Goal: Task Accomplishment & Management: Manage account settings

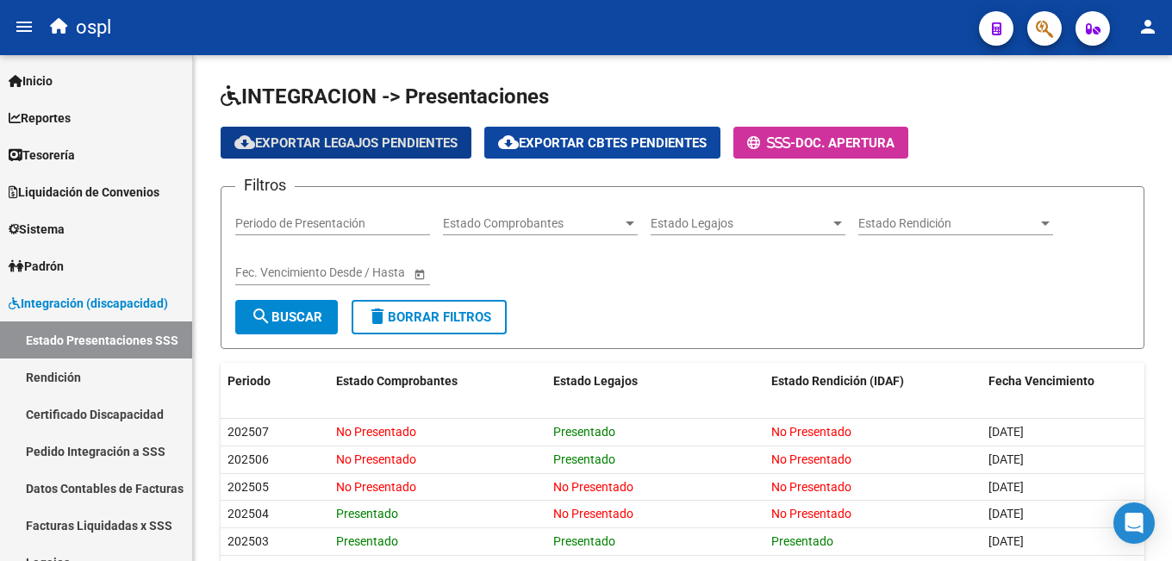
scroll to position [172, 0]
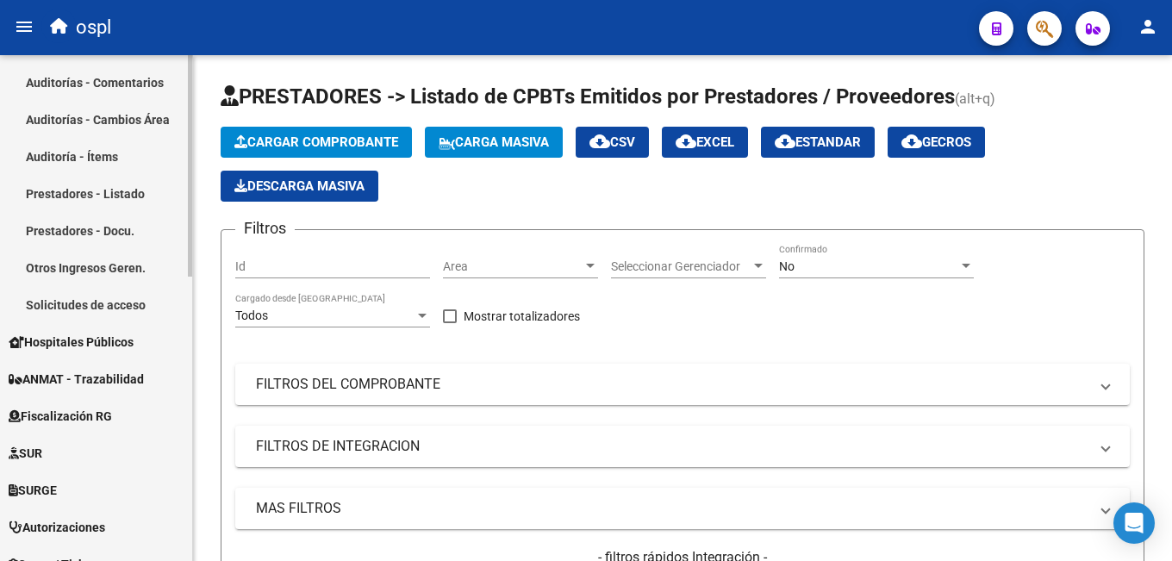
scroll to position [650, 0]
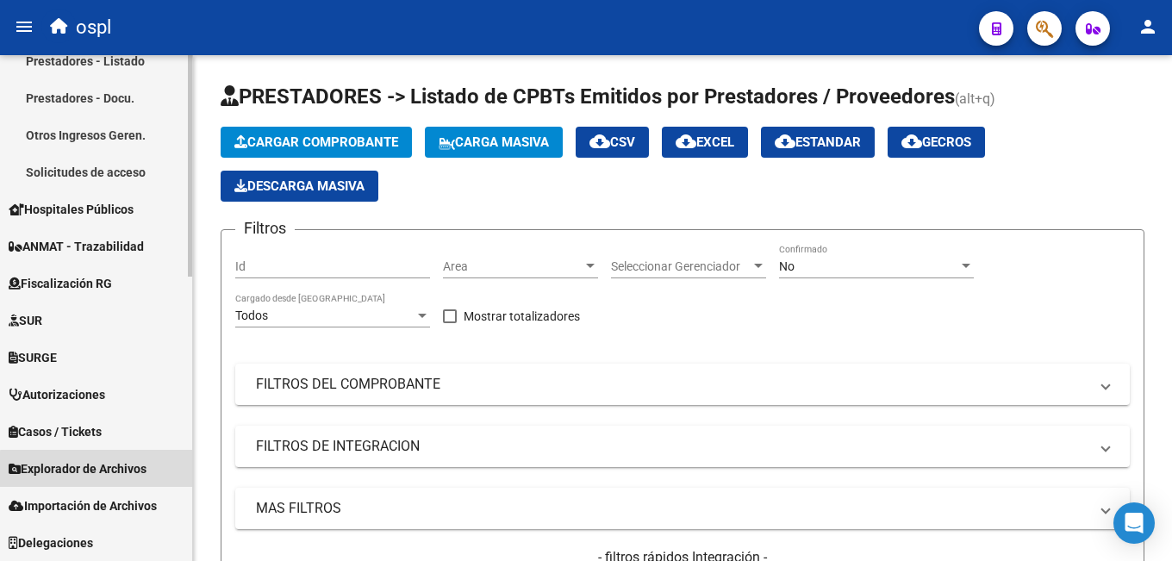
click at [123, 471] on span "Explorador de Archivos" at bounding box center [78, 468] width 138 height 19
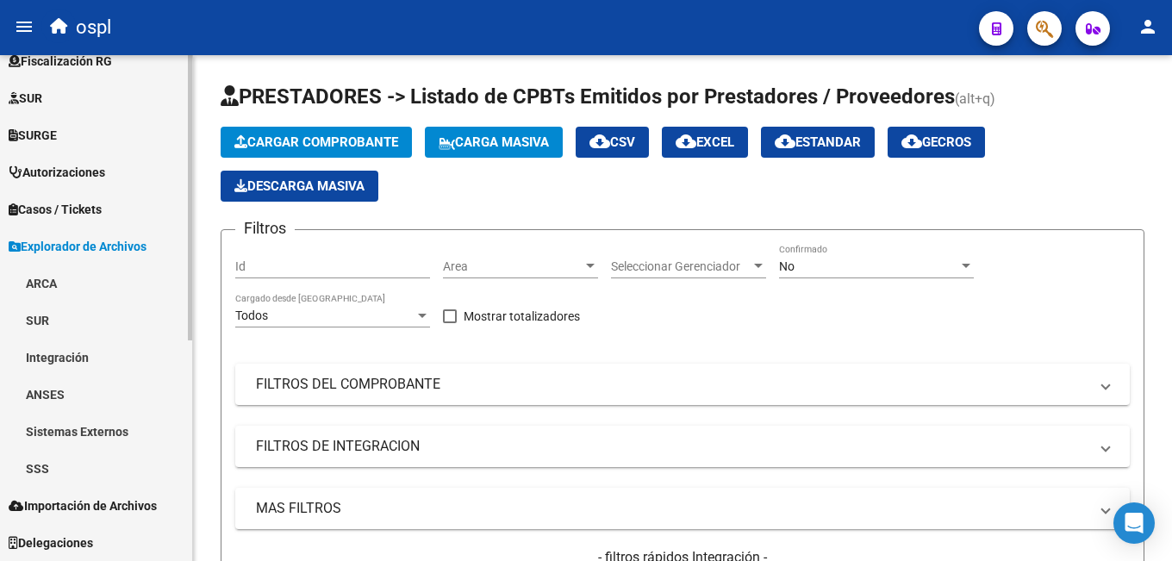
scroll to position [390, 0]
click at [88, 367] on link "Integración" at bounding box center [96, 357] width 192 height 37
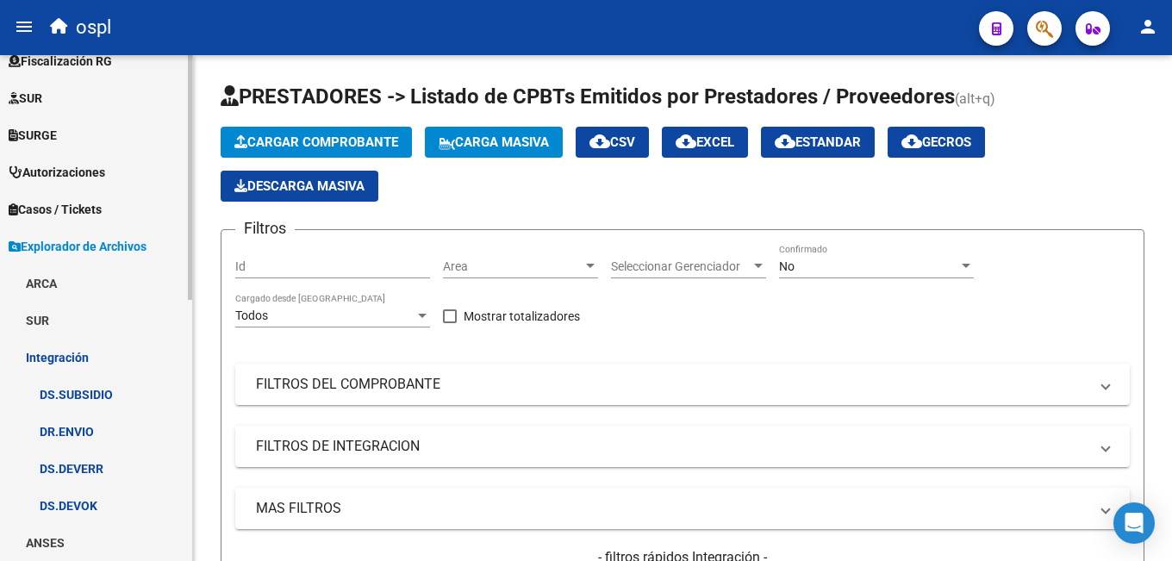
click at [105, 465] on link "DS.DEVERR" at bounding box center [96, 468] width 192 height 37
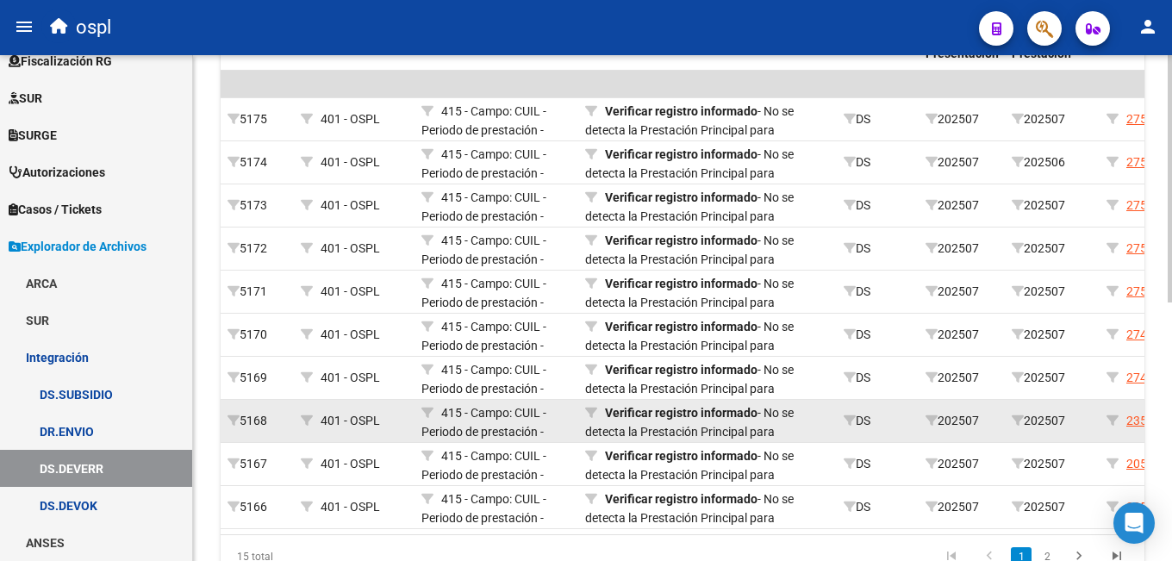
scroll to position [22, 0]
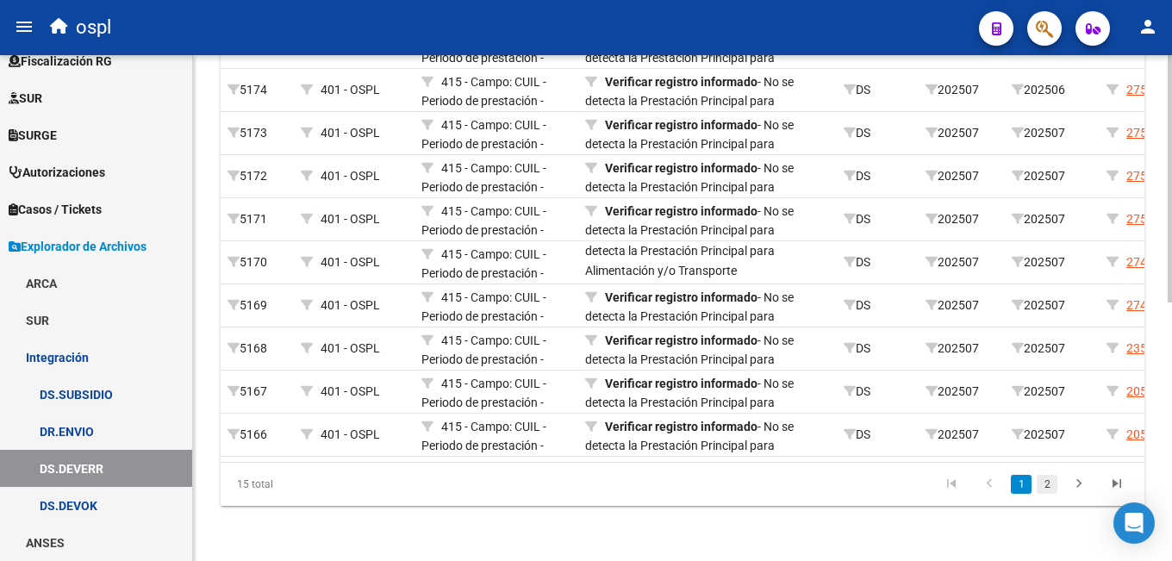
click at [1051, 485] on link "2" at bounding box center [1047, 484] width 21 height 19
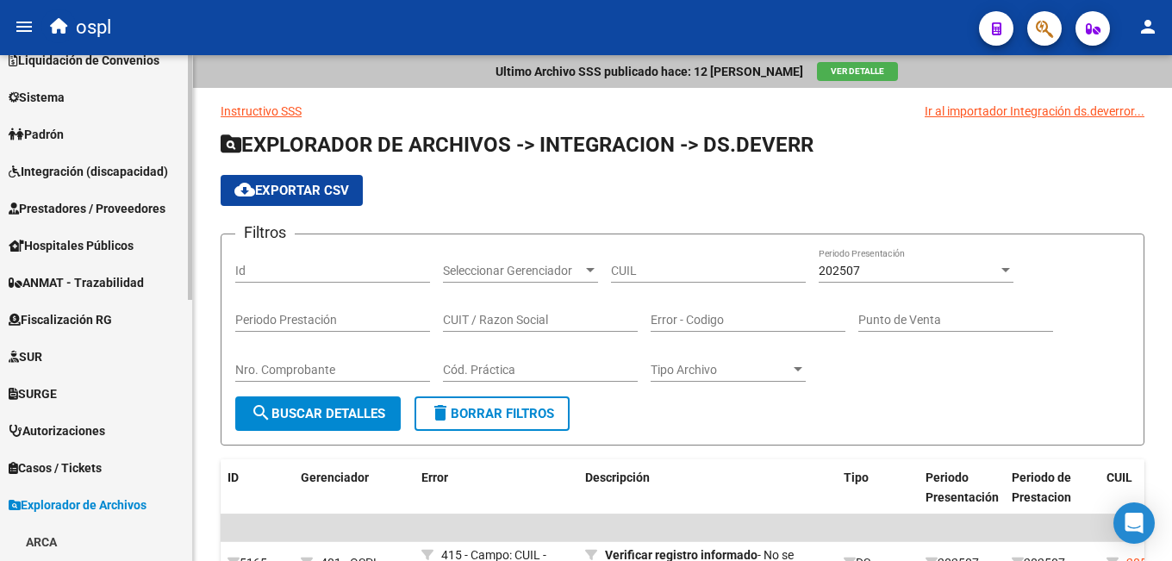
scroll to position [46, 0]
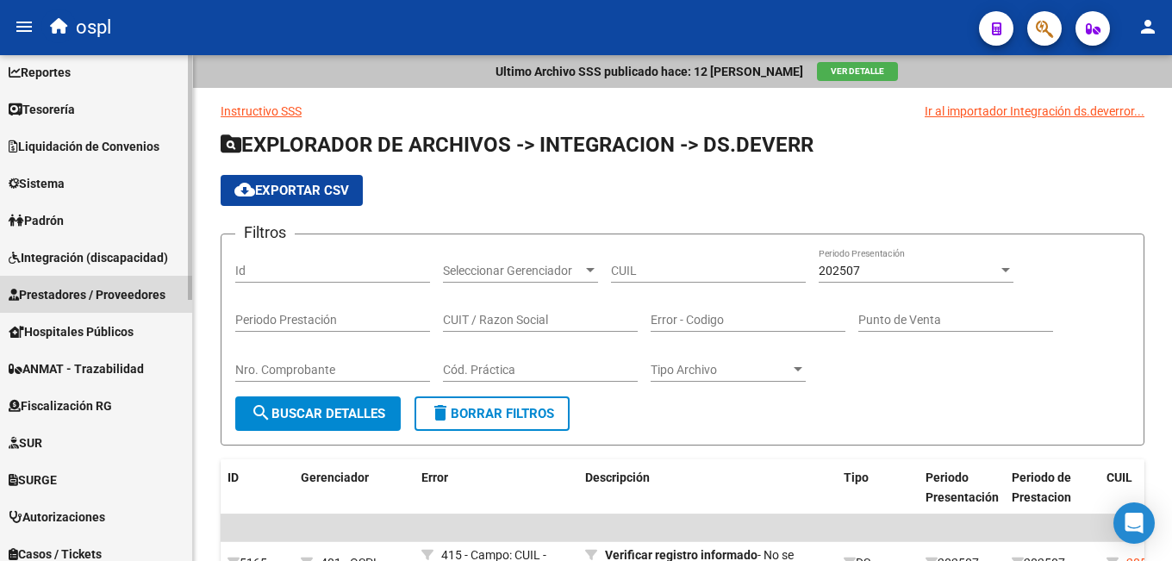
click at [97, 296] on span "Prestadores / Proveedores" at bounding box center [87, 294] width 157 height 19
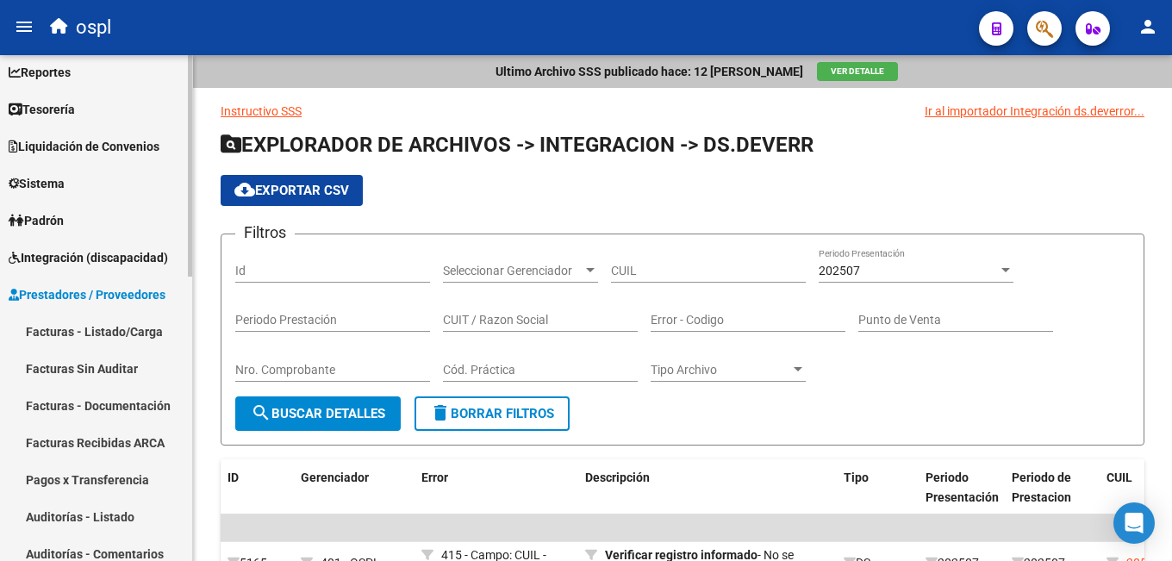
click at [84, 322] on link "Facturas - Listado/Carga" at bounding box center [96, 331] width 192 height 37
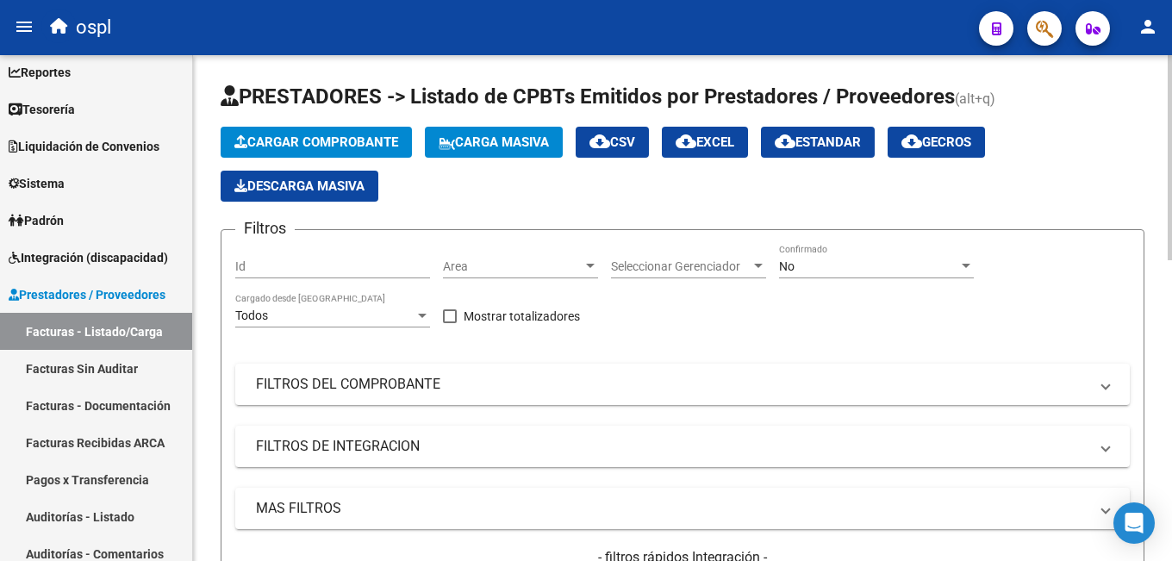
click at [326, 148] on span "Cargar Comprobante" at bounding box center [316, 142] width 164 height 16
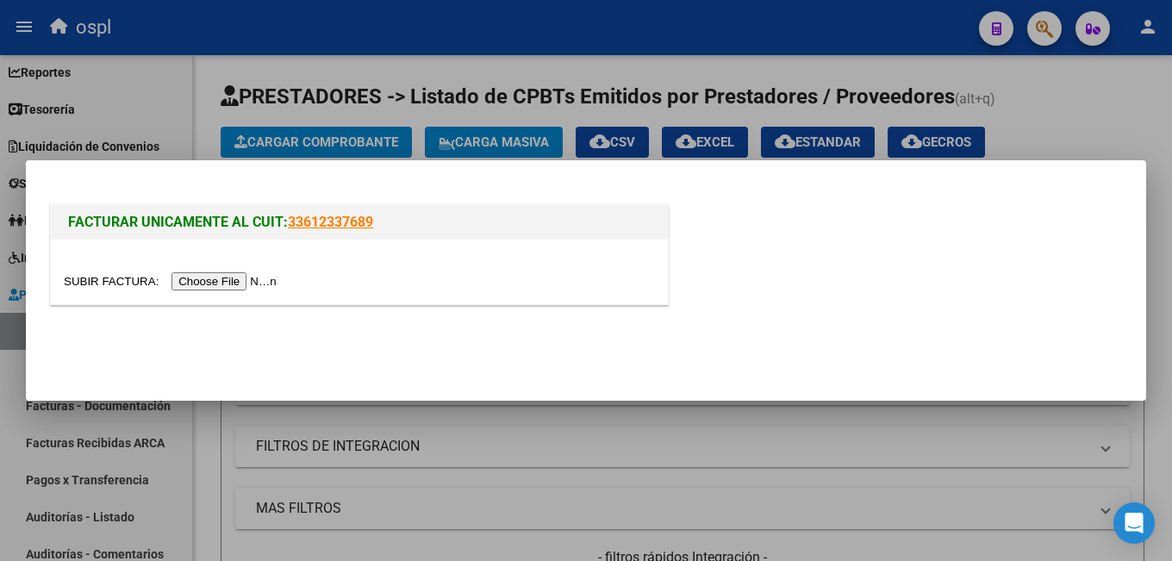
click at [252, 278] on input "file" at bounding box center [173, 281] width 218 height 18
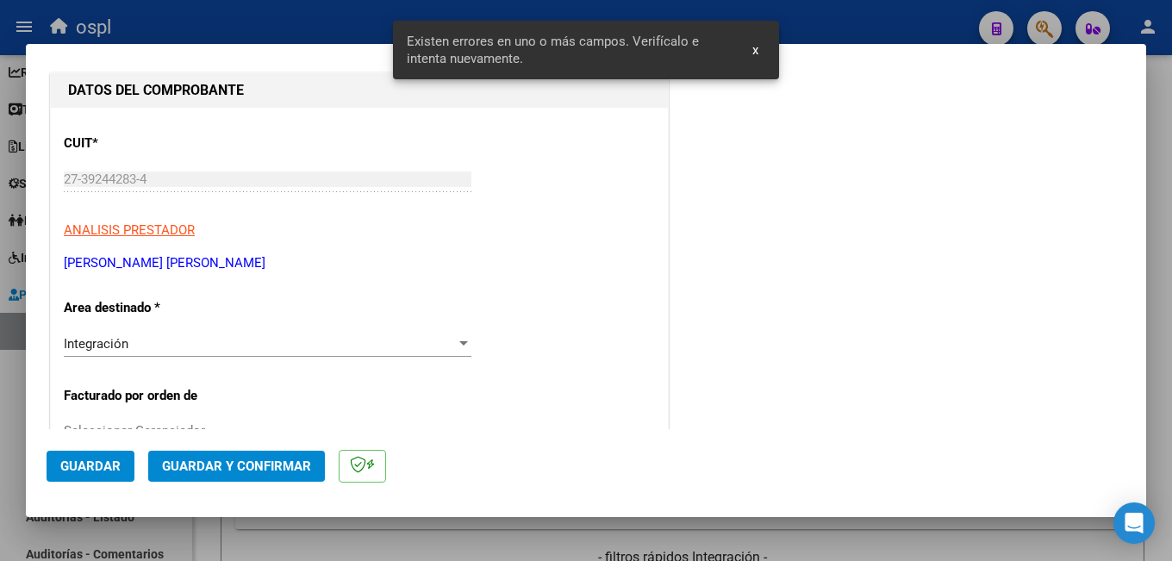
scroll to position [259, 0]
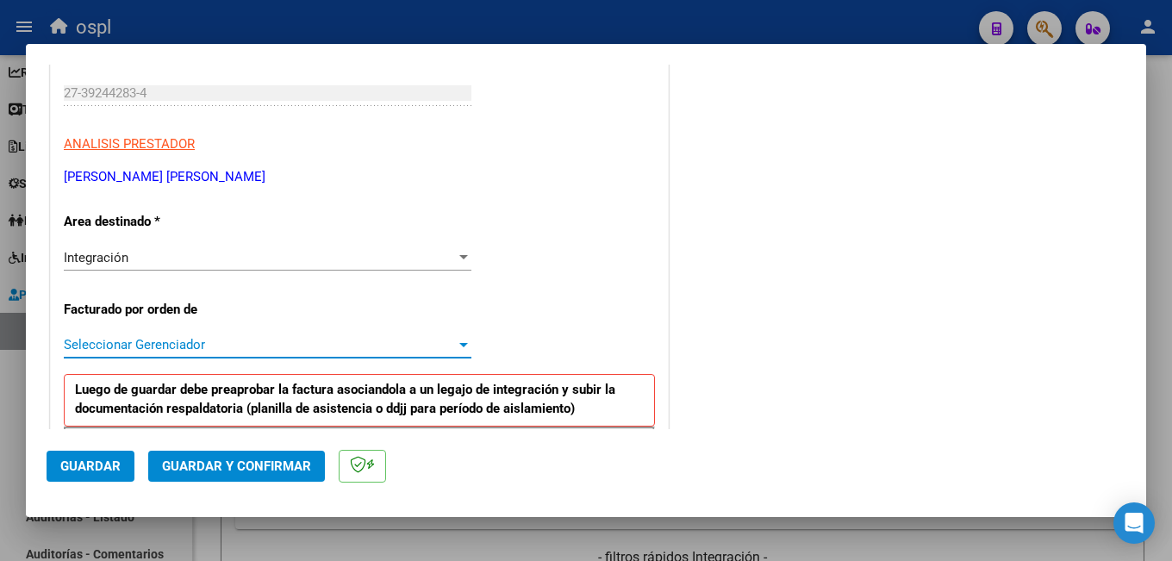
click at [177, 344] on span "Seleccionar Gerenciador" at bounding box center [260, 345] width 392 height 16
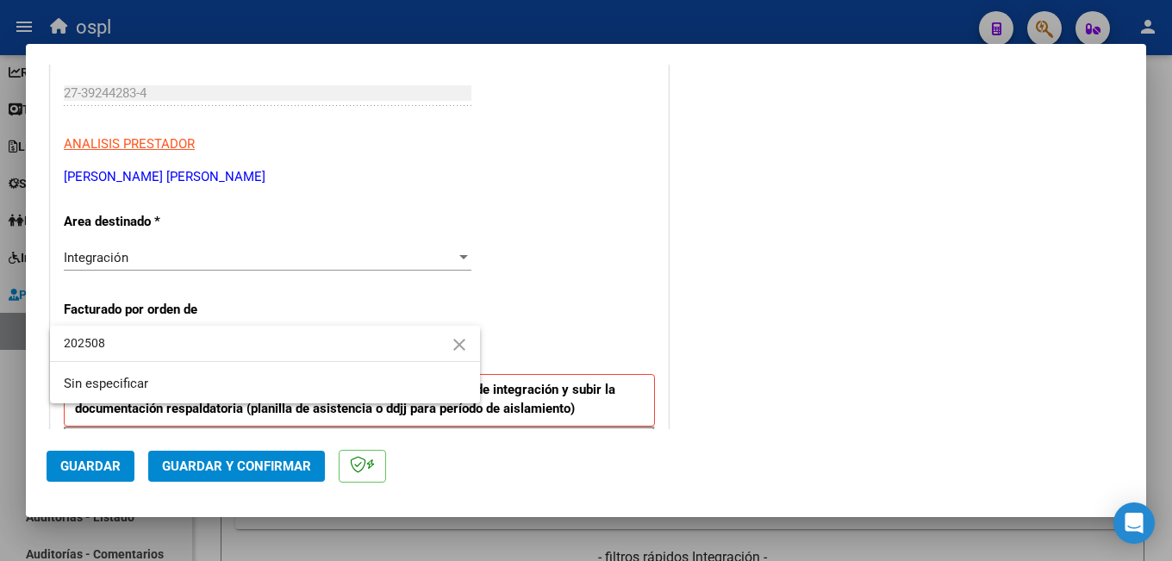
type input "202508"
click at [583, 220] on div at bounding box center [586, 280] width 1172 height 561
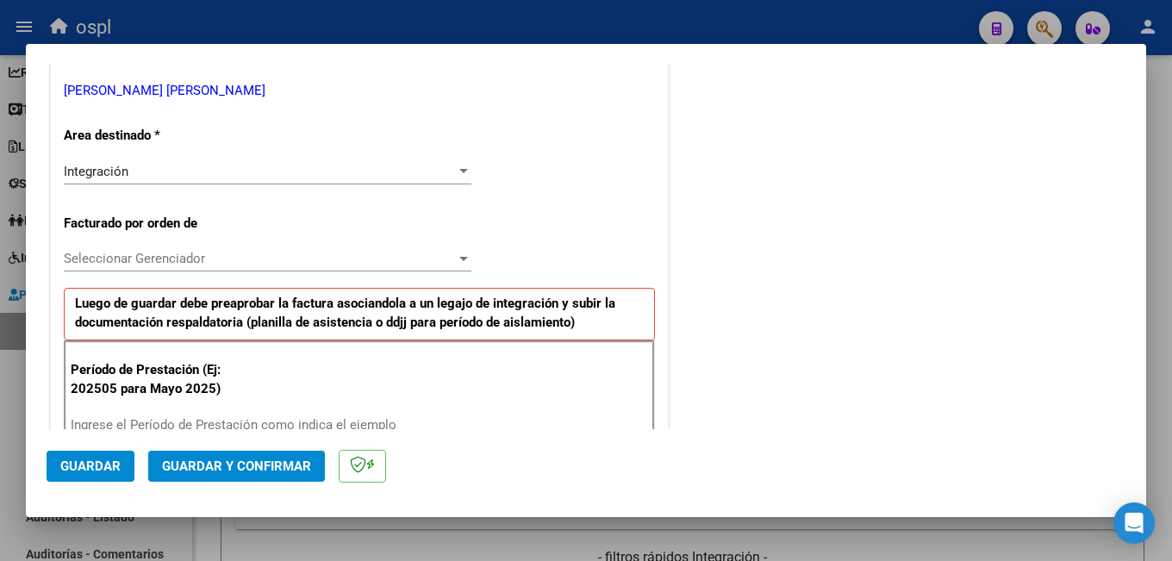
scroll to position [431, 0]
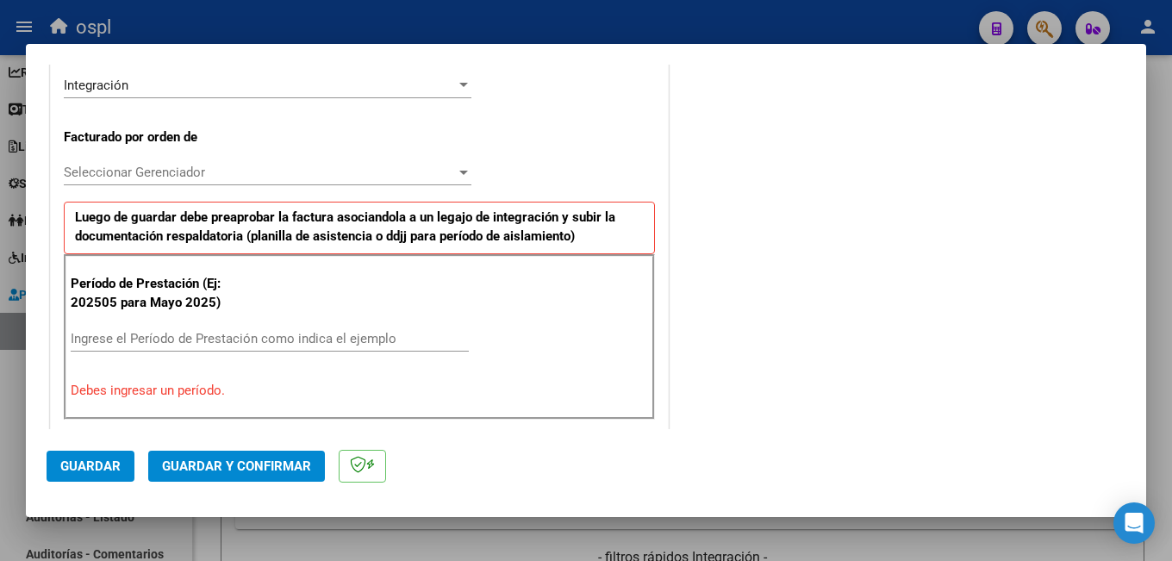
click at [209, 341] on input "Ingrese el Período de Prestación como indica el ejemplo" at bounding box center [270, 339] width 398 height 16
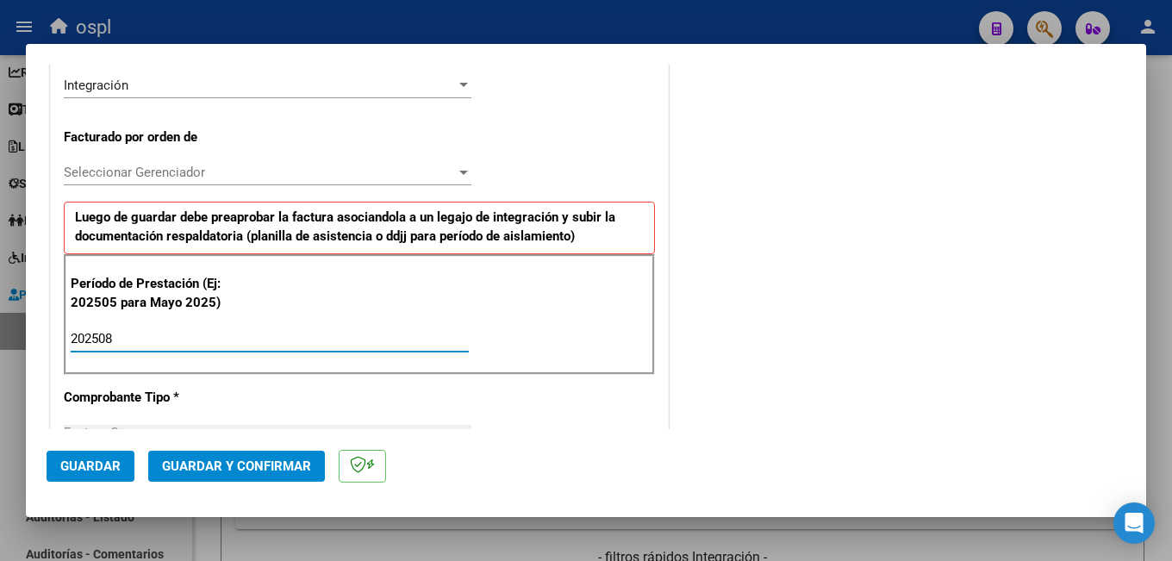
type input "202508"
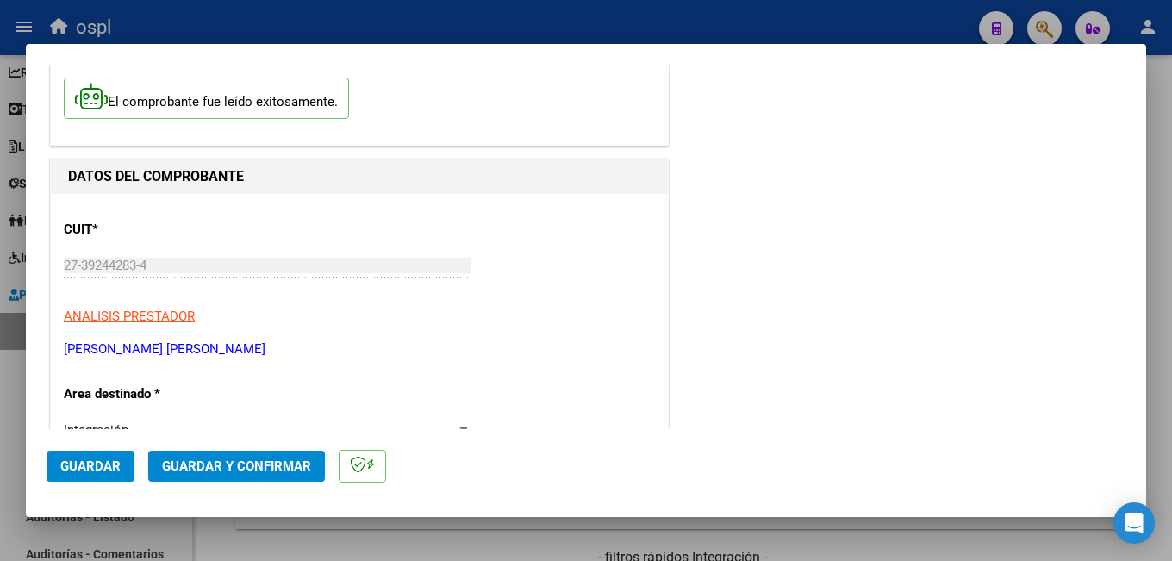
scroll to position [0, 0]
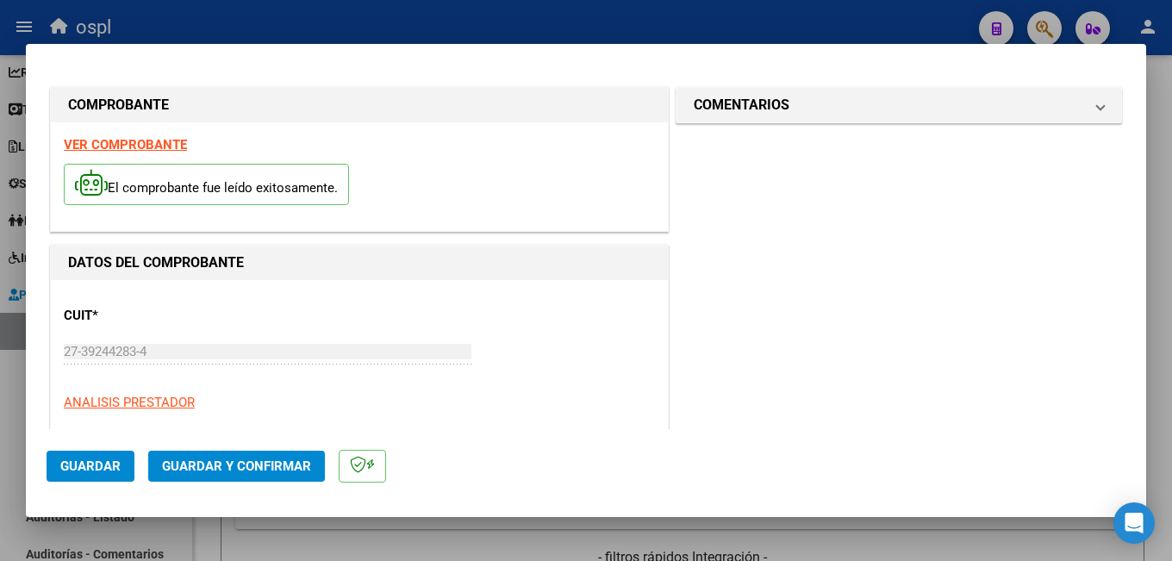
click at [120, 461] on button "Guardar" at bounding box center [91, 466] width 88 height 31
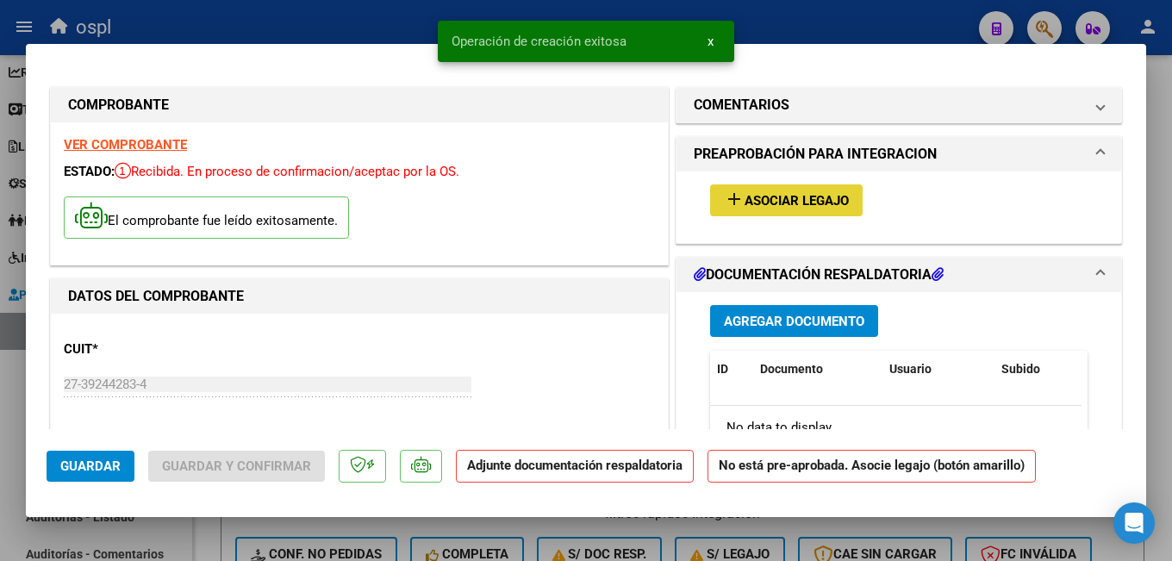
click at [772, 203] on span "Asociar Legajo" at bounding box center [797, 201] width 104 height 16
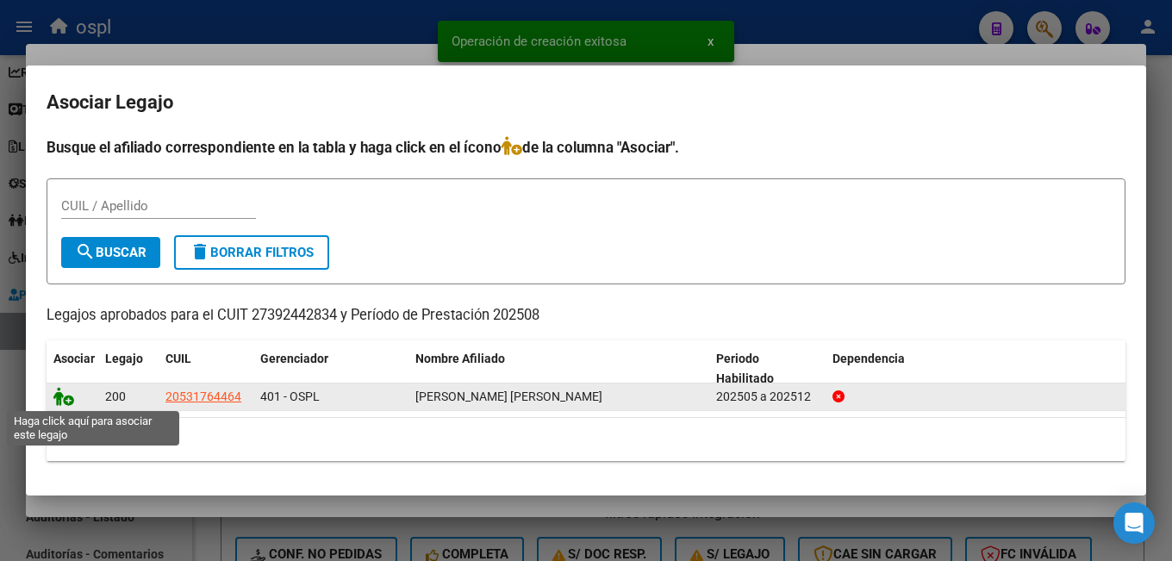
click at [66, 395] on icon at bounding box center [63, 396] width 21 height 19
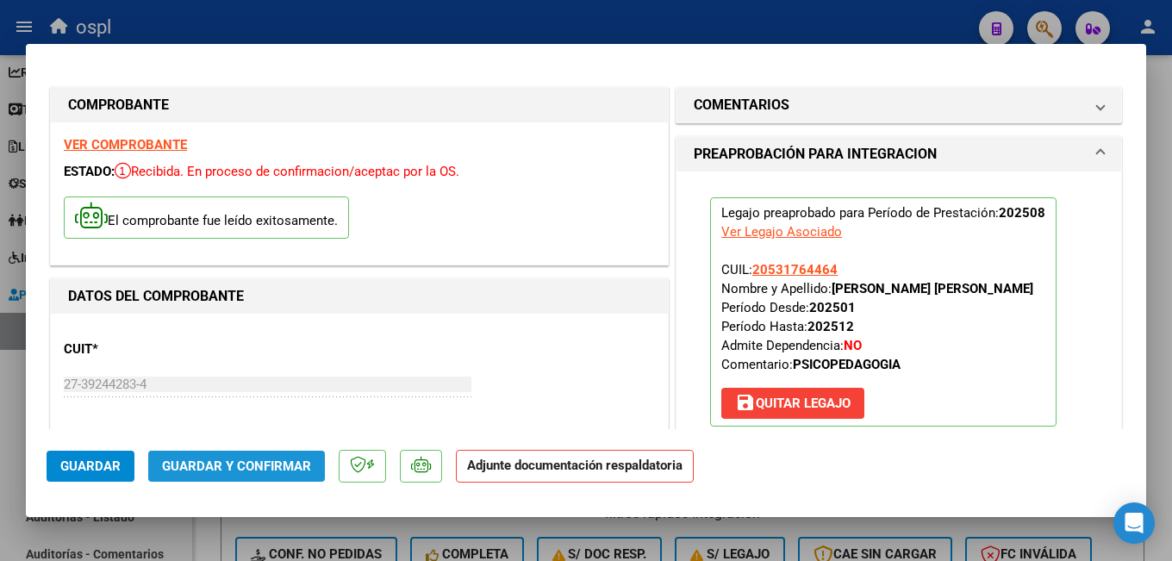
click at [252, 458] on button "Guardar y Confirmar" at bounding box center [236, 466] width 177 height 31
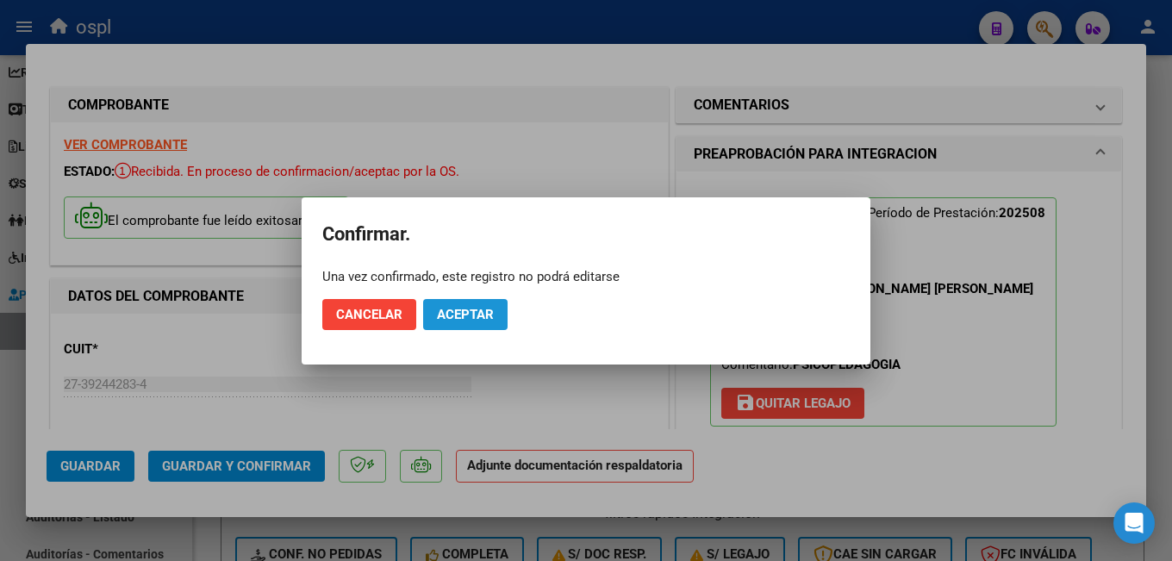
click at [457, 322] on button "Aceptar" at bounding box center [465, 314] width 84 height 31
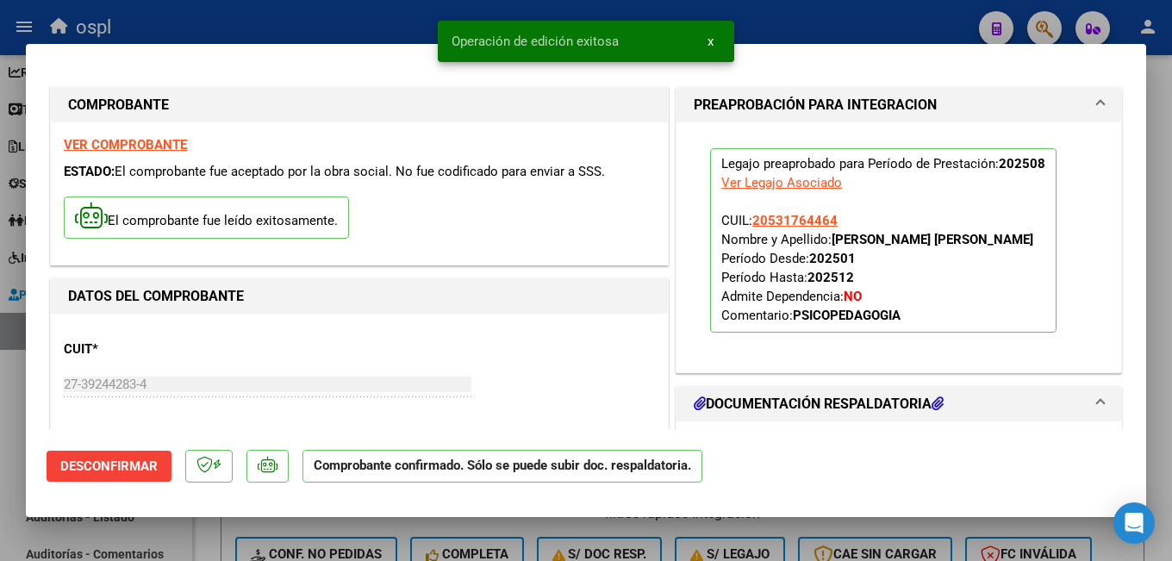
click at [221, 533] on div at bounding box center [586, 280] width 1172 height 561
type input "$ 0,00"
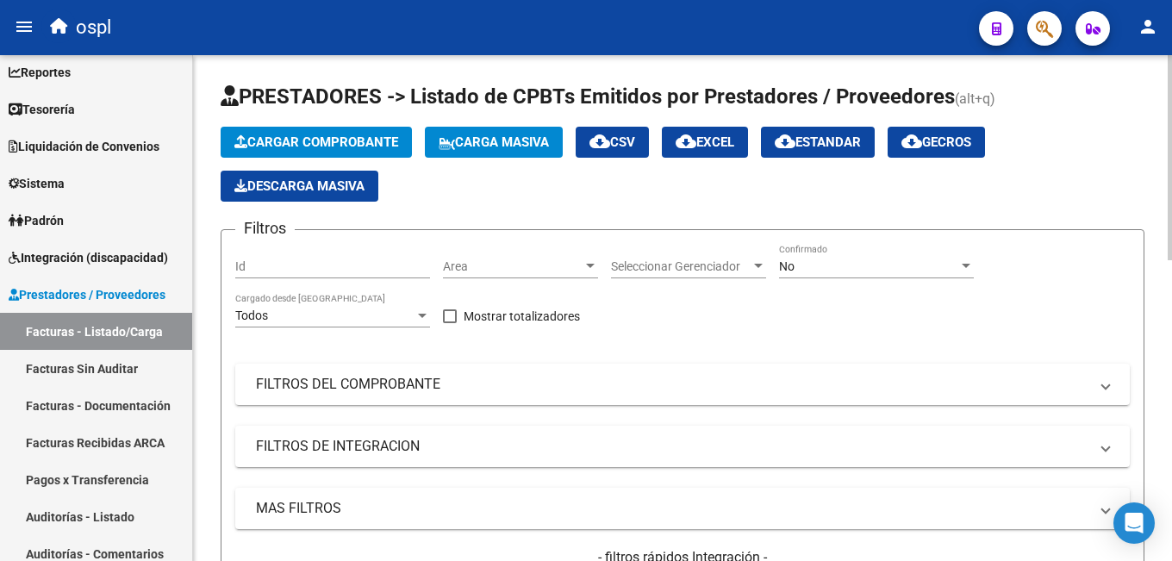
click at [498, 278] on div "Area Area" at bounding box center [520, 261] width 155 height 34
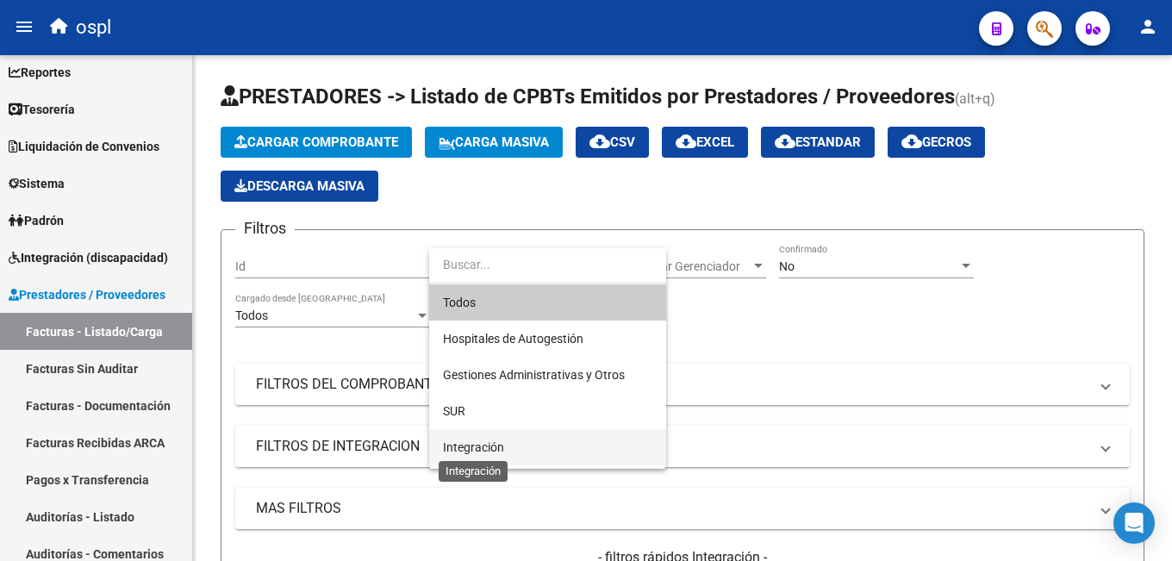
click at [465, 446] on span "Integración" at bounding box center [473, 447] width 61 height 14
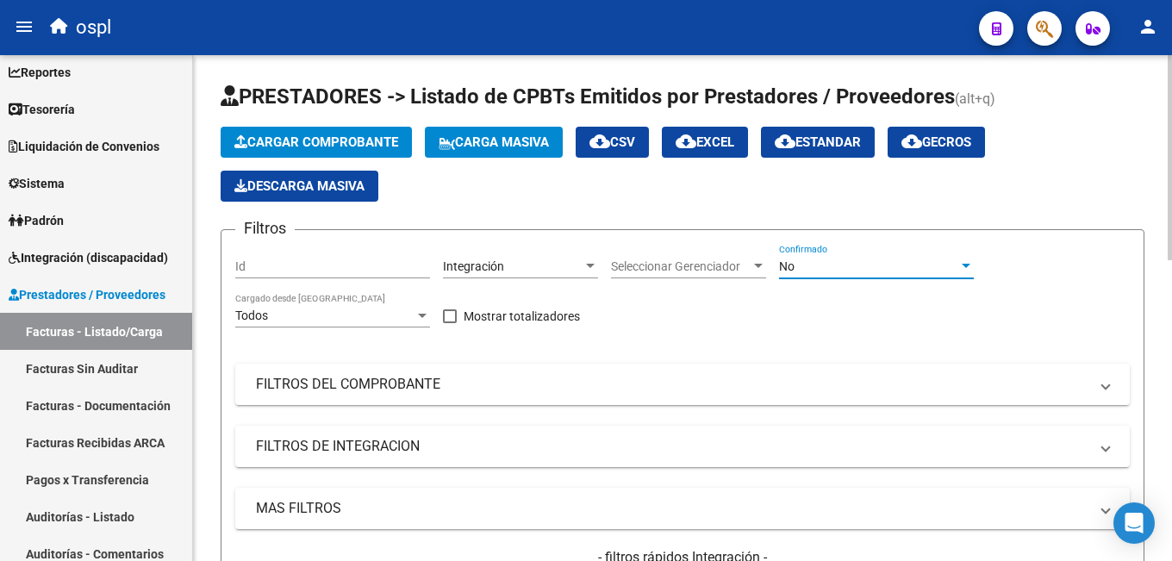
click at [797, 269] on div "No" at bounding box center [868, 266] width 179 height 15
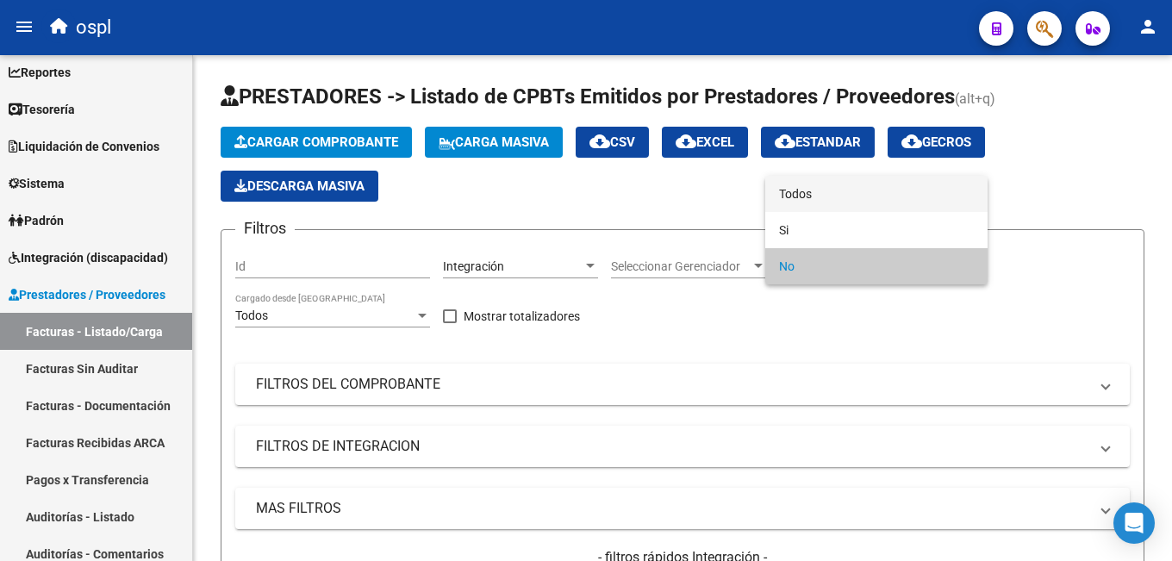
click at [801, 198] on span "Todos" at bounding box center [876, 194] width 195 height 36
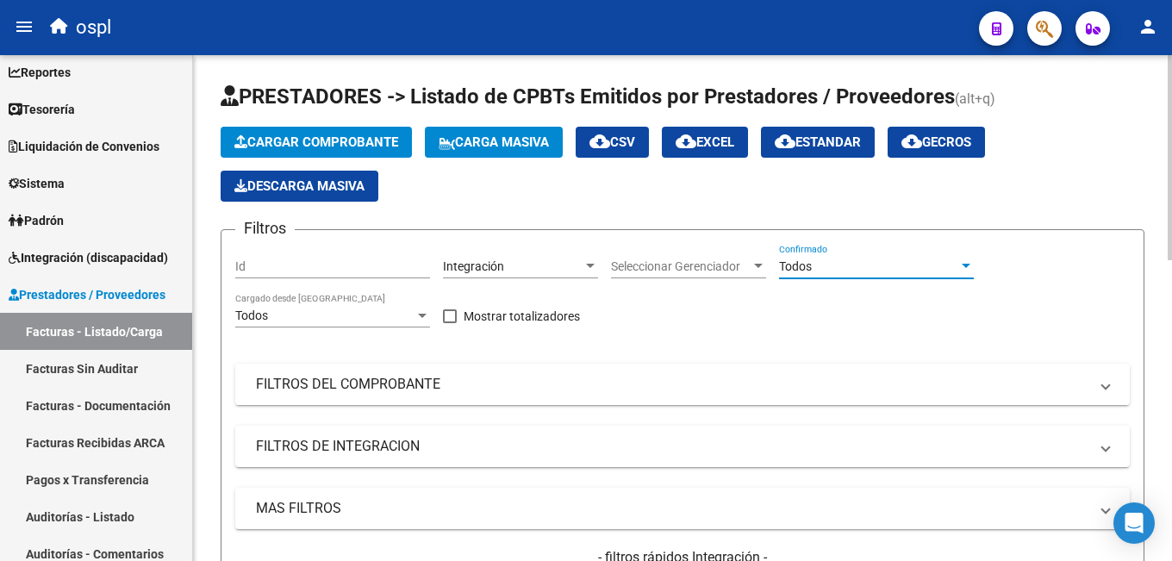
scroll to position [172, 0]
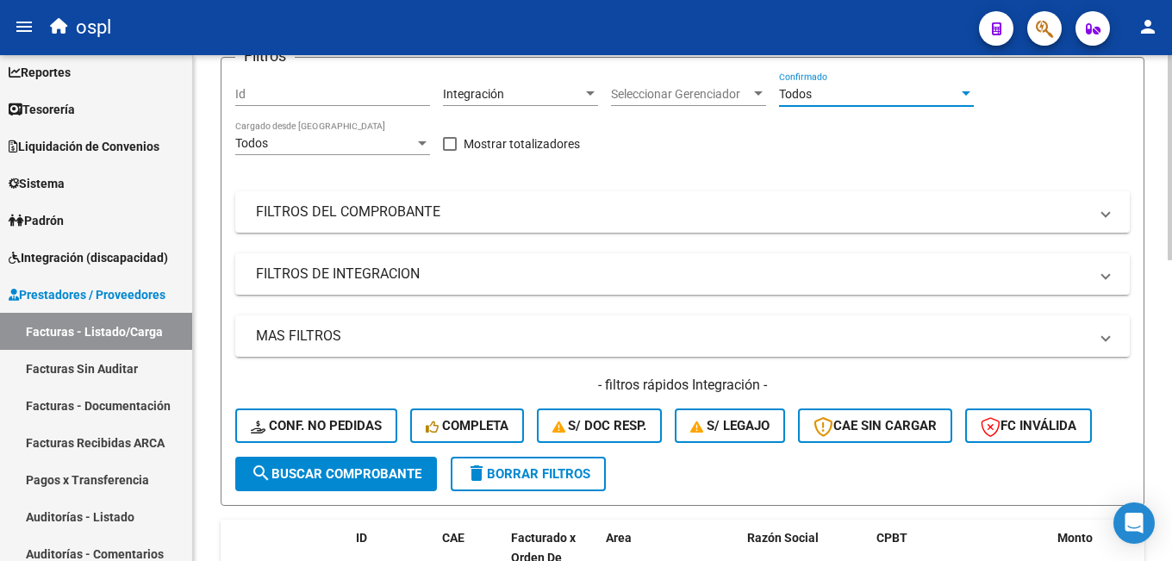
click at [281, 483] on button "search Buscar Comprobante" at bounding box center [336, 474] width 202 height 34
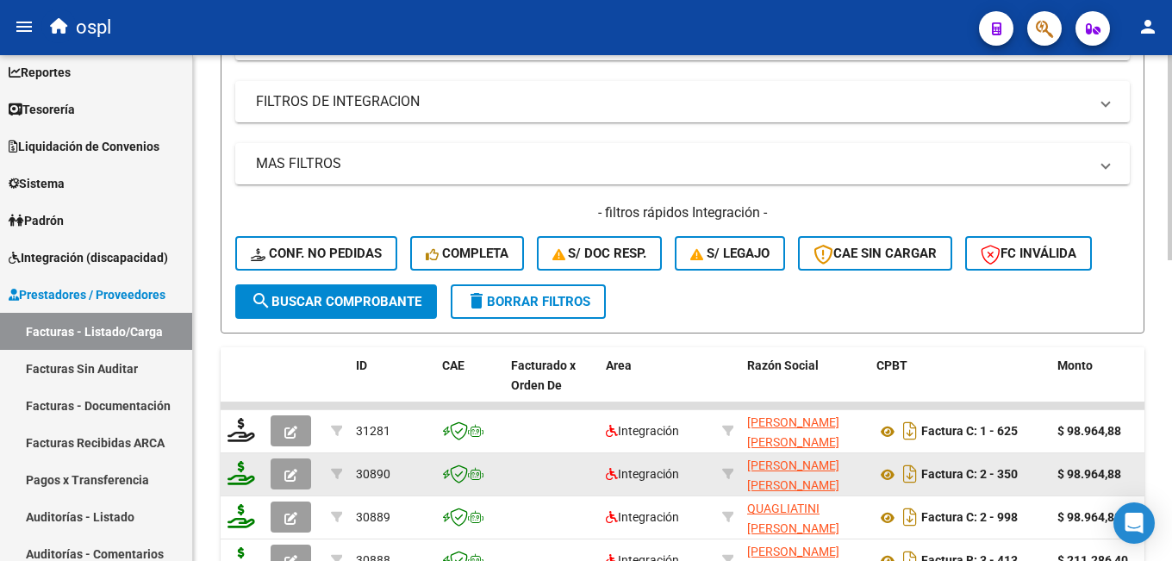
scroll to position [431, 0]
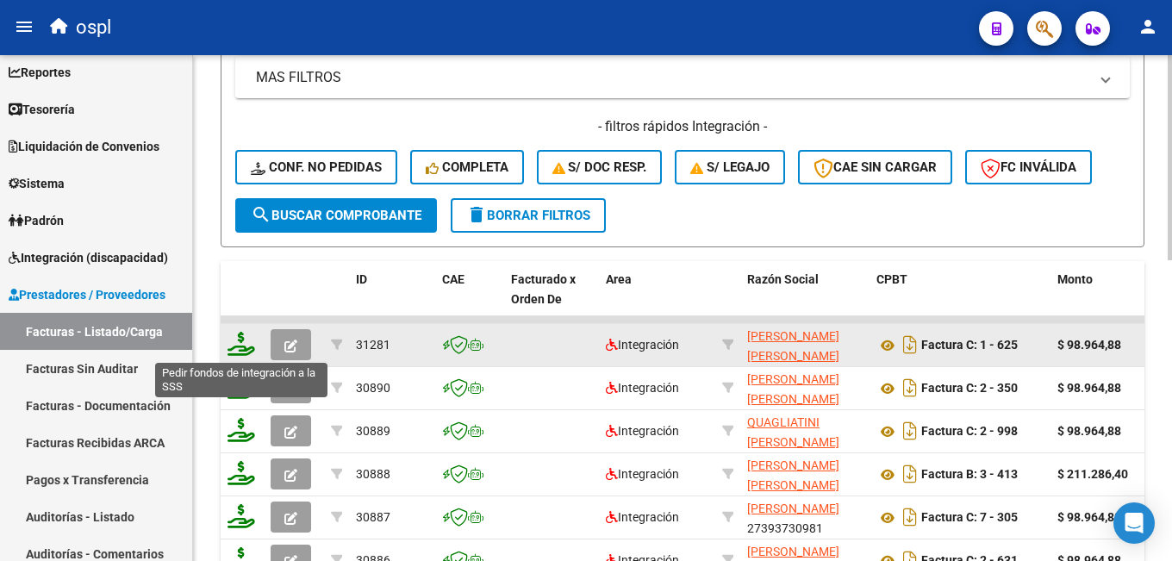
click at [243, 346] on icon at bounding box center [242, 344] width 28 height 24
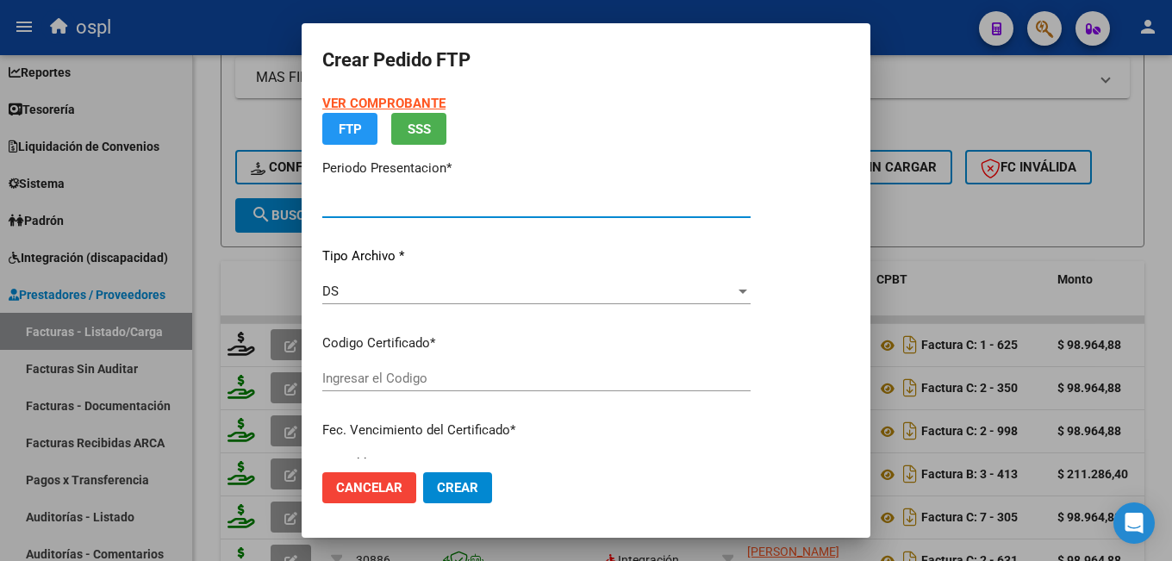
type input "202508"
type input "$ 98.964,88"
type input "ARG02000531764462023011120280111CBA536"
type input "2028-01-11"
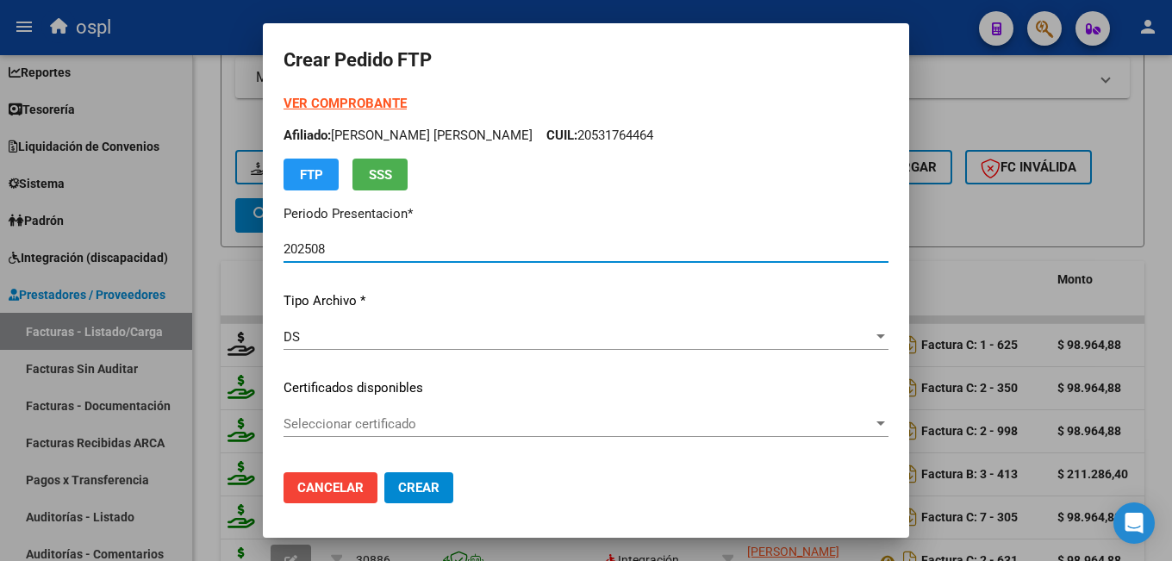
click at [373, 424] on span "Seleccionar certificado" at bounding box center [578, 424] width 589 height 16
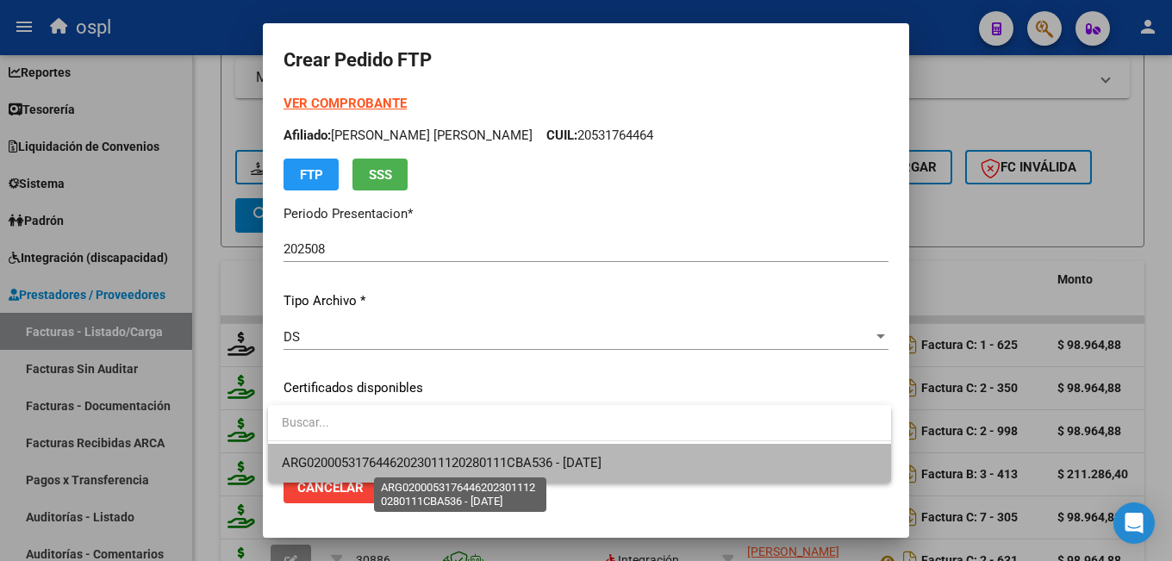
click at [387, 459] on span "ARG02000531764462023011120280111CBA536 - 2028-01-11" at bounding box center [442, 463] width 320 height 16
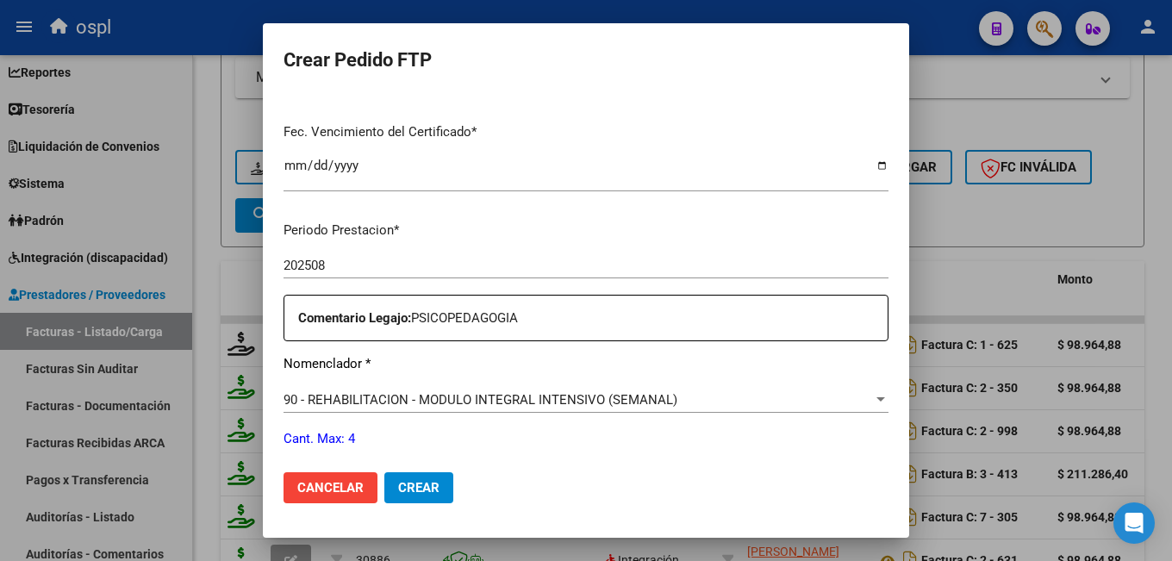
scroll to position [517, 0]
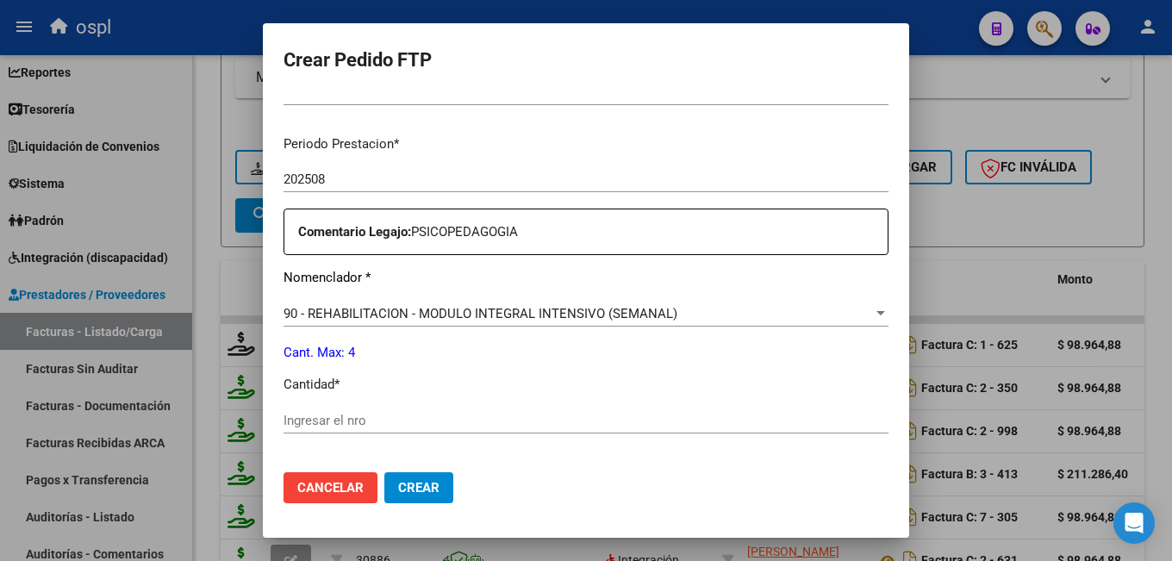
click at [346, 420] on input "Ingresar el nro" at bounding box center [586, 421] width 605 height 16
type input "4"
click at [419, 487] on span "Crear" at bounding box center [418, 488] width 41 height 16
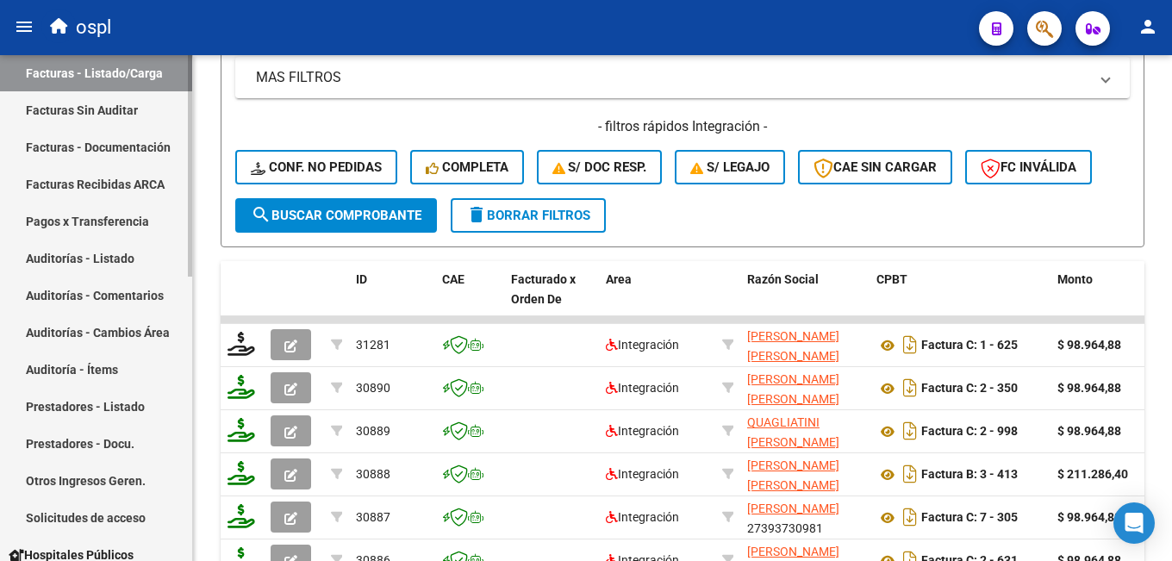
scroll to position [46, 0]
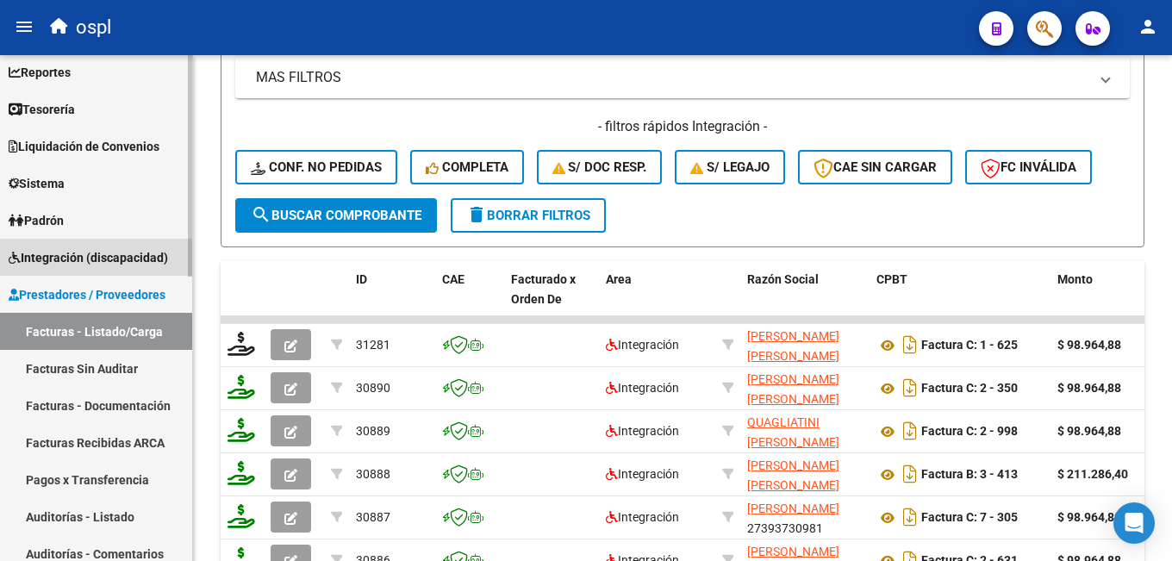
click at [81, 256] on span "Integración (discapacidad)" at bounding box center [88, 257] width 159 height 19
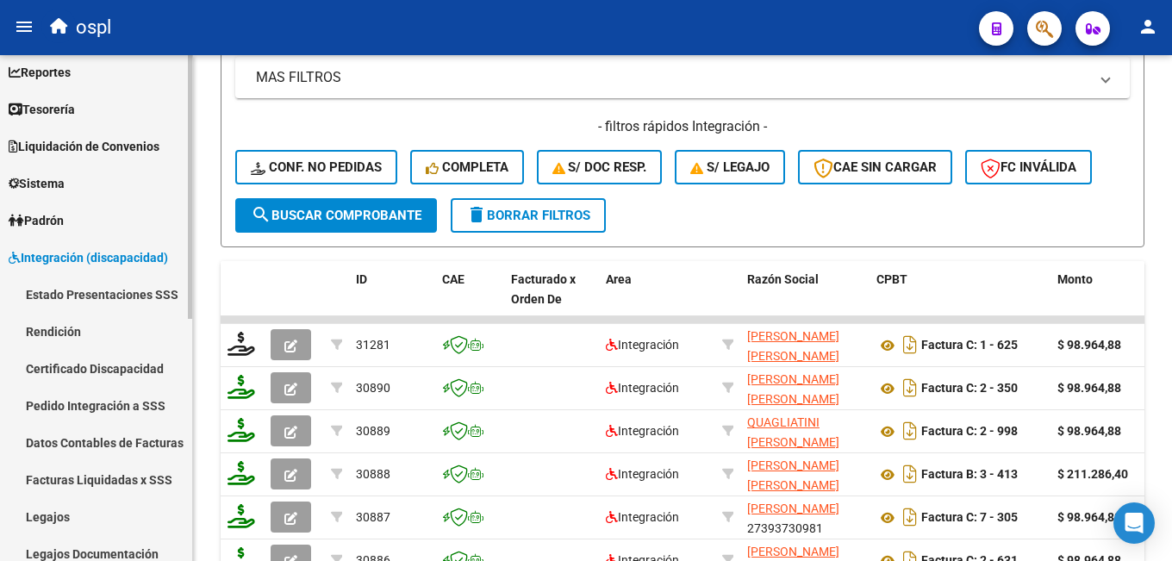
click at [65, 508] on link "Legajos" at bounding box center [96, 516] width 192 height 37
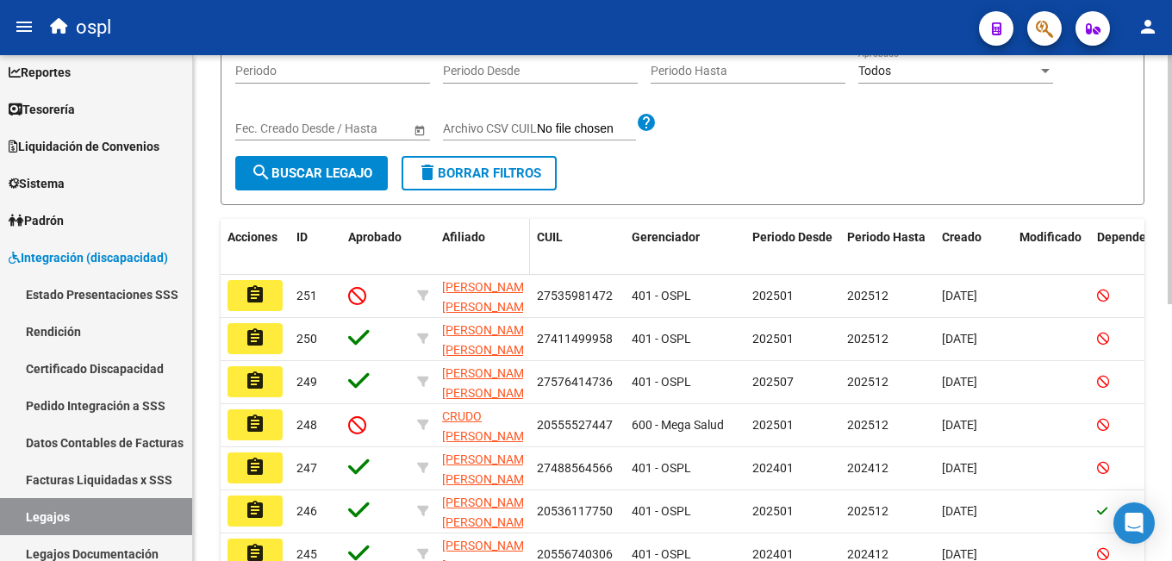
scroll to position [172, 0]
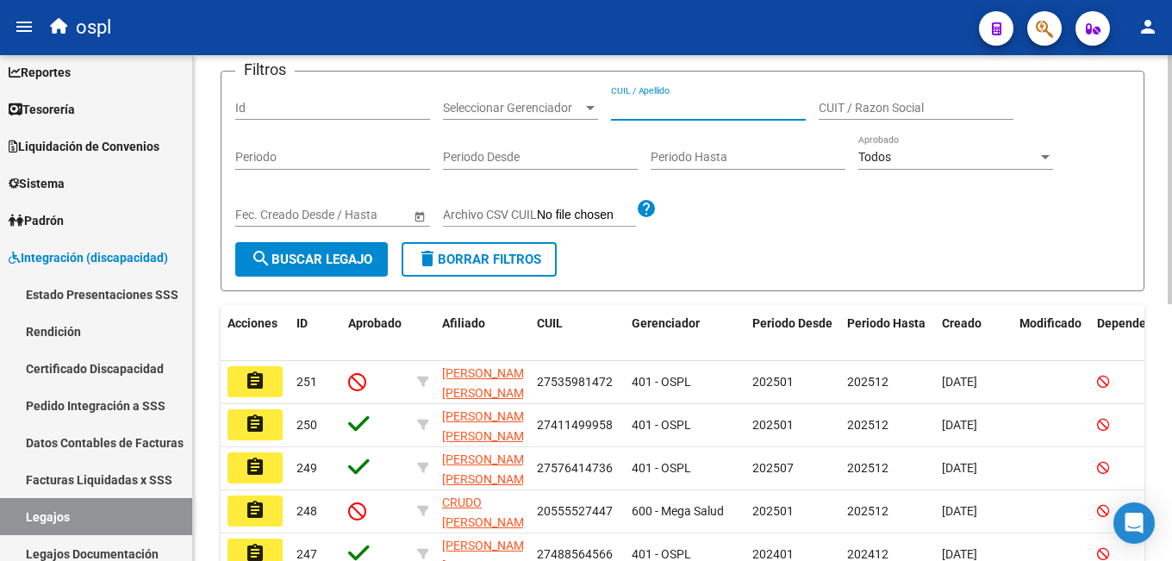
click at [677, 106] on input "CUIL / Apellido" at bounding box center [708, 108] width 195 height 15
paste input "20-54270152-9"
click at [327, 265] on span "search Buscar Legajo" at bounding box center [312, 260] width 122 height 16
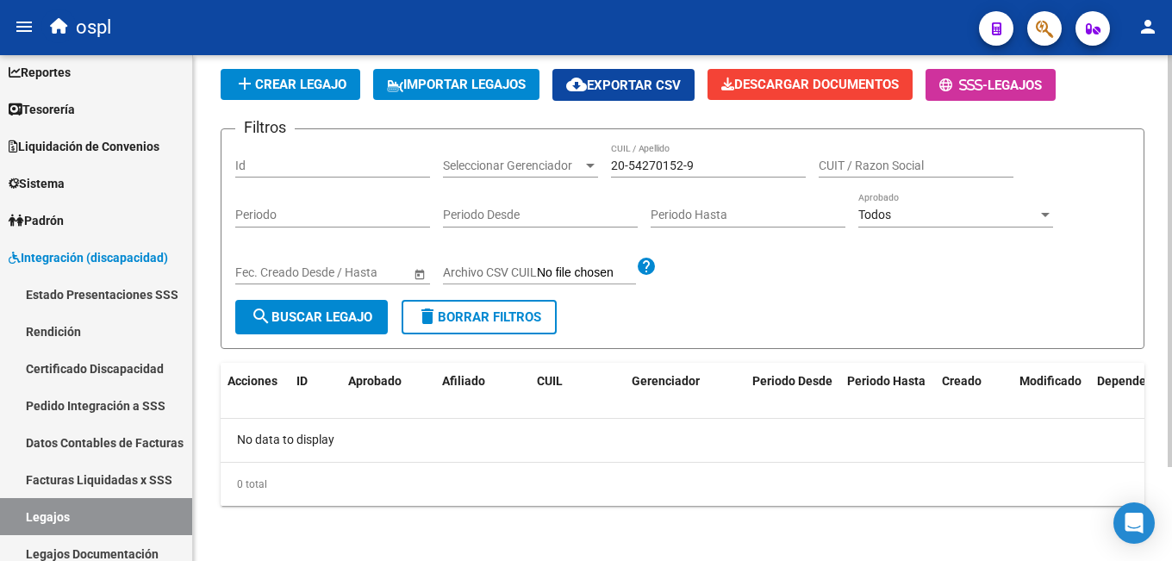
scroll to position [115, 0]
click at [626, 159] on input "20-54270152-9" at bounding box center [708, 166] width 195 height 15
click at [628, 159] on input "20-54270152-9" at bounding box center [708, 166] width 195 height 15
click at [682, 159] on input "2054270152-9" at bounding box center [708, 166] width 195 height 15
type input "20542701529"
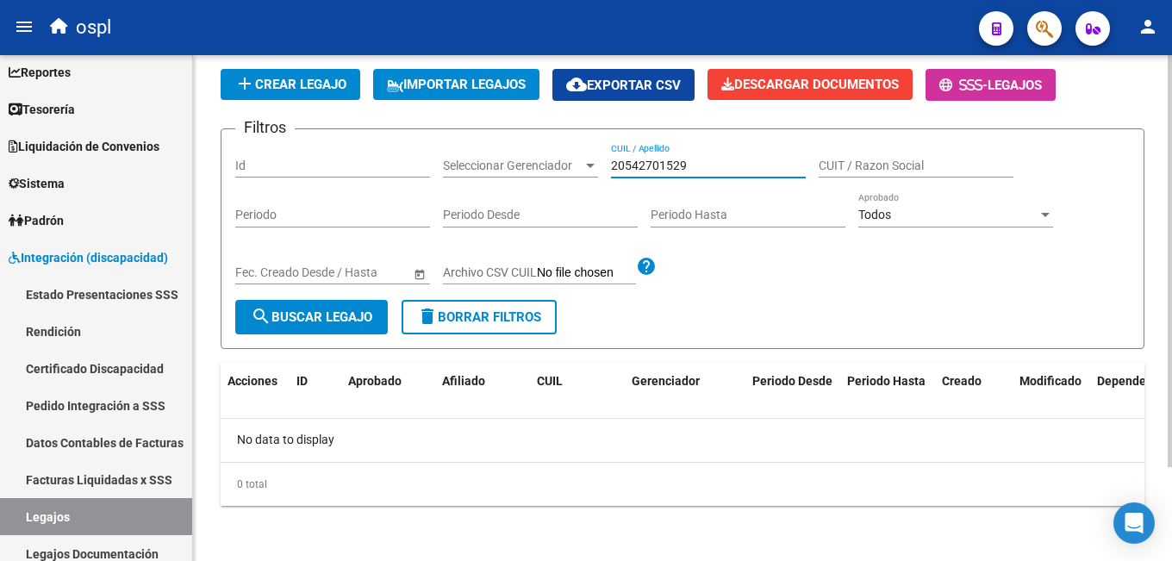
click at [292, 315] on span "search Buscar Legajo" at bounding box center [312, 317] width 122 height 16
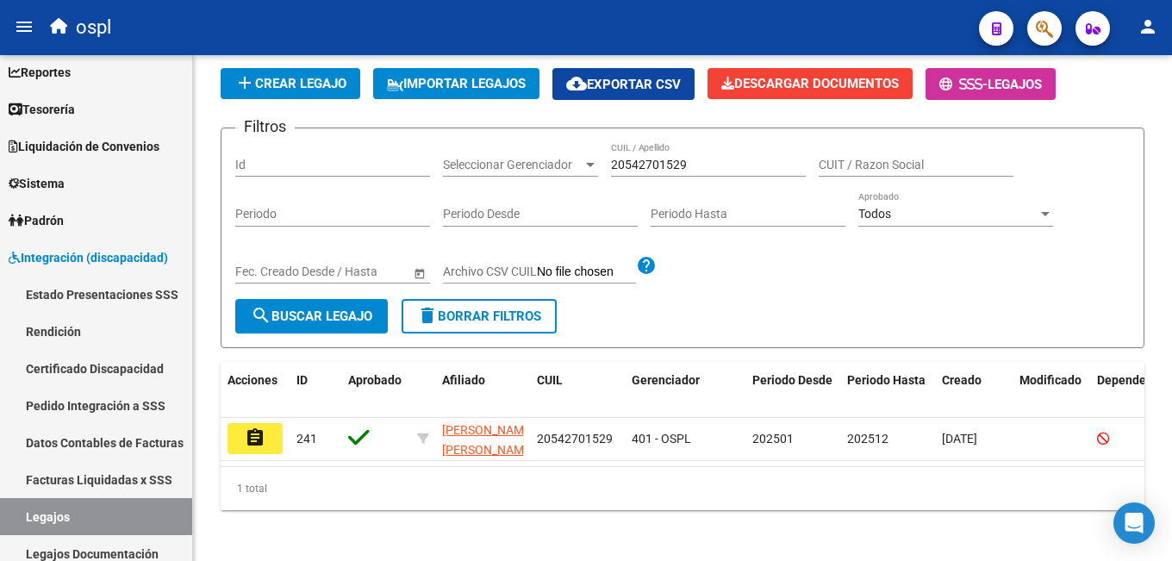
click at [257, 435] on mat-icon "assignment" at bounding box center [255, 437] width 21 height 21
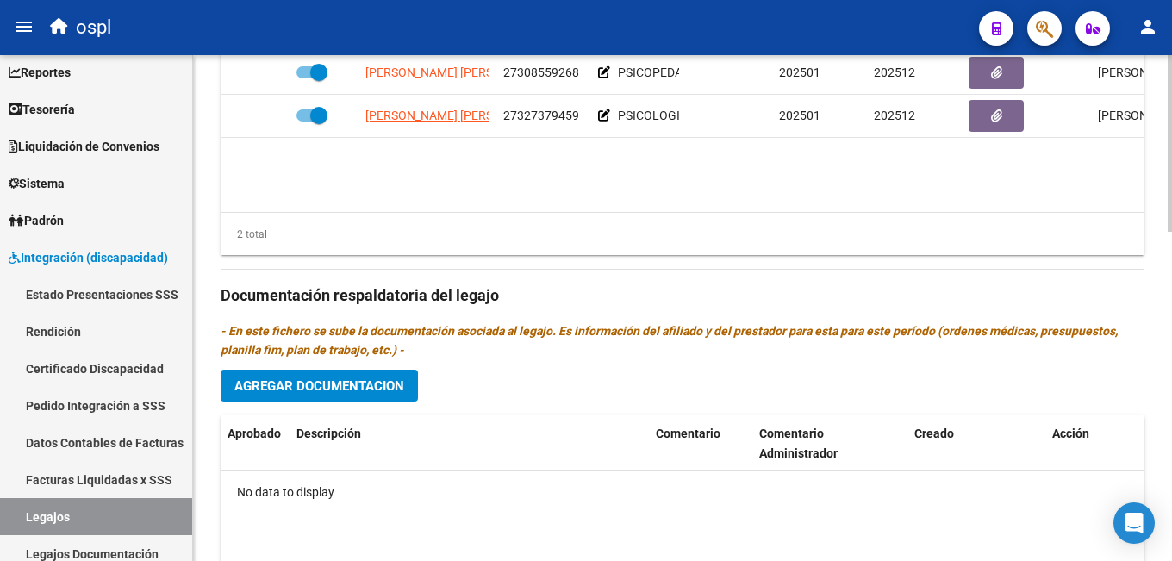
scroll to position [945, 0]
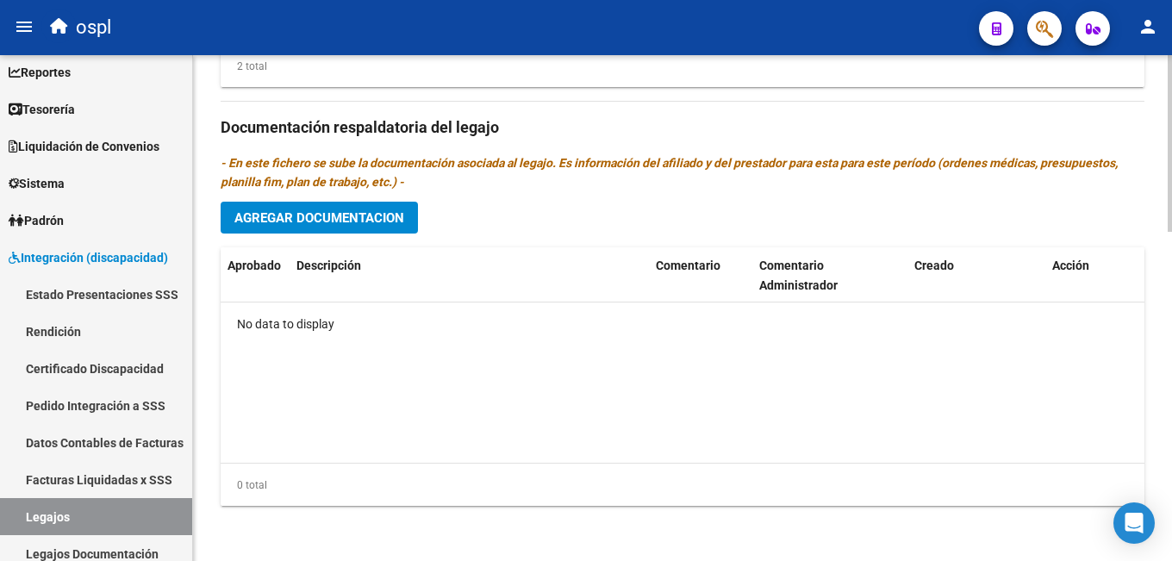
click at [374, 217] on span "Agregar Documentacion" at bounding box center [319, 218] width 170 height 16
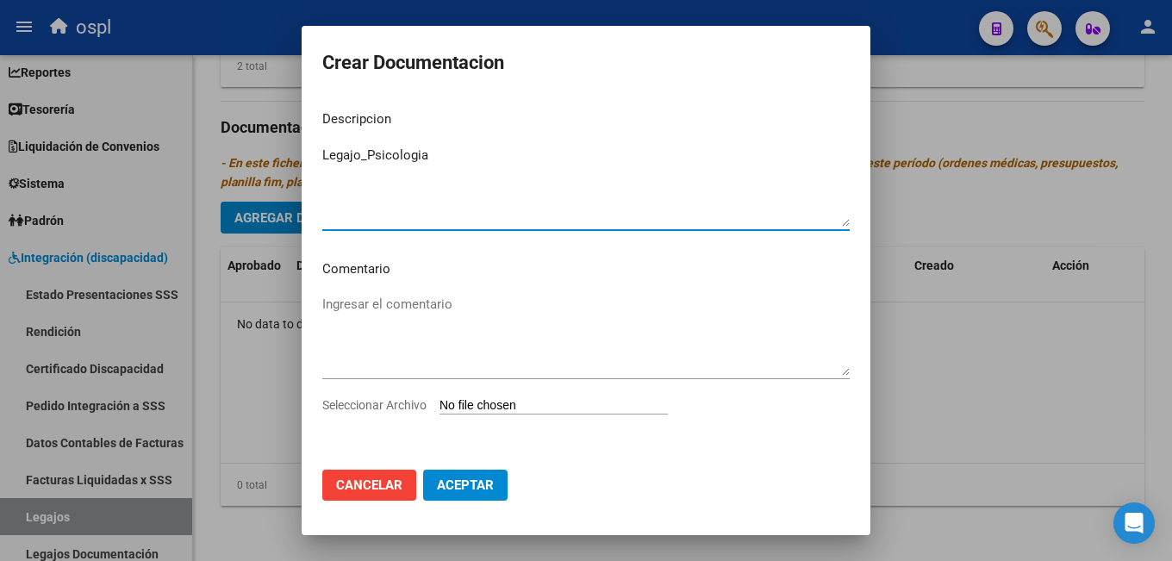
type textarea "Legajo_Psicologia"
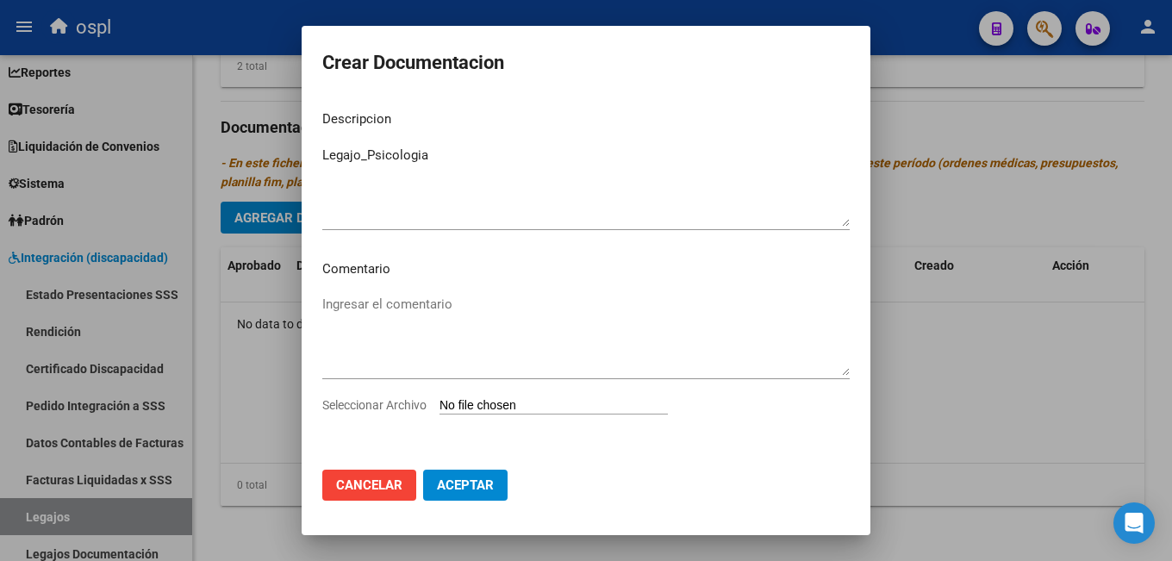
click at [498, 407] on input "Seleccionar Archivo" at bounding box center [554, 406] width 228 height 16
type input "C:\fakepath\ilovepdf_merged.pdf"
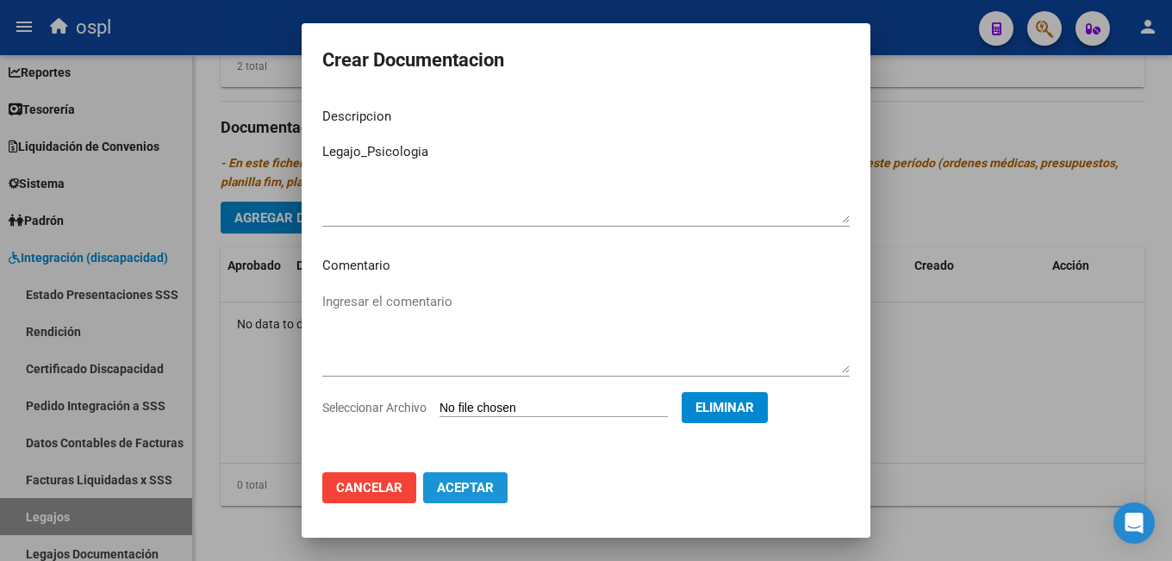
click at [487, 487] on span "Aceptar" at bounding box center [465, 488] width 57 height 16
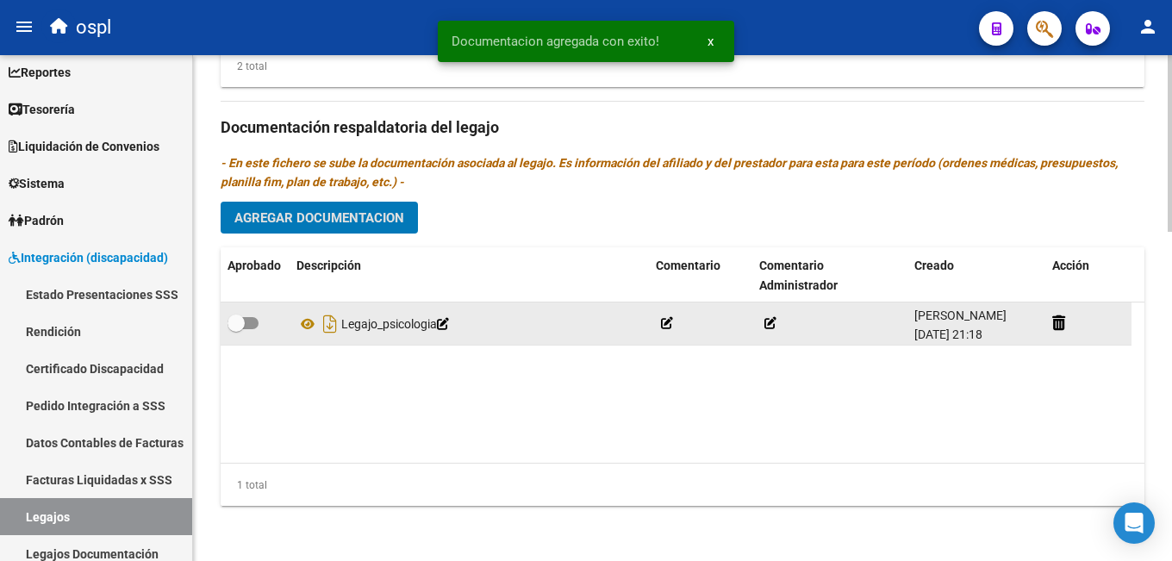
click at [256, 322] on span at bounding box center [243, 323] width 31 height 12
click at [236, 329] on input "checkbox" at bounding box center [235, 329] width 1 height 1
checkbox input "true"
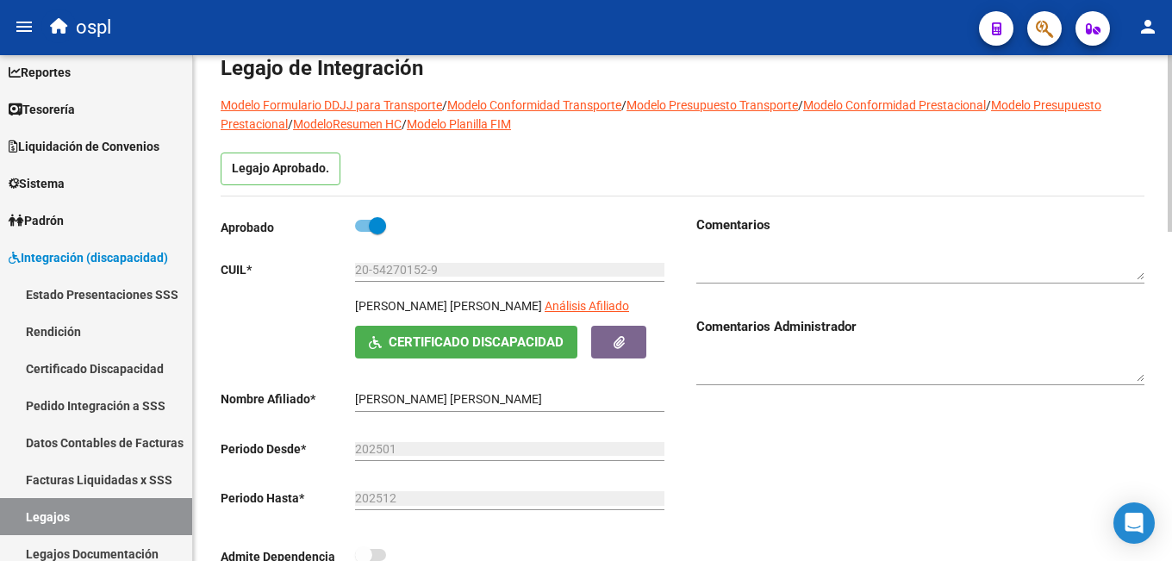
scroll to position [0, 0]
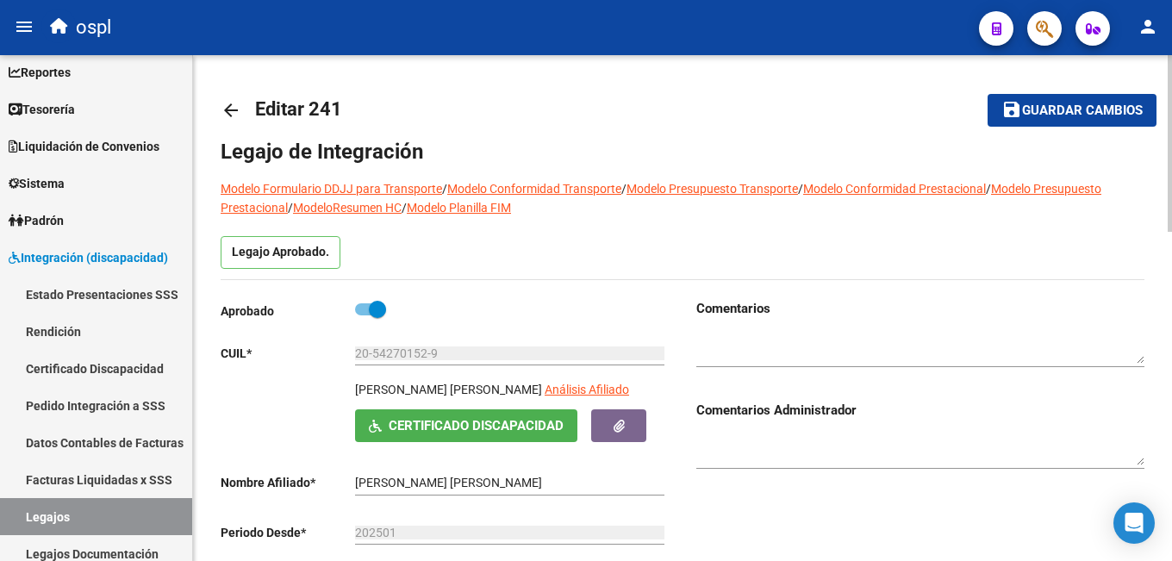
click at [1073, 98] on button "save Guardar cambios" at bounding box center [1072, 110] width 169 height 32
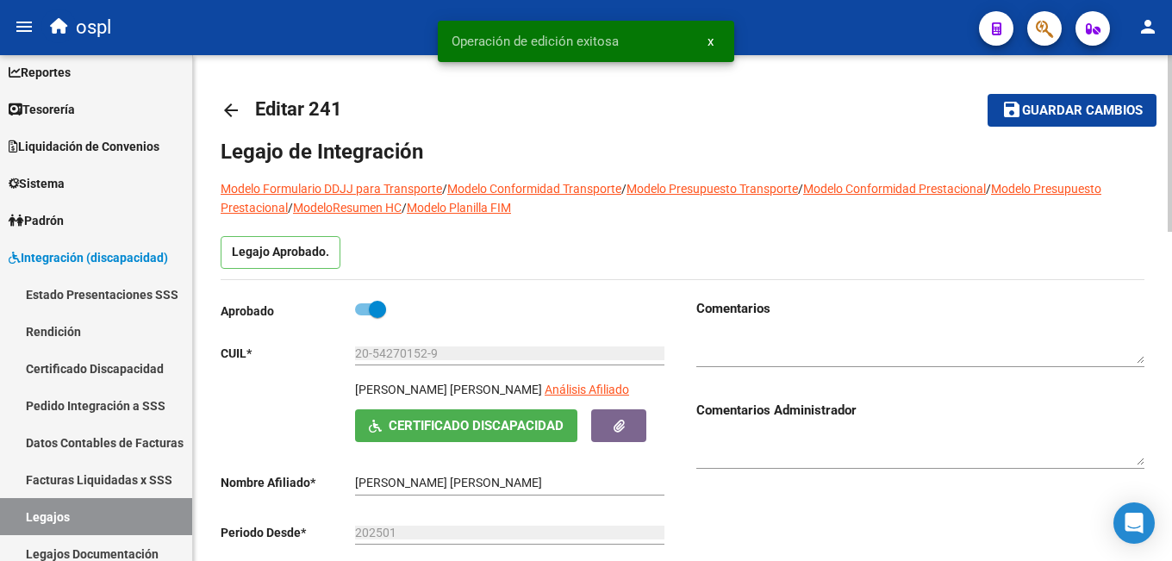
click at [234, 112] on mat-icon "arrow_back" at bounding box center [231, 110] width 21 height 21
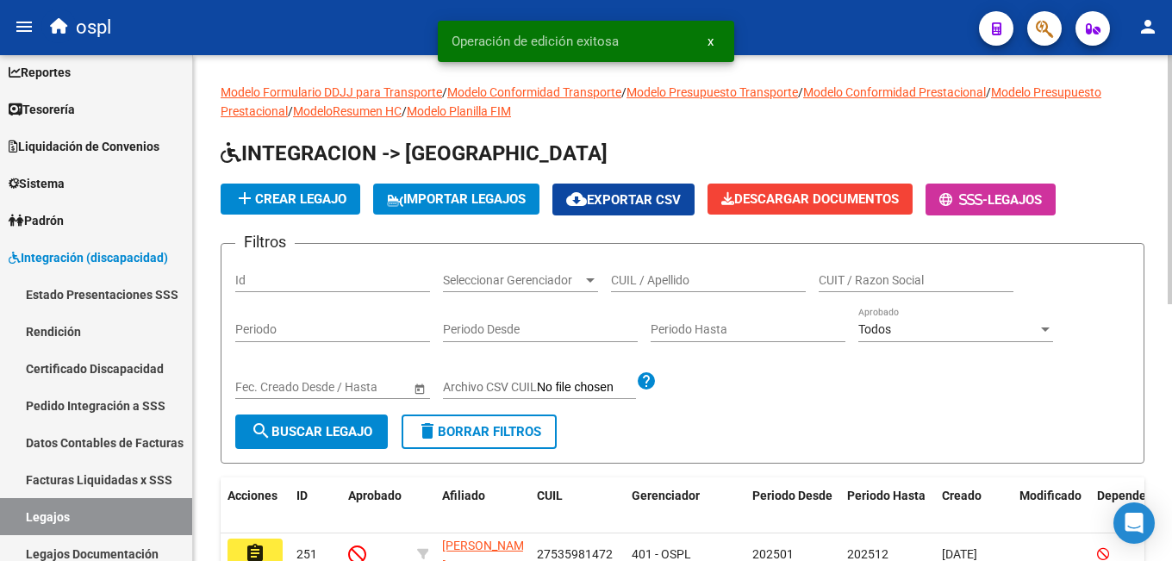
click at [675, 280] on input "CUIL / Apellido" at bounding box center [708, 280] width 195 height 15
paste input "27-54577262-6"
click at [630, 281] on input "27-54577262-6" at bounding box center [708, 280] width 195 height 15
click at [683, 274] on input "2754577262-6" at bounding box center [708, 280] width 195 height 15
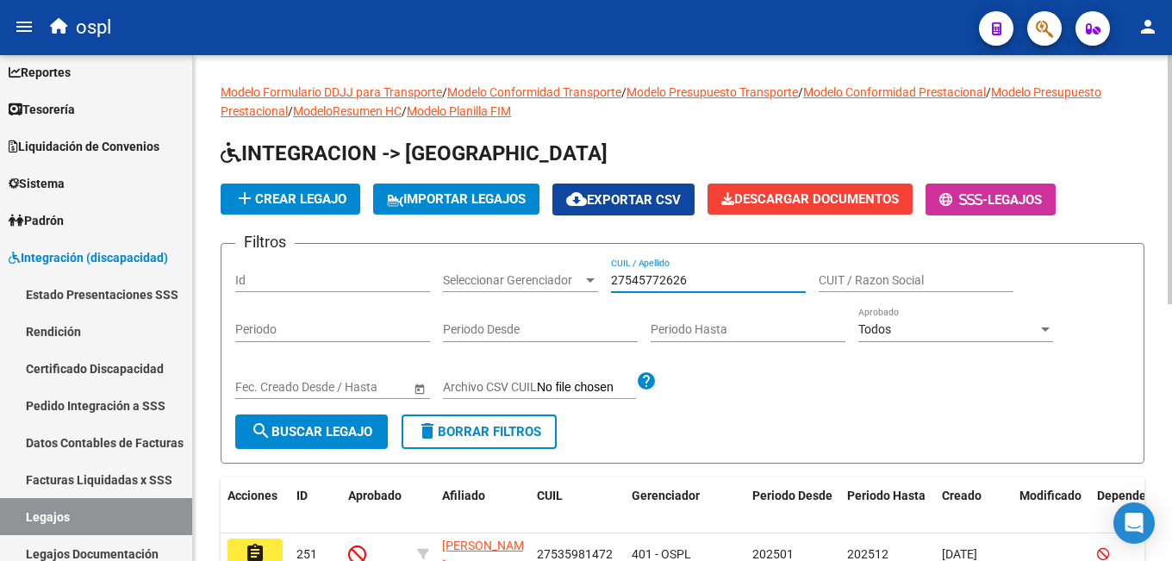
type input "27545772626"
click at [328, 428] on span "search Buscar Legajo" at bounding box center [312, 432] width 122 height 16
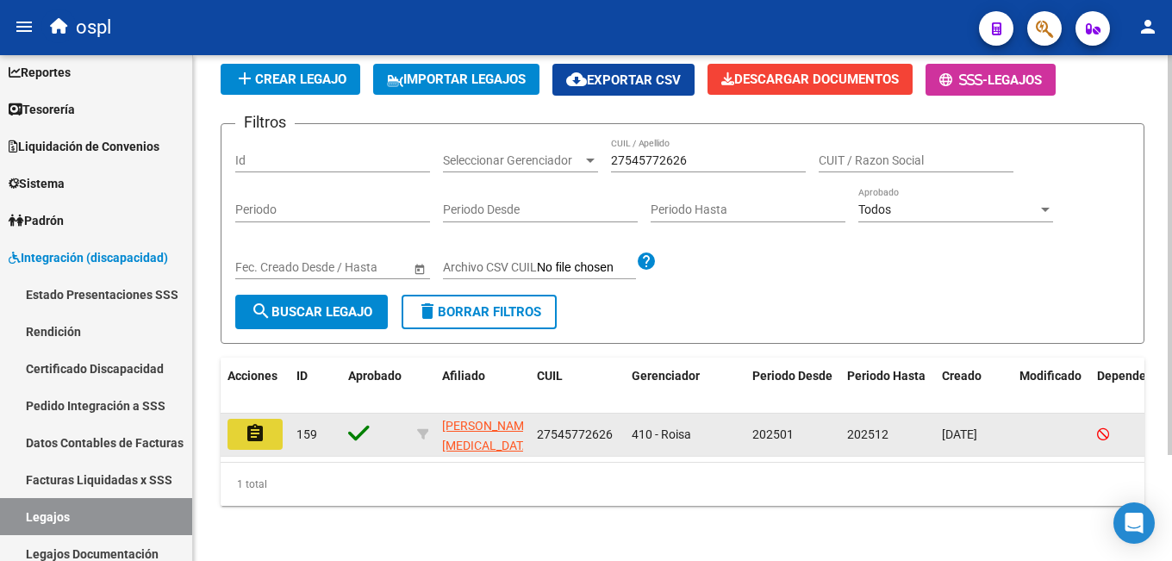
click at [259, 423] on mat-icon "assignment" at bounding box center [255, 433] width 21 height 21
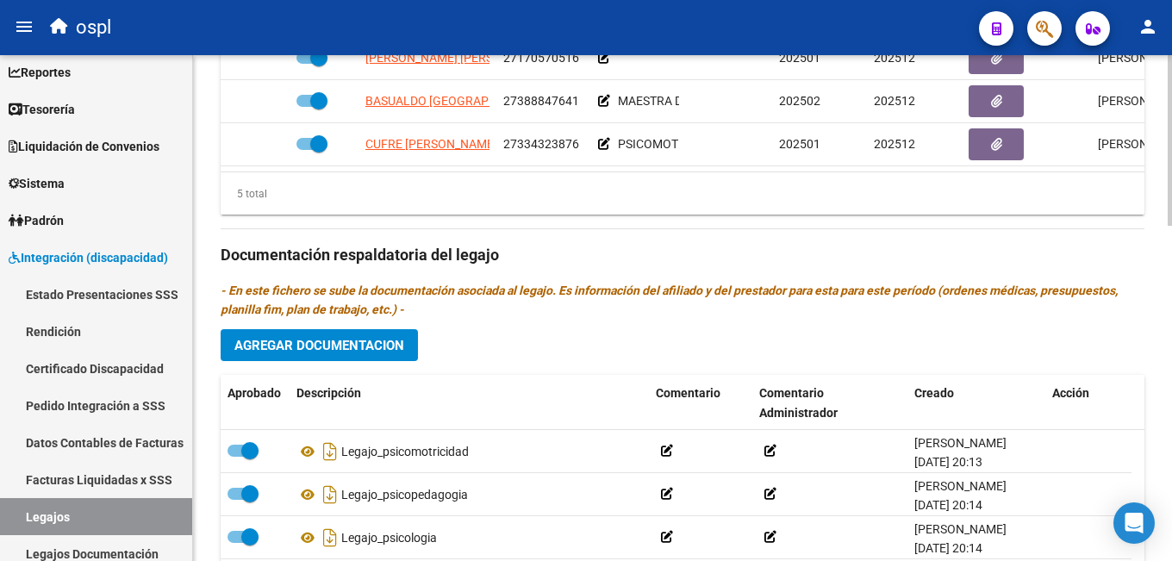
scroll to position [948, 0]
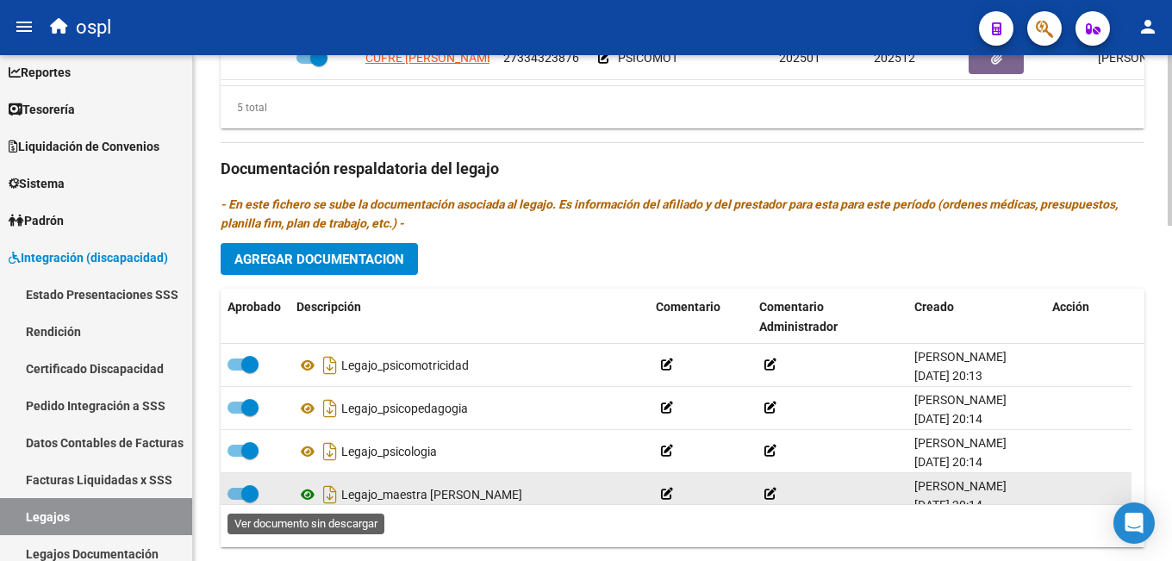
click at [310, 495] on icon at bounding box center [307, 494] width 22 height 21
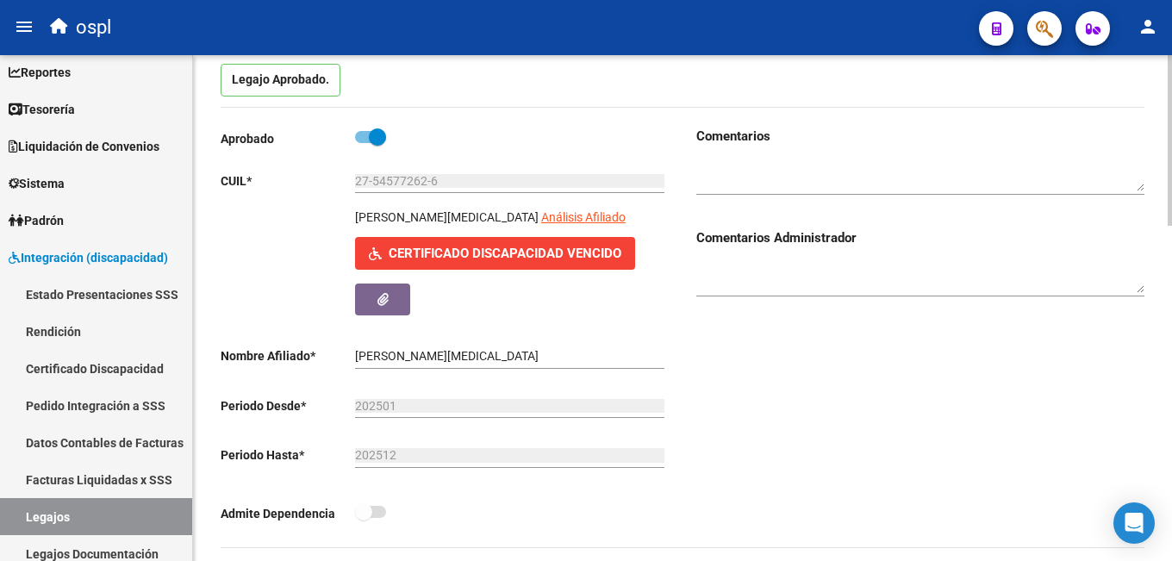
scroll to position [0, 0]
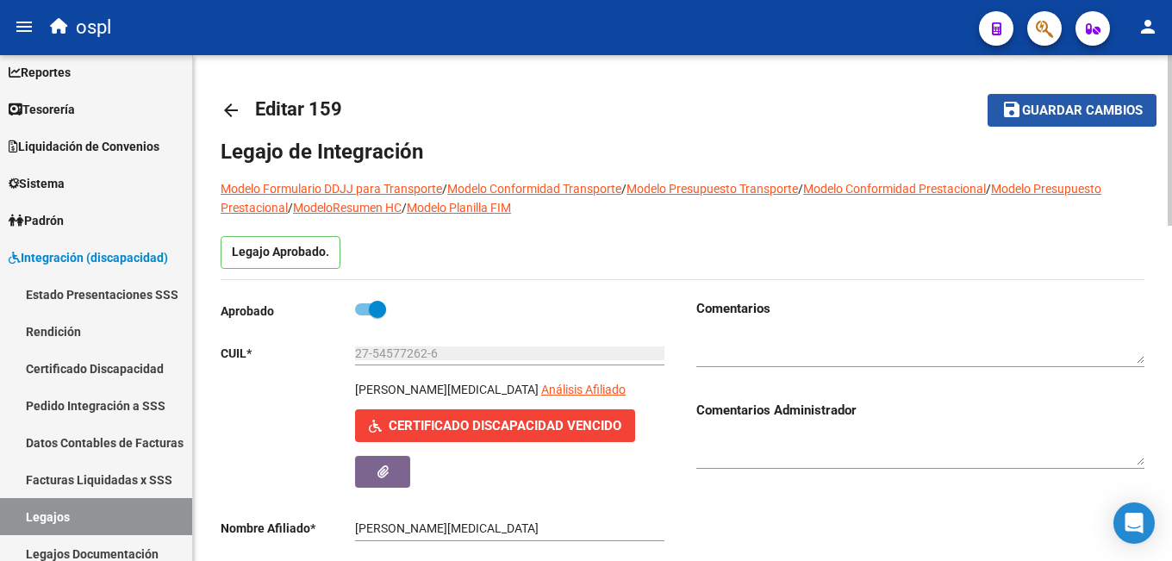
click at [1018, 104] on mat-icon "save" at bounding box center [1011, 109] width 21 height 21
click at [222, 114] on mat-icon "arrow_back" at bounding box center [231, 110] width 21 height 21
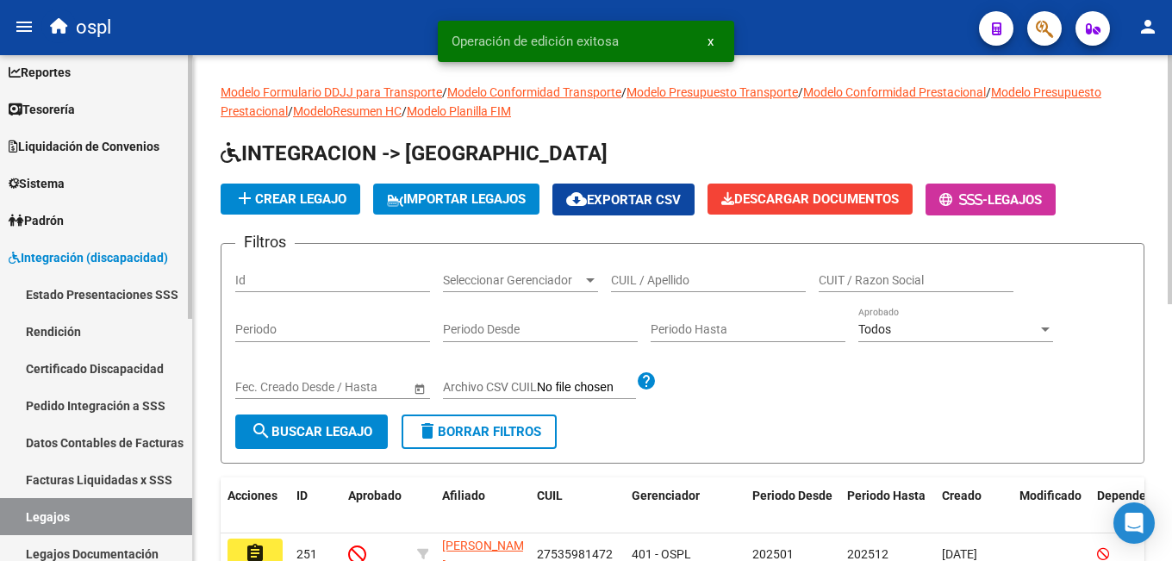
click at [57, 258] on span "Integración (discapacidad)" at bounding box center [88, 257] width 159 height 19
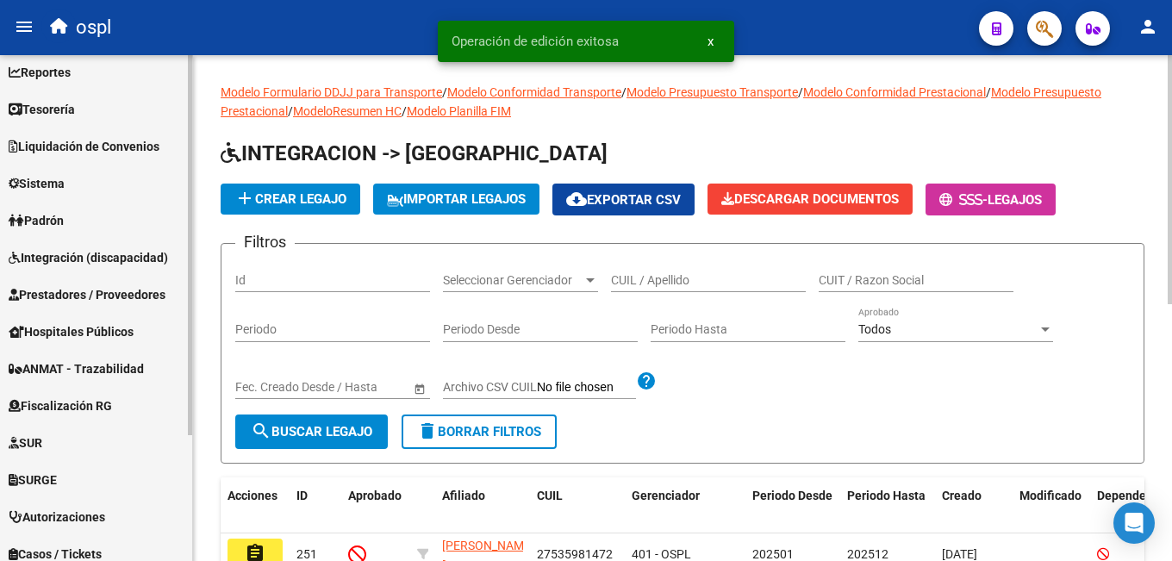
click at [88, 297] on span "Prestadores / Proveedores" at bounding box center [87, 294] width 157 height 19
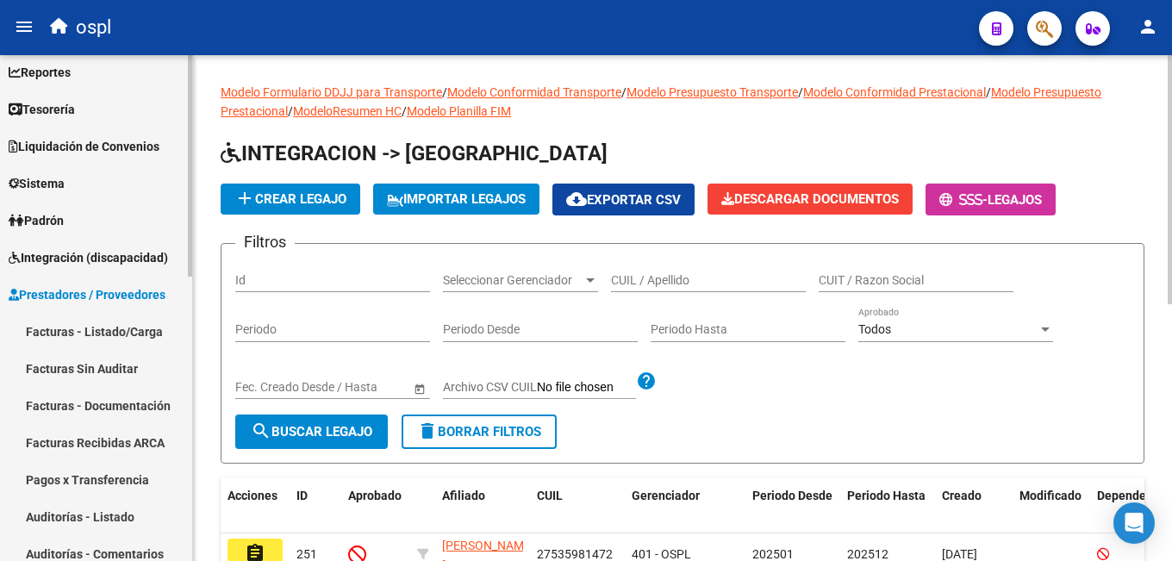
click at [90, 332] on link "Facturas - Listado/Carga" at bounding box center [96, 331] width 192 height 37
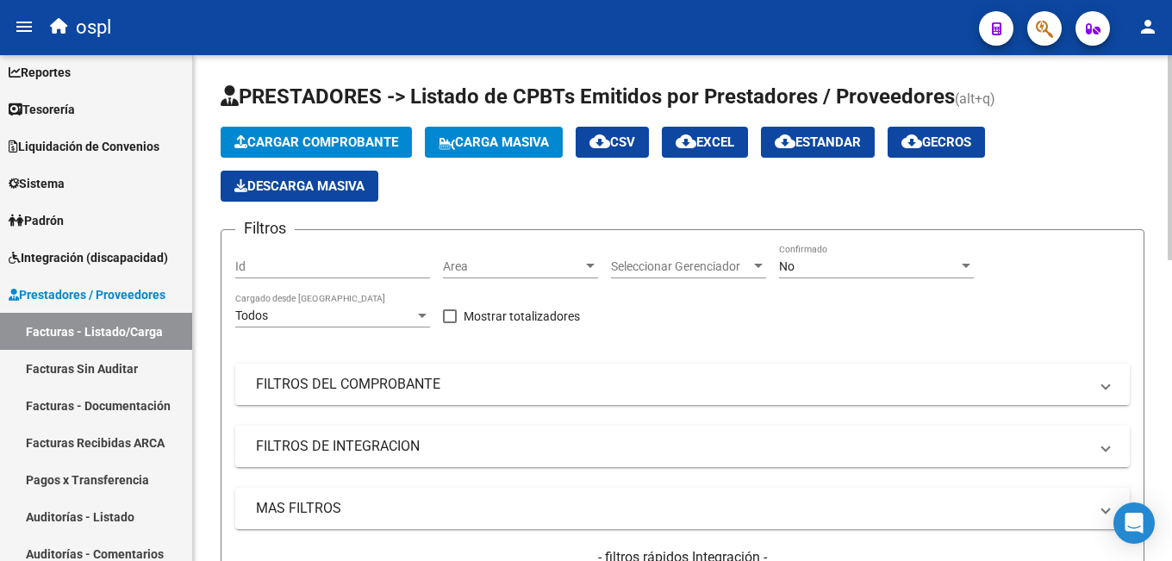
click at [588, 384] on mat-panel-title "FILTROS DEL COMPROBANTE" at bounding box center [672, 384] width 833 height 19
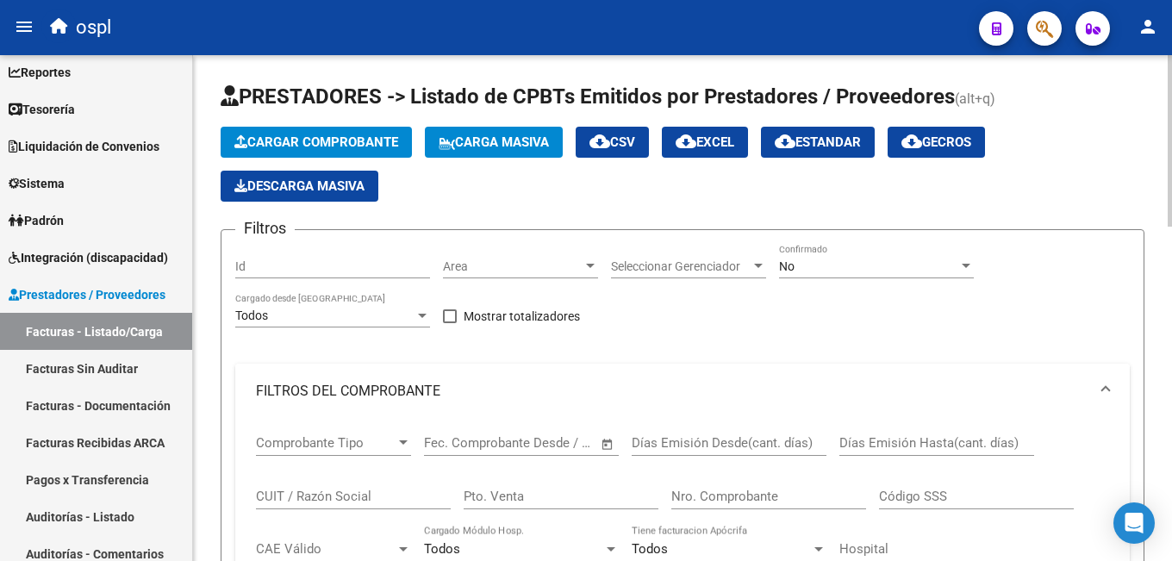
scroll to position [86, 0]
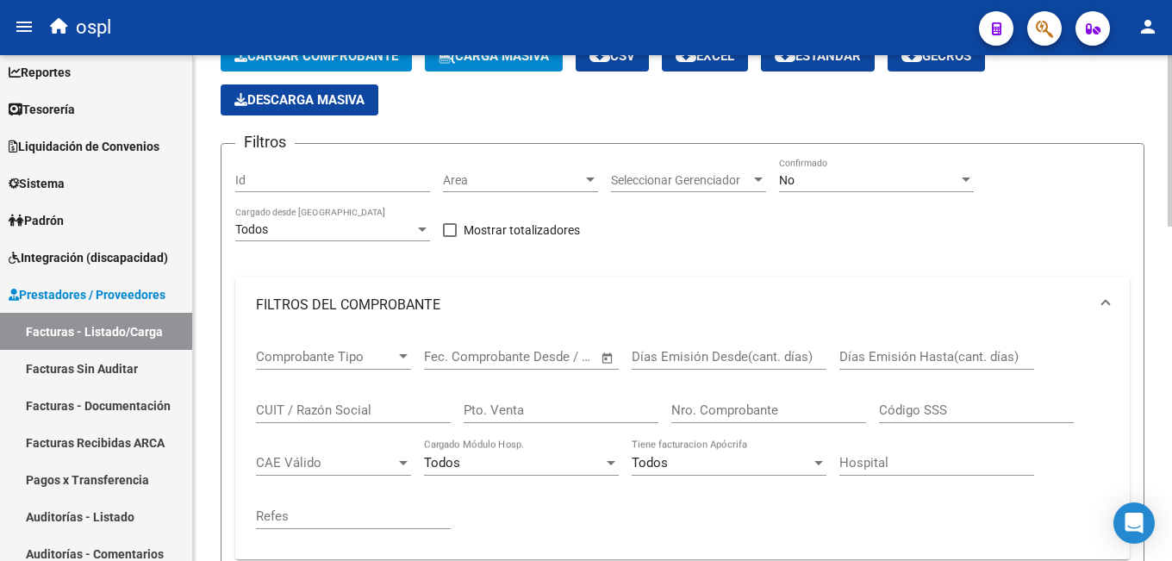
click at [328, 401] on div "CUIT / Razón Social" at bounding box center [353, 404] width 195 height 37
paste input "27354543058"
type input "27354543058"
click at [494, 184] on span "Area" at bounding box center [513, 180] width 140 height 15
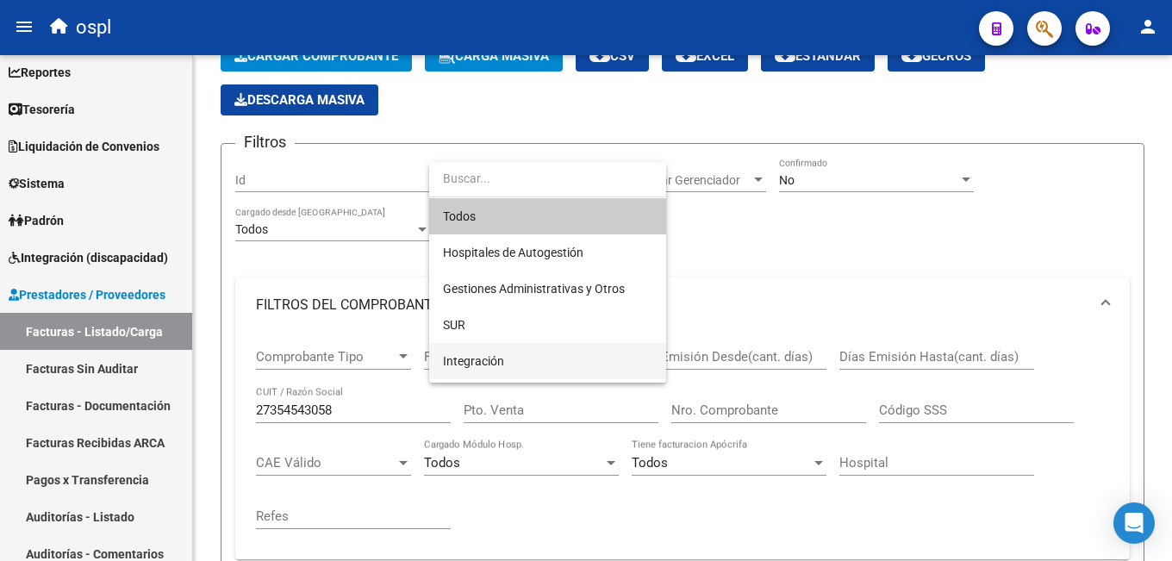
click at [480, 361] on span "Integración" at bounding box center [473, 361] width 61 height 14
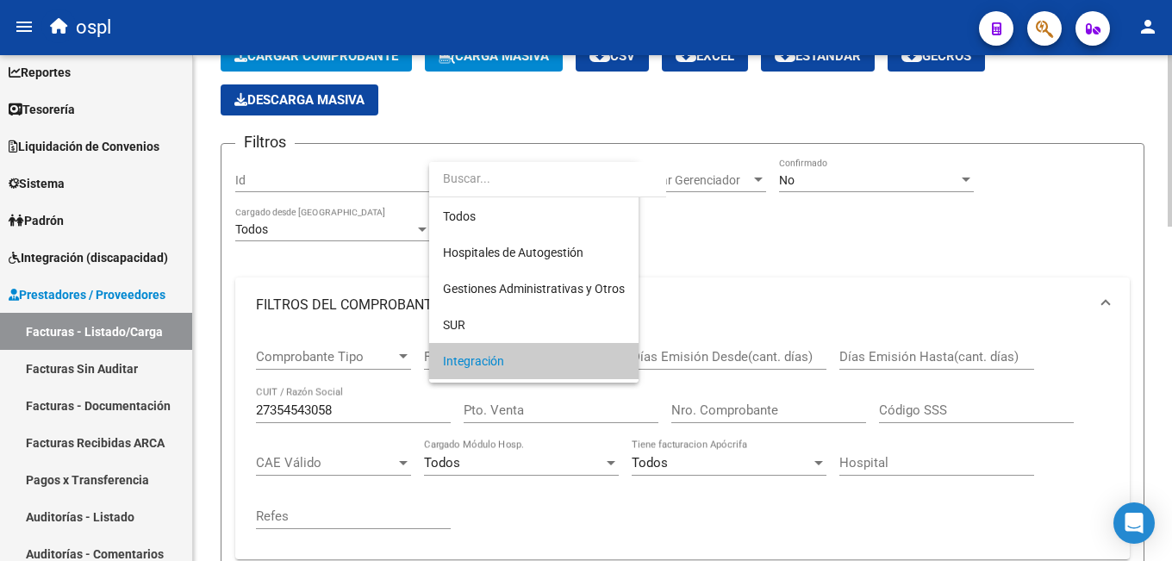
click at [852, 168] on div "No Confirmado" at bounding box center [876, 175] width 195 height 34
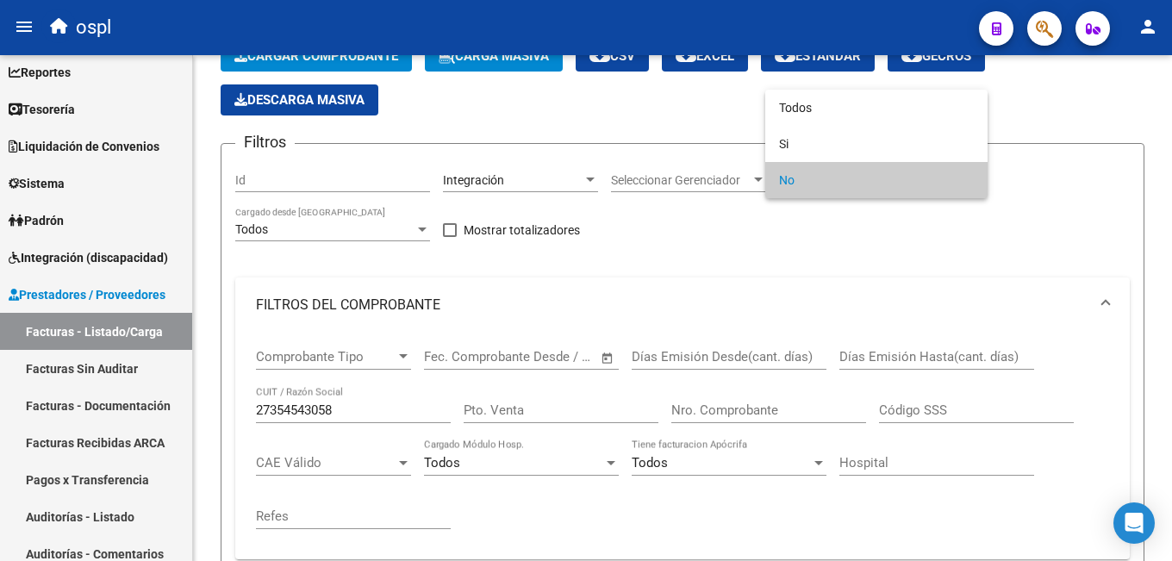
click at [832, 184] on span "No" at bounding box center [876, 180] width 195 height 36
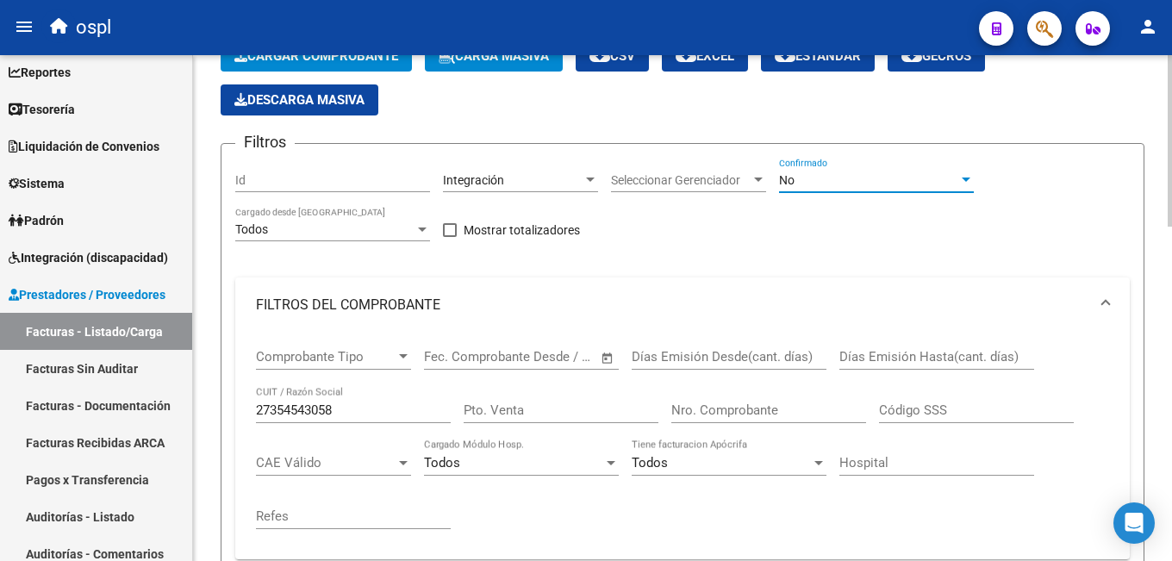
click at [819, 107] on div "Cargar Comprobante Carga Masiva cloud_download CSV cloud_download EXCEL cloud_d…" at bounding box center [683, 78] width 924 height 75
click at [818, 197] on div "No Confirmado" at bounding box center [876, 182] width 195 height 49
click at [814, 180] on div "No" at bounding box center [868, 180] width 179 height 15
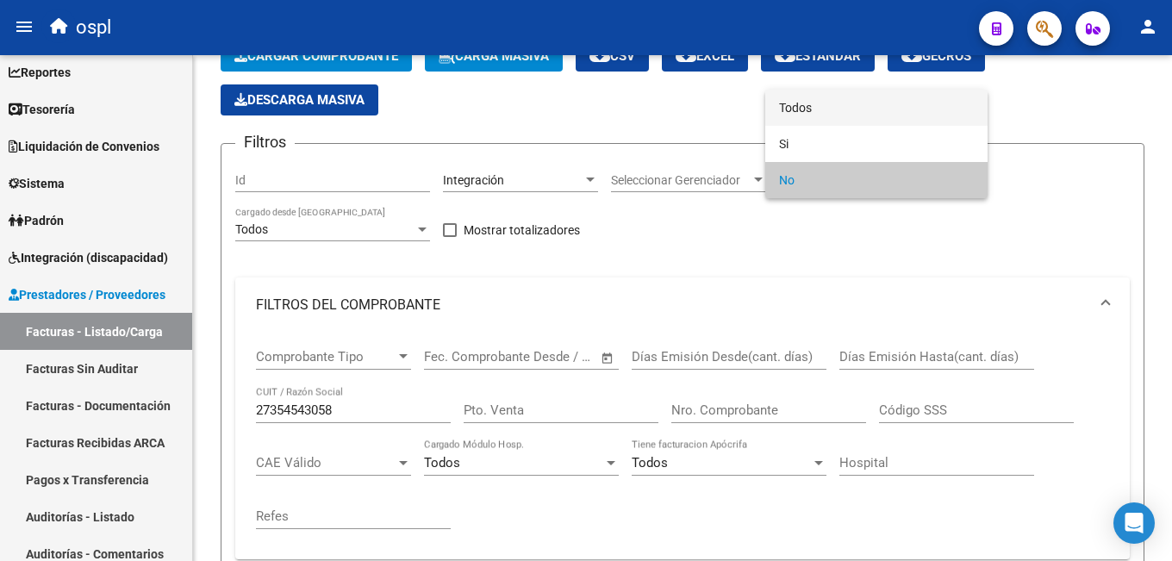
click at [825, 104] on span "Todos" at bounding box center [876, 108] width 195 height 36
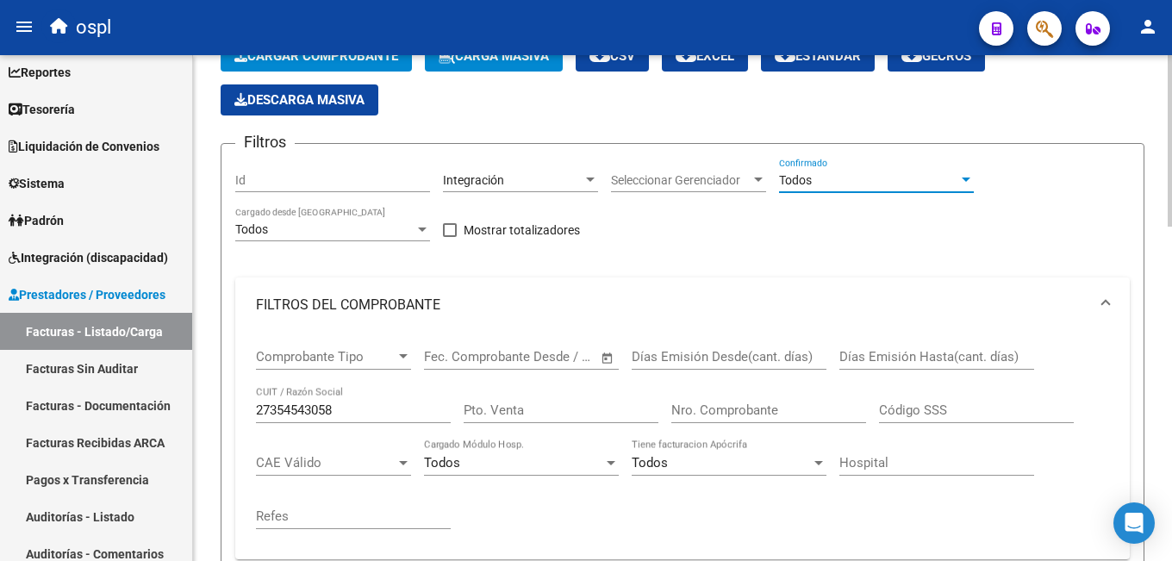
click at [764, 260] on div "Filtros Id Integración Area Seleccionar Gerenciador Seleccionar Gerenciador Tod…" at bounding box center [682, 471] width 895 height 626
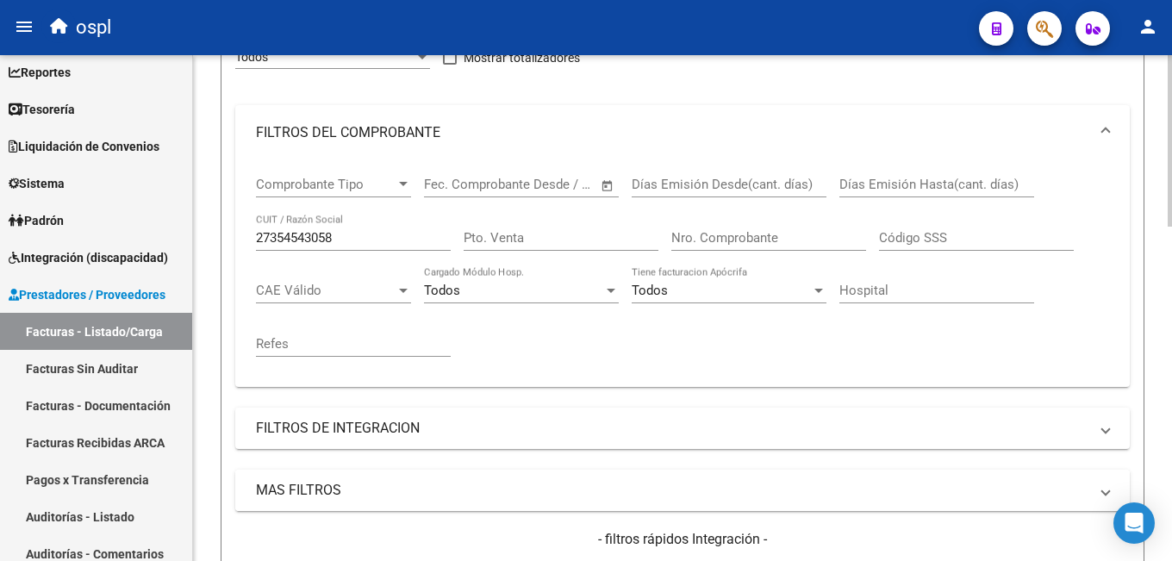
scroll to position [345, 0]
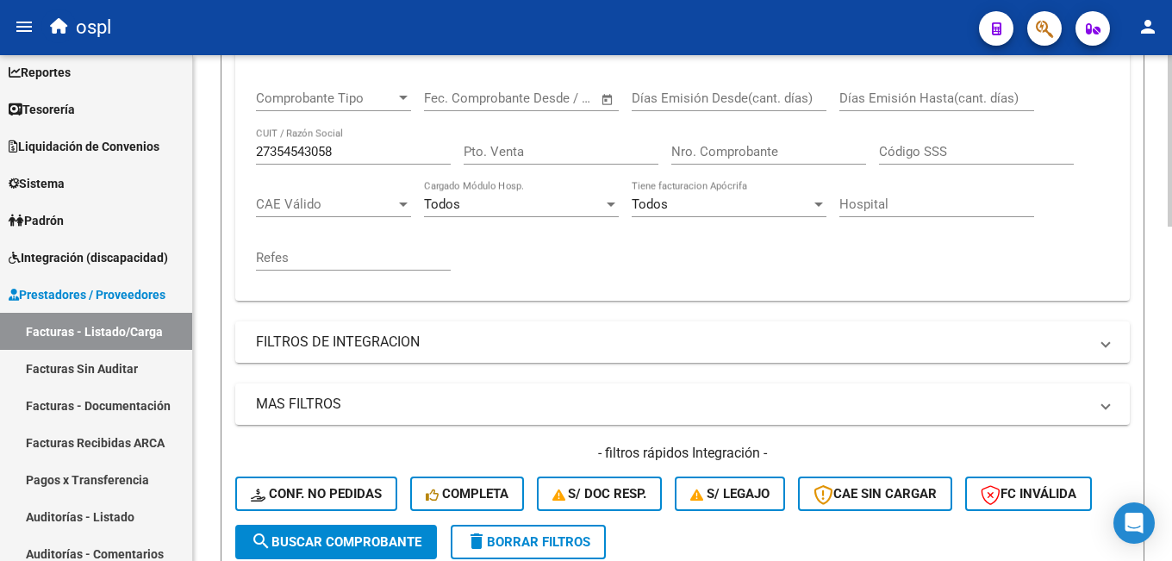
click at [320, 533] on button "search Buscar Comprobante" at bounding box center [336, 542] width 202 height 34
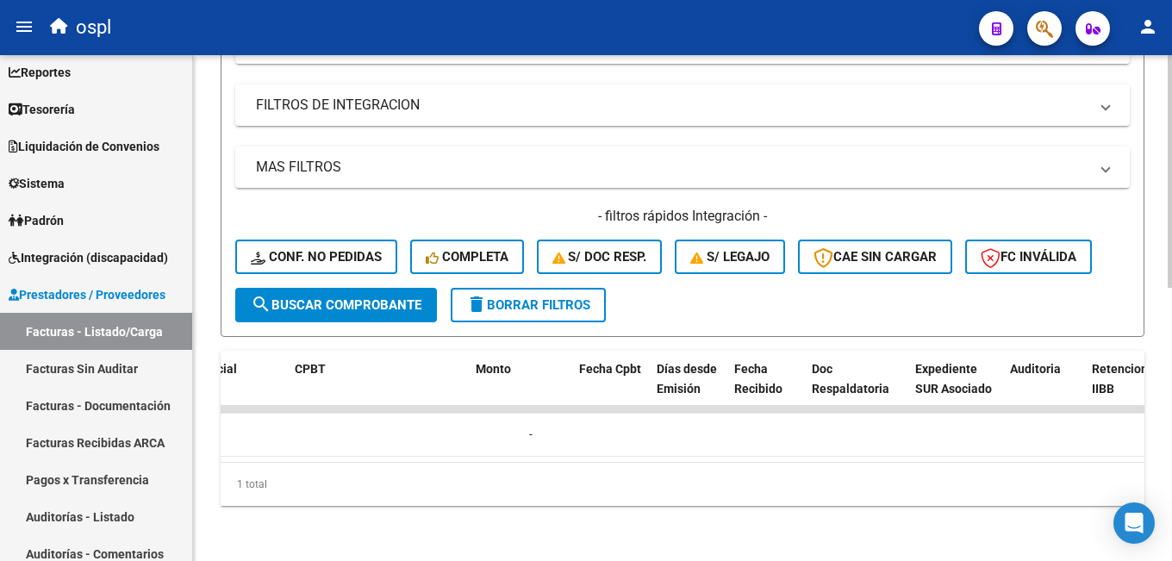
scroll to position [0, 0]
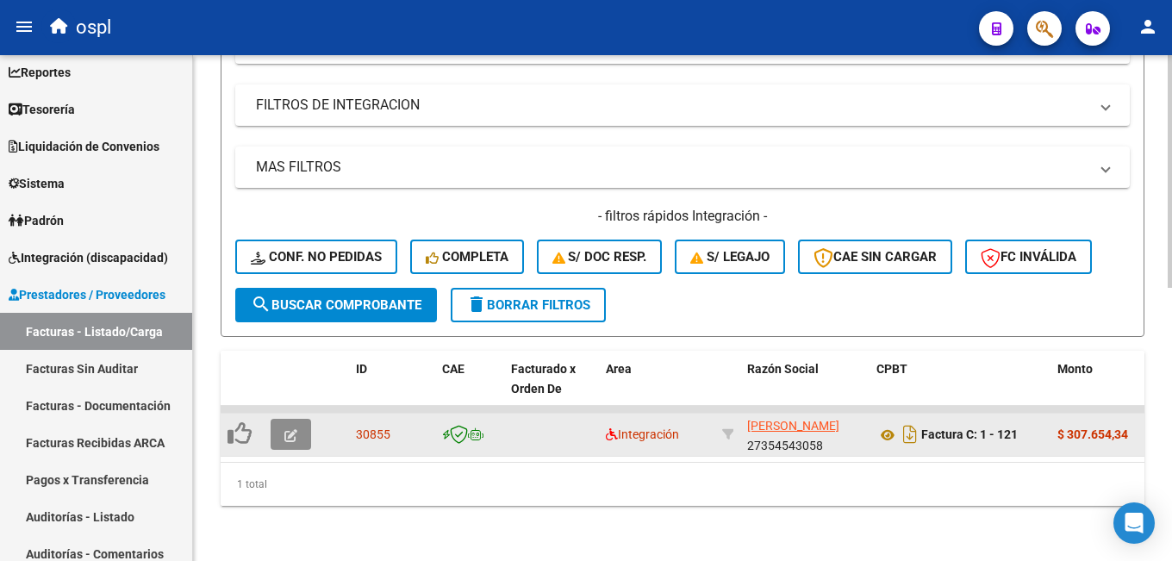
click at [283, 419] on button "button" at bounding box center [291, 434] width 41 height 31
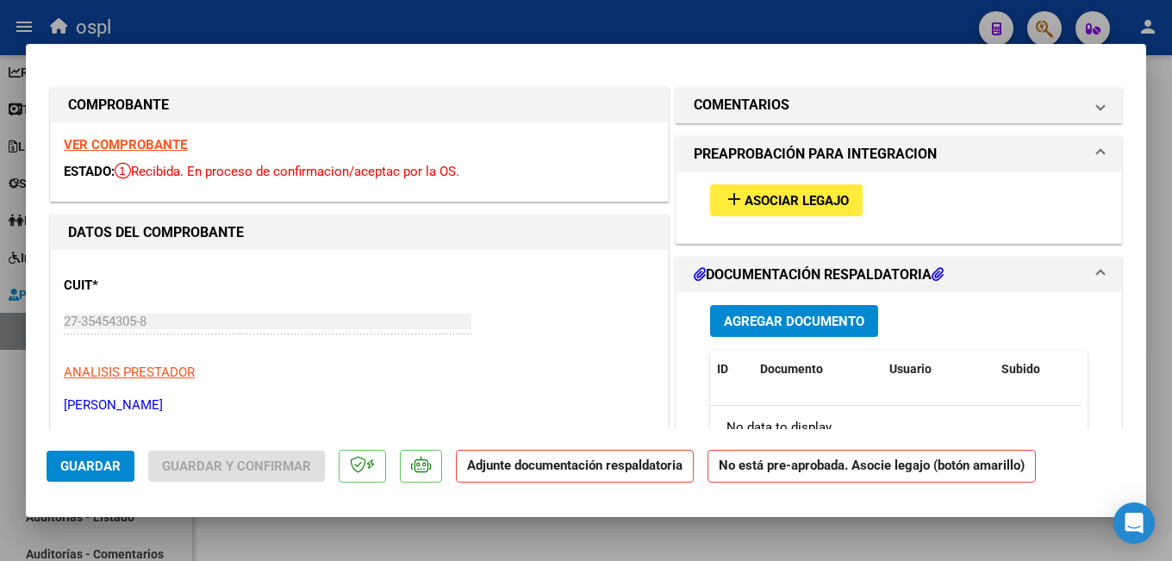
click at [776, 208] on span "Asociar Legajo" at bounding box center [797, 201] width 104 height 16
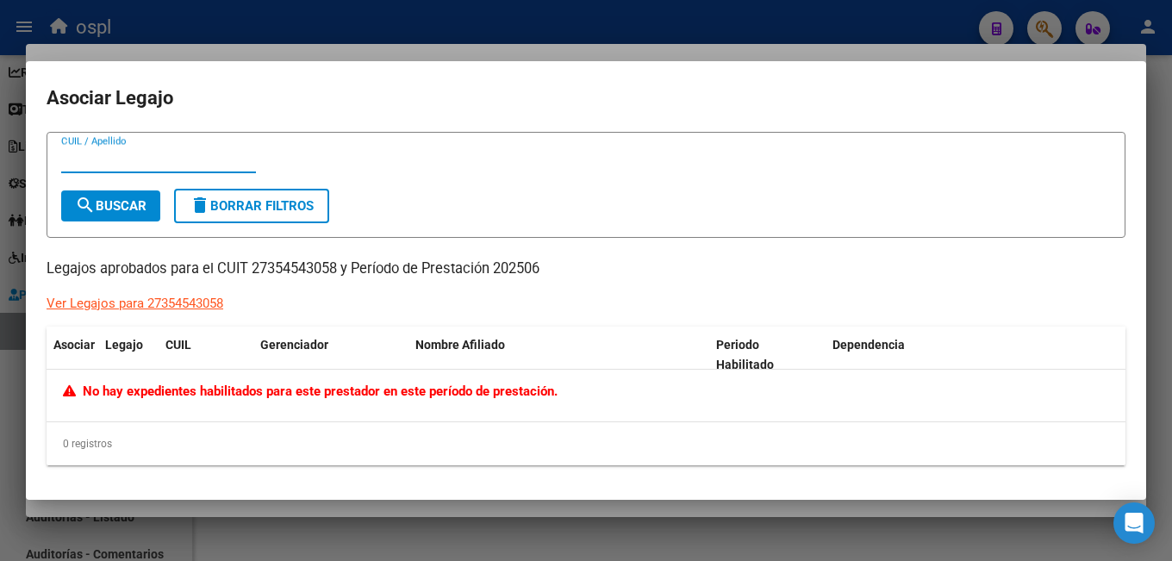
click at [405, 64] on mat-dialog-container "Asociar Legajo CUIL / Apellido search Buscar delete Borrar Filtros Legajos apro…" at bounding box center [586, 281] width 1120 height 440
click at [211, 52] on div at bounding box center [586, 280] width 1172 height 561
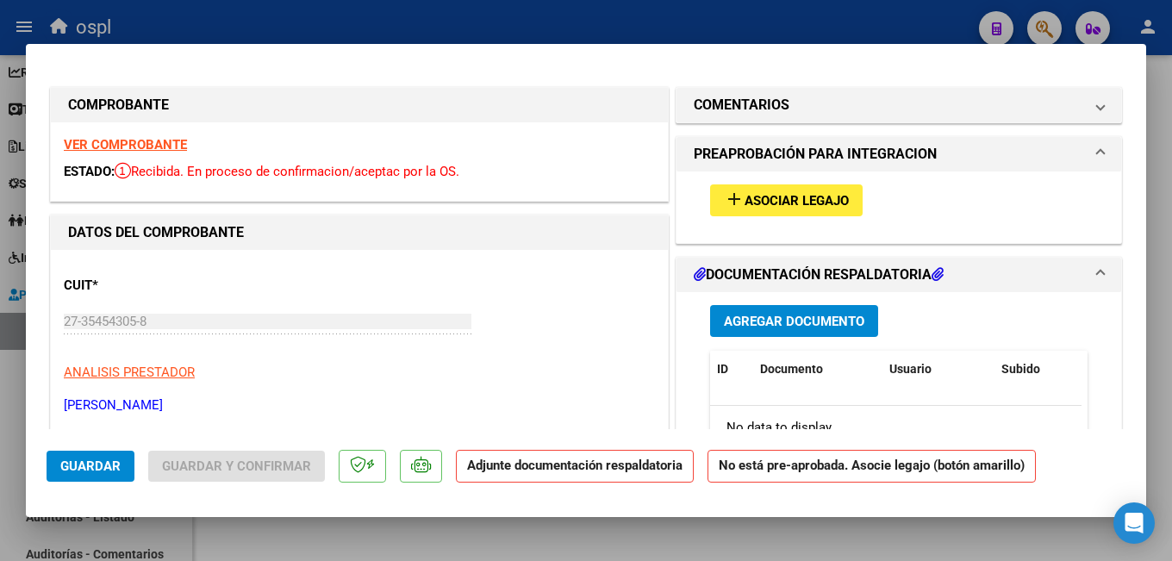
click at [207, 17] on div at bounding box center [586, 280] width 1172 height 561
type input "$ 0,00"
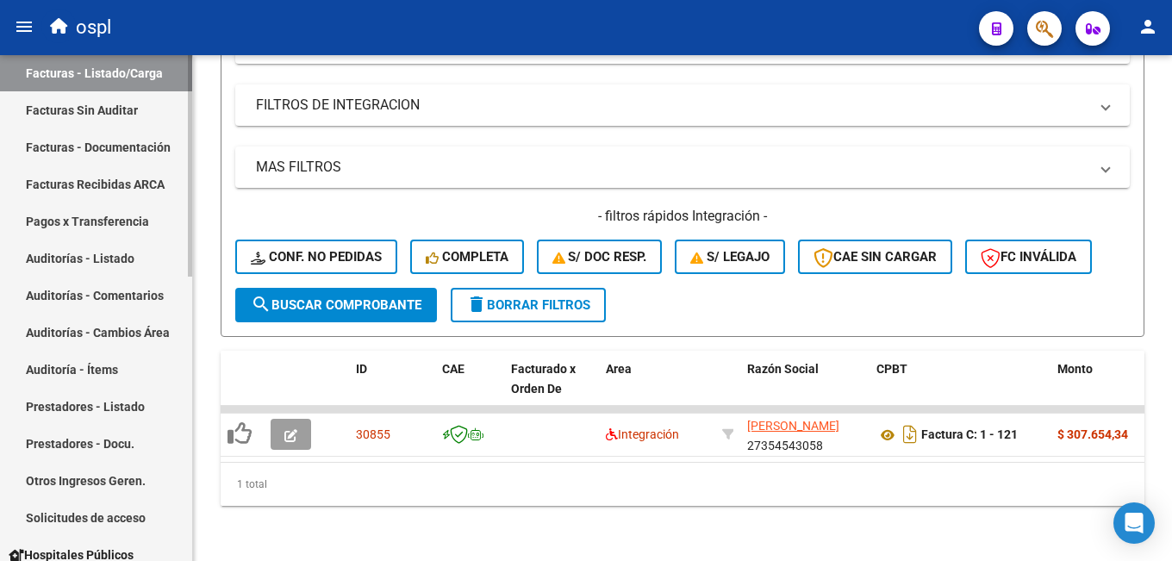
scroll to position [218, 0]
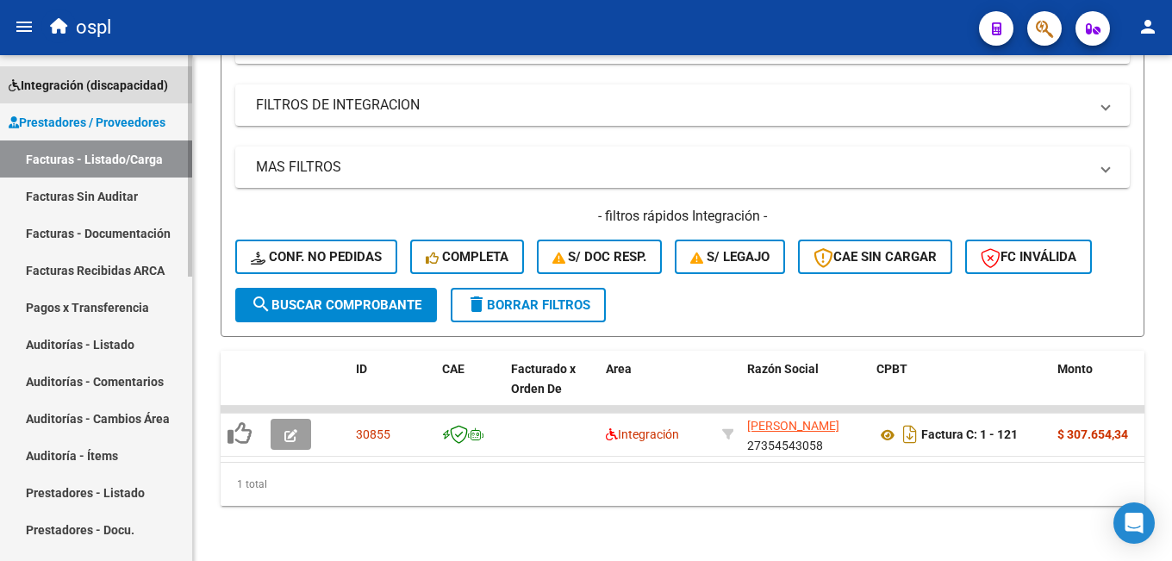
click at [88, 84] on span "Integración (discapacidad)" at bounding box center [88, 85] width 159 height 19
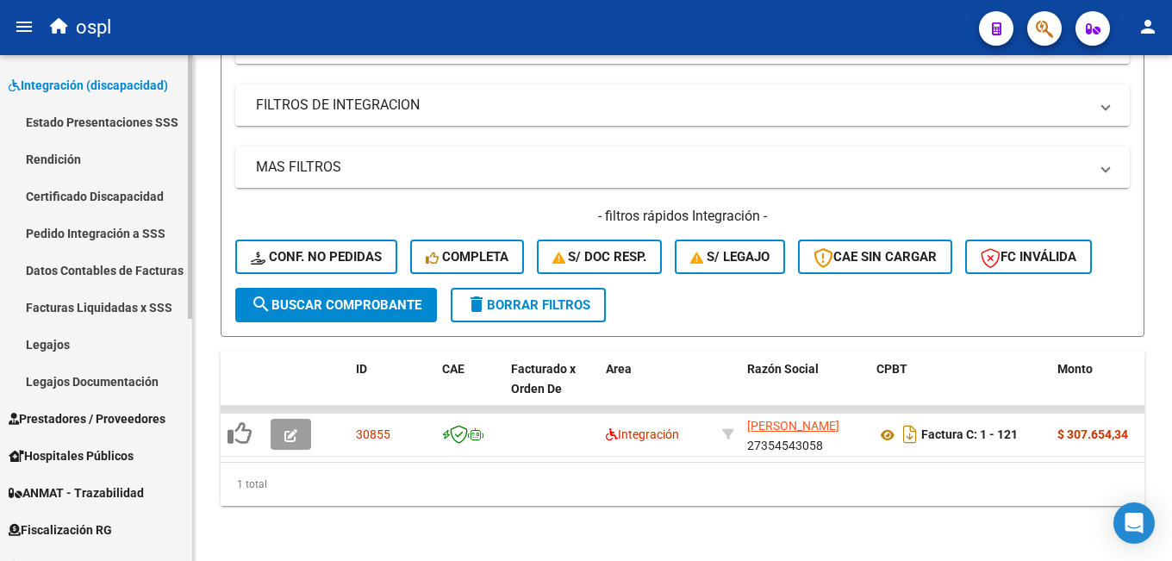
click at [82, 349] on link "Legajos" at bounding box center [96, 344] width 192 height 37
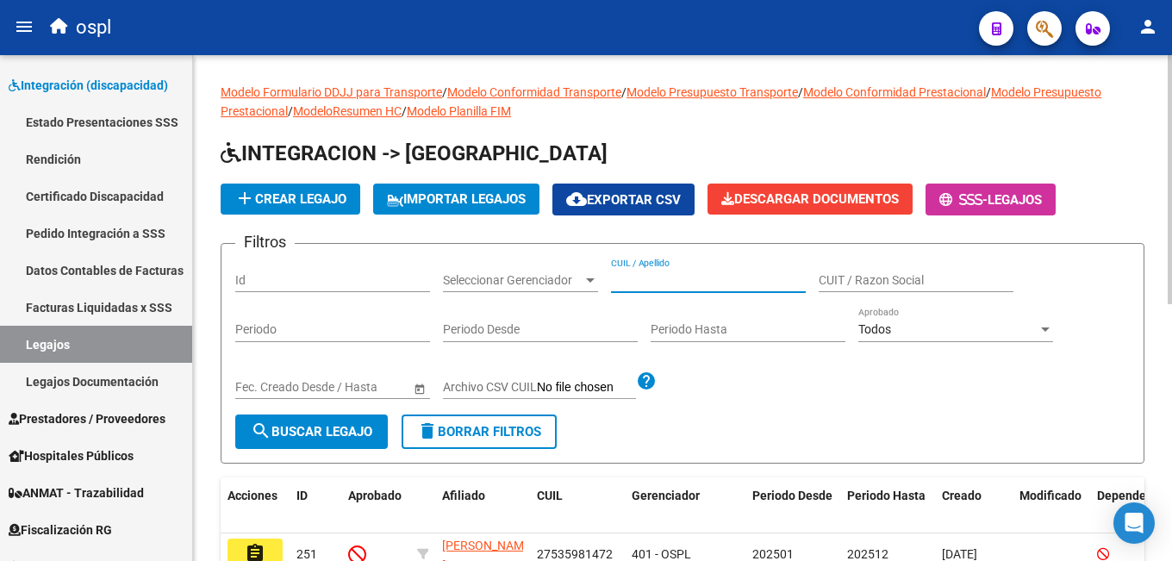
click at [644, 282] on input "CUIL / Apellido" at bounding box center [708, 280] width 195 height 15
type input "veuth"
drag, startPoint x: 320, startPoint y: 427, endPoint x: 364, endPoint y: 416, distance: 45.4
click at [321, 427] on span "search Buscar Legajo" at bounding box center [312, 432] width 122 height 16
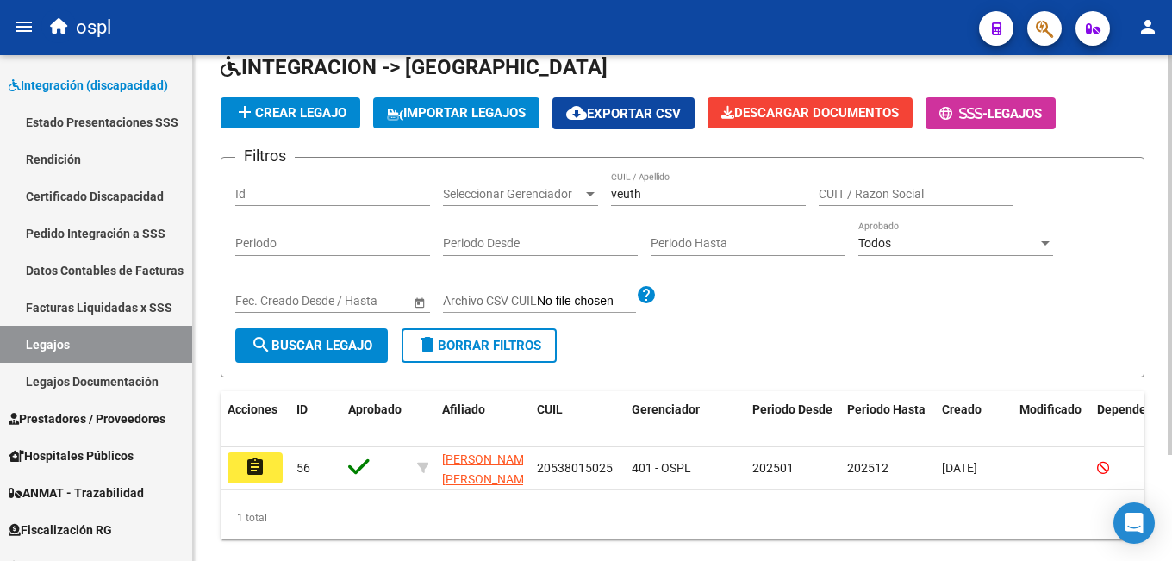
scroll to position [134, 0]
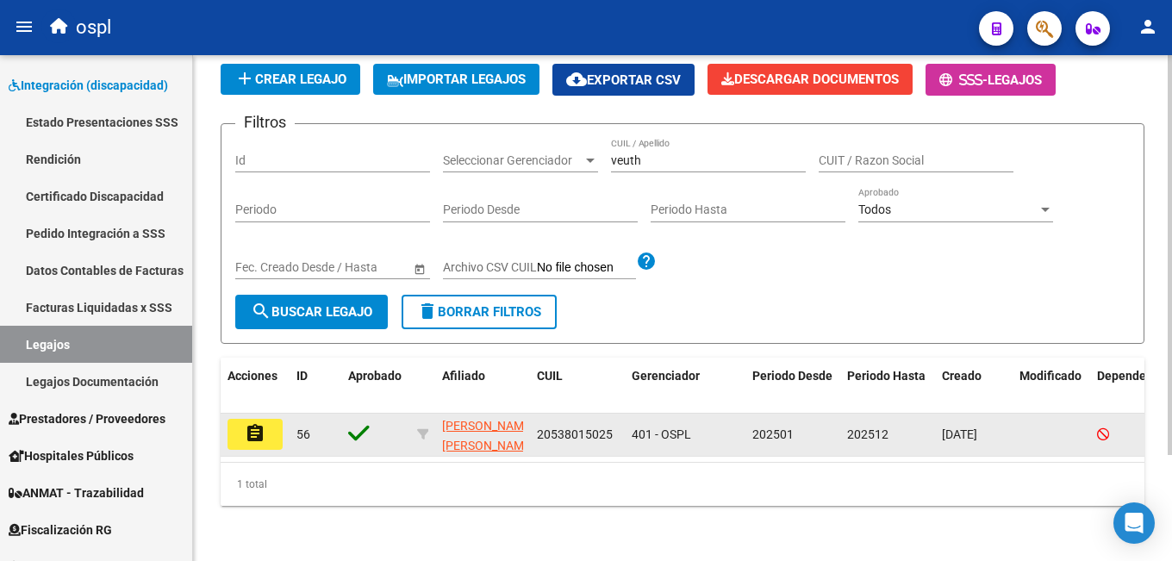
click at [259, 423] on mat-icon "assignment" at bounding box center [255, 433] width 21 height 21
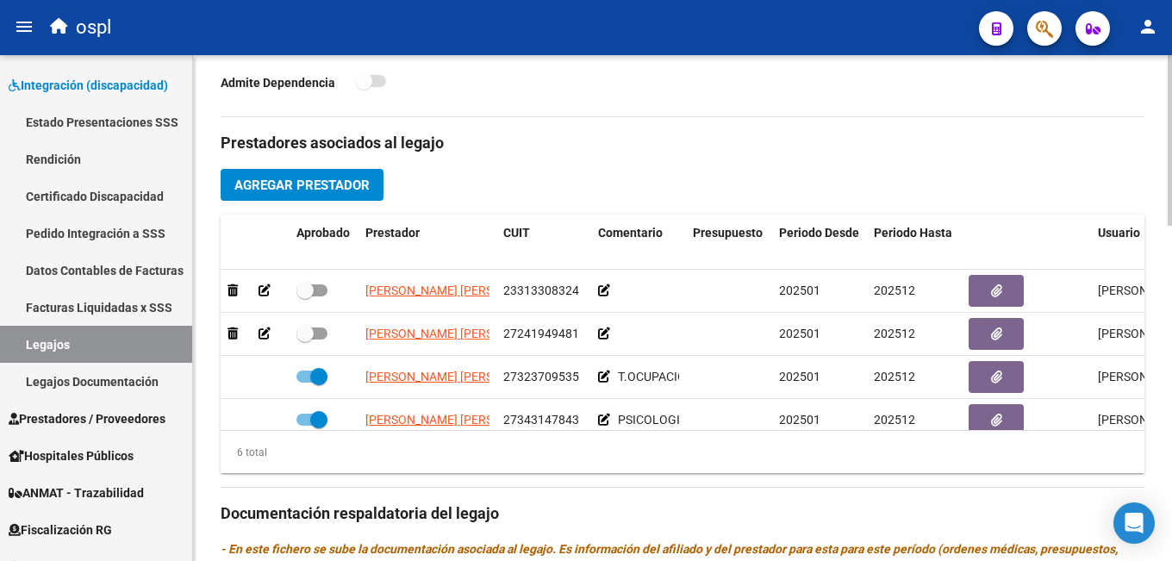
click at [287, 177] on button "Agregar Prestador" at bounding box center [302, 185] width 163 height 32
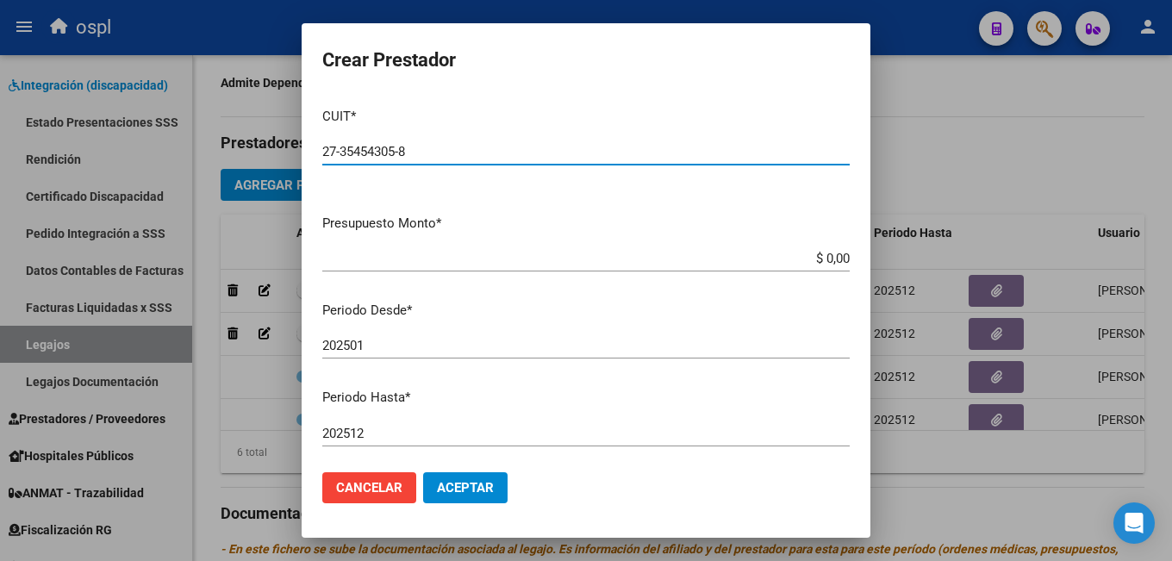
type input "27-35454305-8"
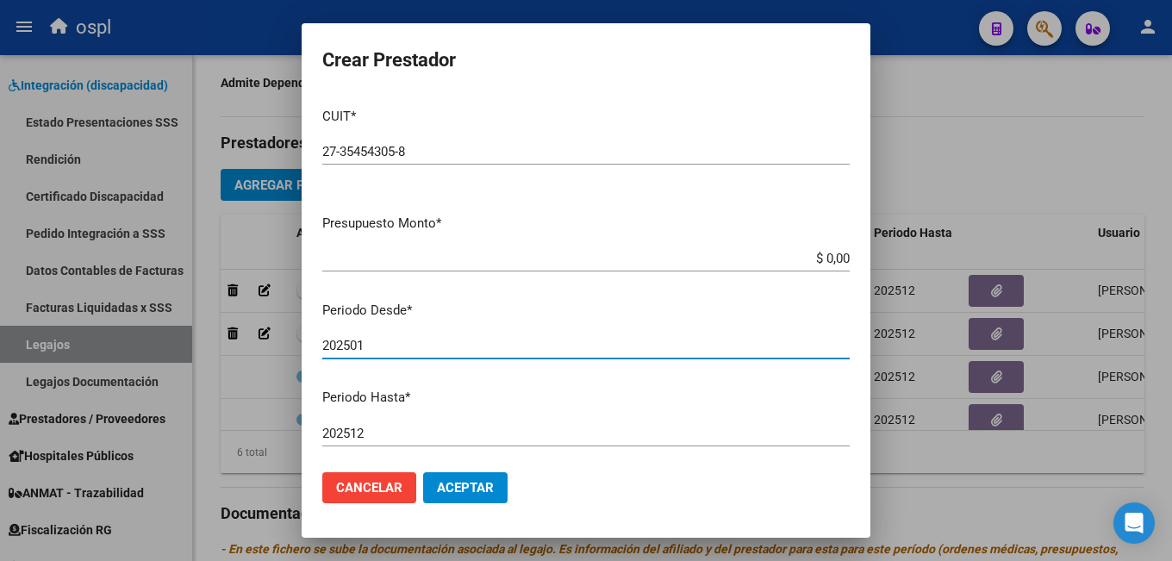
drag, startPoint x: 375, startPoint y: 350, endPoint x: 359, endPoint y: 347, distance: 16.6
click at [359, 347] on input "202501" at bounding box center [585, 346] width 527 height 16
type input "202505"
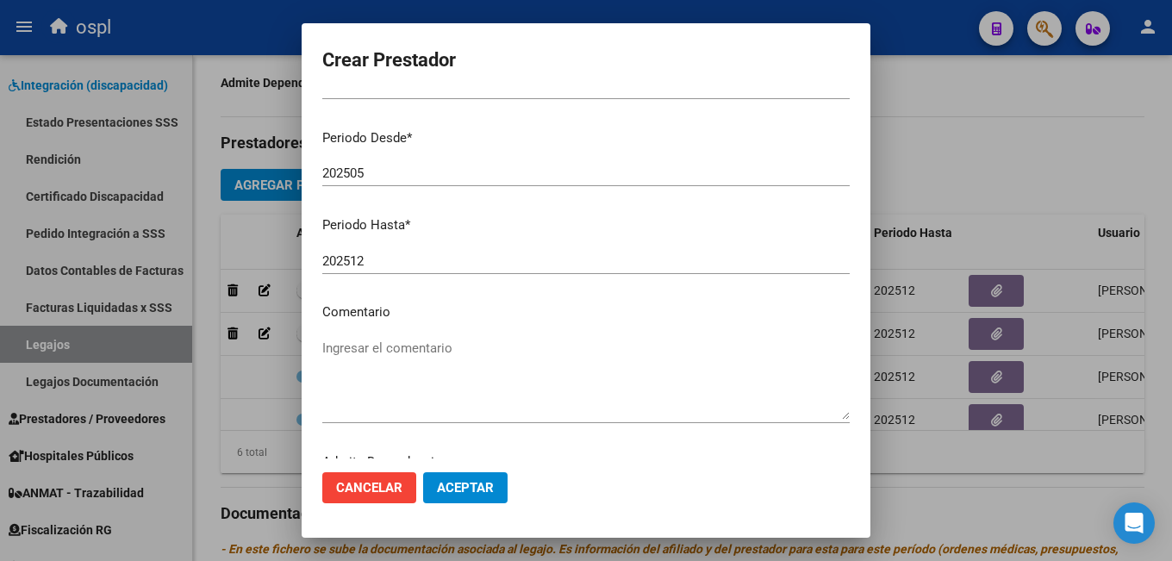
scroll to position [226, 0]
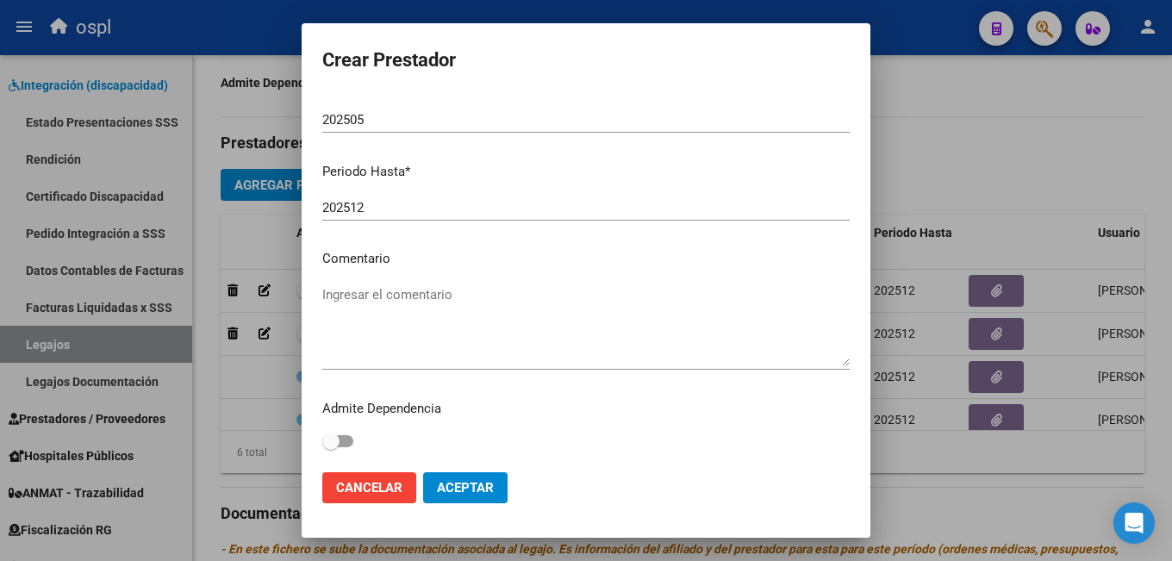
drag, startPoint x: 453, startPoint y: 483, endPoint x: 480, endPoint y: 480, distance: 26.9
click at [454, 483] on span "Aceptar" at bounding box center [465, 488] width 57 height 16
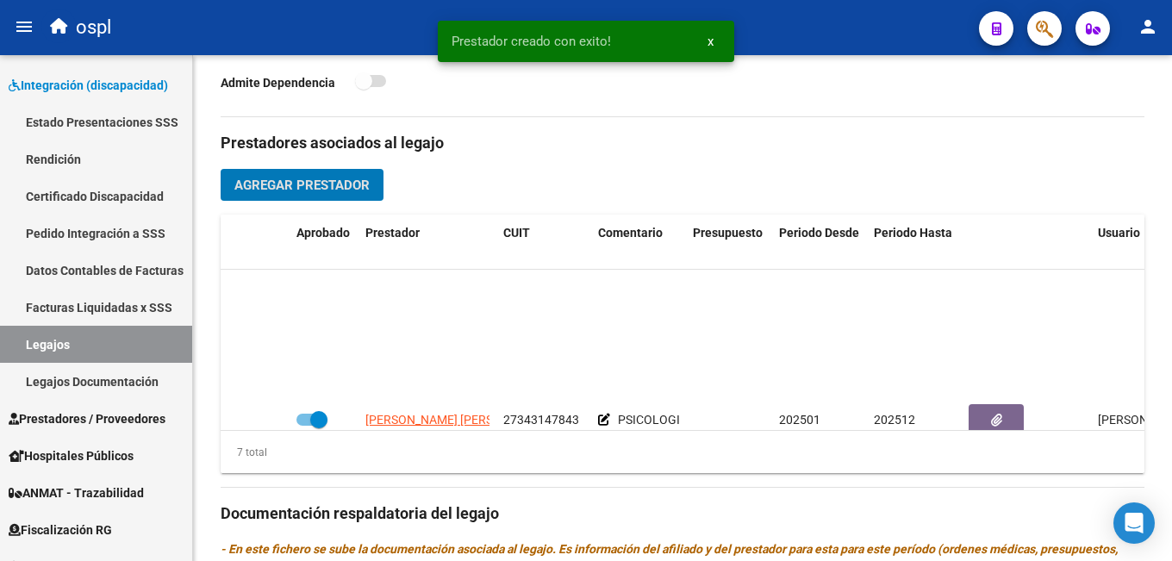
scroll to position [160, 0]
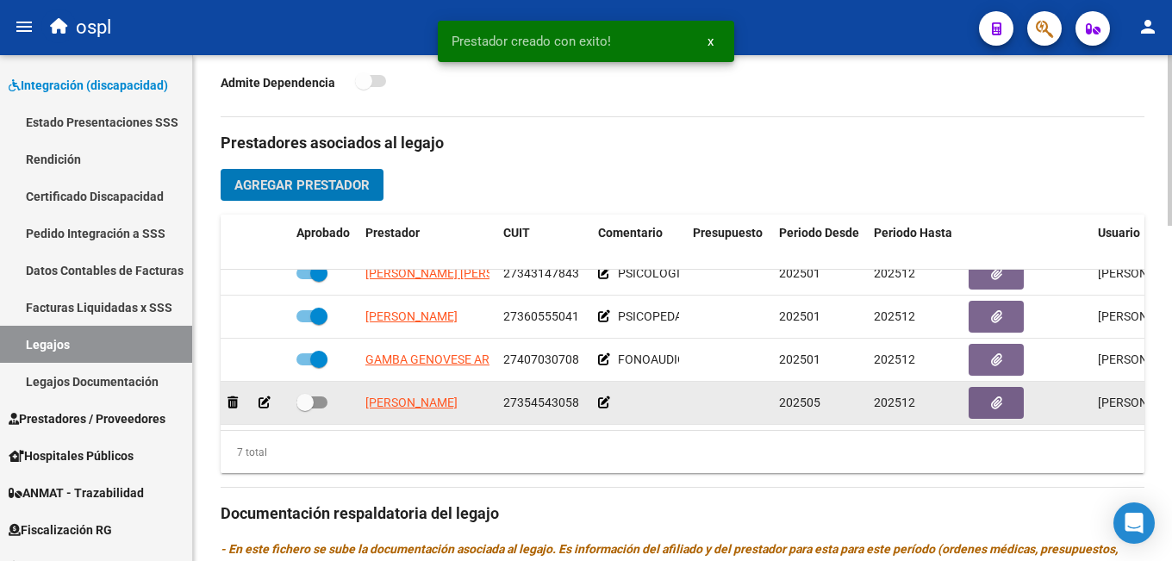
click at [312, 394] on span at bounding box center [304, 402] width 17 height 17
click at [305, 408] on input "checkbox" at bounding box center [304, 408] width 1 height 1
checkbox input "true"
click at [602, 396] on icon at bounding box center [604, 402] width 12 height 12
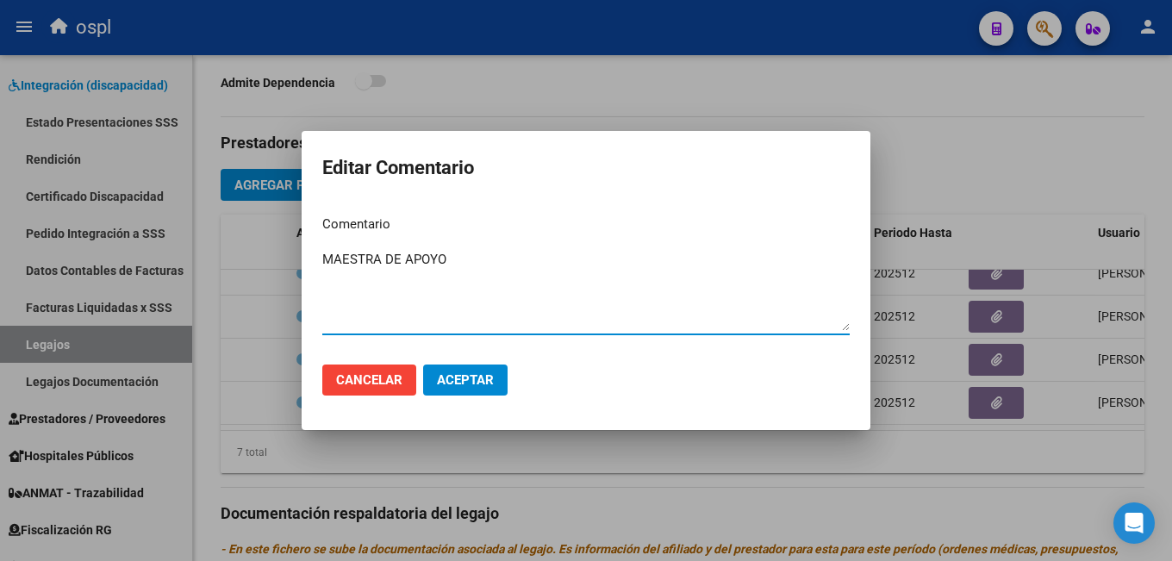
type textarea "MAESTRA DE APOYO"
click at [502, 386] on button "Aceptar" at bounding box center [465, 380] width 84 height 31
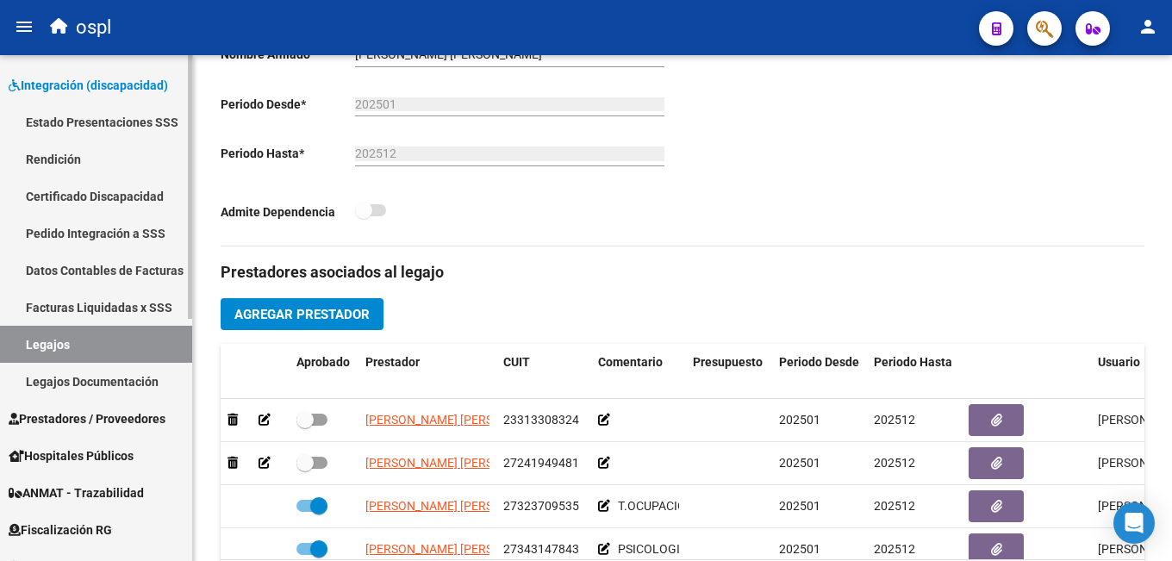
scroll to position [132, 0]
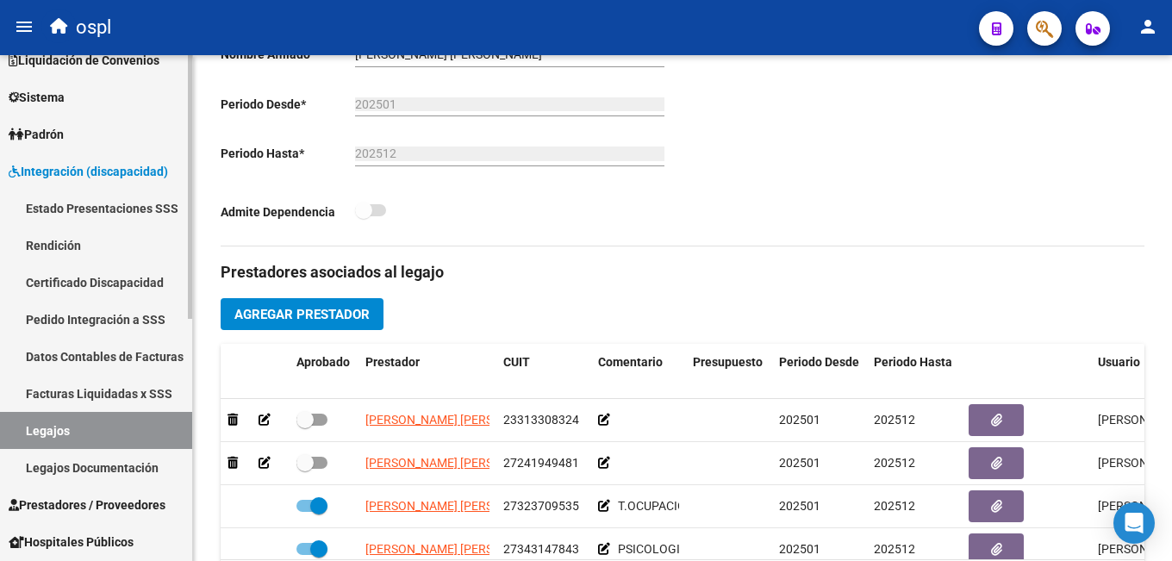
click at [47, 163] on span "Integración (discapacidad)" at bounding box center [88, 171] width 159 height 19
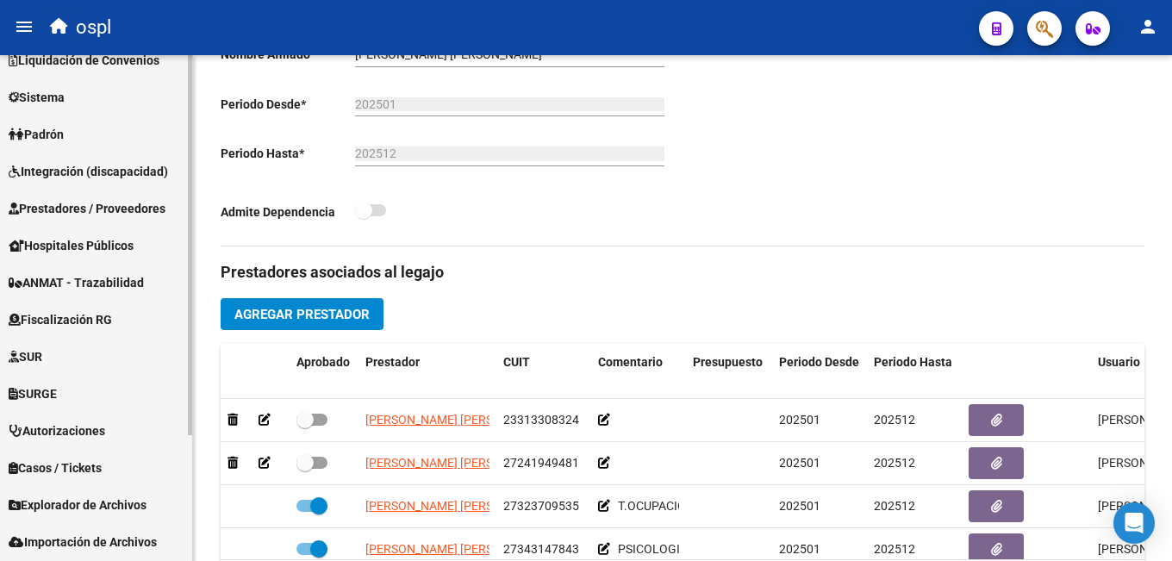
click at [89, 209] on span "Prestadores / Proveedores" at bounding box center [87, 208] width 157 height 19
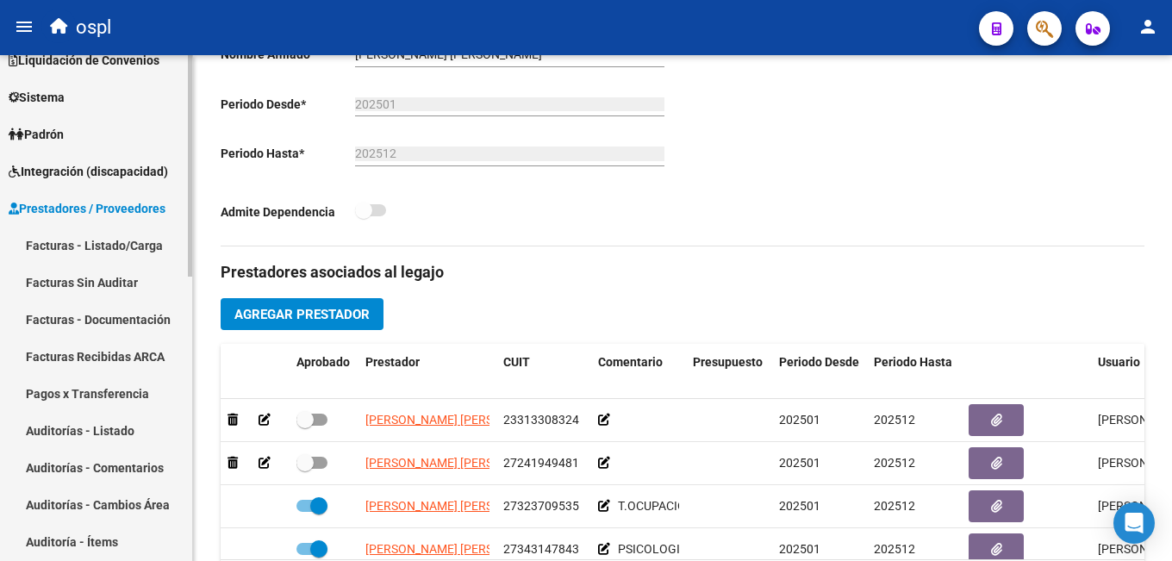
click at [83, 239] on link "Facturas - Listado/Carga" at bounding box center [96, 245] width 192 height 37
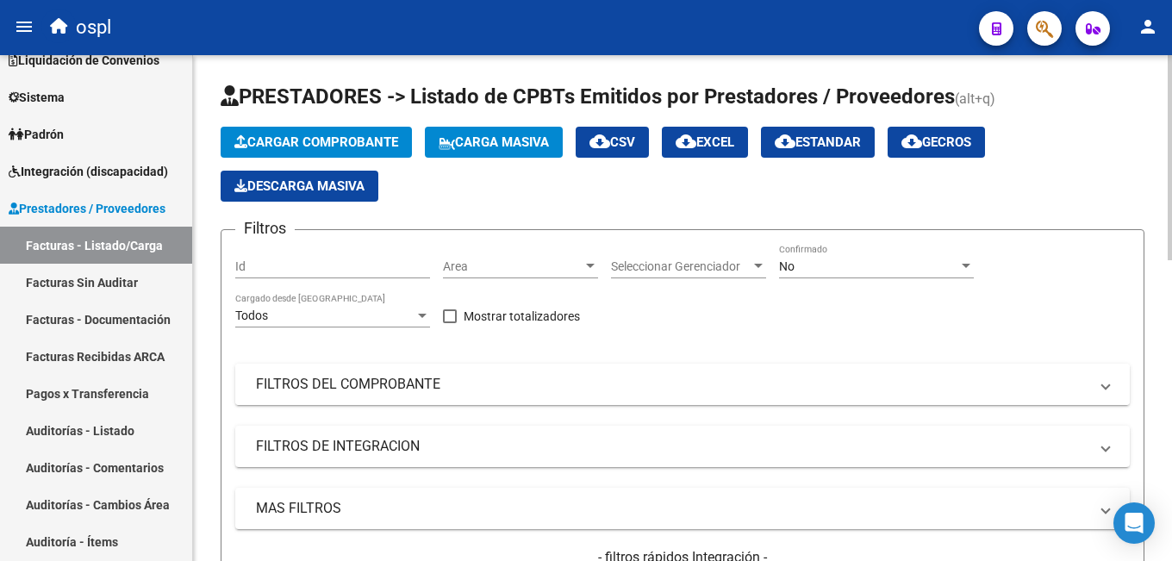
click at [604, 375] on mat-panel-title "FILTROS DEL COMPROBANTE" at bounding box center [672, 384] width 833 height 19
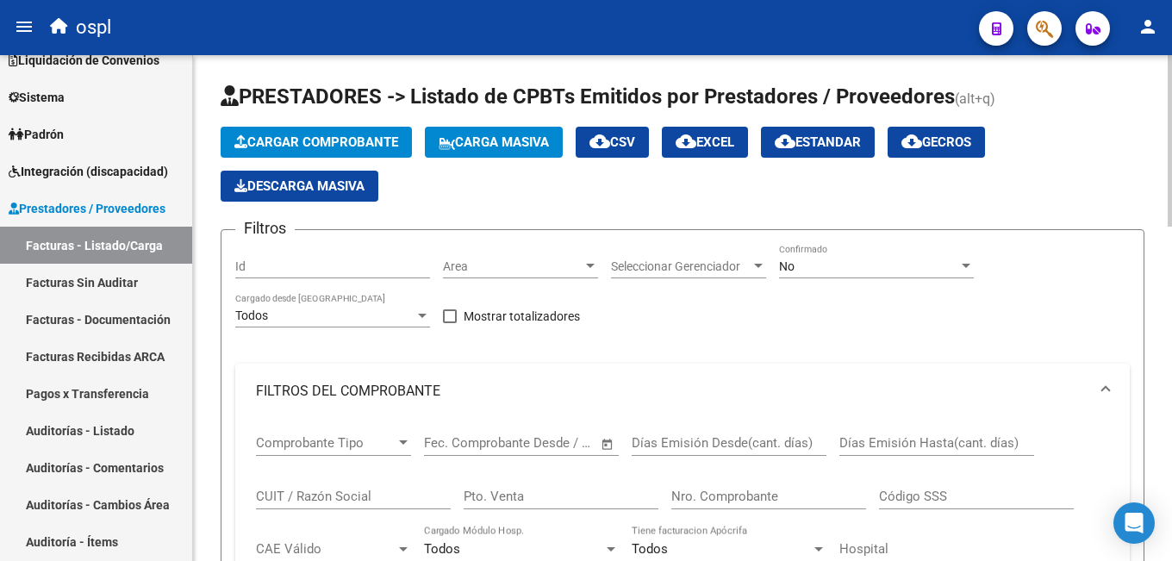
click at [360, 497] on input "CUIT / Razón Social" at bounding box center [353, 497] width 195 height 16
paste input "27354543058"
type input "27354543058"
click at [494, 272] on span "Area" at bounding box center [513, 266] width 140 height 15
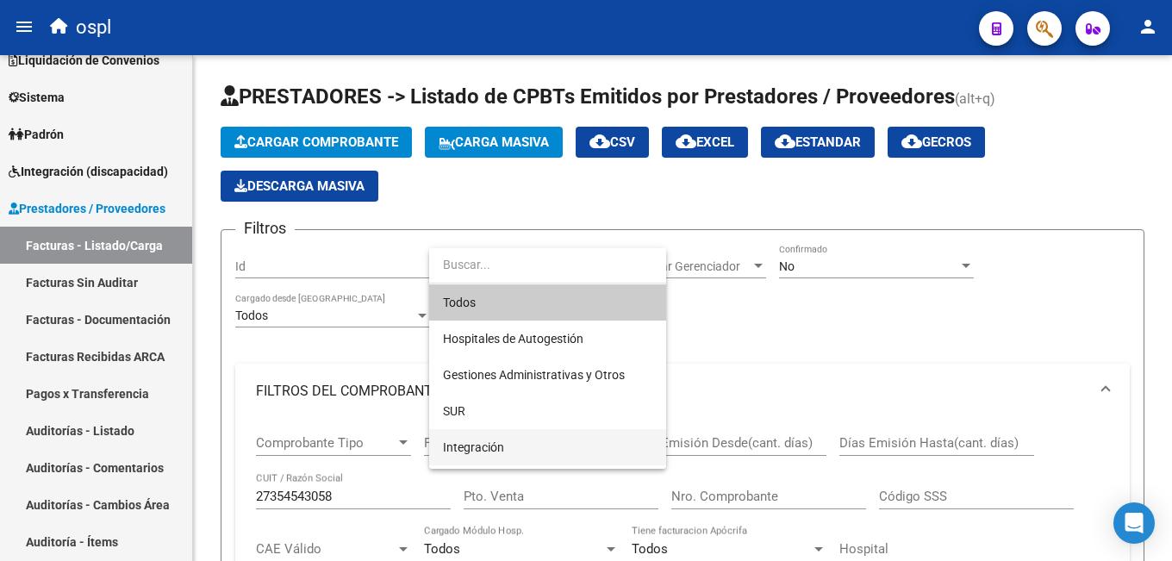
click at [477, 438] on span "Integración" at bounding box center [547, 447] width 209 height 36
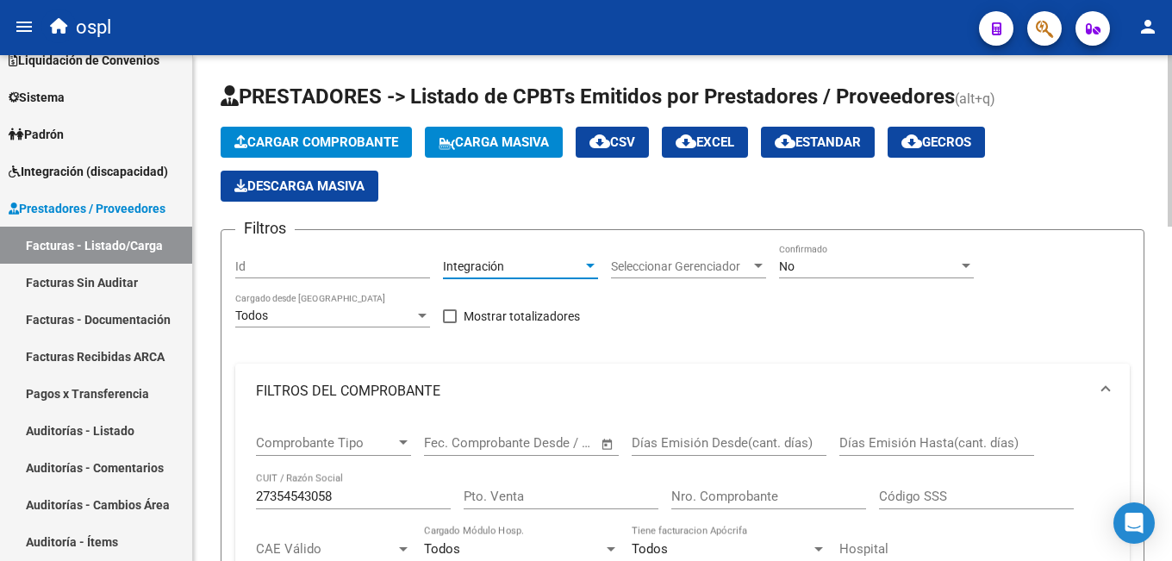
click at [843, 250] on div "No Confirmado" at bounding box center [876, 261] width 195 height 34
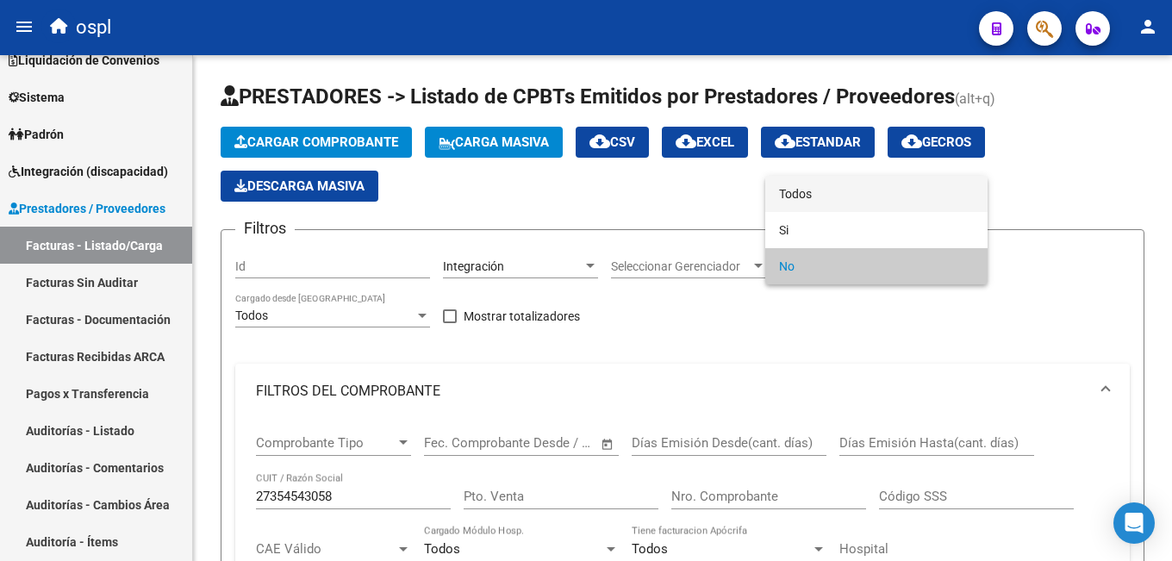
click at [820, 199] on span "Todos" at bounding box center [876, 194] width 195 height 36
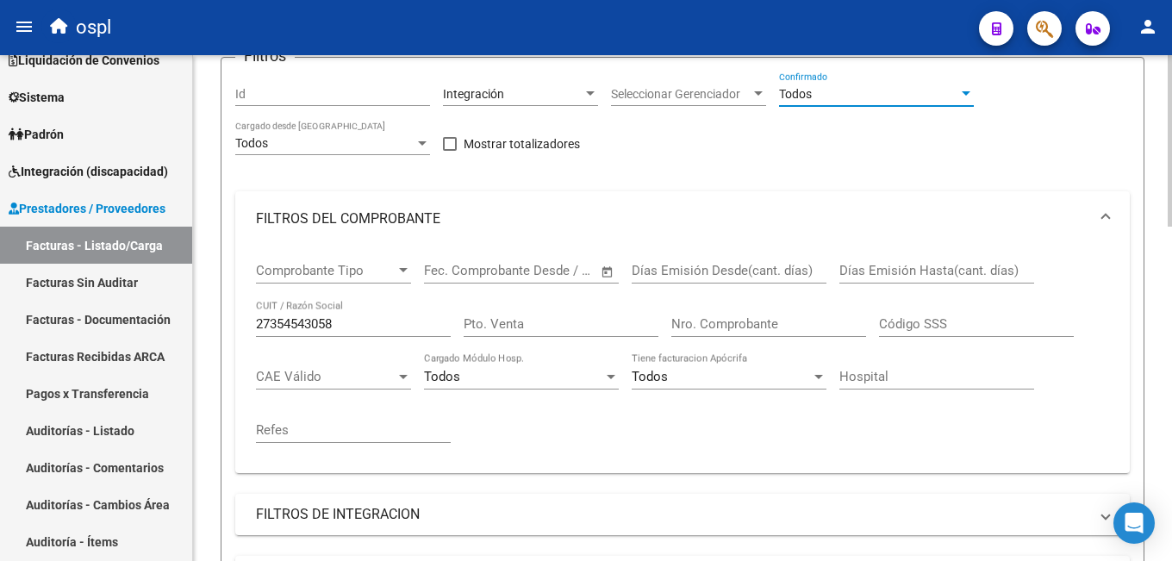
scroll to position [345, 0]
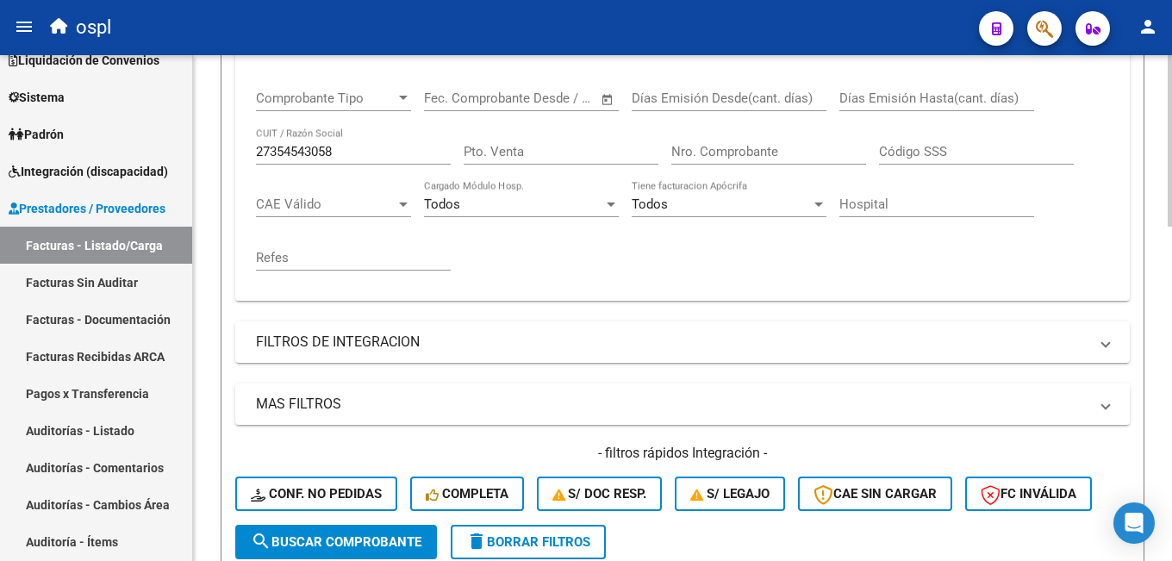
click at [313, 537] on span "search Buscar Comprobante" at bounding box center [336, 542] width 171 height 16
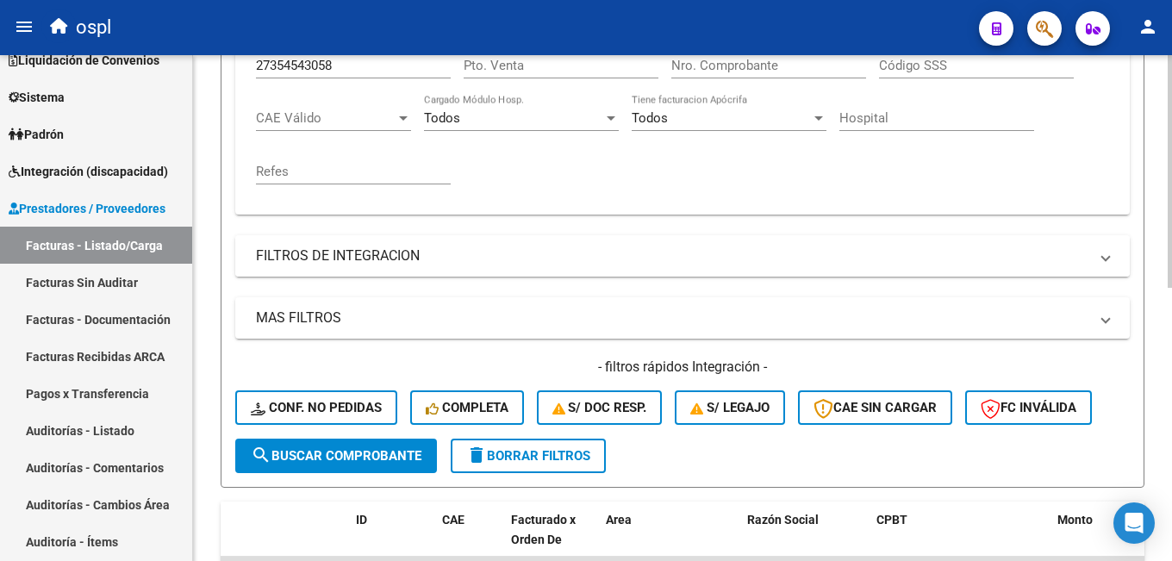
scroll to position [596, 0]
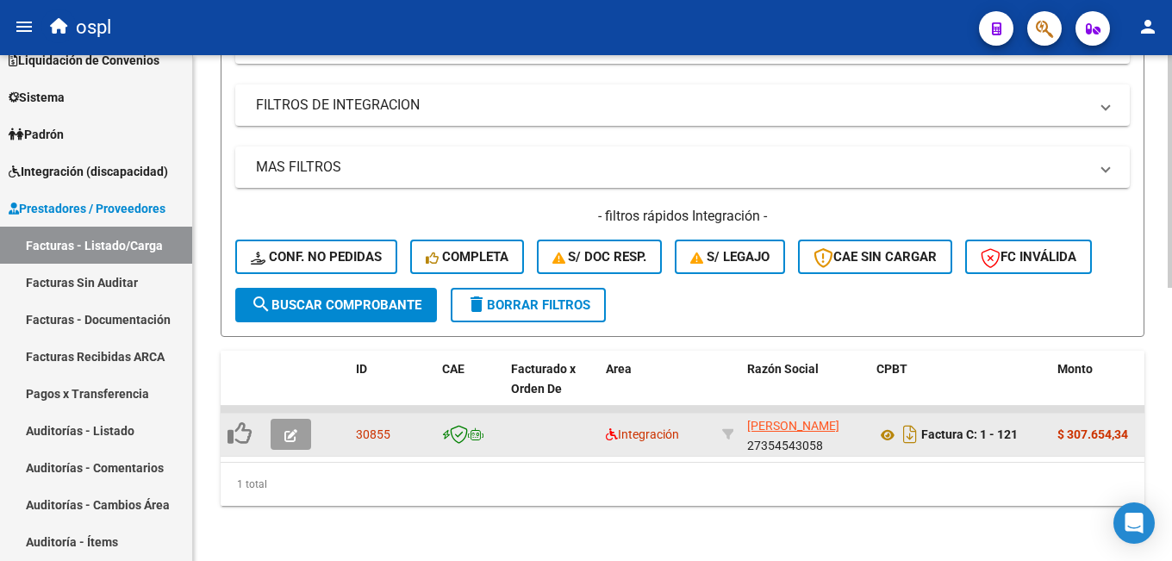
click at [286, 419] on button "button" at bounding box center [291, 434] width 41 height 31
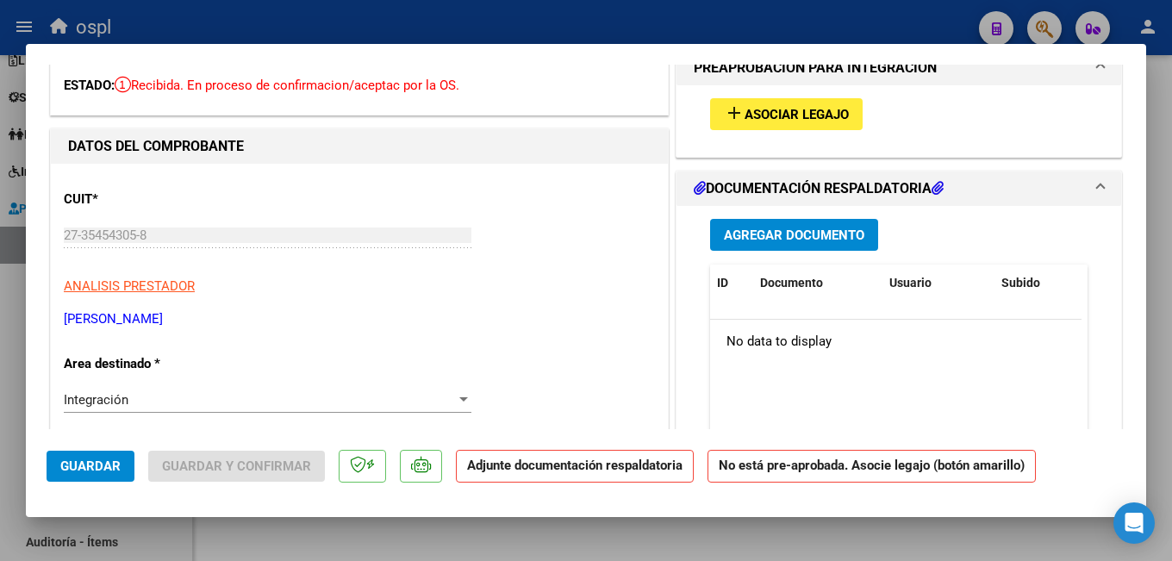
scroll to position [0, 0]
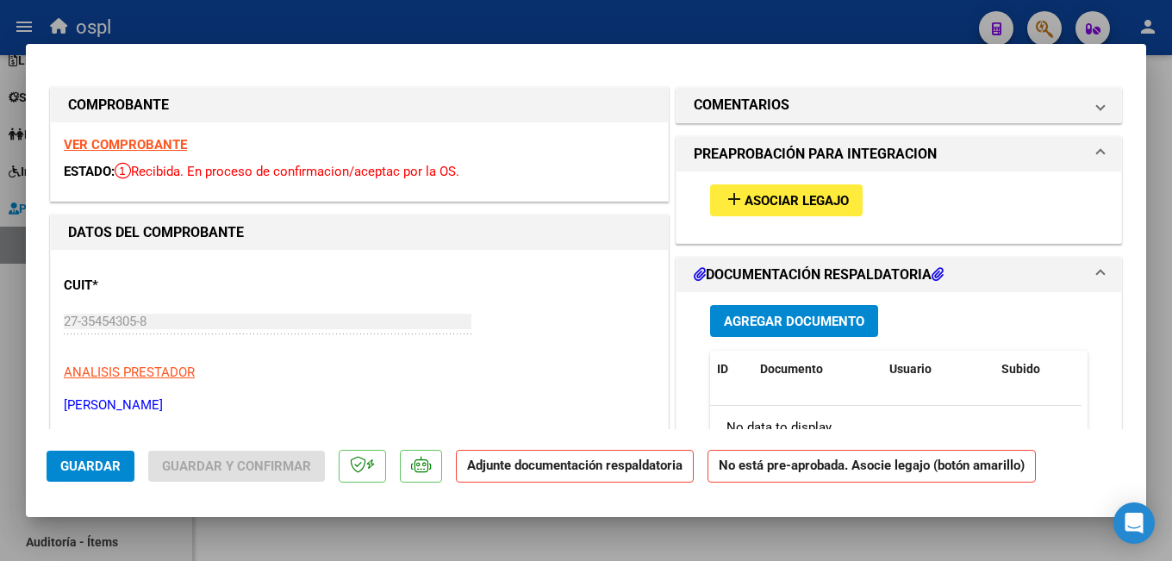
click at [730, 203] on mat-icon "add" at bounding box center [734, 199] width 21 height 21
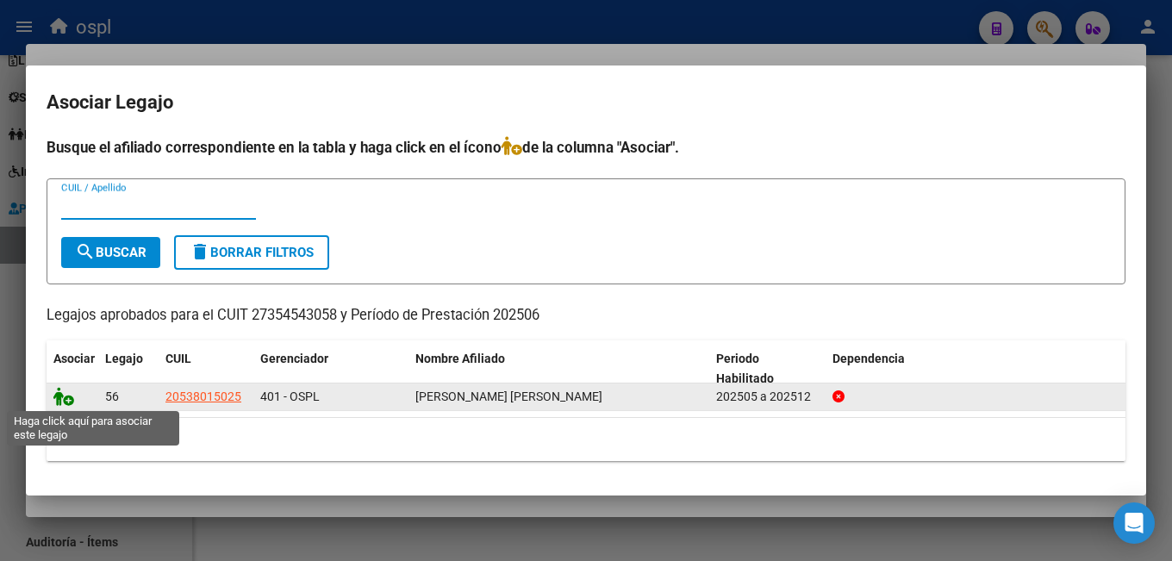
click at [69, 396] on icon at bounding box center [63, 396] width 21 height 19
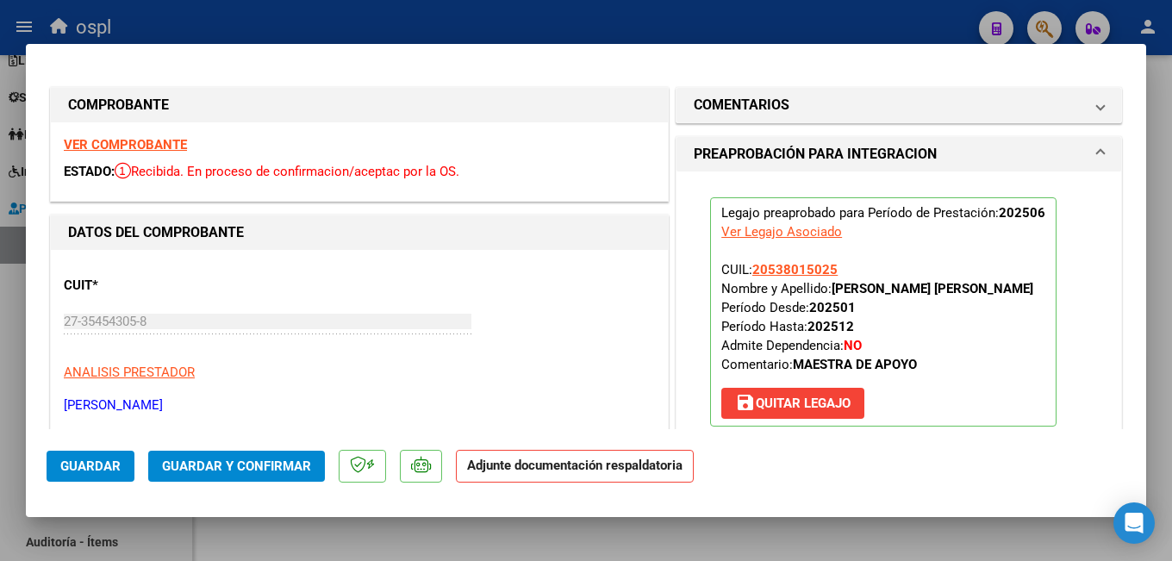
click at [269, 463] on span "Guardar y Confirmar" at bounding box center [236, 466] width 149 height 16
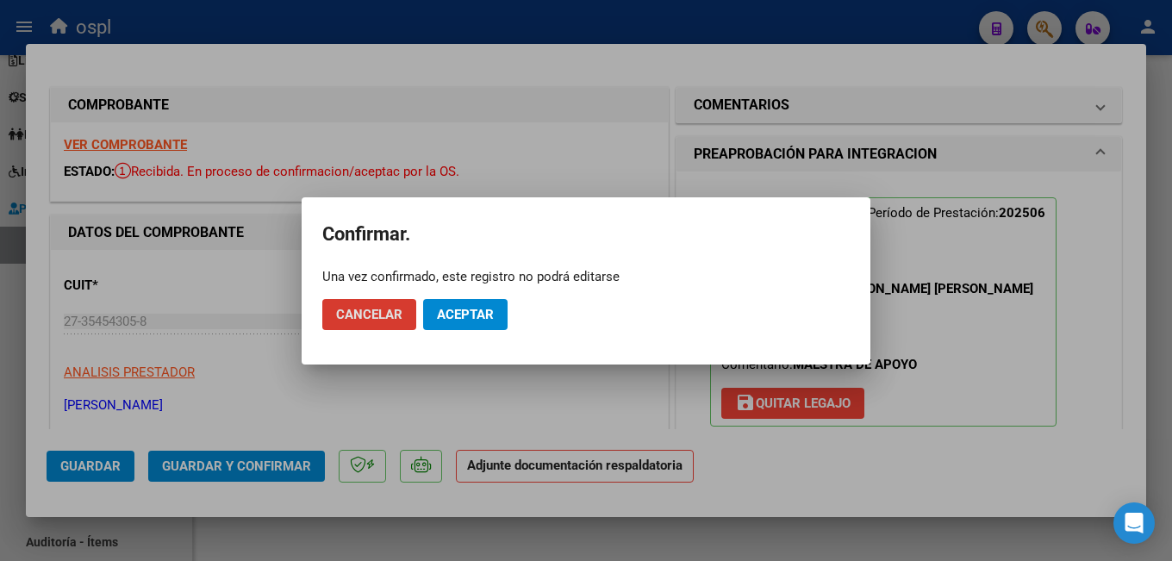
click at [460, 318] on span "Aceptar" at bounding box center [465, 315] width 57 height 16
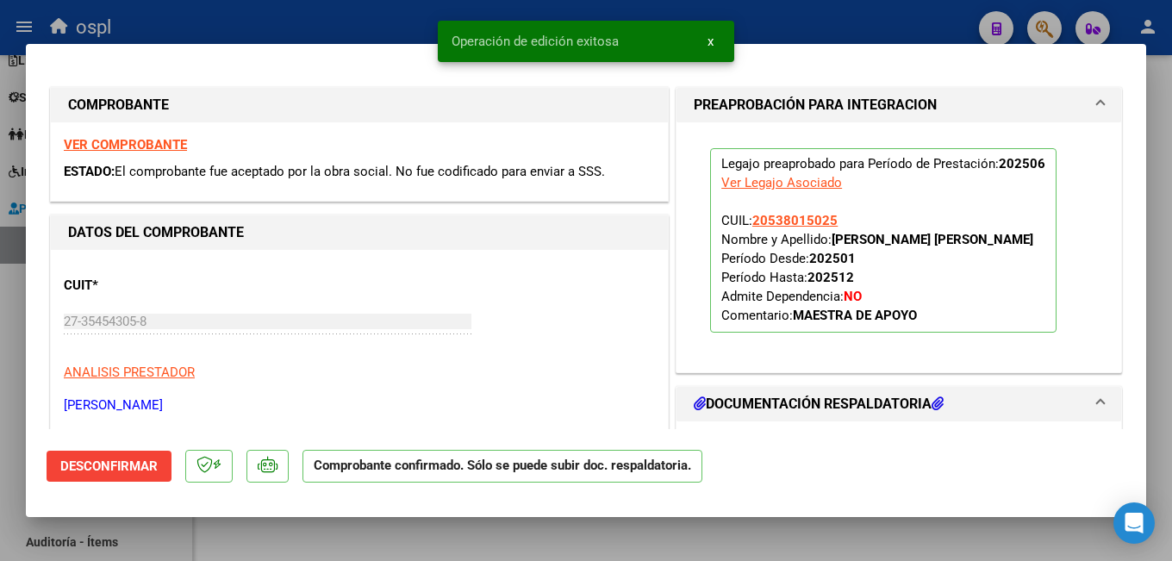
click at [380, 529] on div at bounding box center [586, 280] width 1172 height 561
type input "$ 0,00"
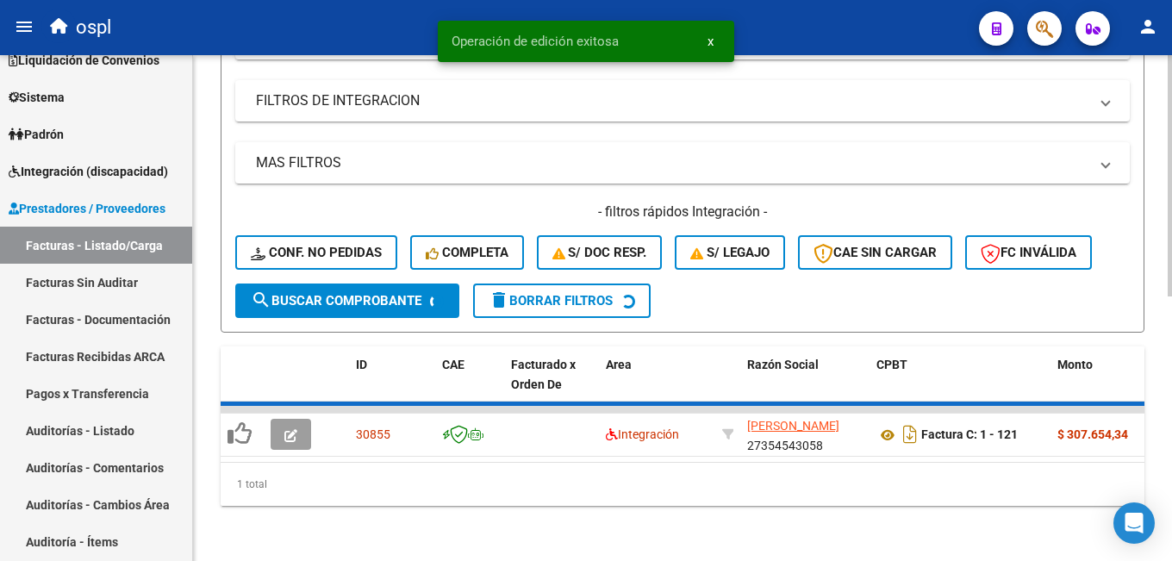
scroll to position [596, 0]
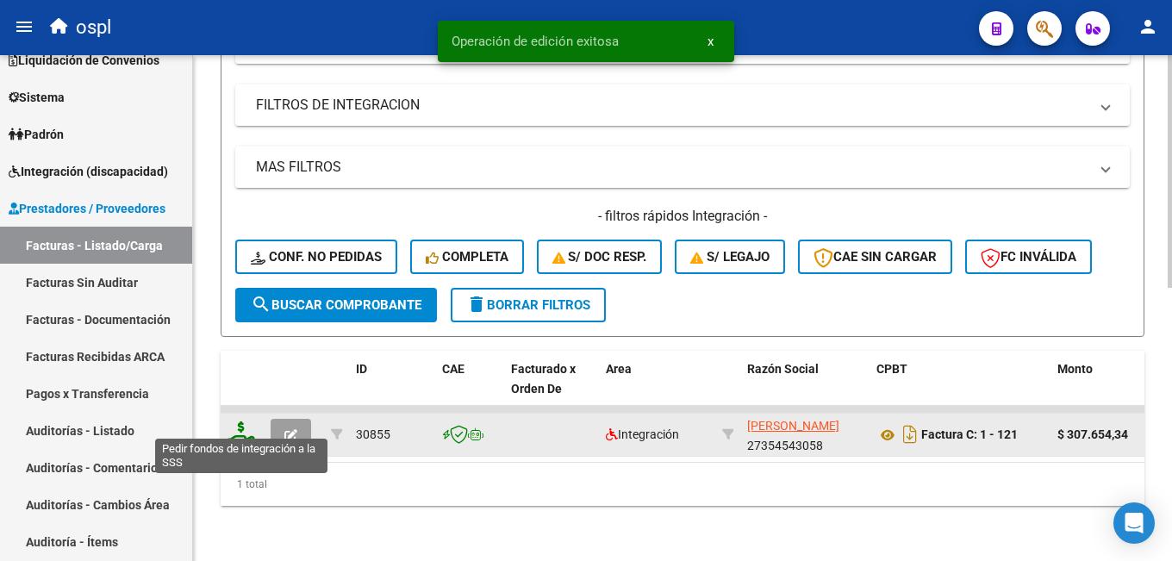
click at [240, 421] on icon at bounding box center [242, 433] width 28 height 24
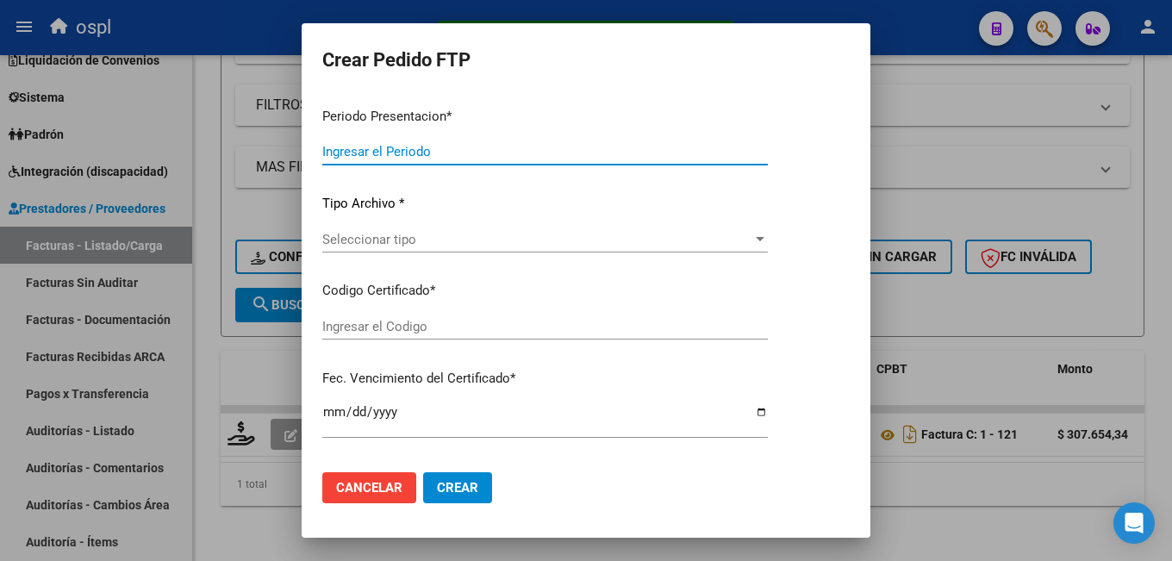
type input "202508"
type input "202506"
type input "$ 307.654,34"
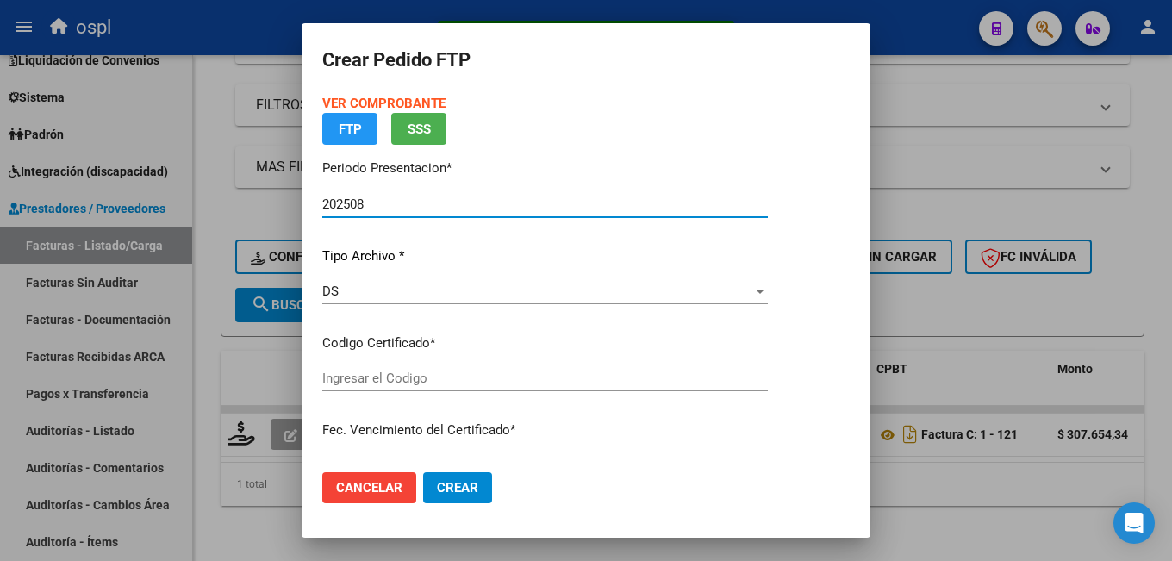
type input "ARG02000538015022021110320231103SFE159"
type input "2023-11-03"
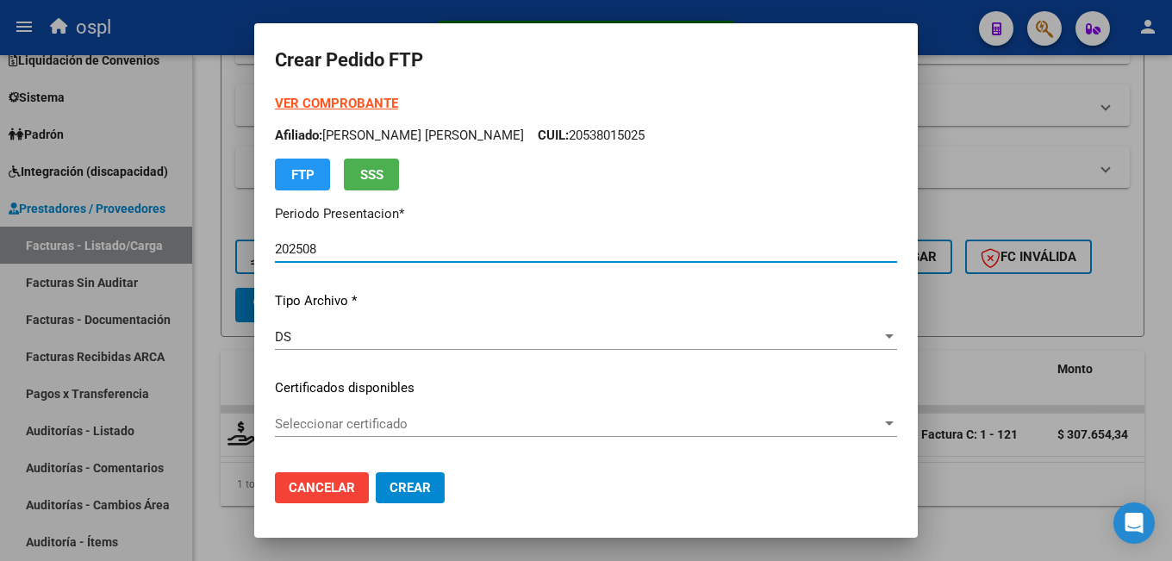
click at [359, 426] on span "Seleccionar certificado" at bounding box center [578, 424] width 607 height 16
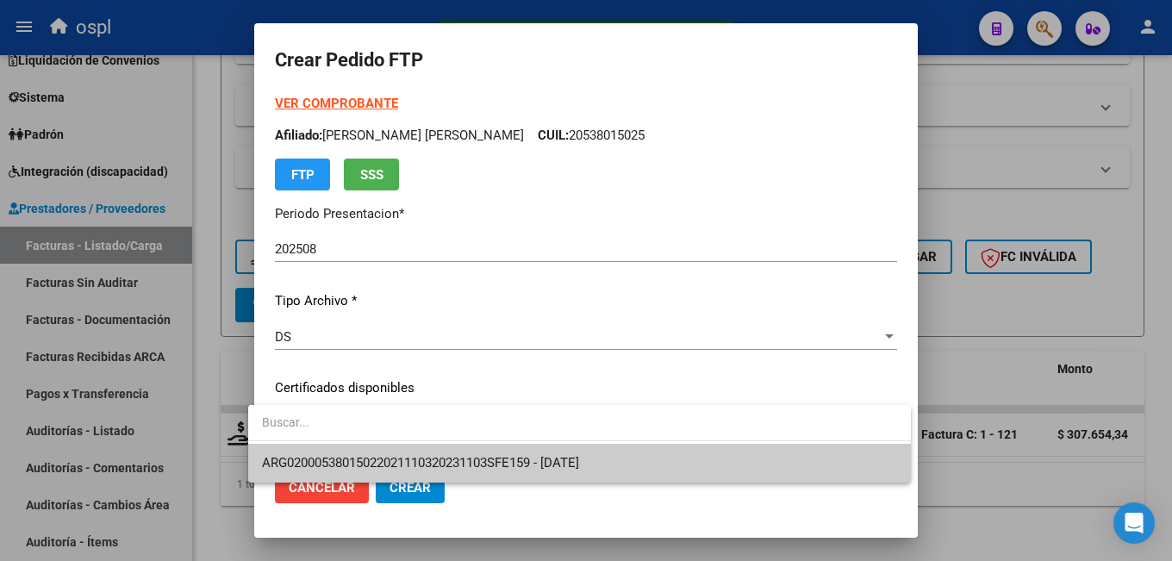
click at [390, 446] on span "ARG02000538015022021110320231103SFE159 - 2023-11-03" at bounding box center [579, 463] width 635 height 39
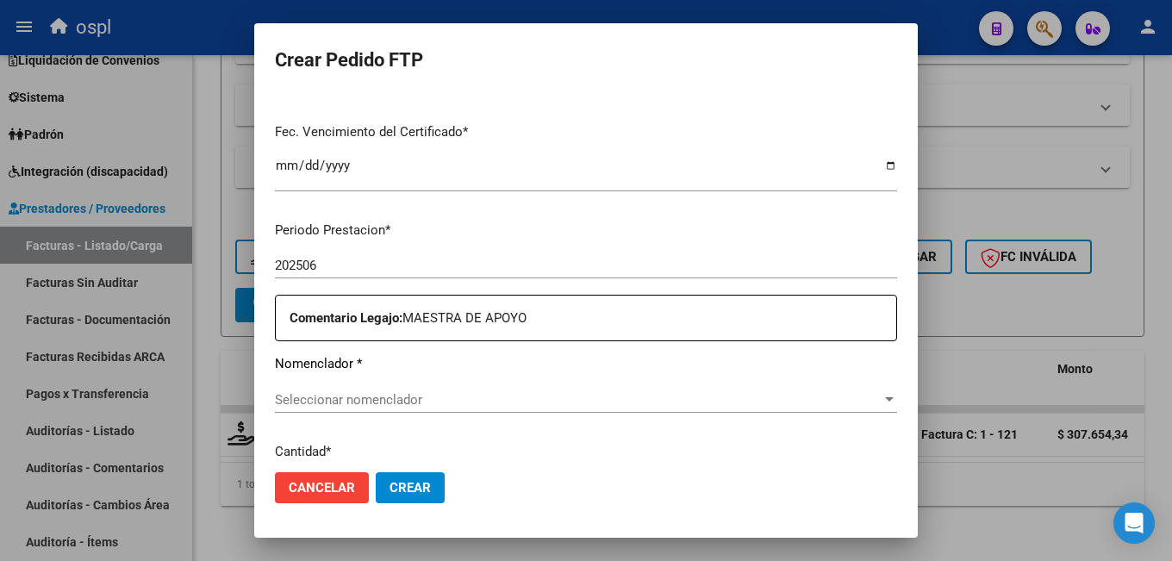
scroll to position [517, 0]
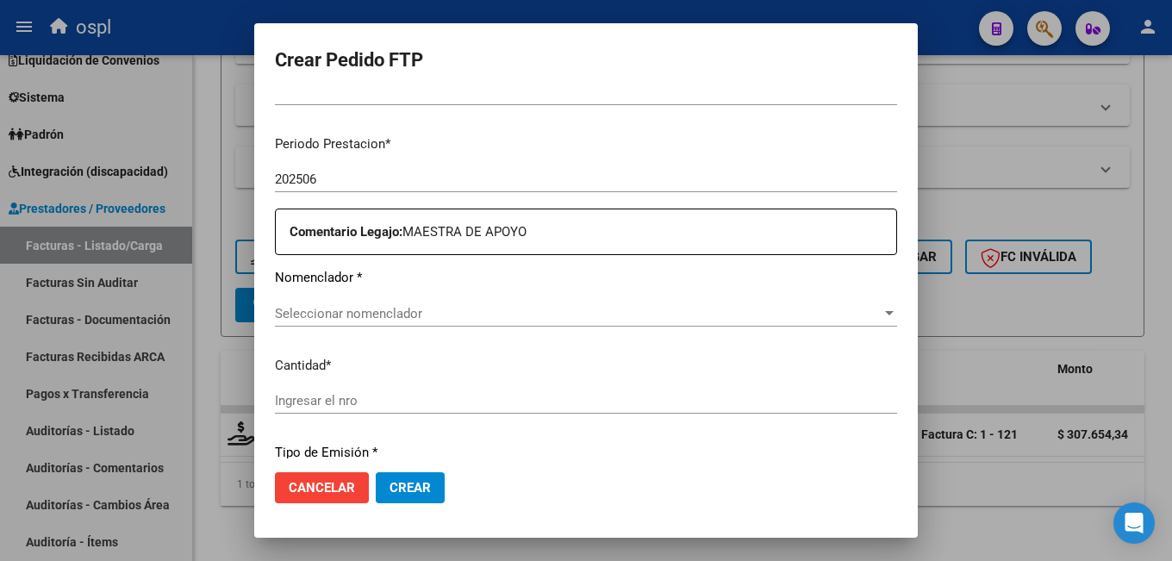
click at [388, 315] on span "Seleccionar nomenclador" at bounding box center [578, 314] width 607 height 16
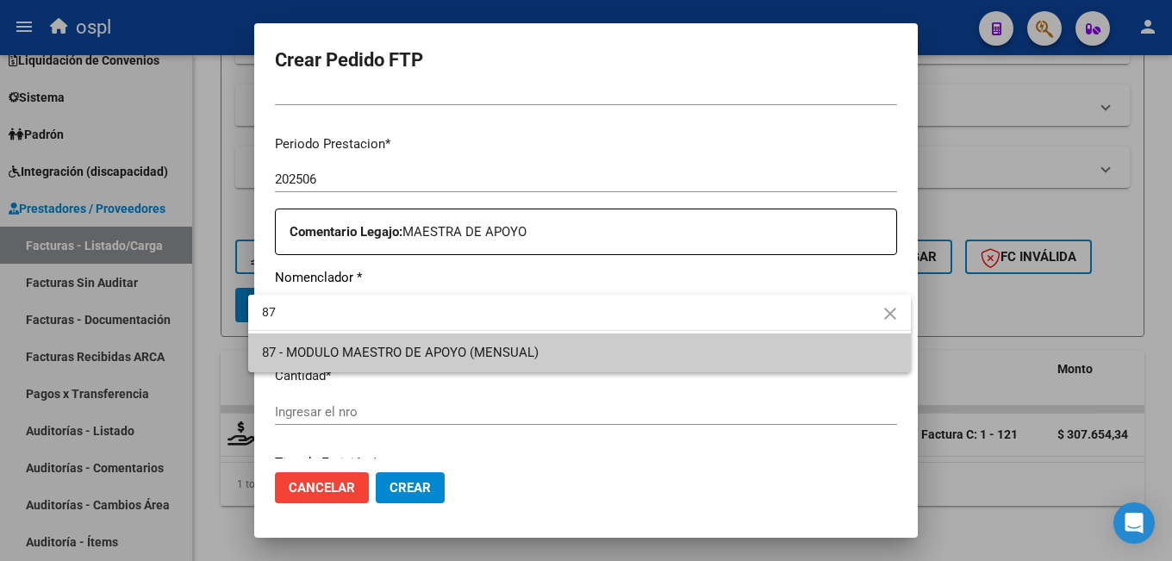
type input "87"
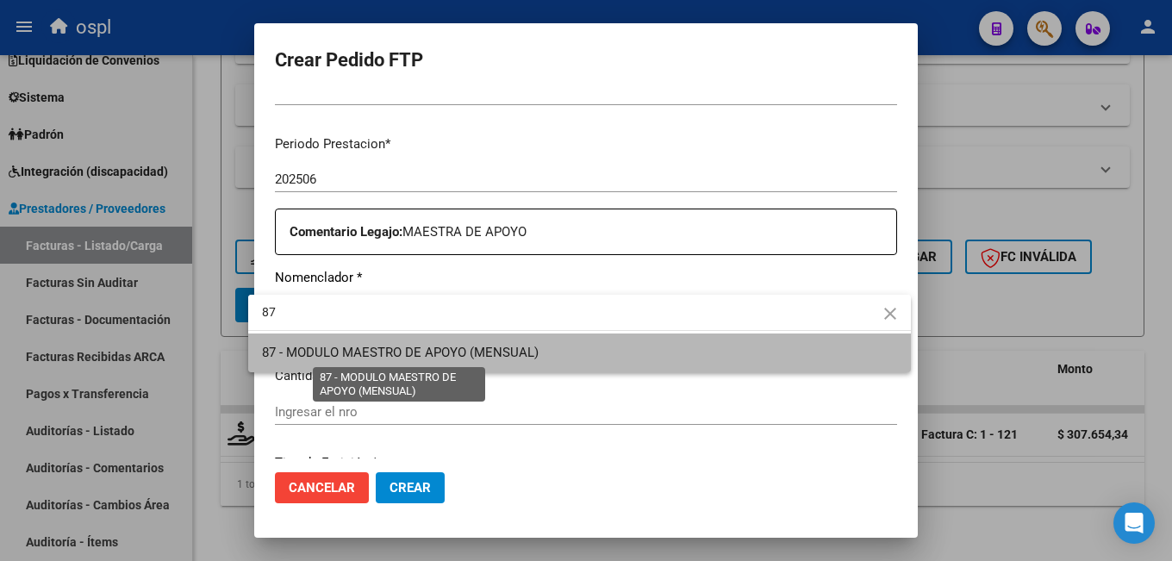
click at [452, 356] on span "87 - MODULO MAESTRO DE APOYO (MENSUAL)" at bounding box center [400, 353] width 277 height 16
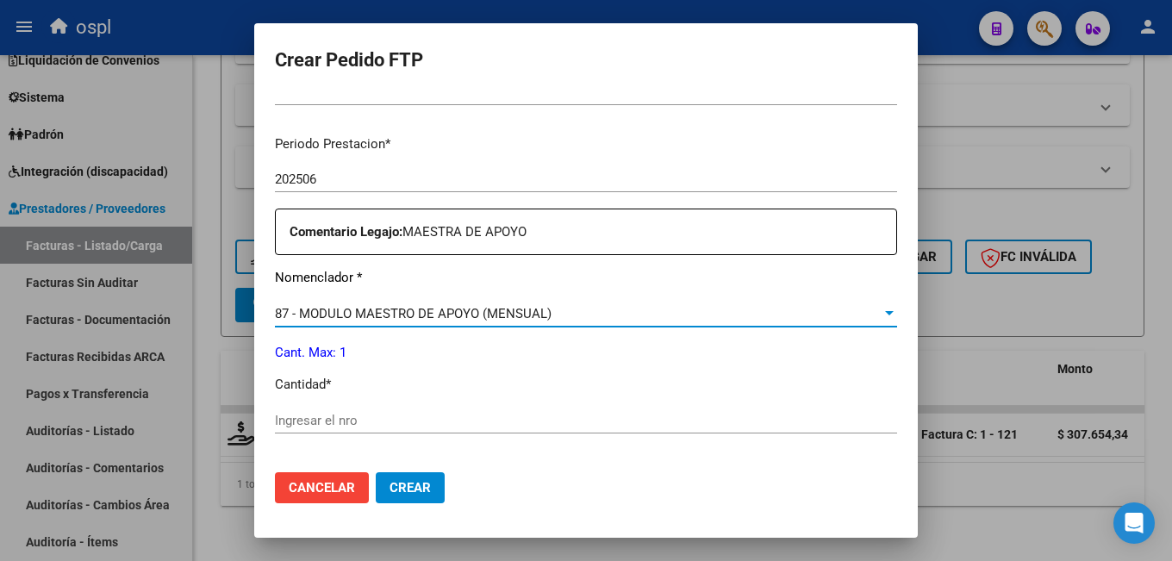
click at [394, 417] on input "Ingresar el nro" at bounding box center [586, 421] width 622 height 16
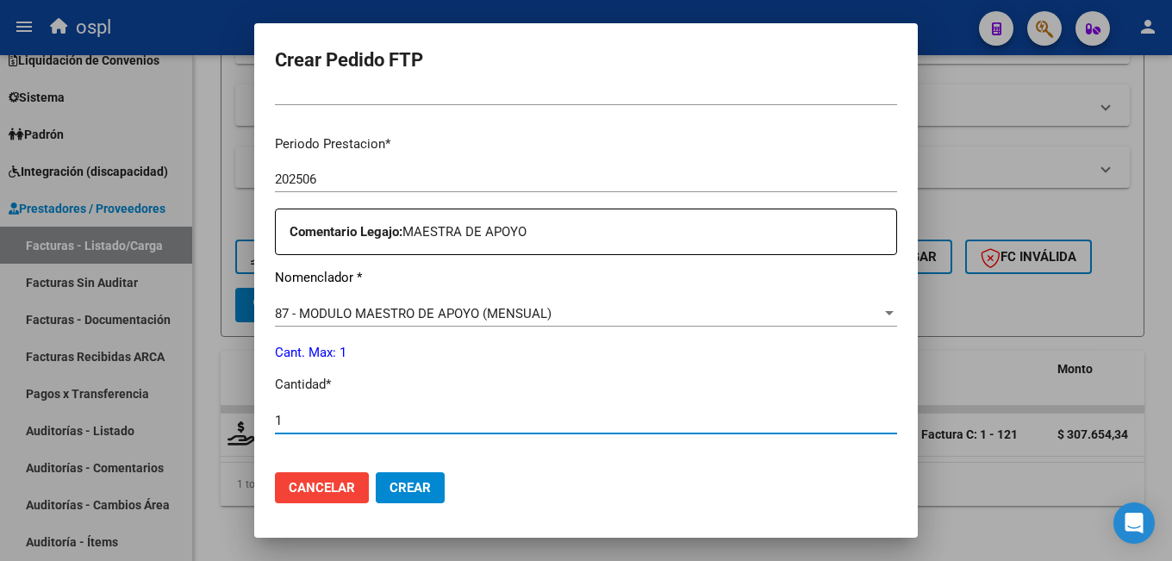
type input "1"
click at [571, 498] on mat-dialog-actions "Cancelar Crear" at bounding box center [586, 487] width 622 height 59
click at [398, 484] on span "Crear" at bounding box center [410, 488] width 41 height 16
click at [393, 485] on span "Crear" at bounding box center [410, 488] width 41 height 16
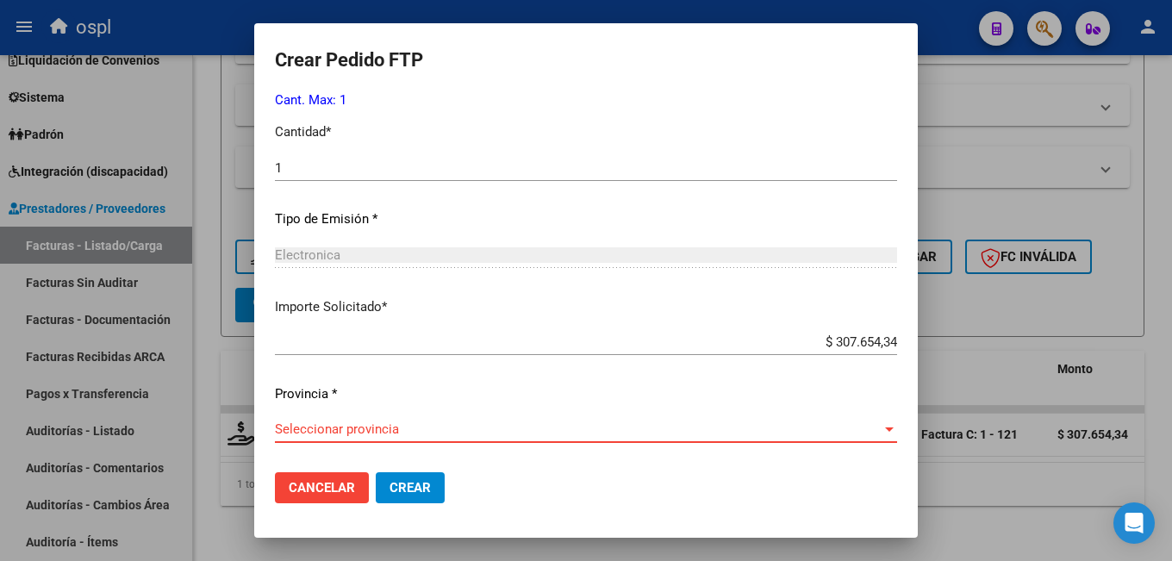
click at [355, 421] on span "Seleccionar provincia" at bounding box center [578, 429] width 607 height 16
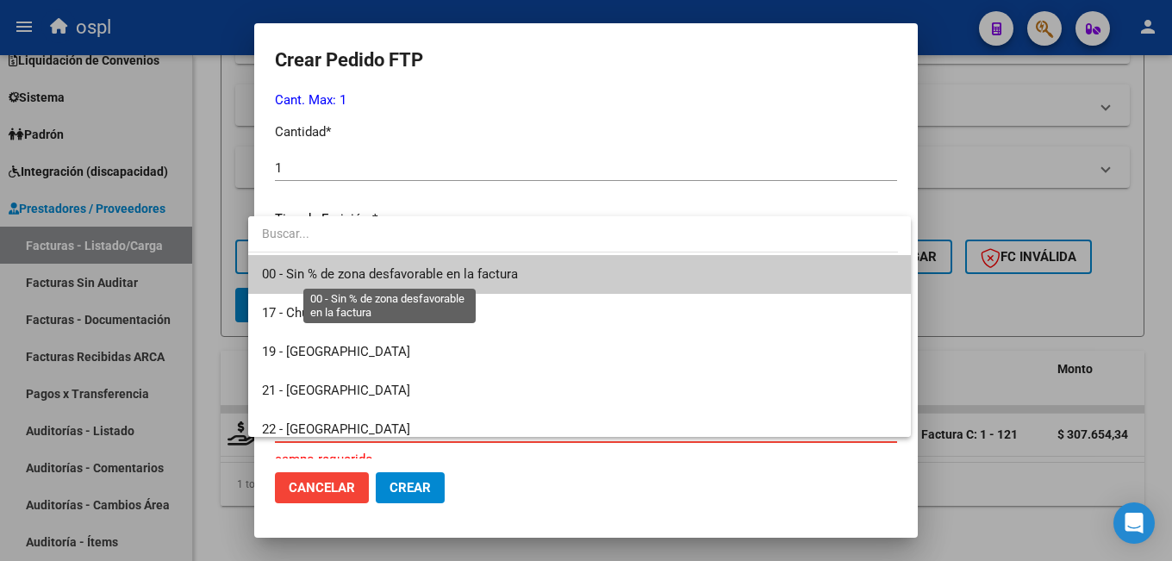
click at [372, 277] on span "00 - Sin % de zona desfavorable en la factura" at bounding box center [390, 274] width 256 height 16
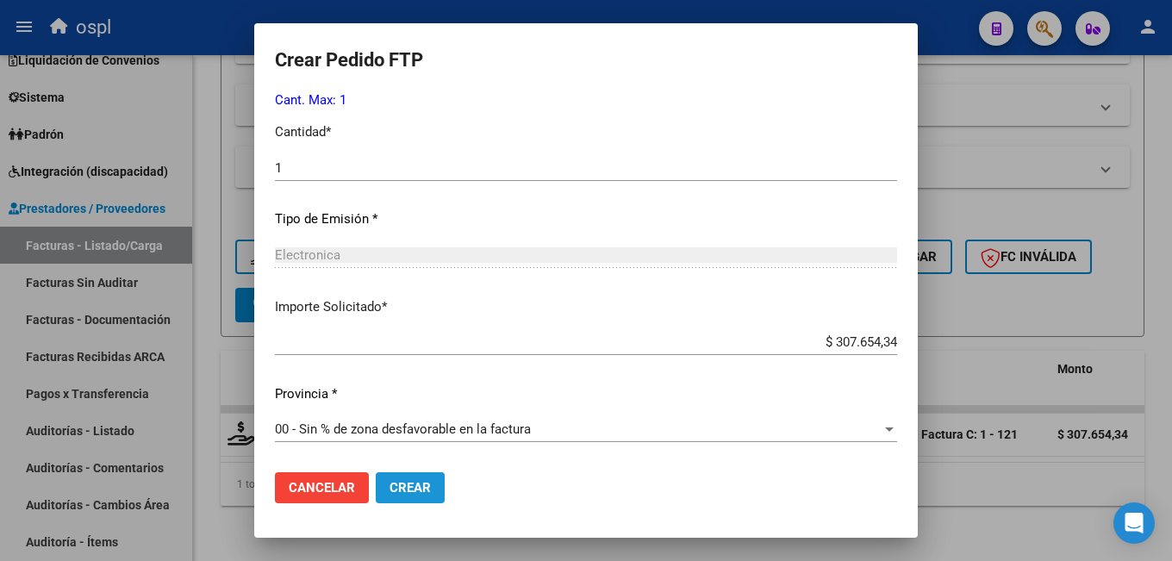
click at [390, 486] on span "Crear" at bounding box center [410, 488] width 41 height 16
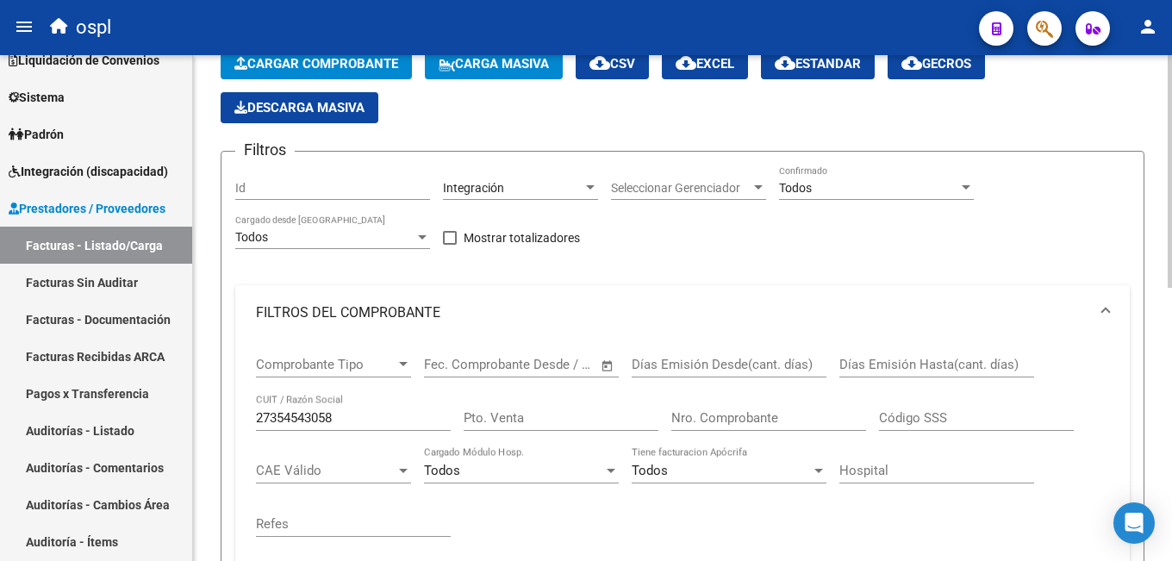
scroll to position [0, 0]
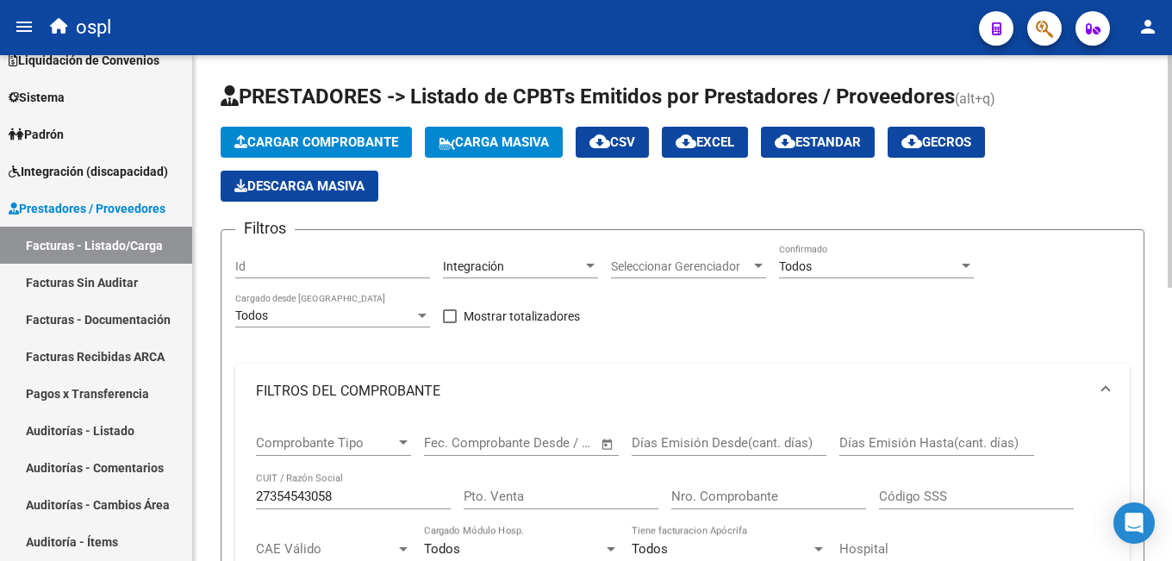
click at [333, 139] on span "Cargar Comprobante" at bounding box center [316, 142] width 164 height 16
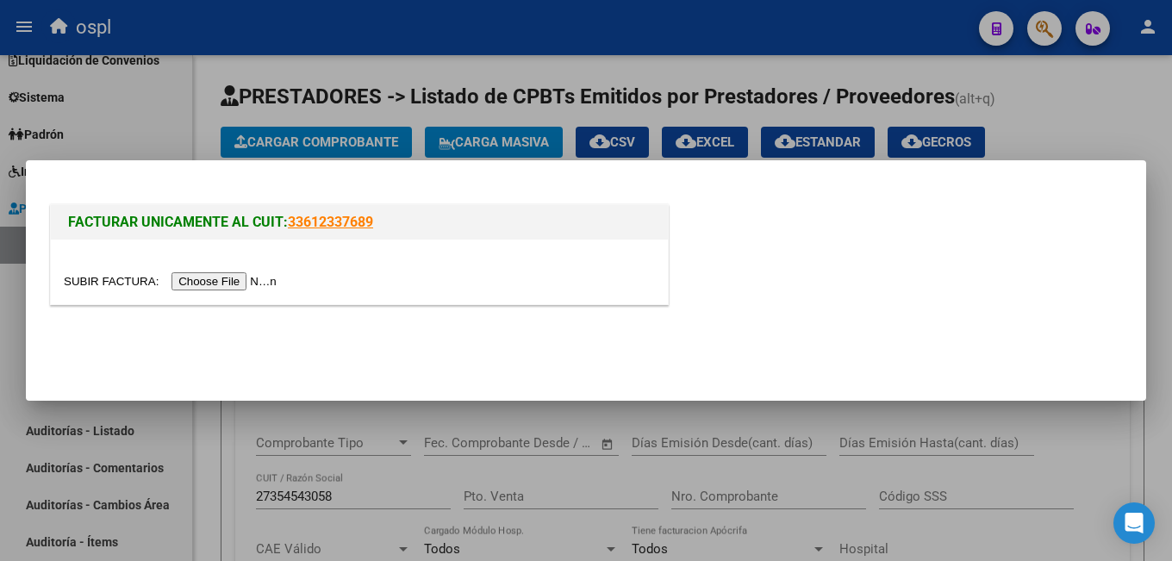
click at [237, 284] on input "file" at bounding box center [173, 281] width 218 height 18
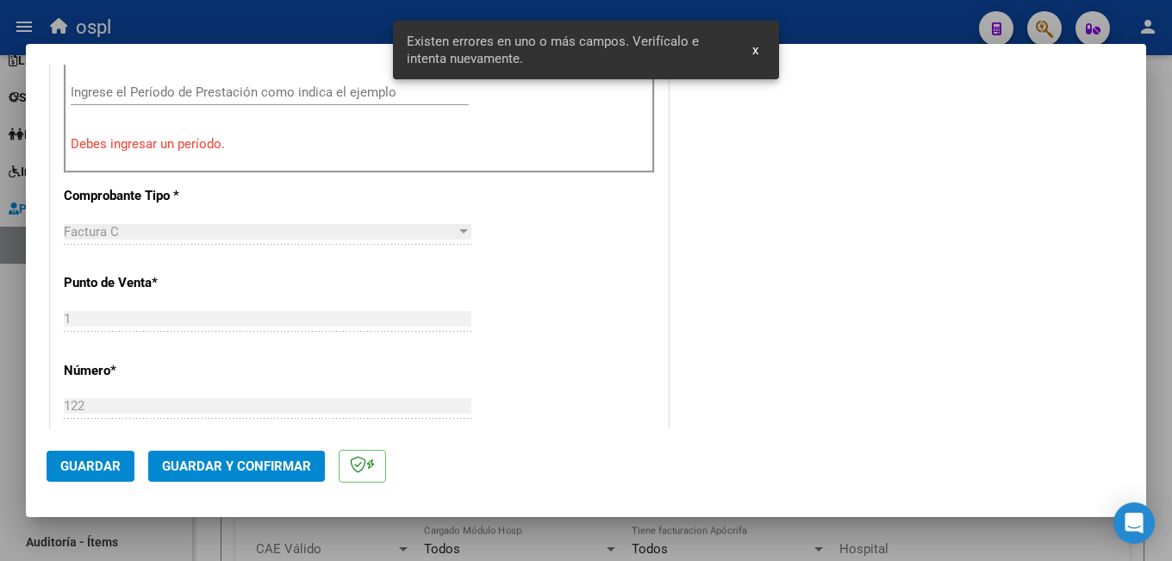
scroll to position [505, 0]
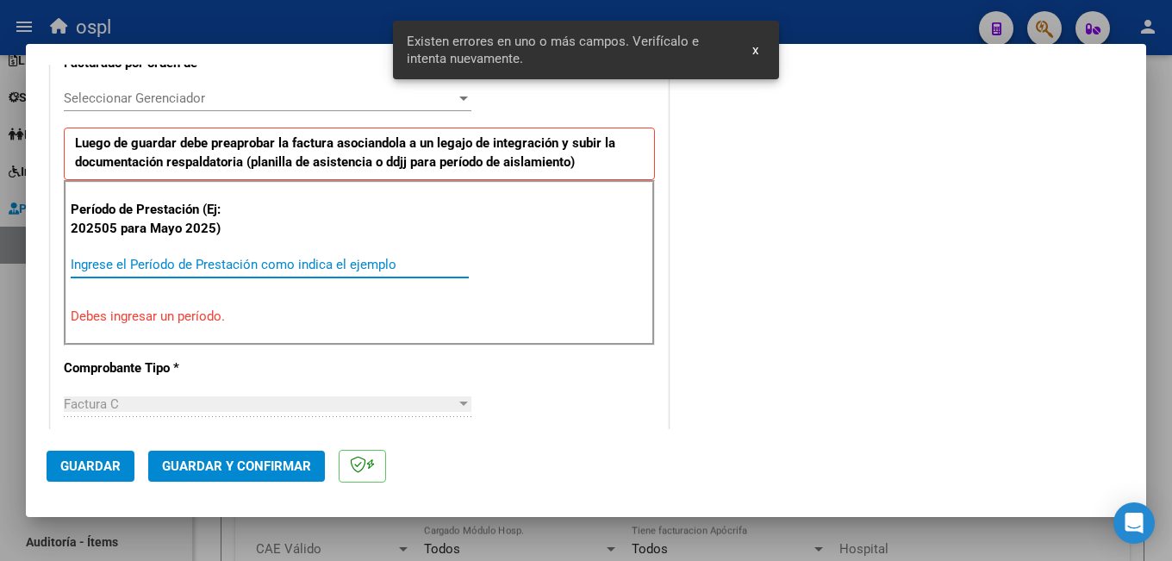
click at [275, 268] on input "Ingrese el Período de Prestación como indica el ejemplo" at bounding box center [270, 265] width 398 height 16
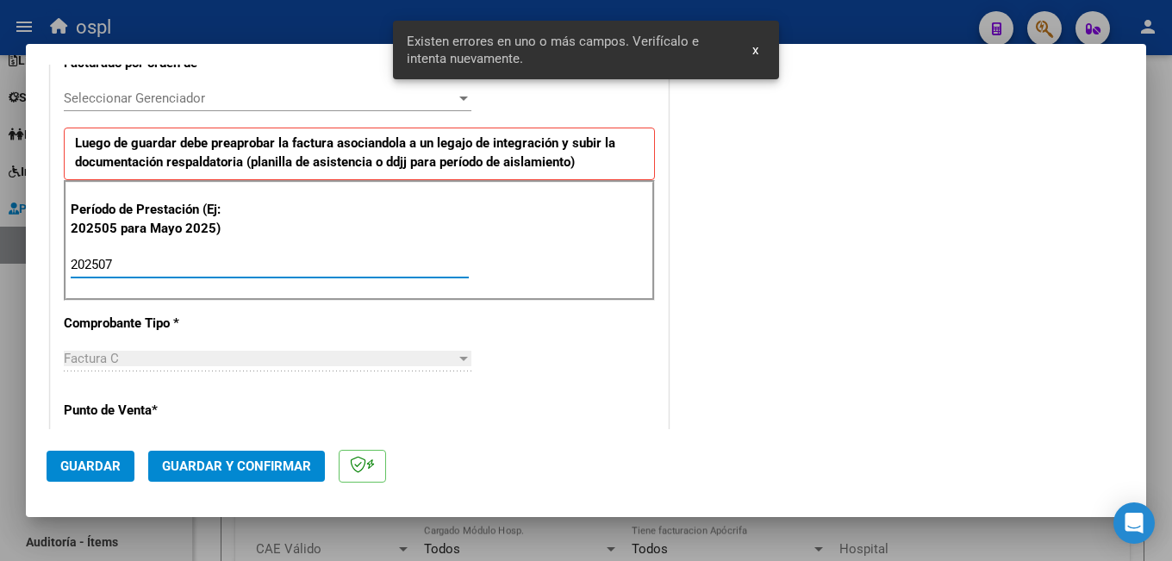
type input "202507"
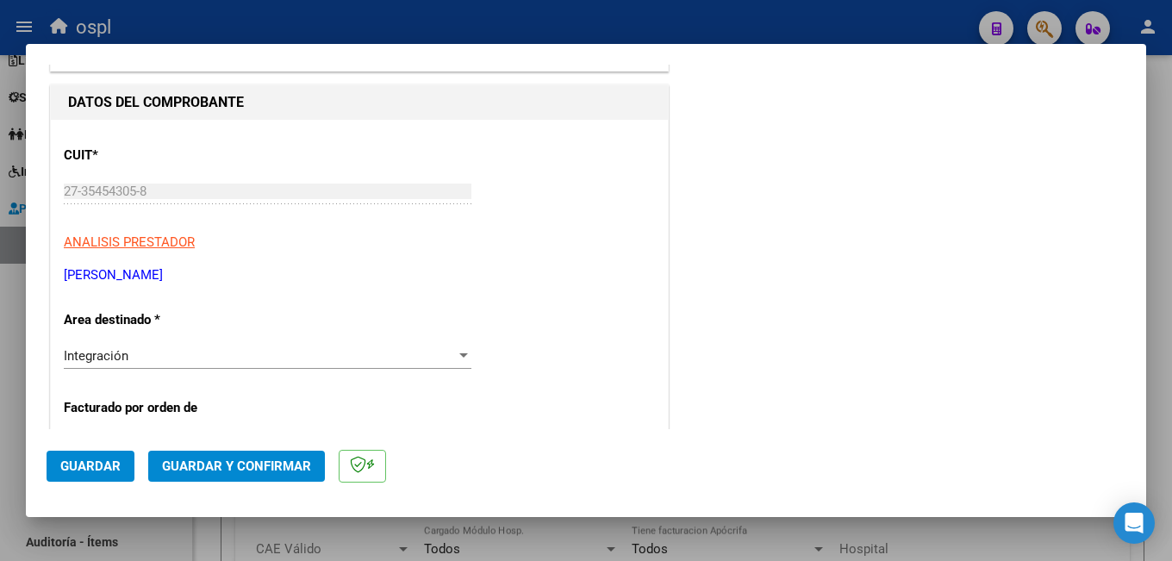
scroll to position [0, 0]
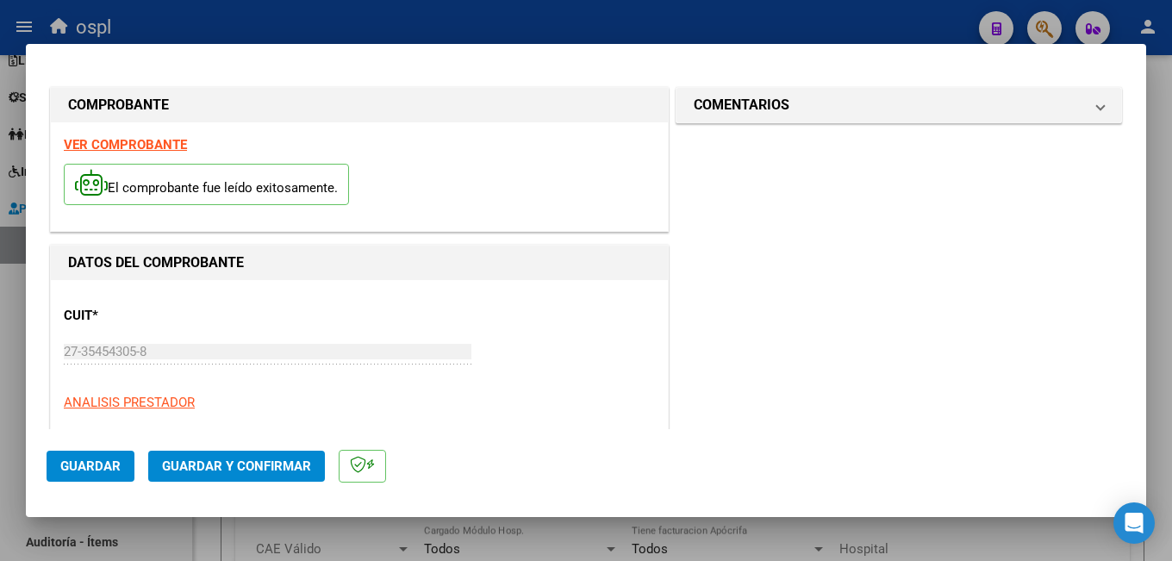
click at [74, 456] on button "Guardar" at bounding box center [91, 466] width 88 height 31
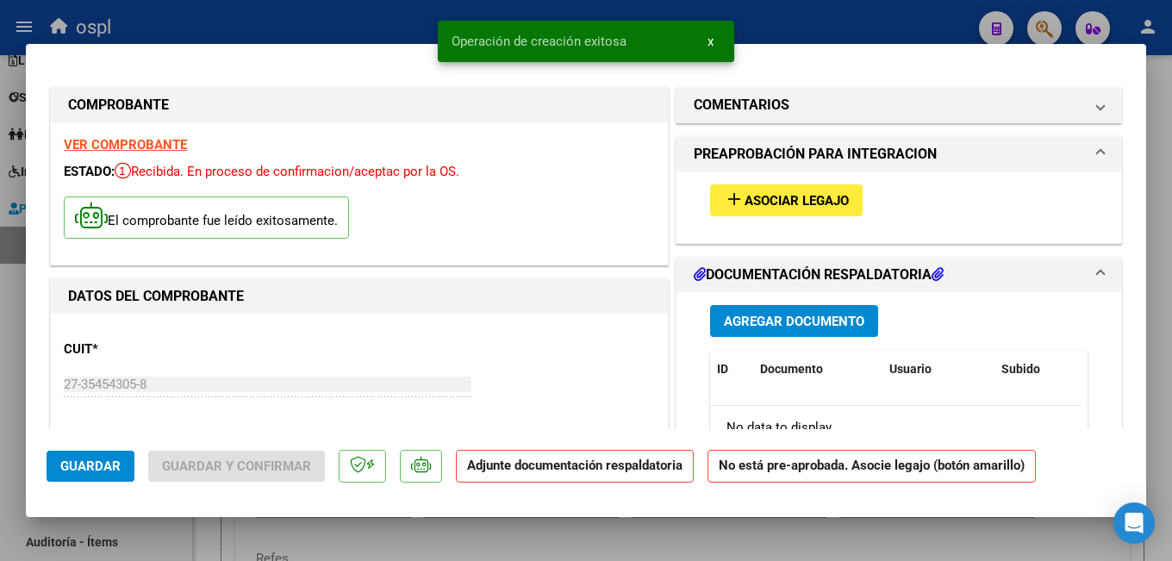
click at [756, 211] on button "add Asociar Legajo" at bounding box center [786, 200] width 153 height 32
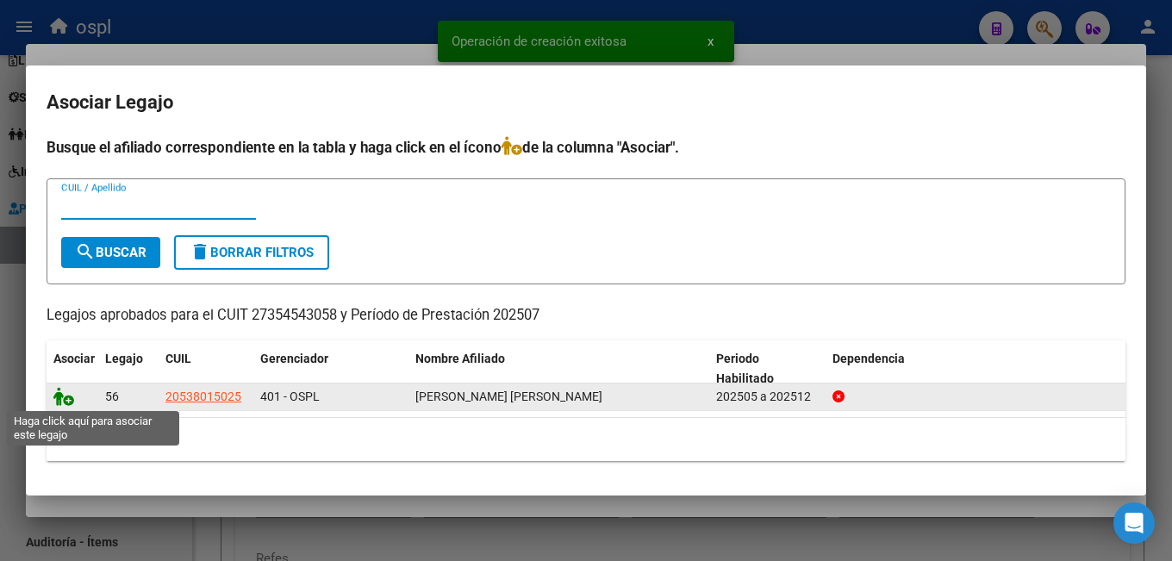
click at [65, 397] on icon at bounding box center [63, 396] width 21 height 19
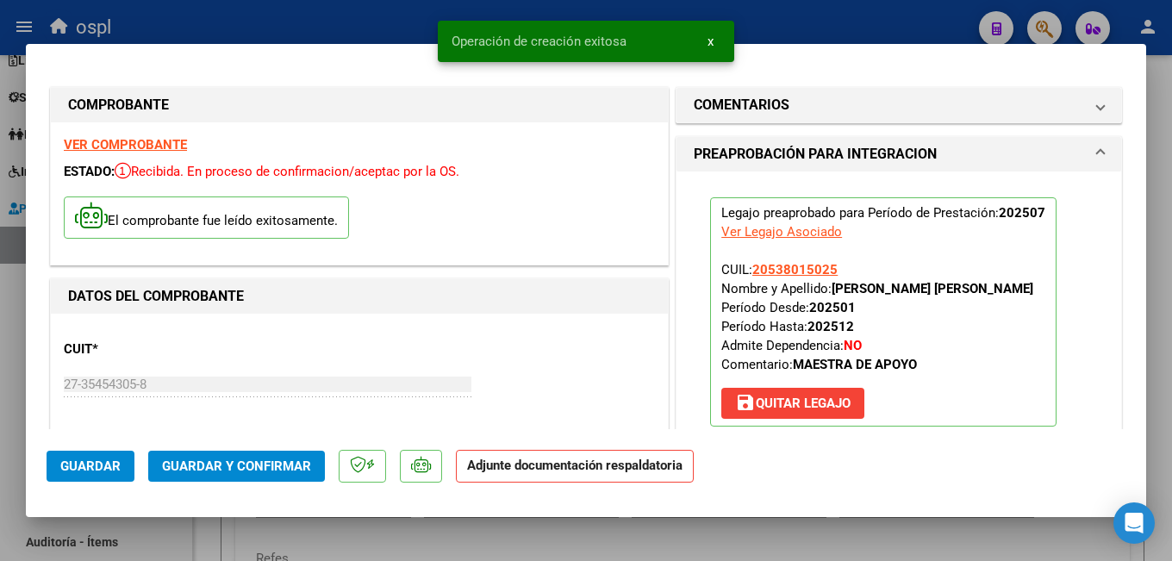
click at [243, 462] on span "Guardar y Confirmar" at bounding box center [236, 466] width 149 height 16
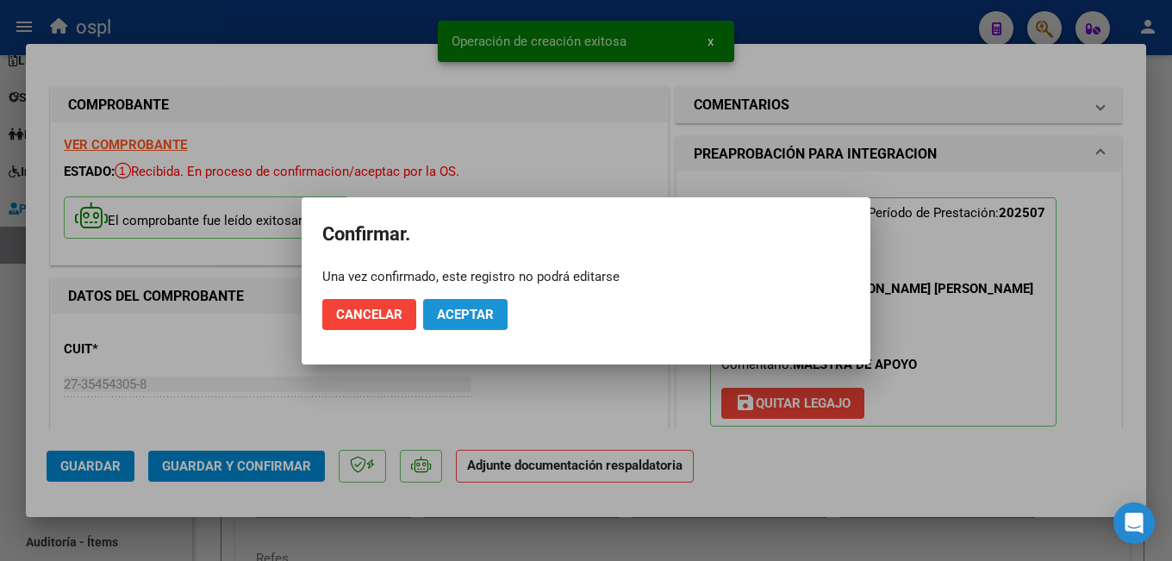
click at [435, 322] on button "Aceptar" at bounding box center [465, 314] width 84 height 31
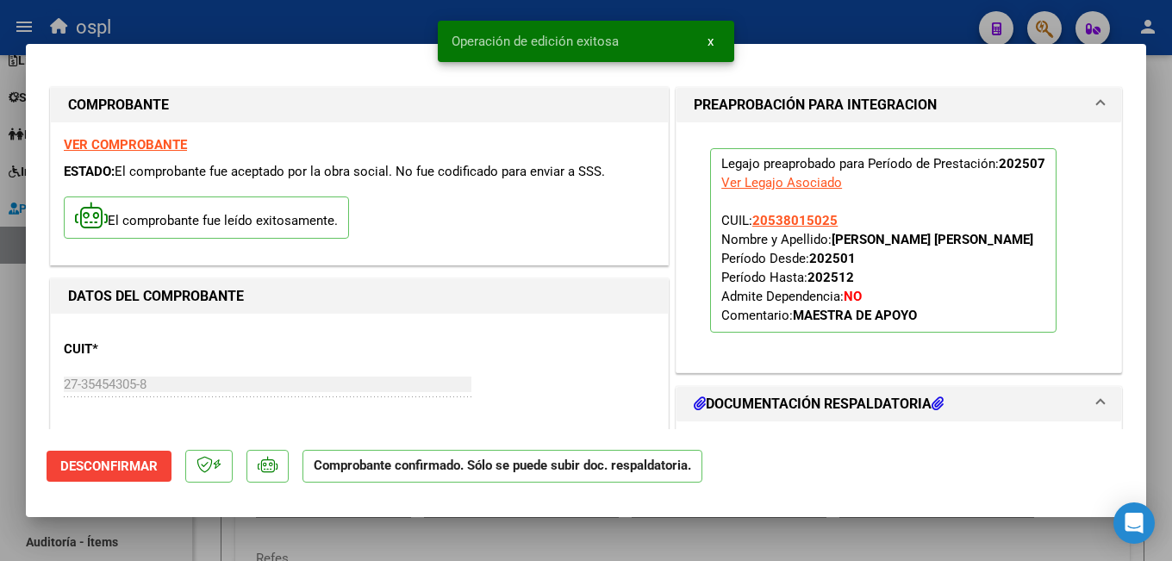
click at [424, 533] on div at bounding box center [586, 280] width 1172 height 561
type input "$ 0,00"
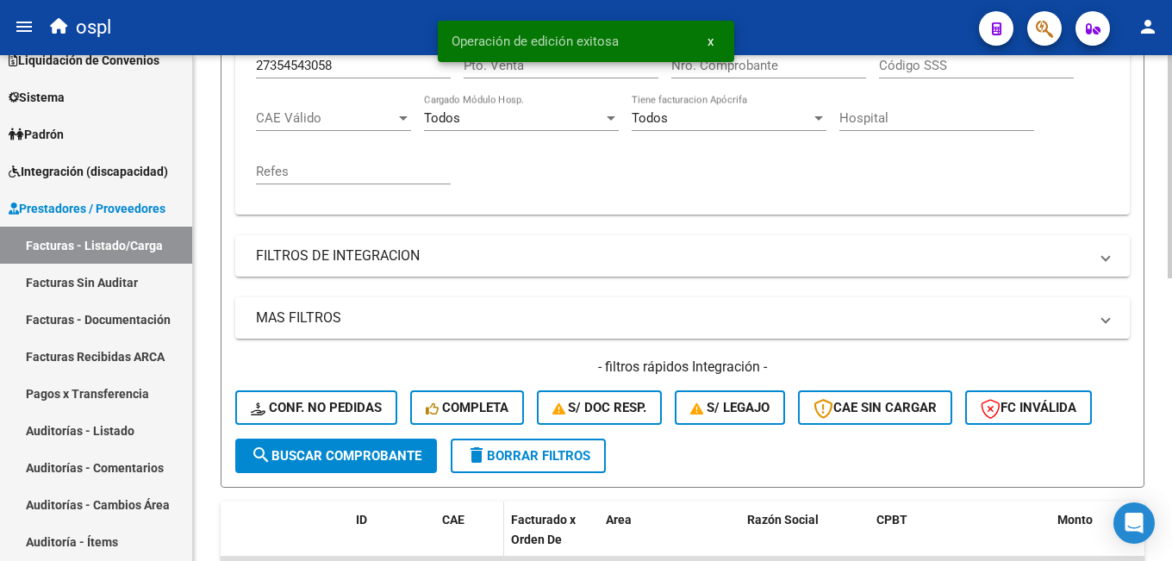
scroll to position [517, 0]
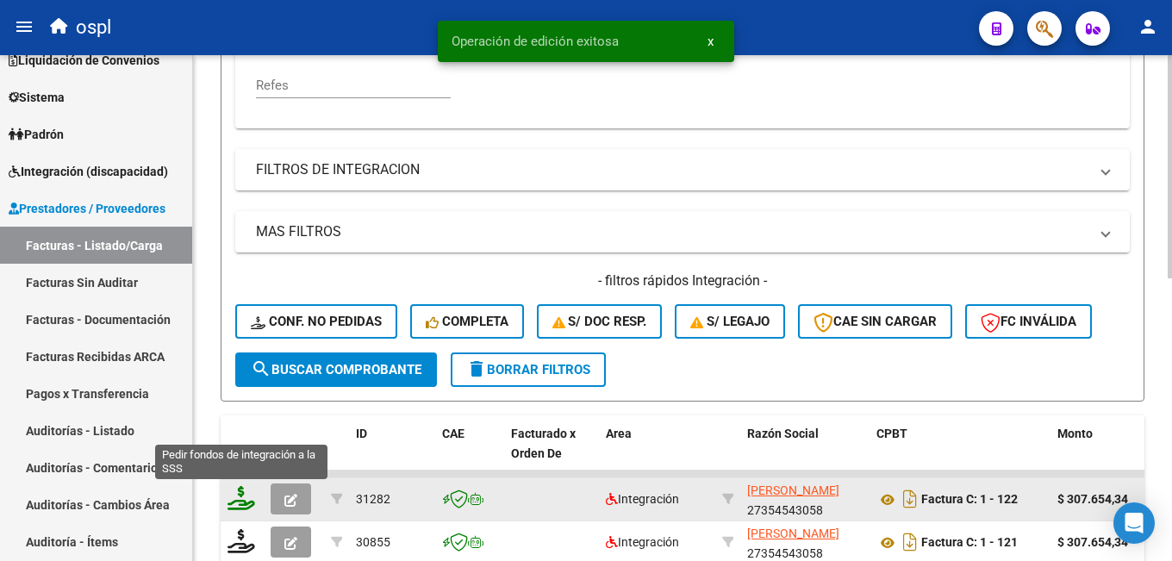
click at [244, 502] on icon at bounding box center [242, 498] width 28 height 24
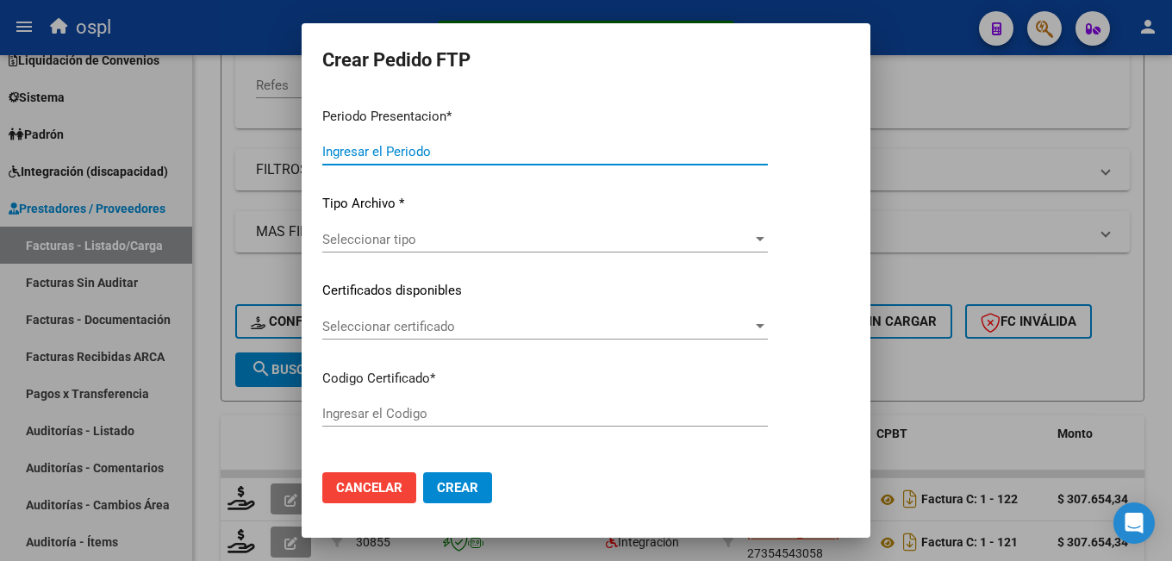
type input "202508"
type input "202507"
type input "$ 307.654,34"
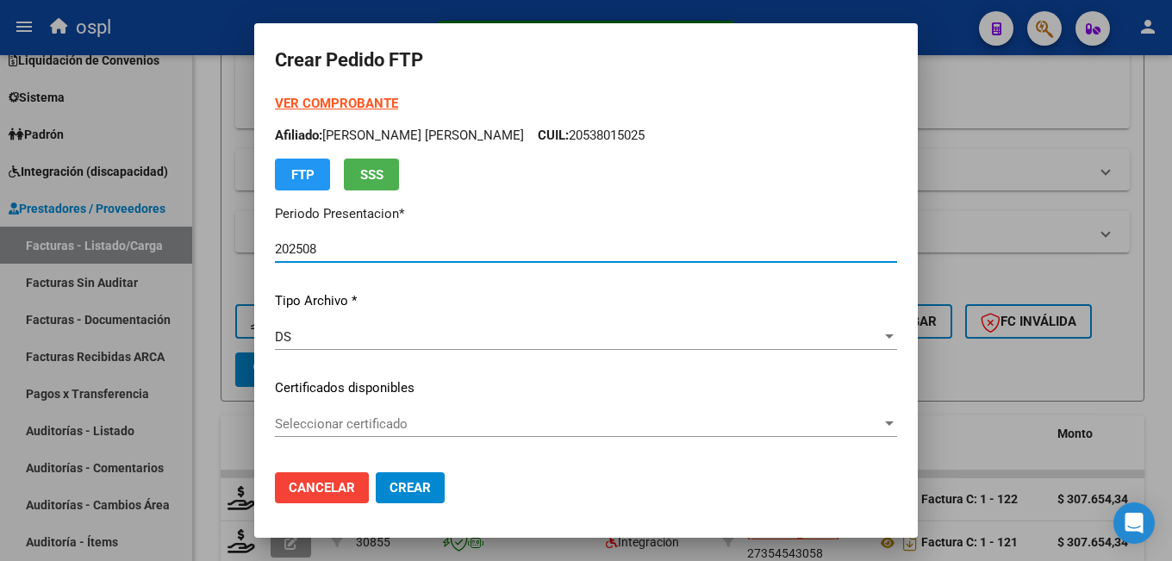
type input "ARG02000538015022021110320231103SFE159"
type input "2023-11-03"
click at [301, 420] on span "Seleccionar certificado" at bounding box center [578, 424] width 607 height 16
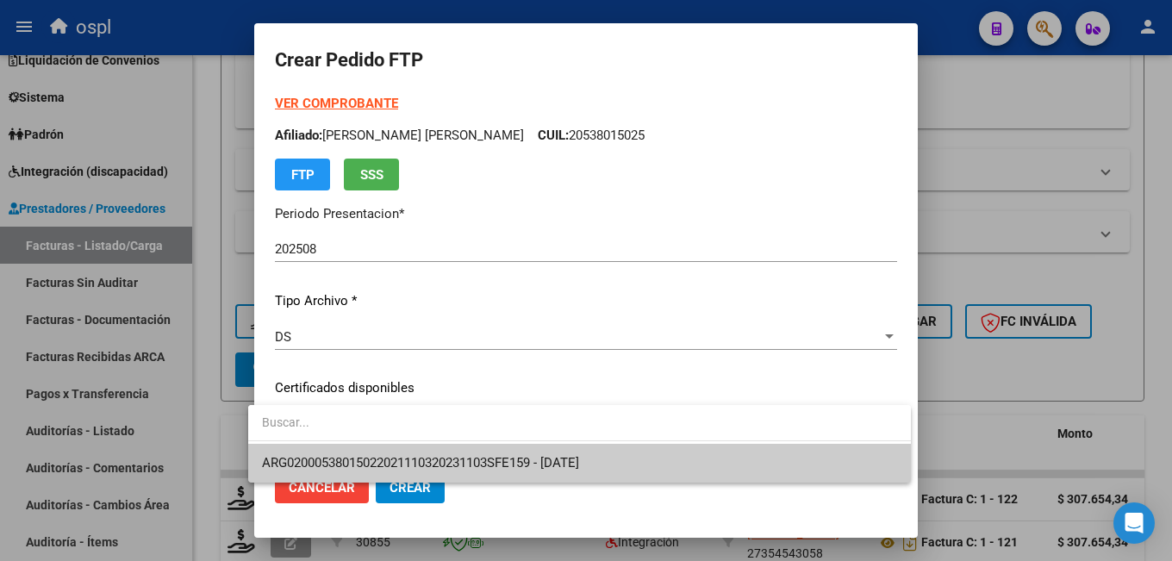
click at [322, 452] on span "ARG02000538015022021110320231103SFE159 - 2023-11-03" at bounding box center [579, 463] width 635 height 39
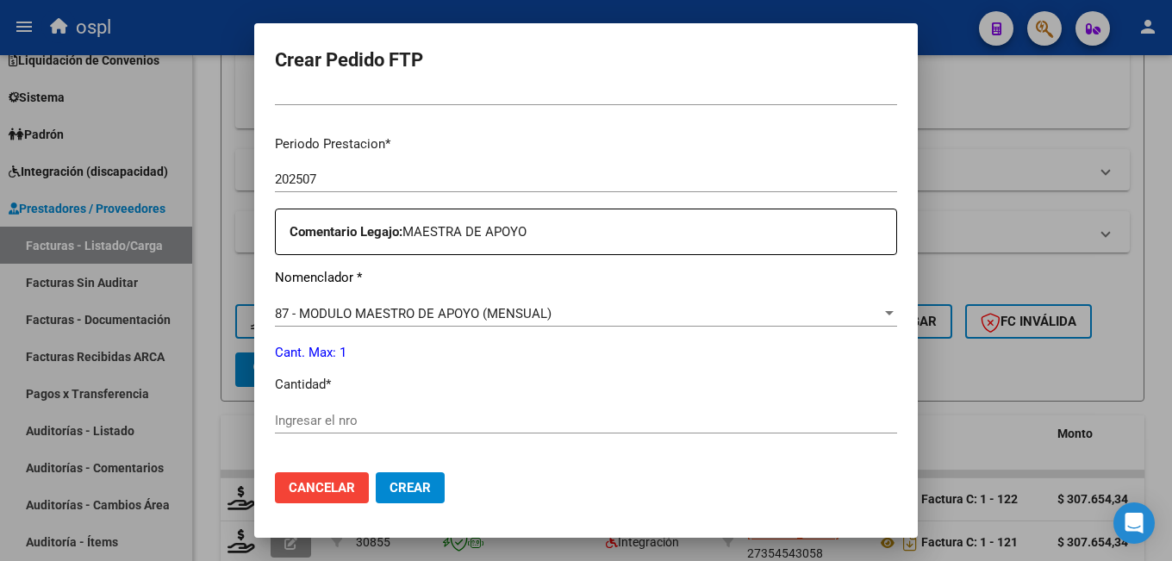
click at [325, 415] on input "Ingresar el nro" at bounding box center [586, 421] width 622 height 16
type input "1"
click at [397, 502] on button "Crear" at bounding box center [410, 487] width 69 height 31
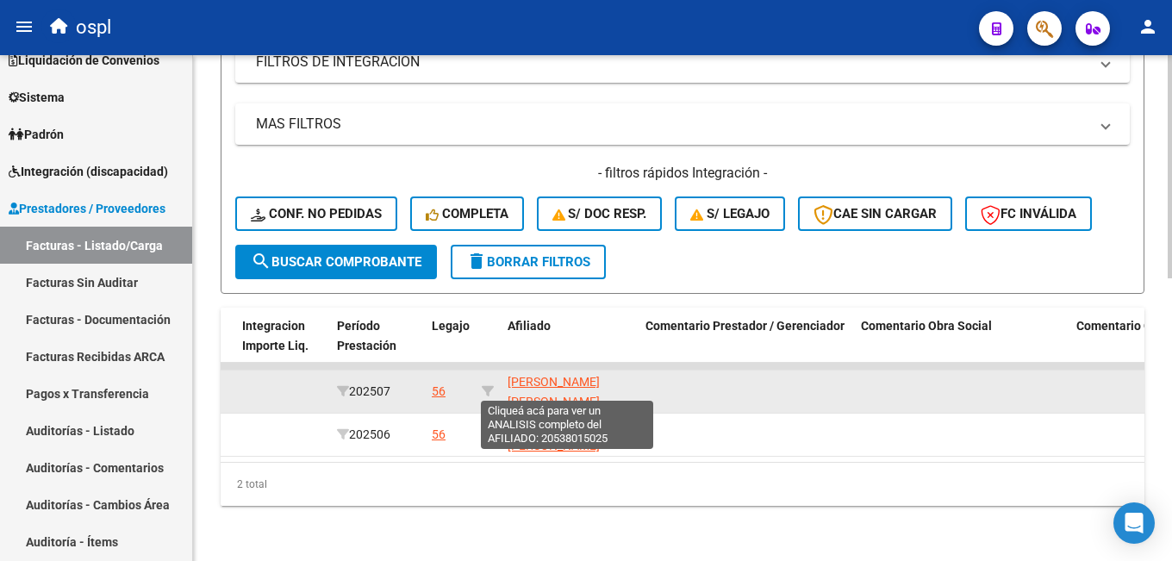
scroll to position [0, 0]
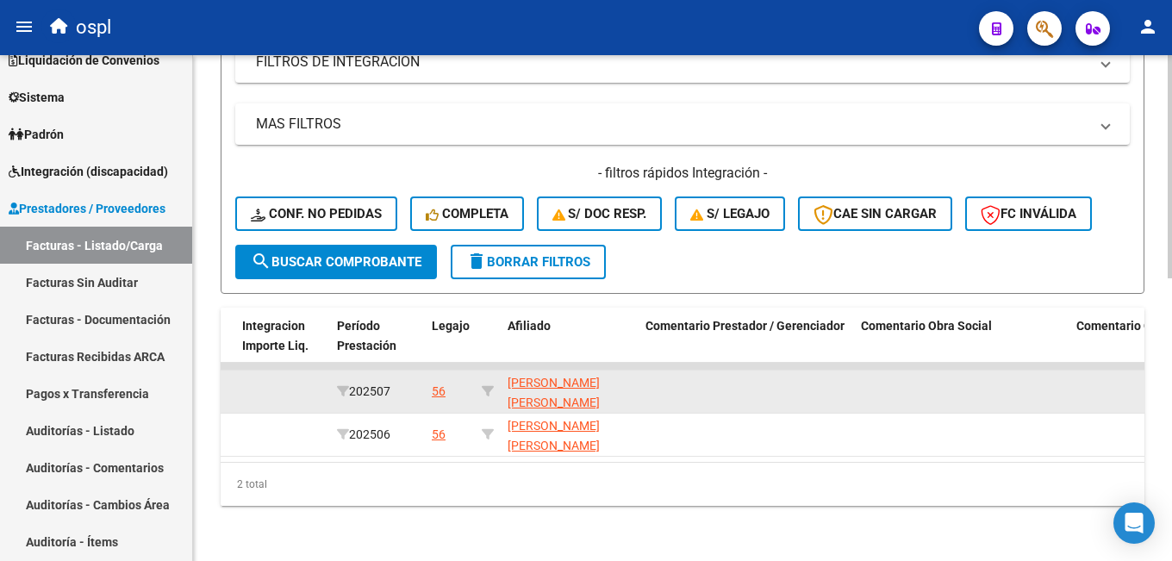
drag, startPoint x: 590, startPoint y: 387, endPoint x: 498, endPoint y: 360, distance: 96.0
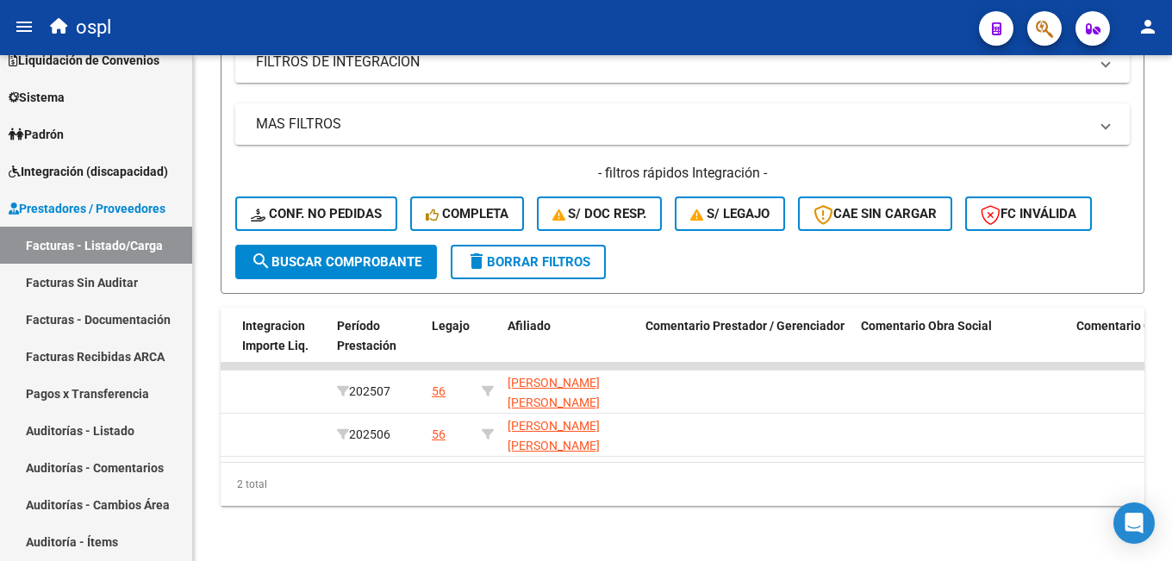
copy div "VEUTHEY RODRIGUEZ TIZIANO GASPAR 20538015025"
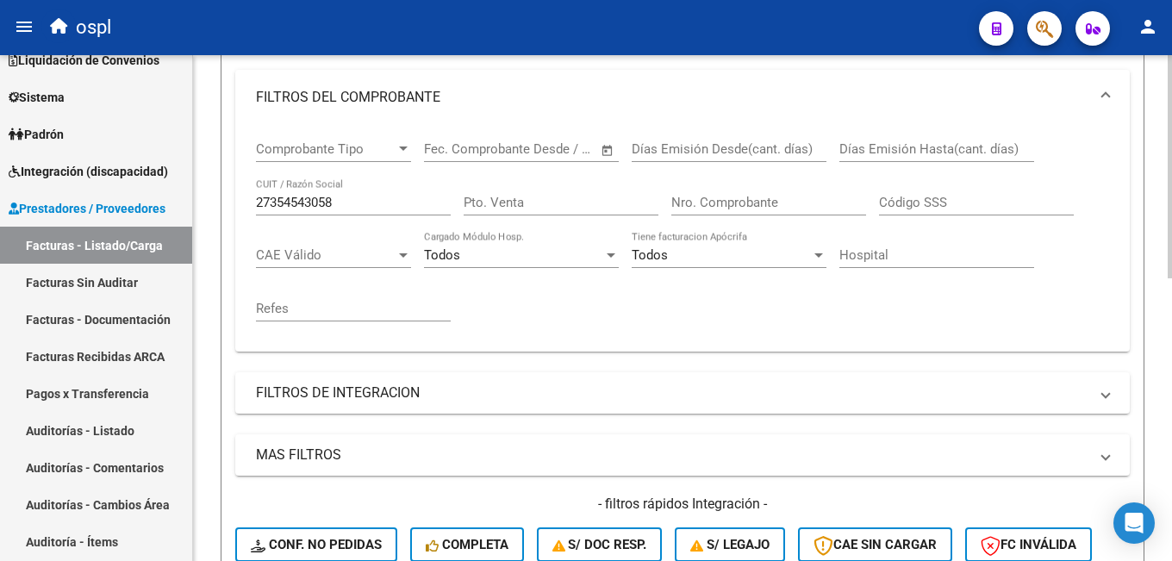
scroll to position [35, 0]
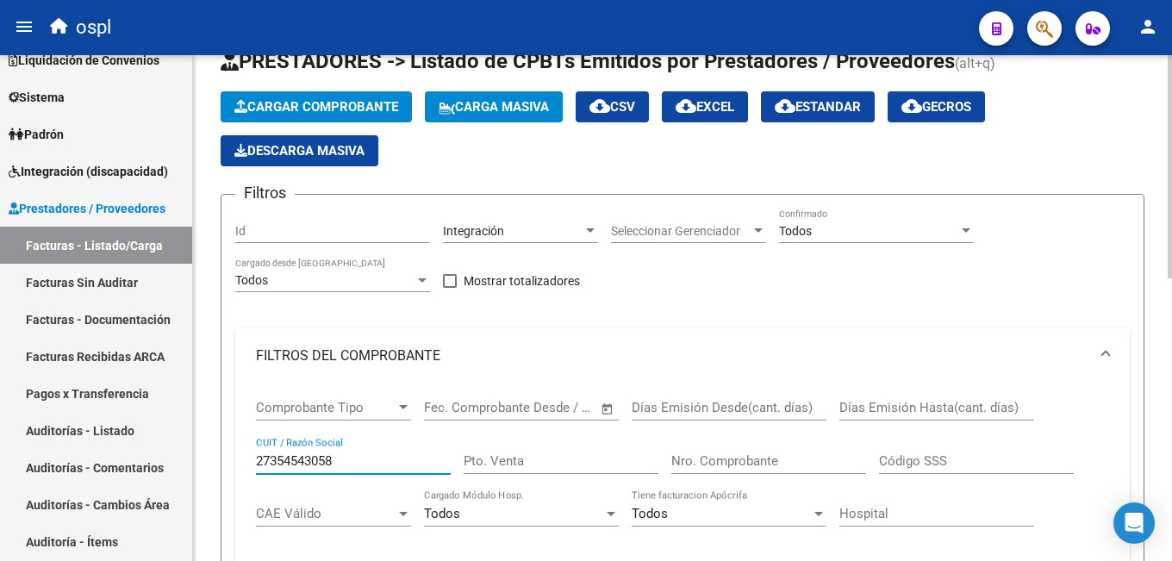
drag, startPoint x: 342, startPoint y: 457, endPoint x: 221, endPoint y: 455, distance: 121.5
click at [221, 455] on form "Filtros Id Integración Area Seleccionar Gerenciador Seleccionar Gerenciador Tod…" at bounding box center [683, 538] width 924 height 689
click at [298, 110] on span "Cargar Comprobante" at bounding box center [316, 107] width 164 height 16
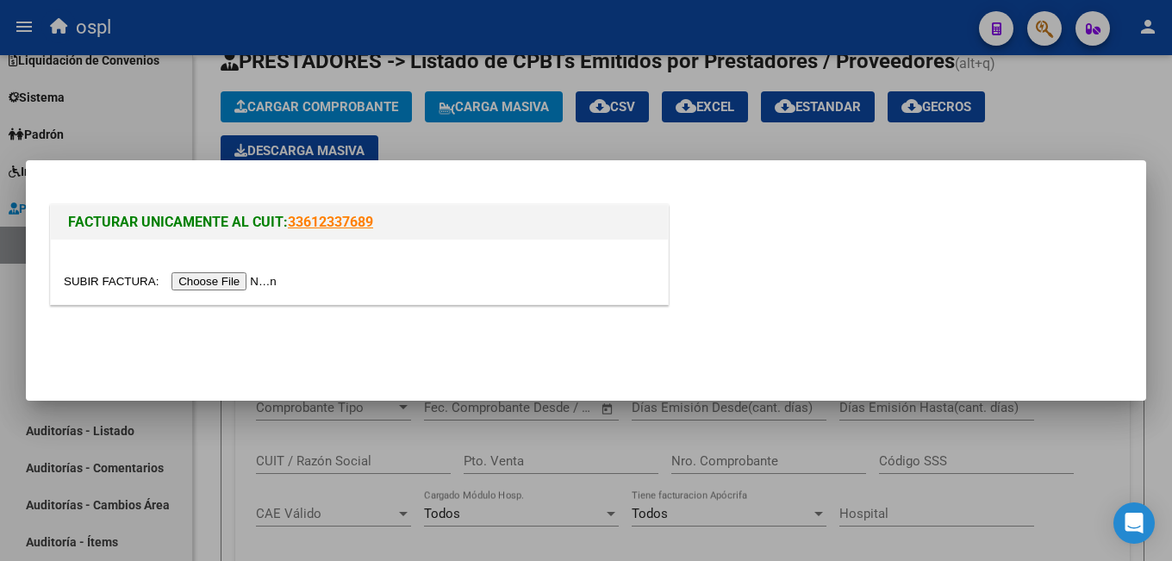
click at [234, 281] on input "file" at bounding box center [173, 281] width 218 height 18
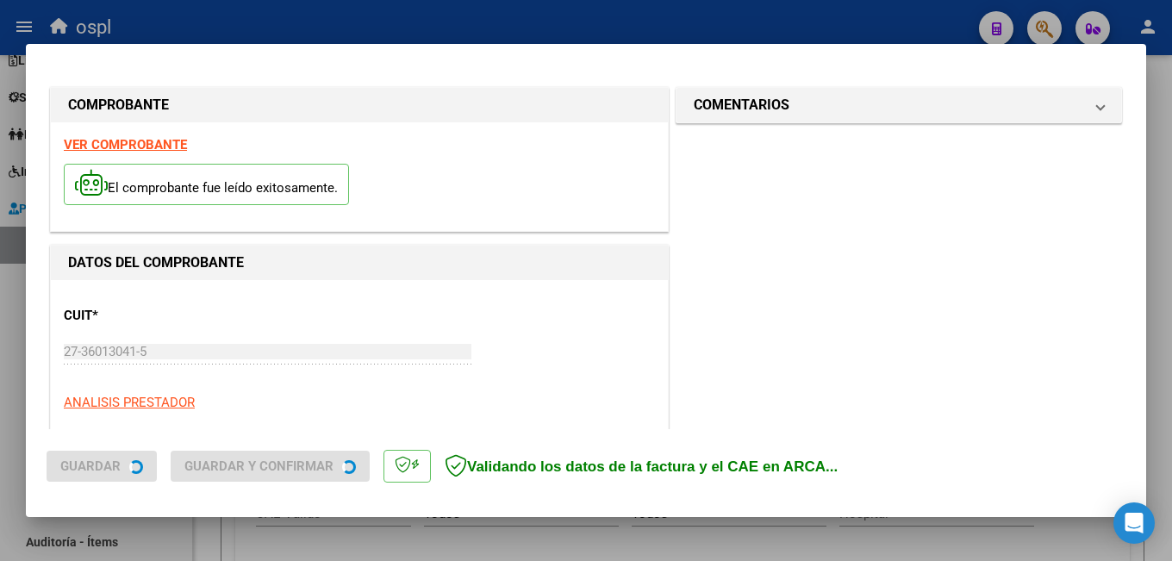
scroll to position [591, 0]
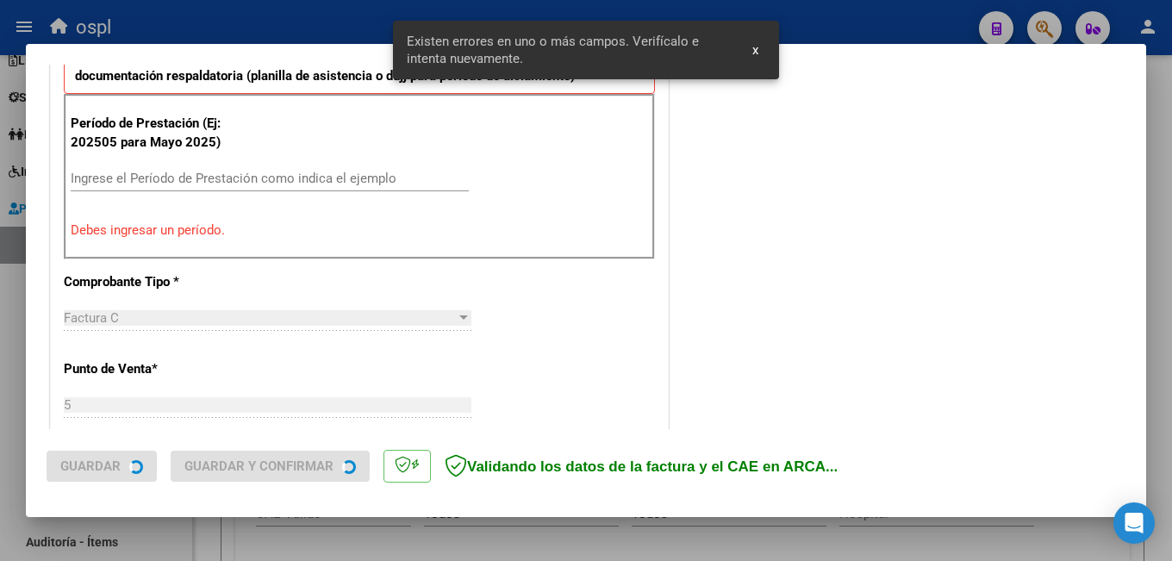
click at [217, 189] on div "Ingrese el Período de Prestación como indica el ejemplo" at bounding box center [270, 178] width 398 height 26
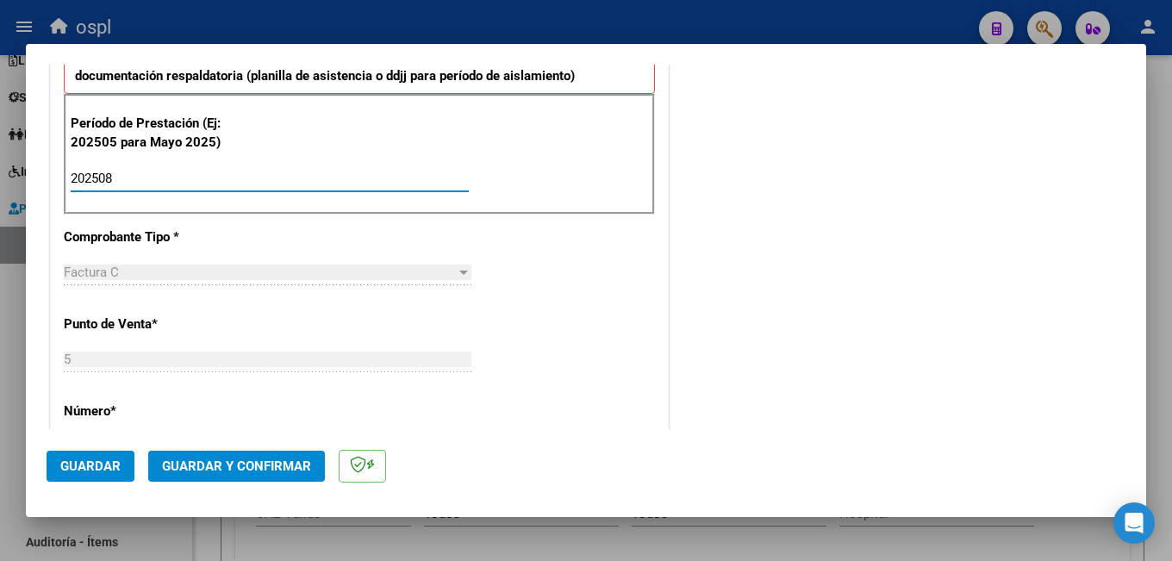
type input "202508"
click at [89, 464] on span "Guardar" at bounding box center [90, 466] width 60 height 16
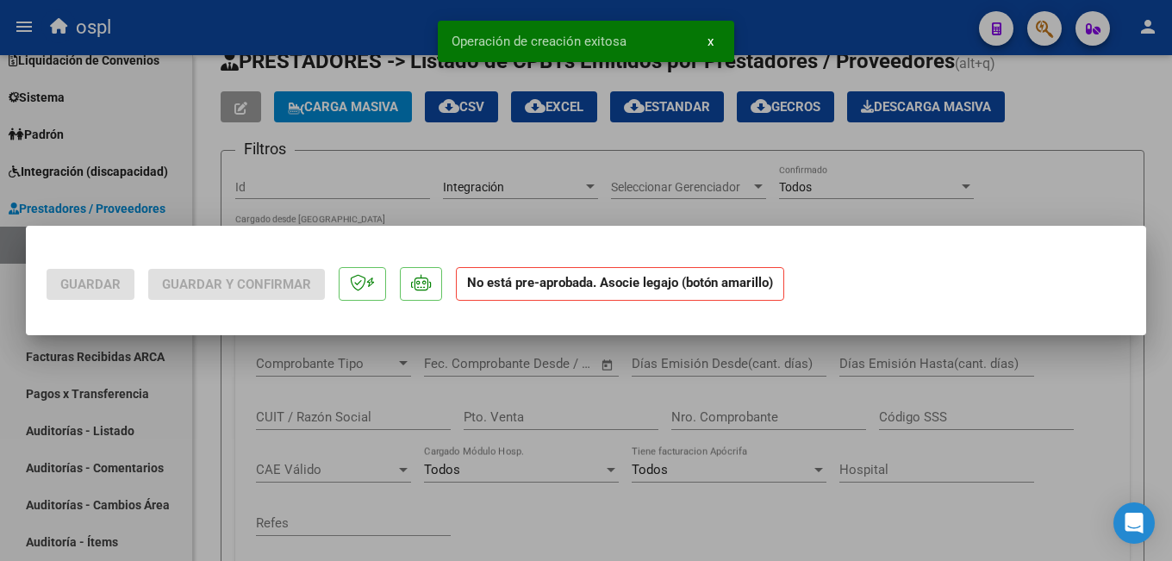
scroll to position [0, 0]
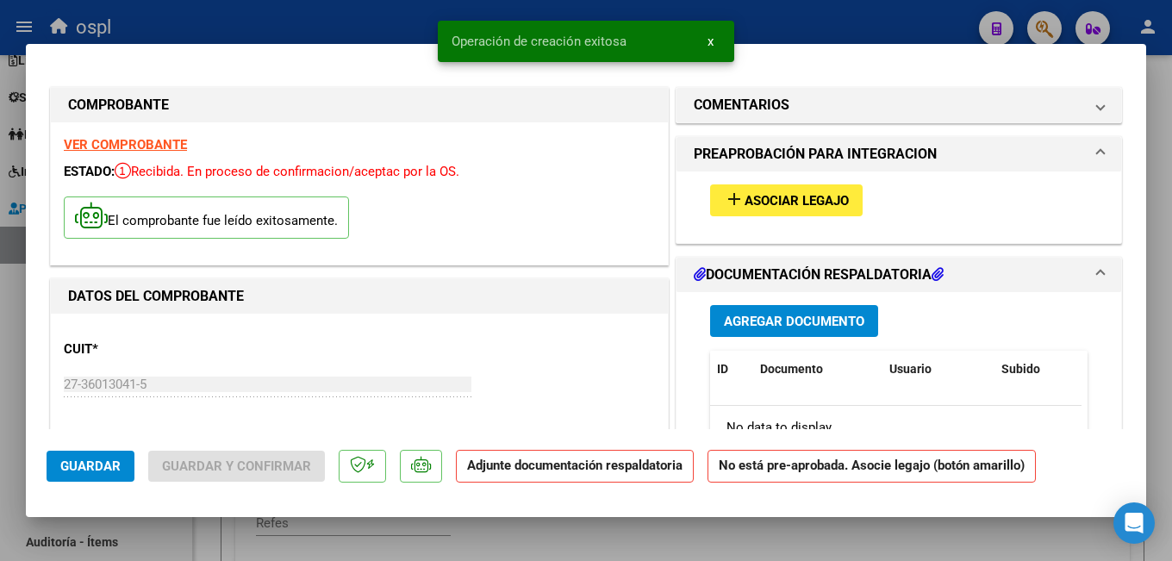
click at [827, 203] on span "Asociar Legajo" at bounding box center [797, 201] width 104 height 16
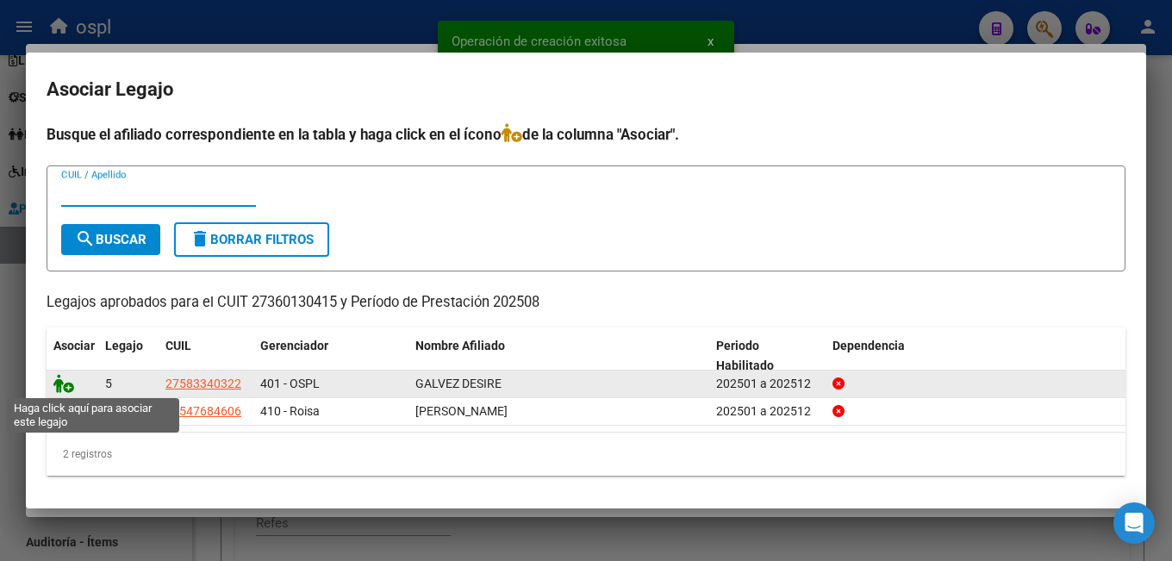
click at [58, 383] on icon at bounding box center [63, 383] width 21 height 19
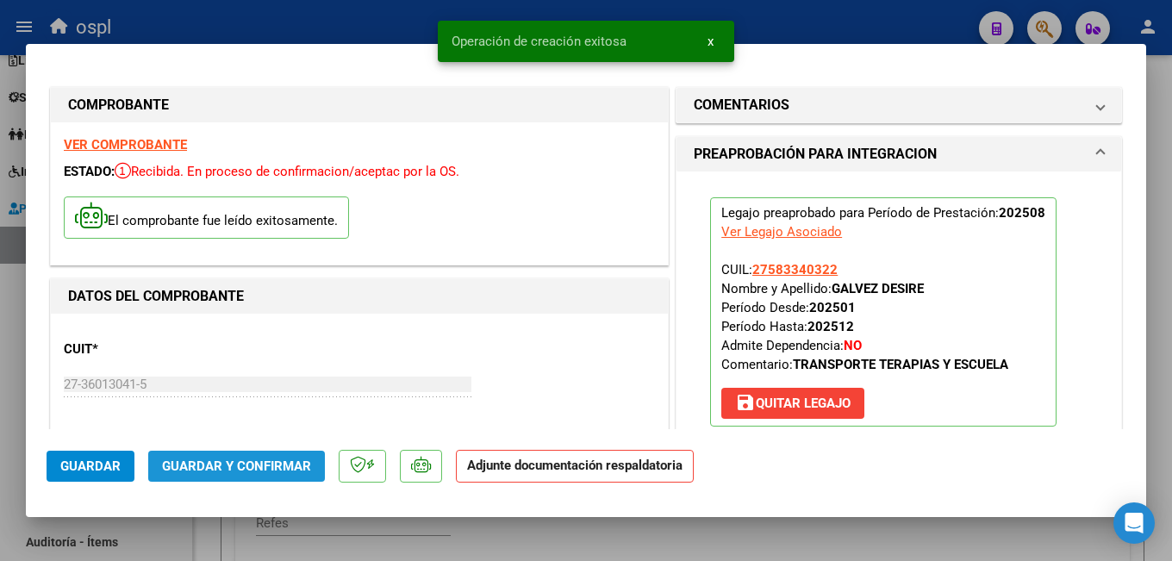
click at [258, 465] on span "Guardar y Confirmar" at bounding box center [236, 466] width 149 height 16
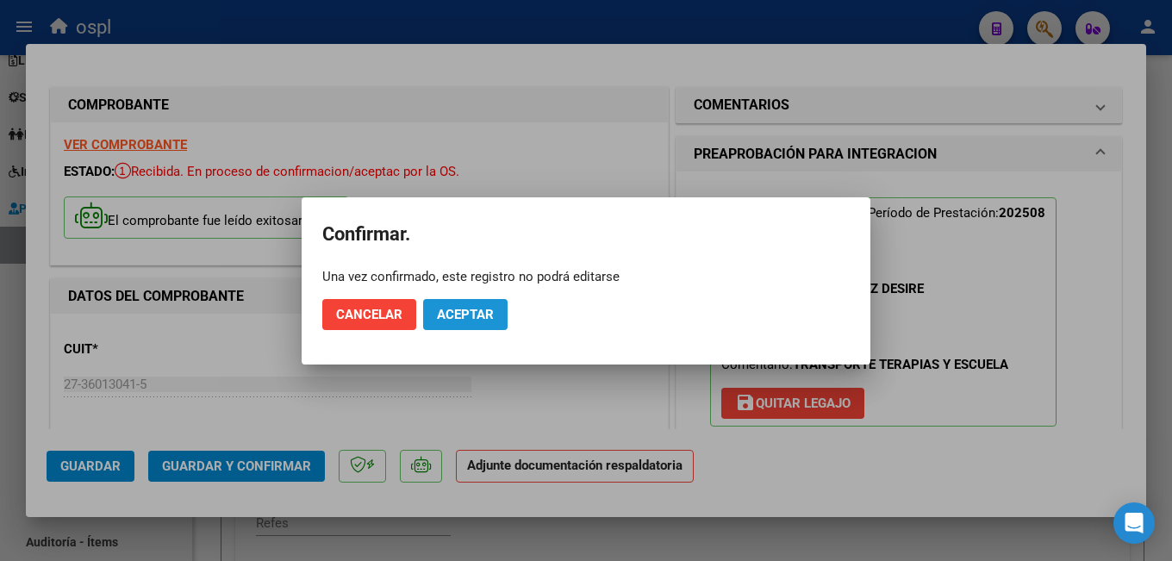
click at [466, 315] on span "Aceptar" at bounding box center [465, 315] width 57 height 16
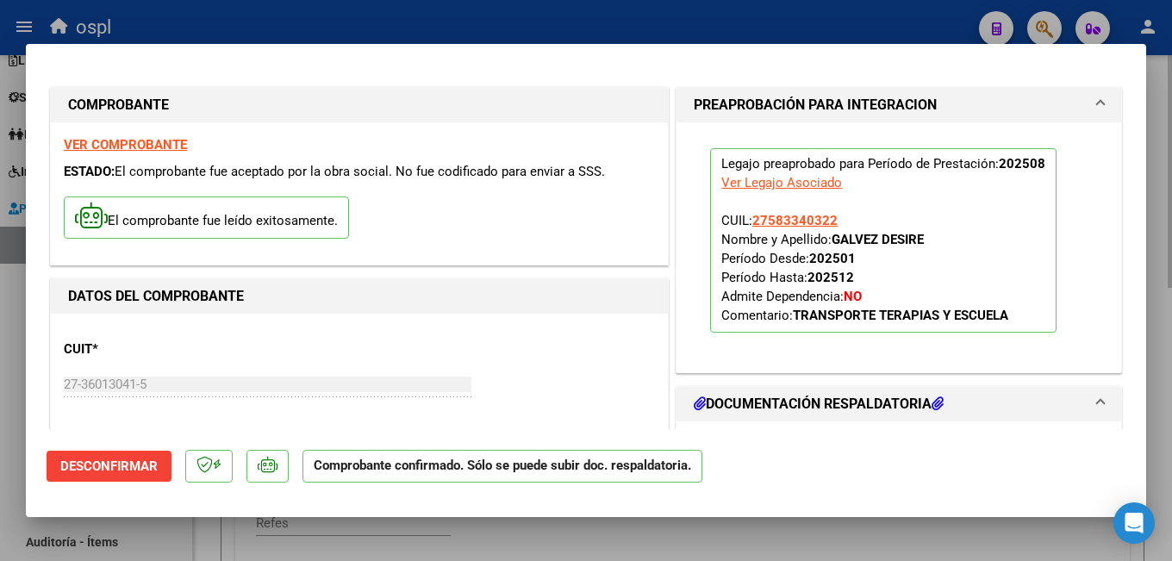
click at [465, 533] on div at bounding box center [586, 280] width 1172 height 561
type input "$ 0,00"
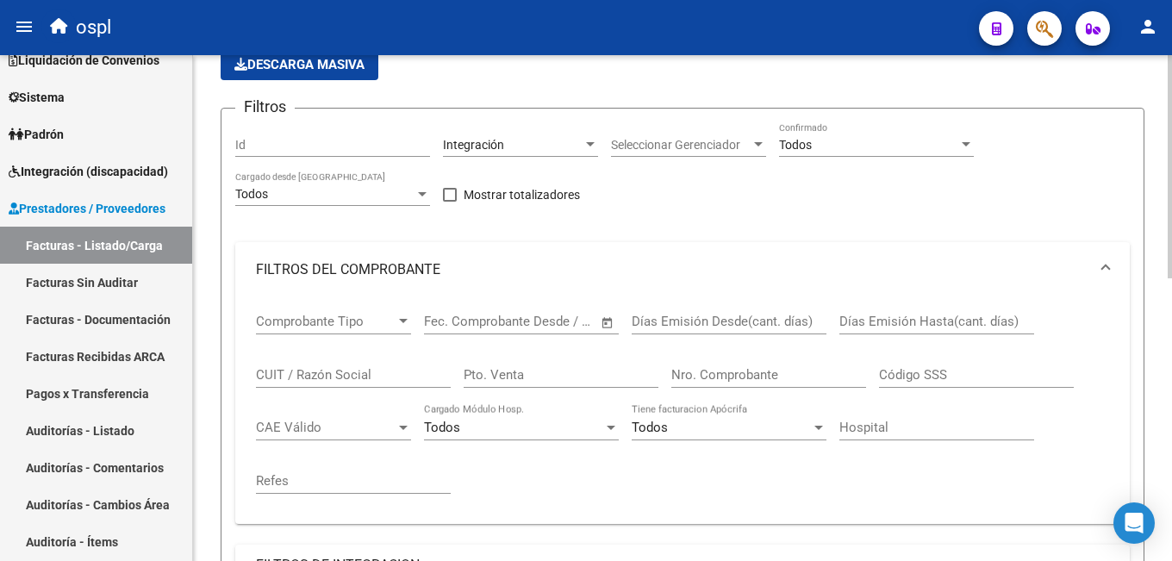
scroll to position [380, 0]
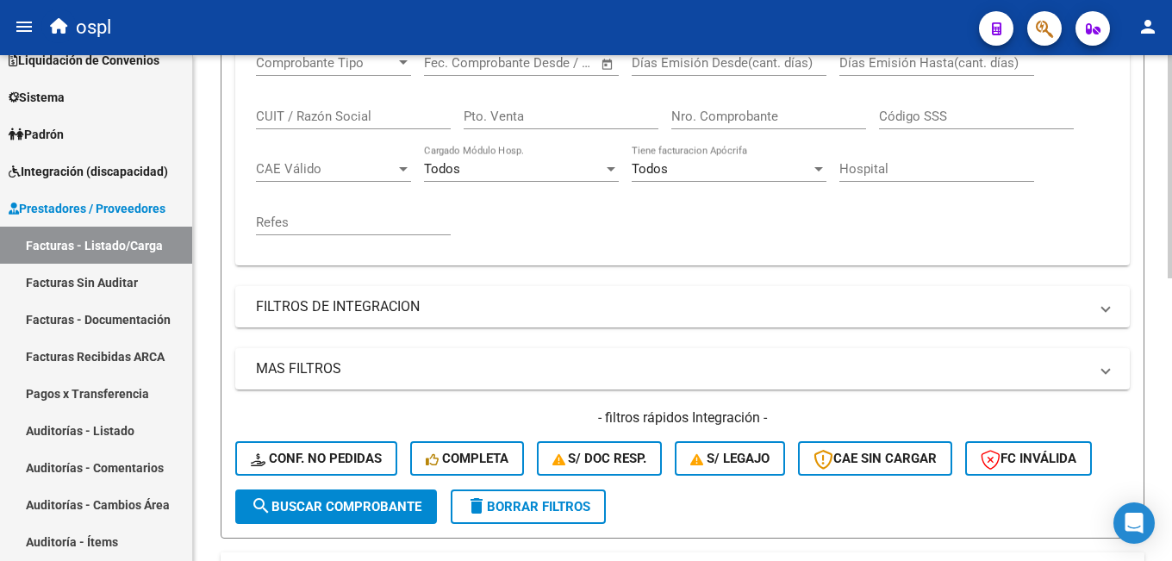
drag, startPoint x: 350, startPoint y: 511, endPoint x: 364, endPoint y: 506, distance: 14.7
click at [351, 511] on span "search Buscar Comprobante" at bounding box center [336, 507] width 171 height 16
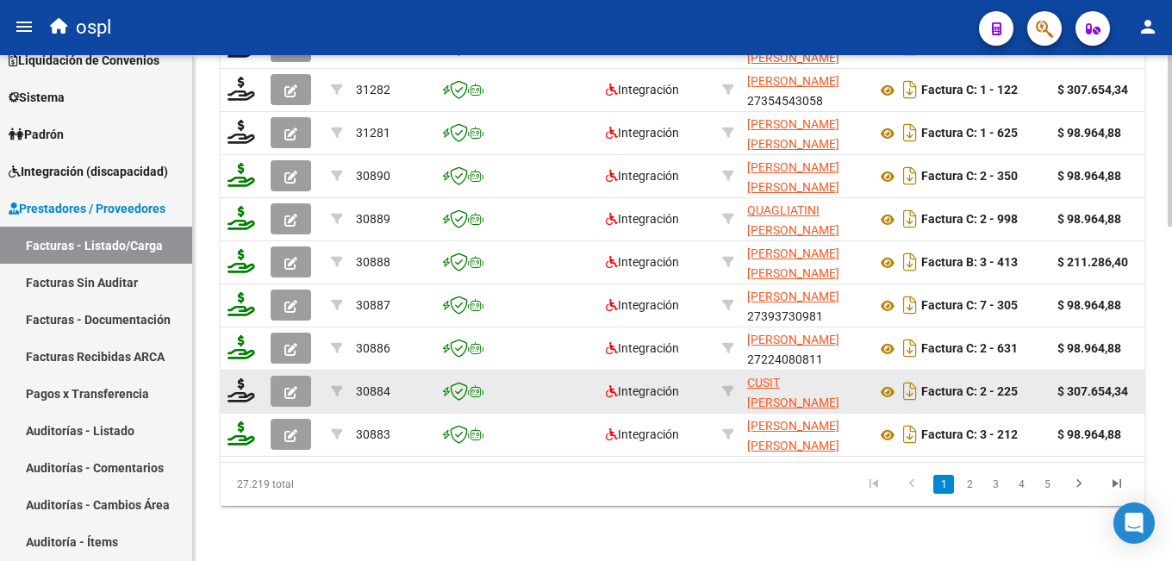
scroll to position [811, 0]
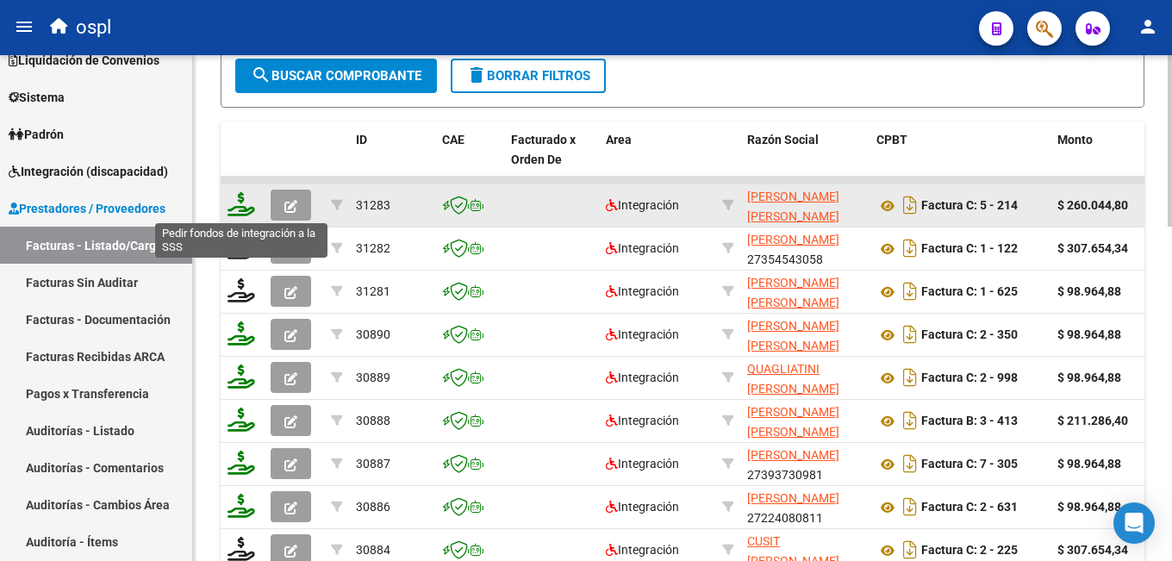
click at [245, 215] on icon at bounding box center [242, 204] width 28 height 24
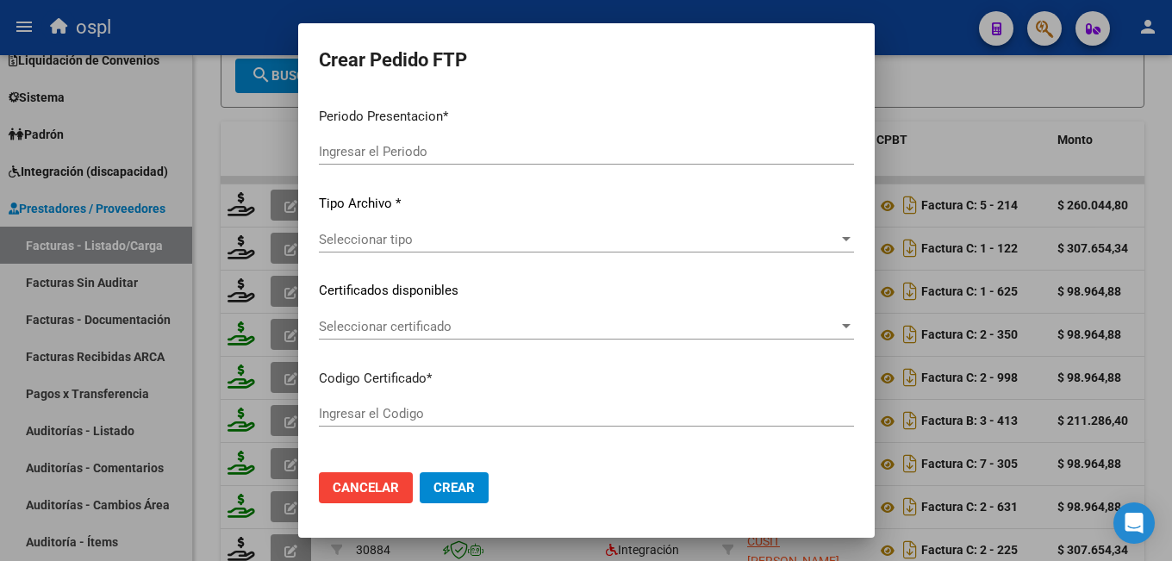
type input "202508"
type input "$ 260.044,80"
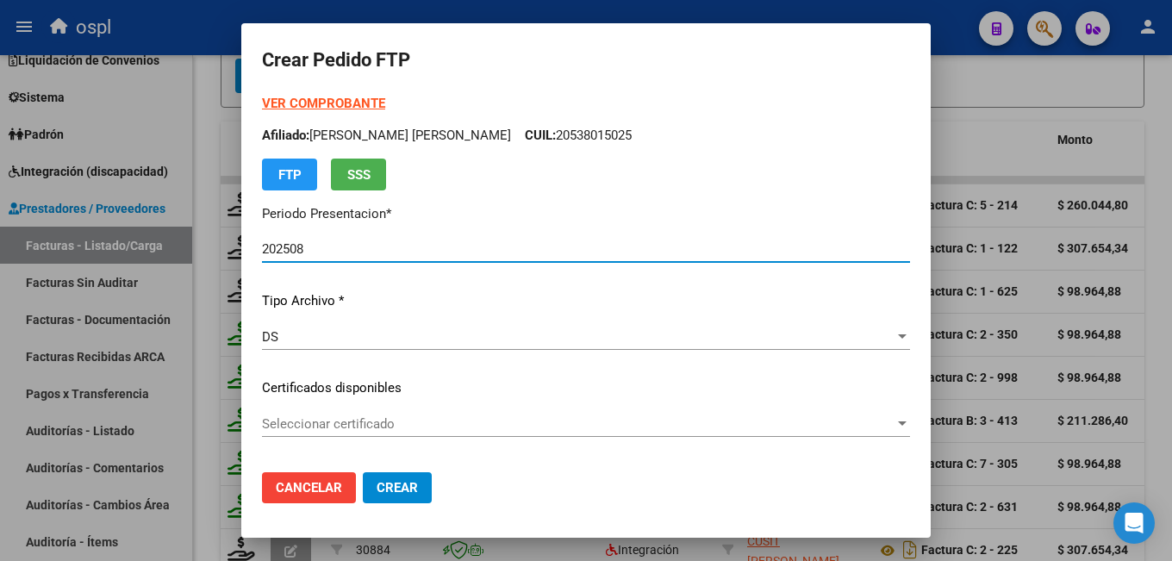
type input "ARG01000583340322022121920251219SFE221"
type input "2025-12-19"
click at [366, 419] on span "Seleccionar certificado" at bounding box center [578, 424] width 633 height 16
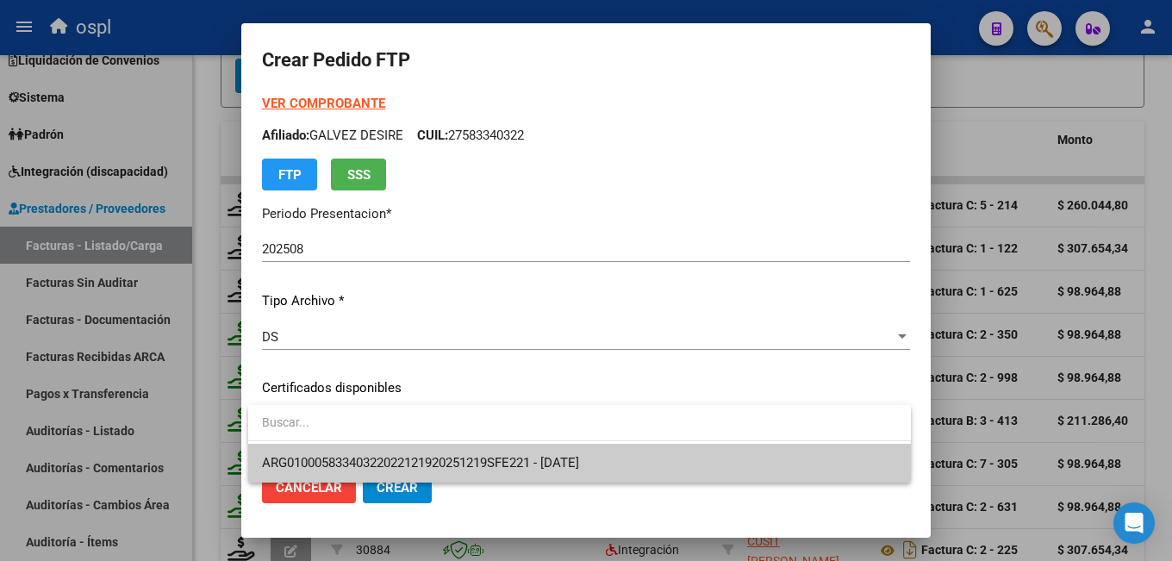
click at [413, 451] on span "ARG01000583340322022121920251219SFE221 - 2025-12-19" at bounding box center [579, 463] width 635 height 39
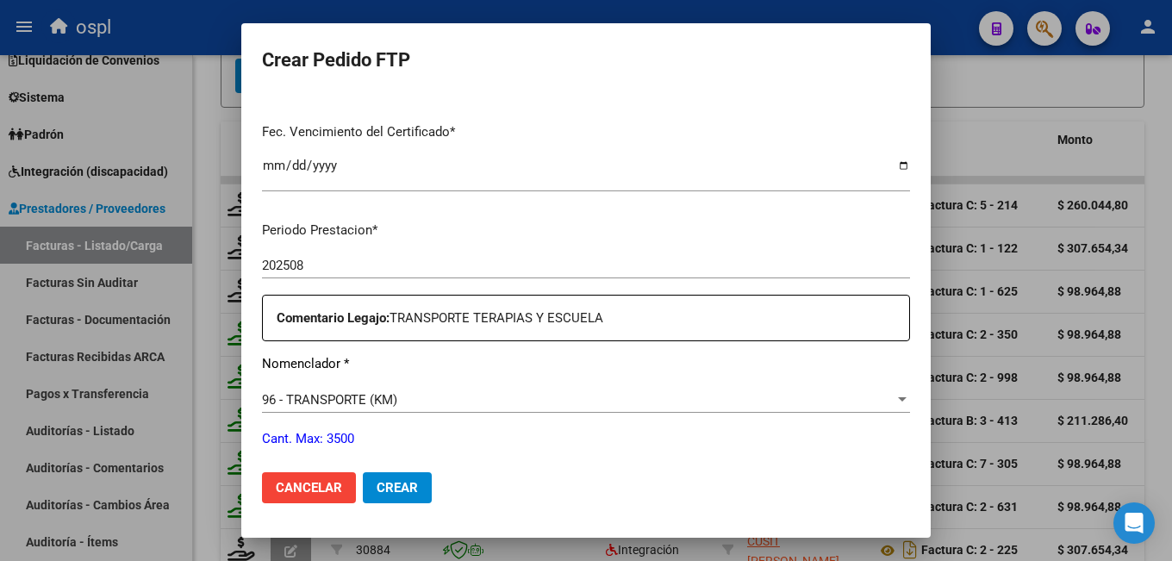
scroll to position [517, 0]
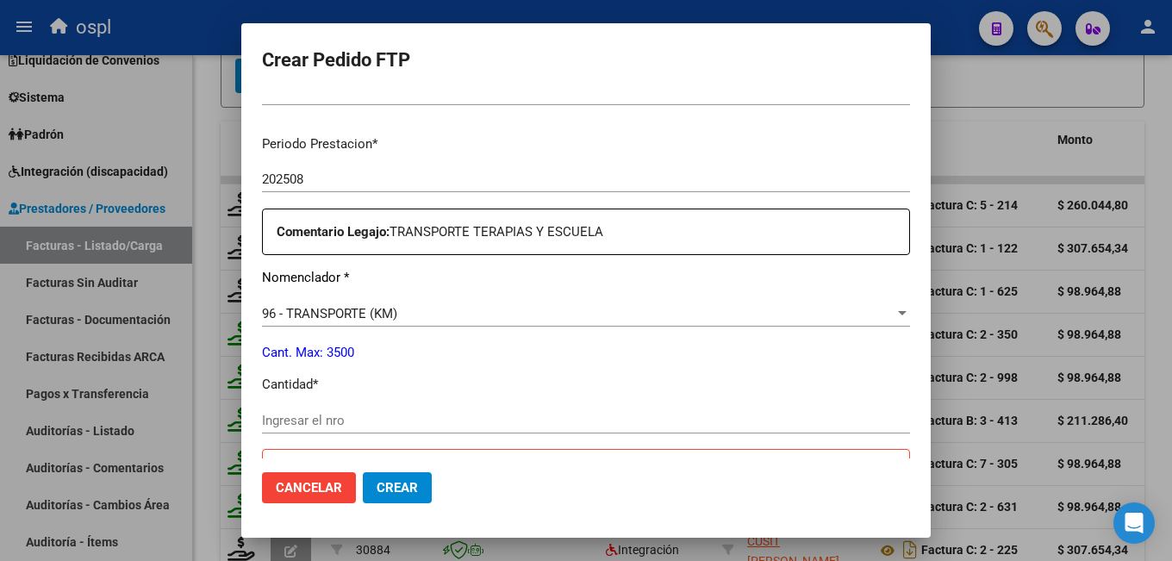
click at [366, 414] on input "Ingresar el nro" at bounding box center [586, 421] width 648 height 16
type input "432"
click at [579, 361] on p "Cant. Max: 3500" at bounding box center [586, 353] width 648 height 20
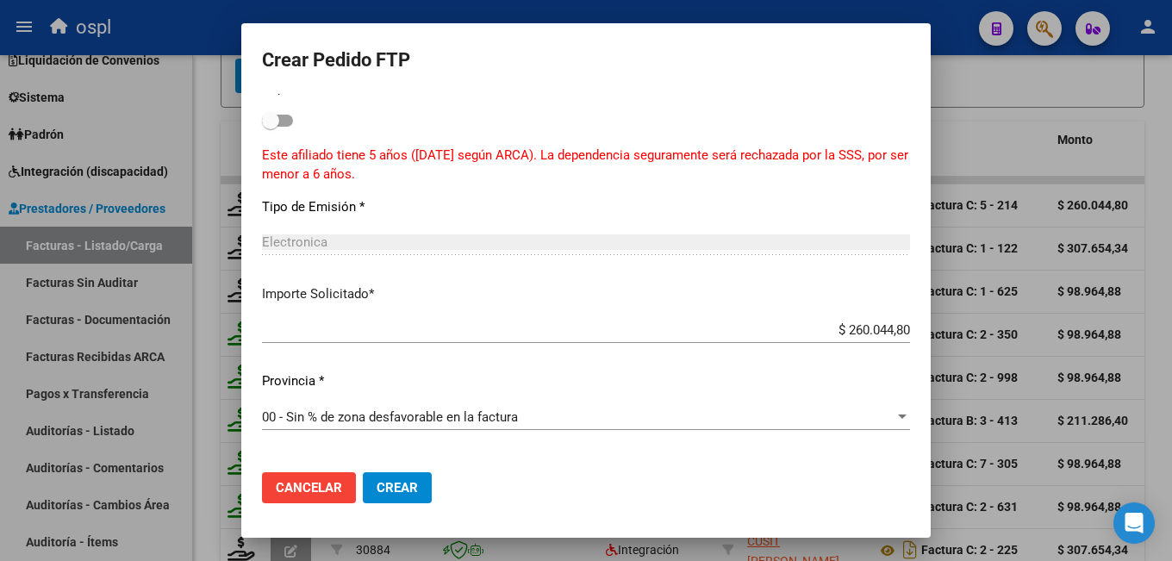
scroll to position [1034, 0]
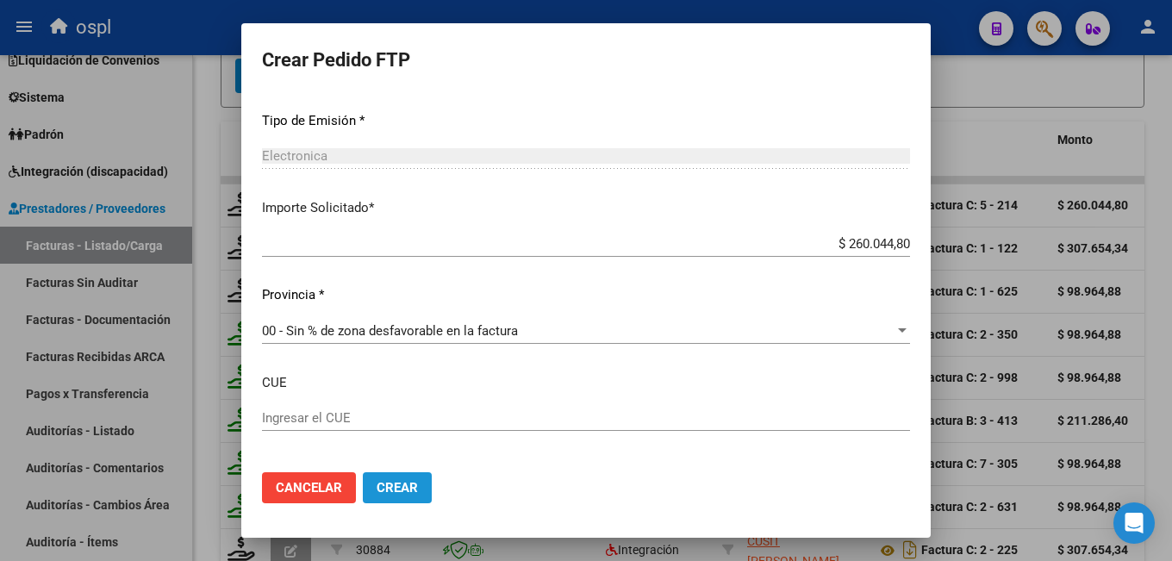
click at [390, 487] on span "Crear" at bounding box center [397, 488] width 41 height 16
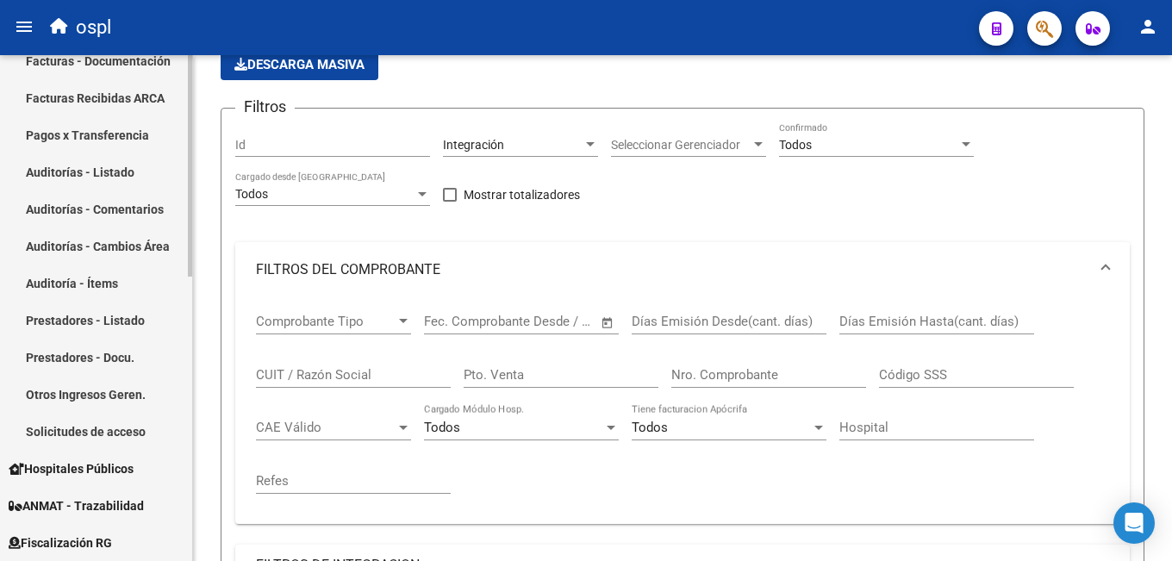
scroll to position [132, 0]
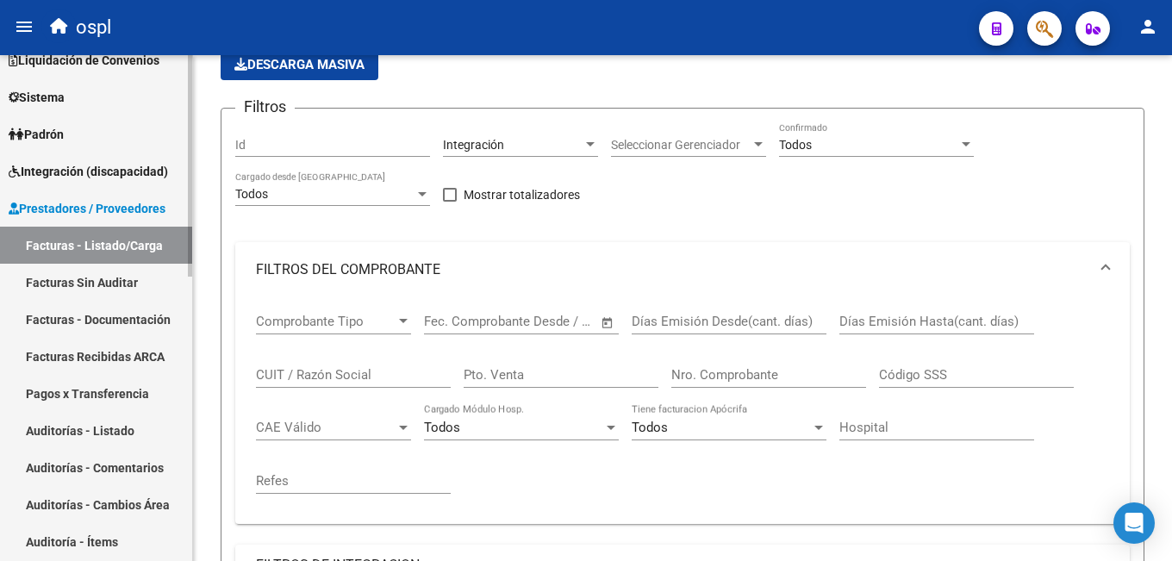
click at [59, 205] on span "Prestadores / Proveedores" at bounding box center [87, 208] width 157 height 19
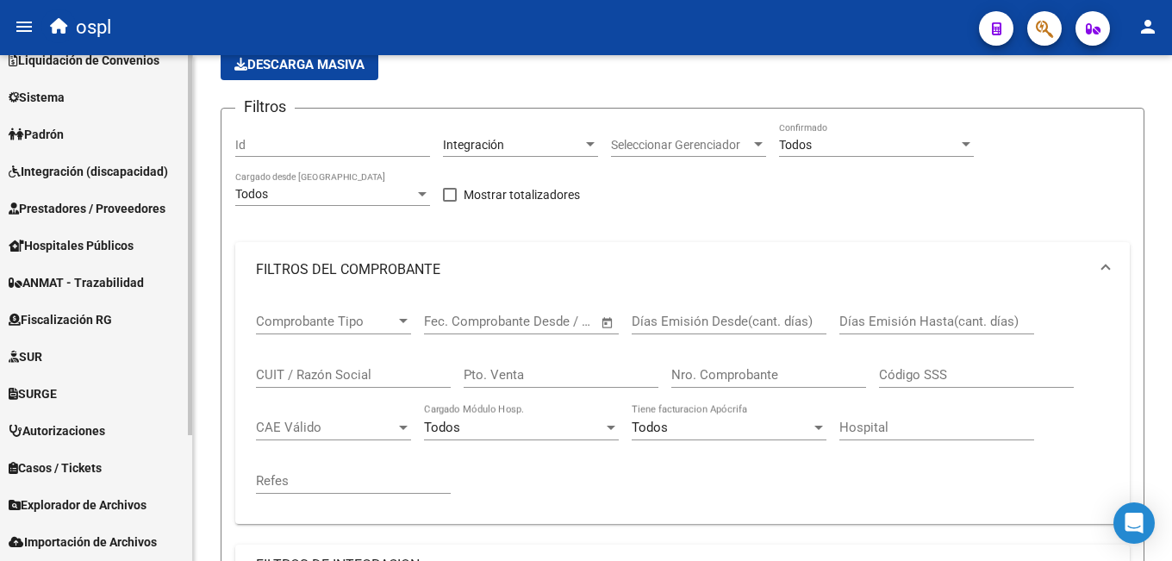
click at [60, 173] on span "Integración (discapacidad)" at bounding box center [88, 171] width 159 height 19
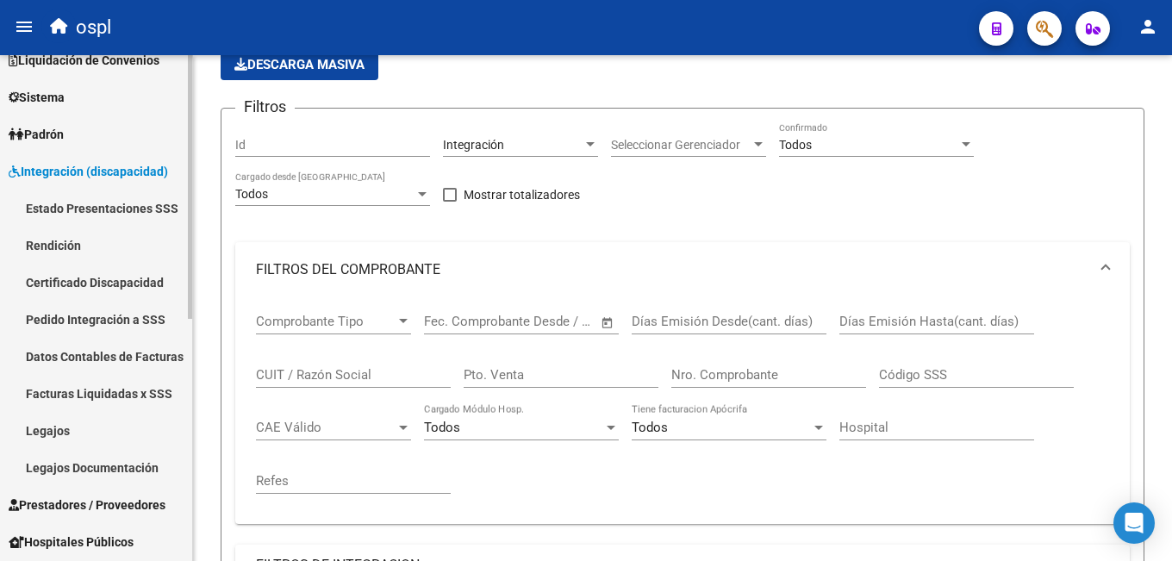
click at [65, 430] on link "Legajos" at bounding box center [96, 430] width 192 height 37
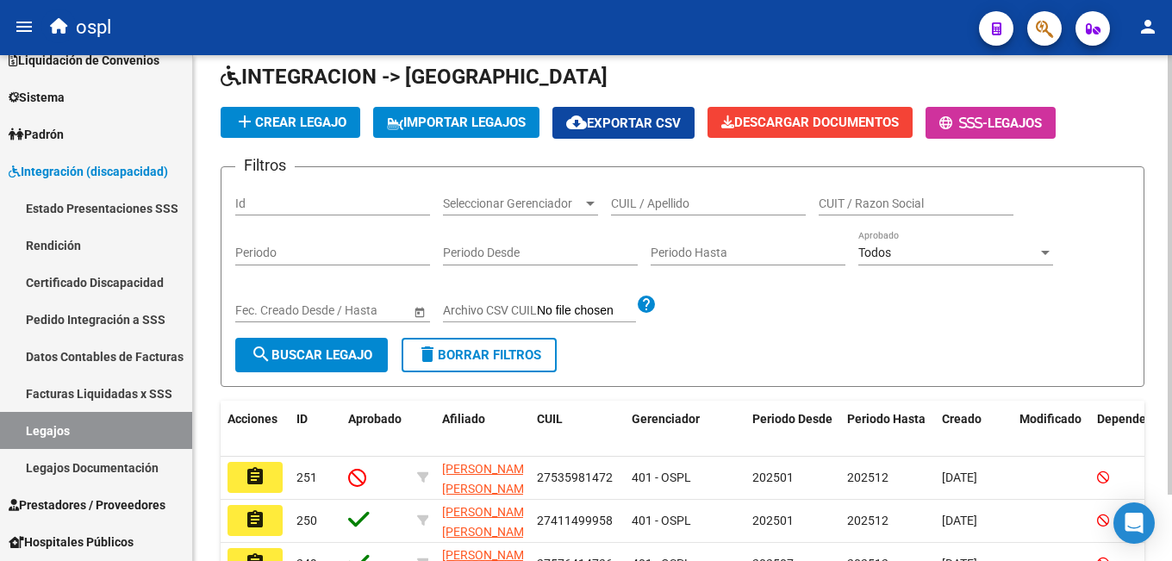
scroll to position [122, 0]
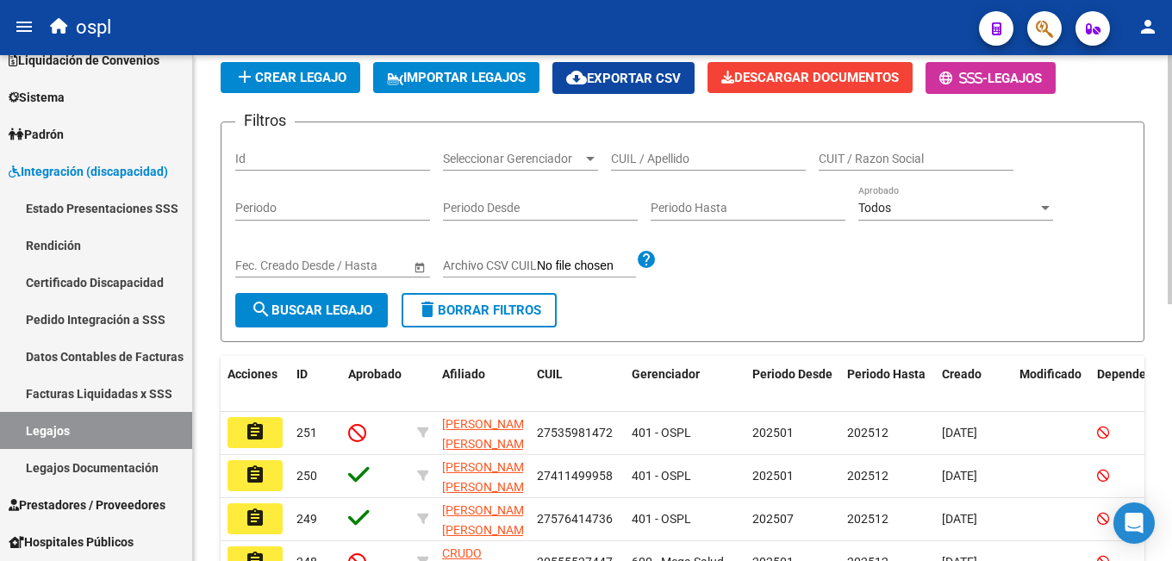
click at [675, 164] on input "CUIL / Apellido" at bounding box center [708, 159] width 195 height 15
paste input "27-54440166-7"
click at [309, 318] on span "search Buscar Legajo" at bounding box center [312, 310] width 122 height 16
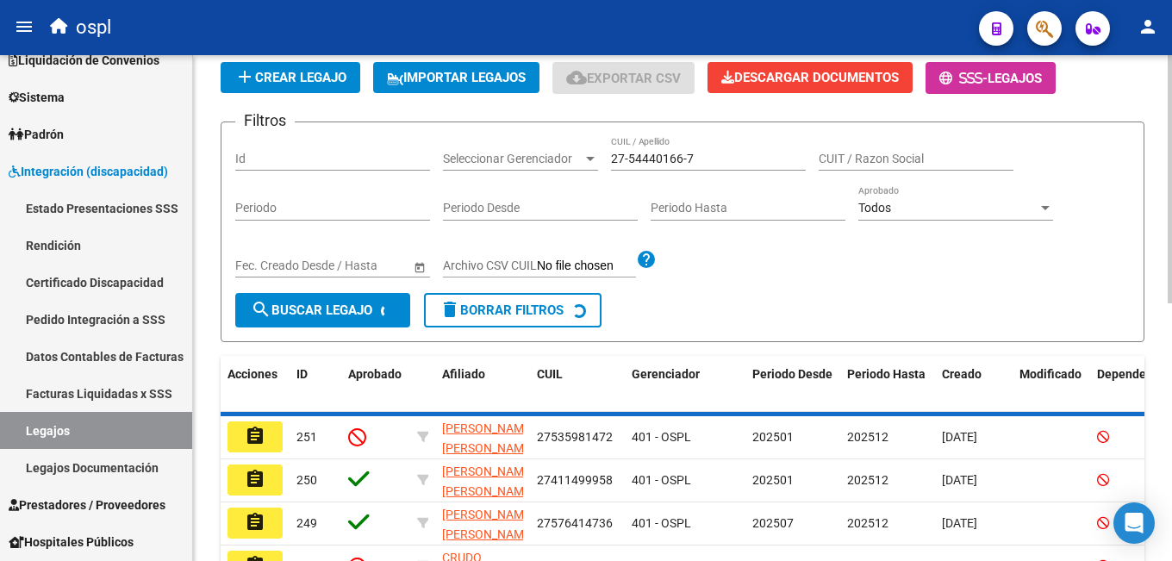
scroll to position [115, 0]
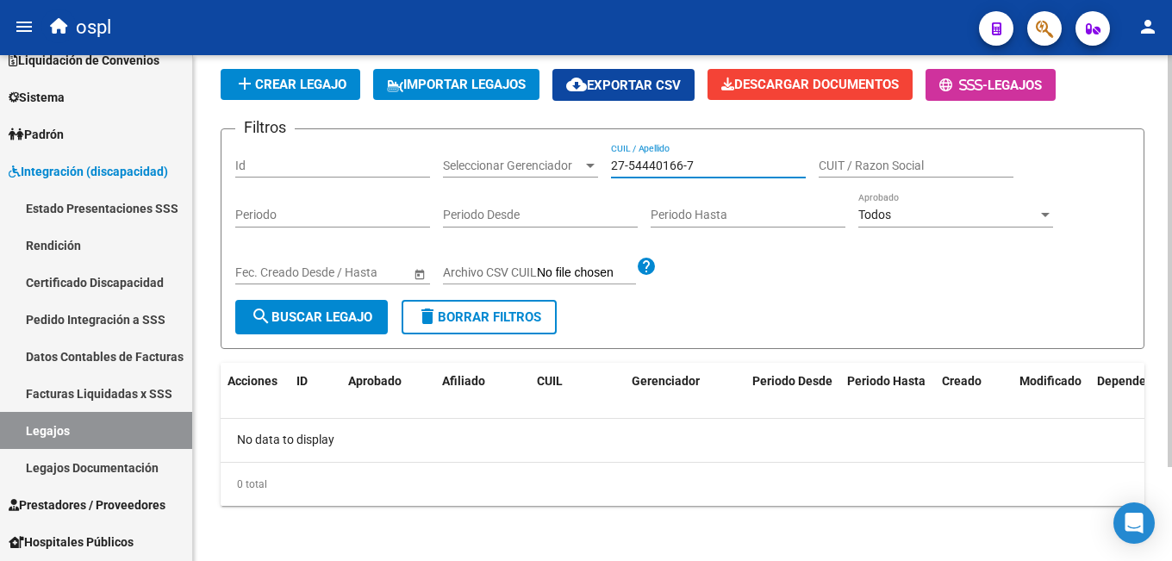
click at [630, 162] on input "27-54440166-7" at bounding box center [708, 166] width 195 height 15
click at [683, 161] on input "2754440166-7" at bounding box center [708, 166] width 195 height 15
type input "27544401667"
click at [293, 316] on span "search Buscar Legajo" at bounding box center [312, 317] width 122 height 16
click at [296, 83] on span "add Crear Legajo" at bounding box center [290, 85] width 112 height 16
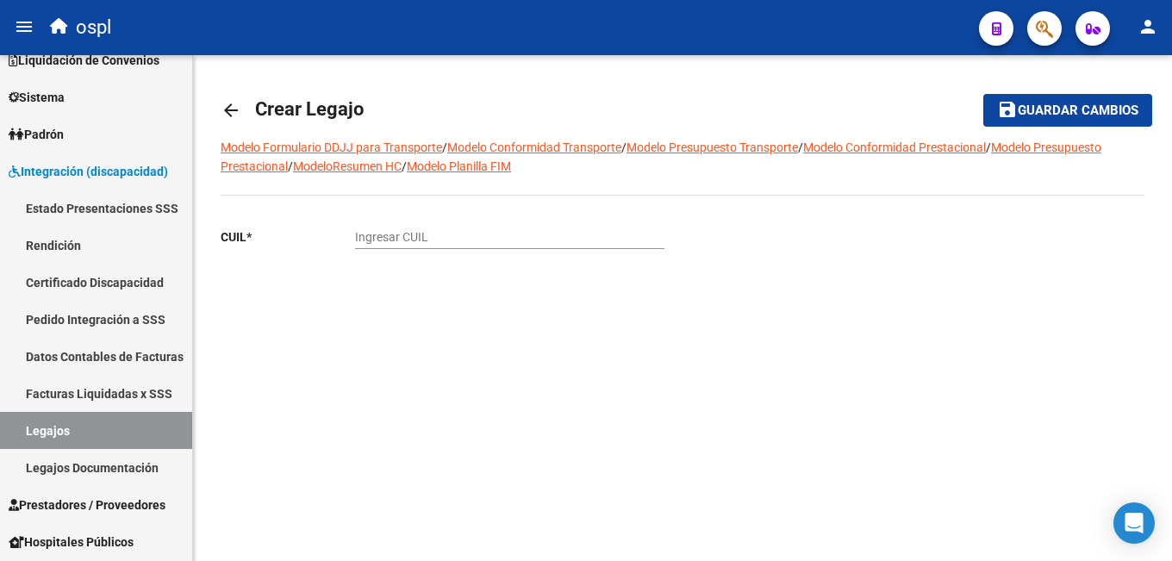
click at [465, 246] on div "Ingresar CUIL" at bounding box center [509, 239] width 309 height 49
paste input "27-54440166-7"
type input "27-54440166-7"
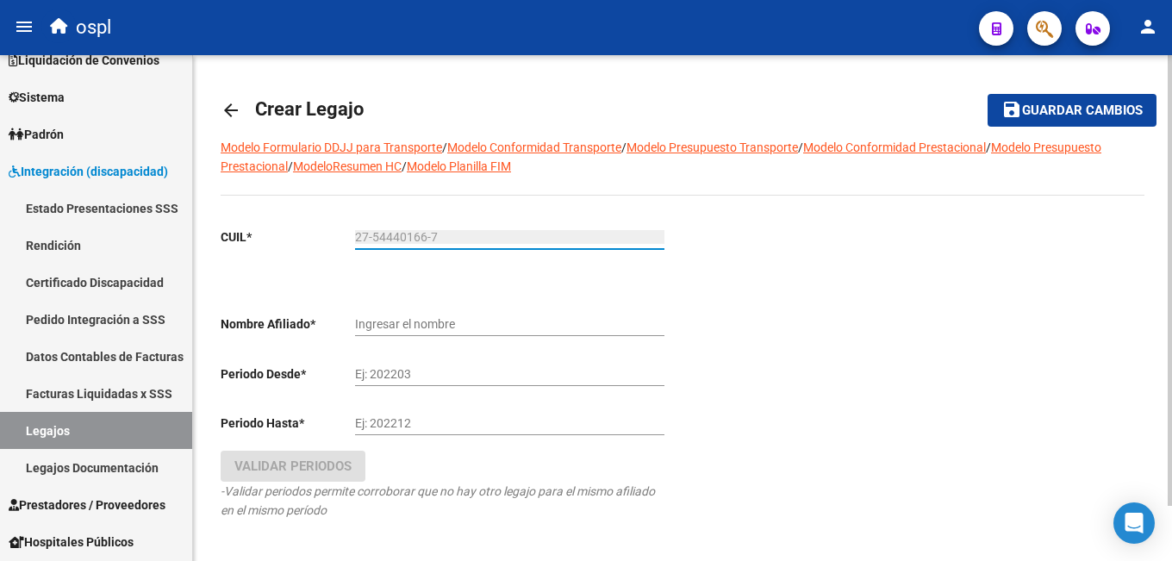
type input "[PERSON_NAME]"
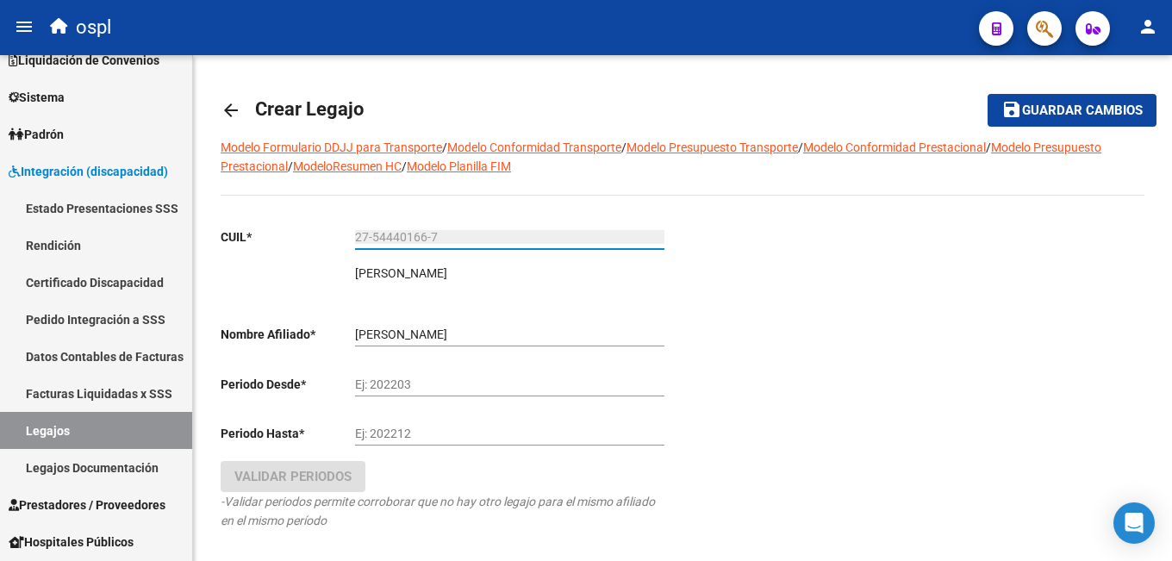
type input "27-54440166-7"
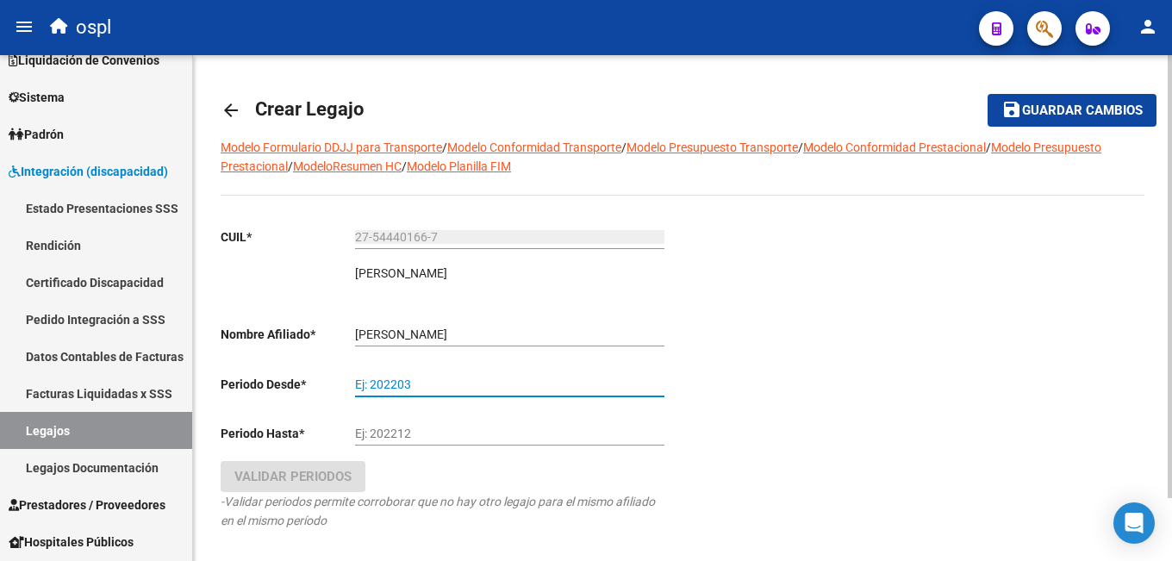
click at [385, 389] on input "Ej: 202203" at bounding box center [509, 384] width 309 height 15
type input "202508"
click at [406, 441] on div "Ej: 202212" at bounding box center [509, 428] width 309 height 34
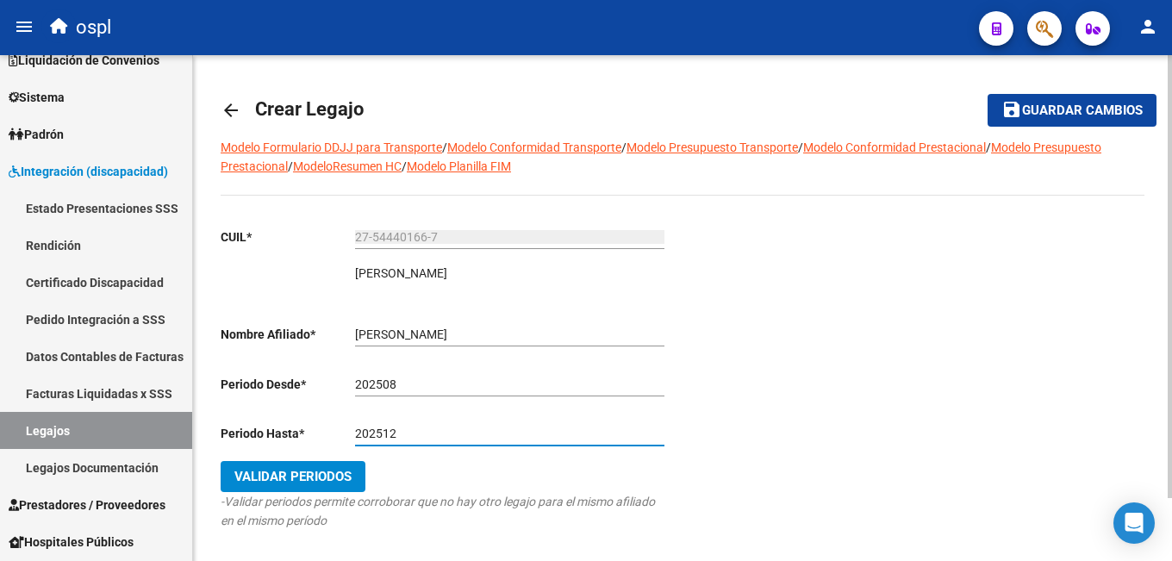
type input "202512"
click at [353, 474] on button "Validar Periodos" at bounding box center [293, 476] width 145 height 31
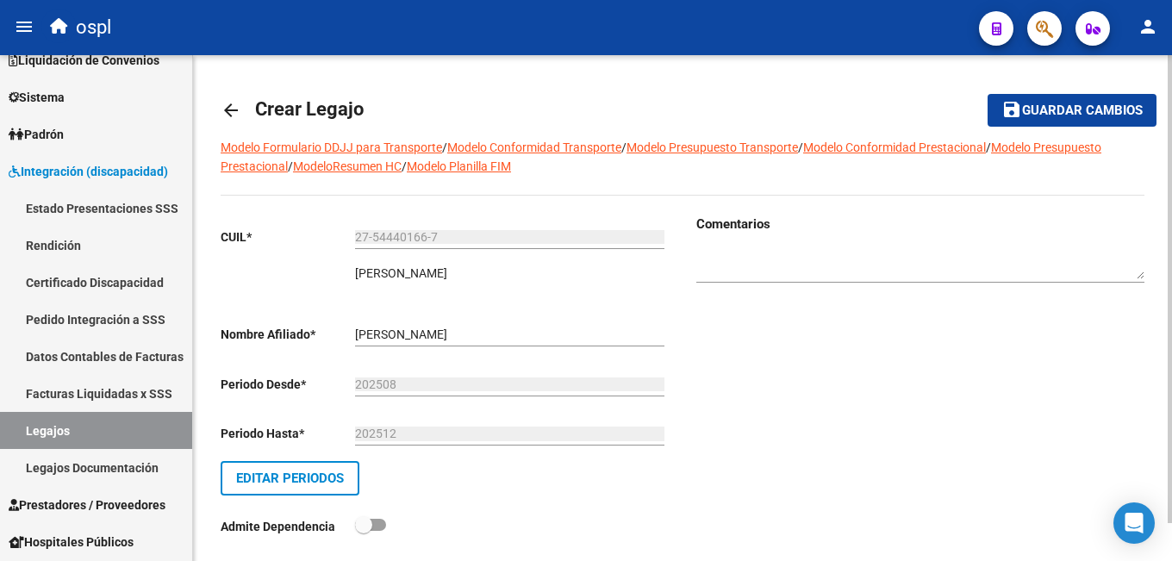
click at [1020, 109] on mat-icon "save" at bounding box center [1011, 109] width 21 height 21
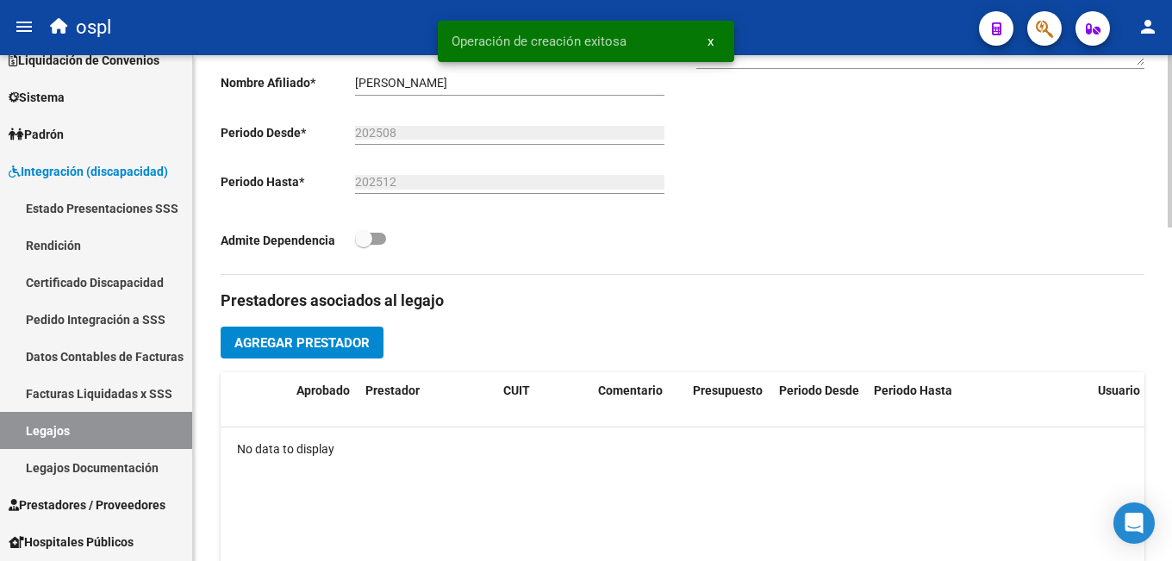
scroll to position [517, 0]
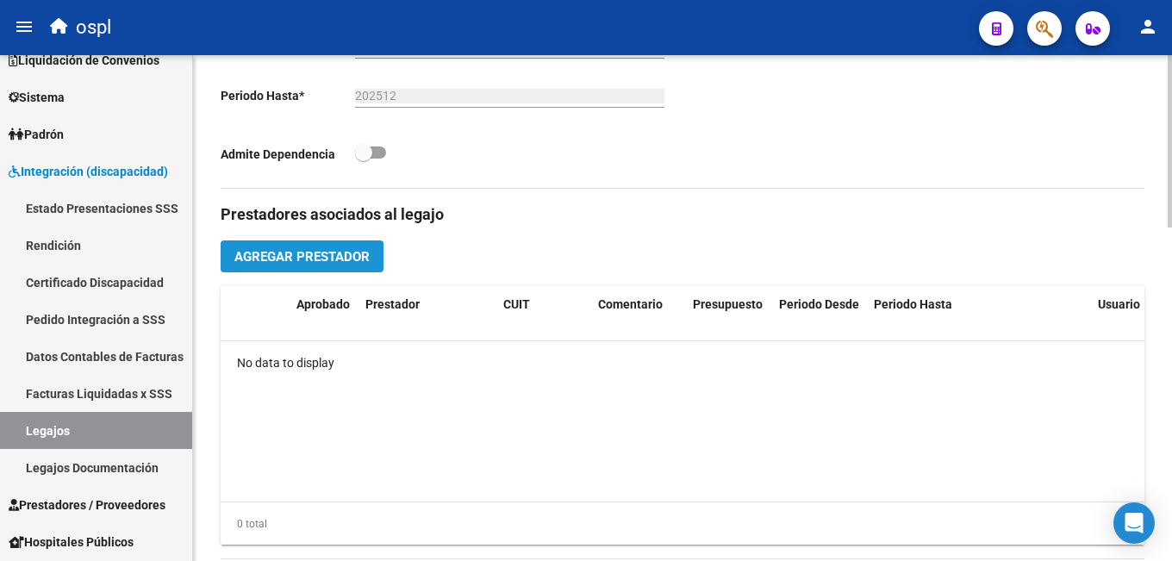
click at [297, 265] on span "Agregar Prestador" at bounding box center [301, 257] width 135 height 16
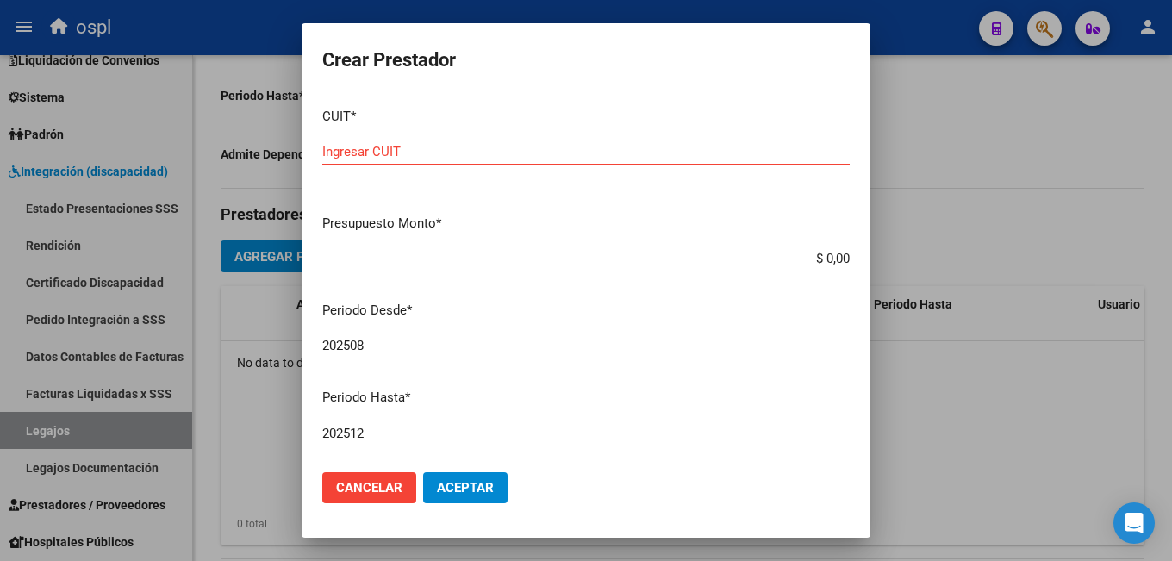
click at [917, 399] on div at bounding box center [586, 280] width 1172 height 561
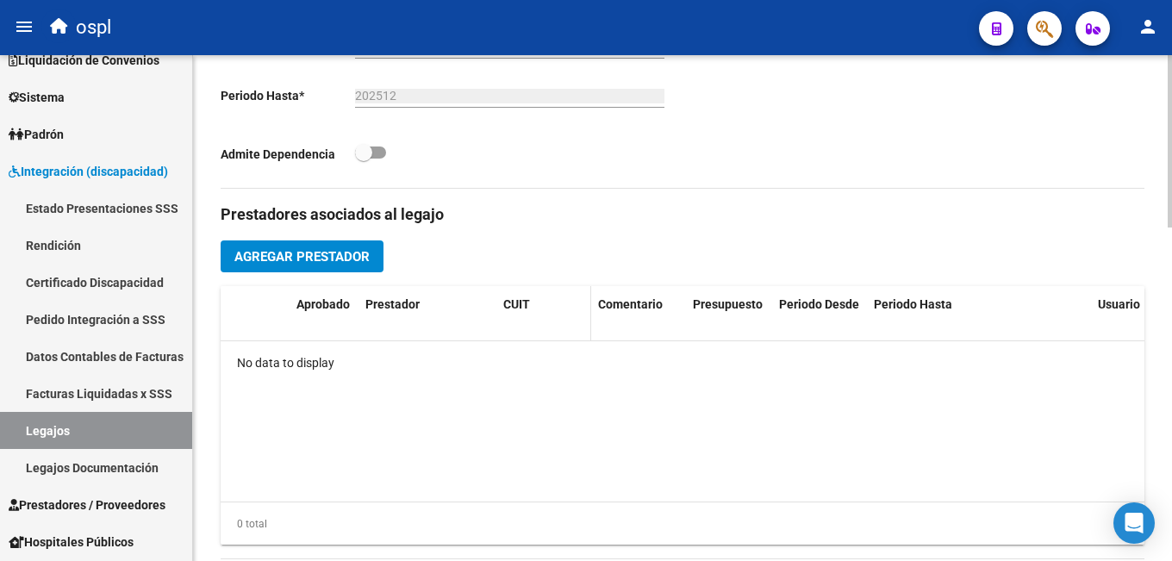
scroll to position [259, 0]
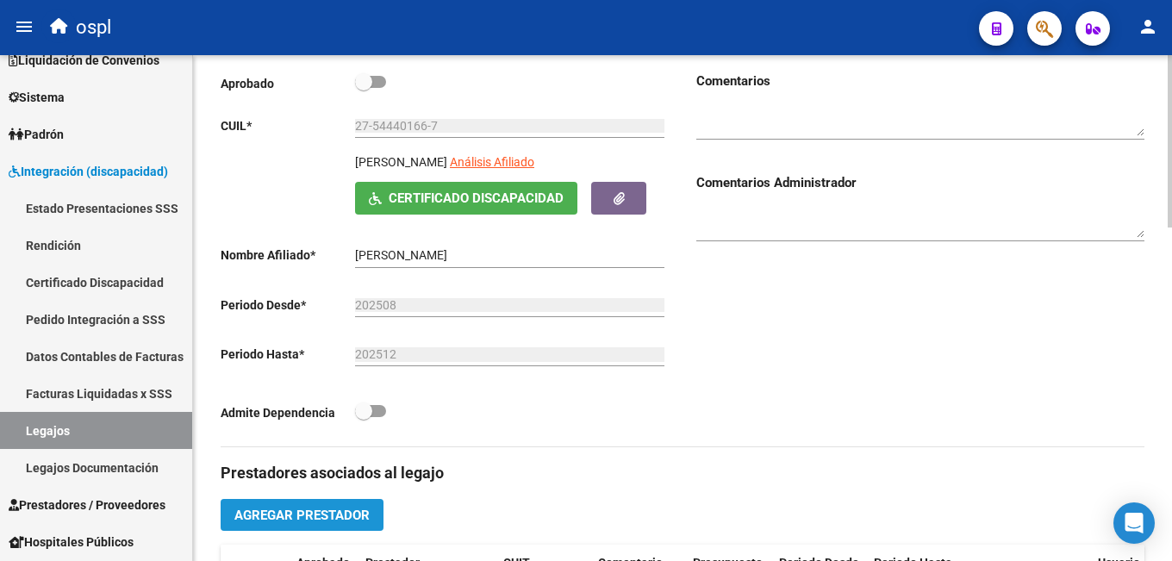
click at [327, 512] on span "Agregar Prestador" at bounding box center [301, 516] width 135 height 16
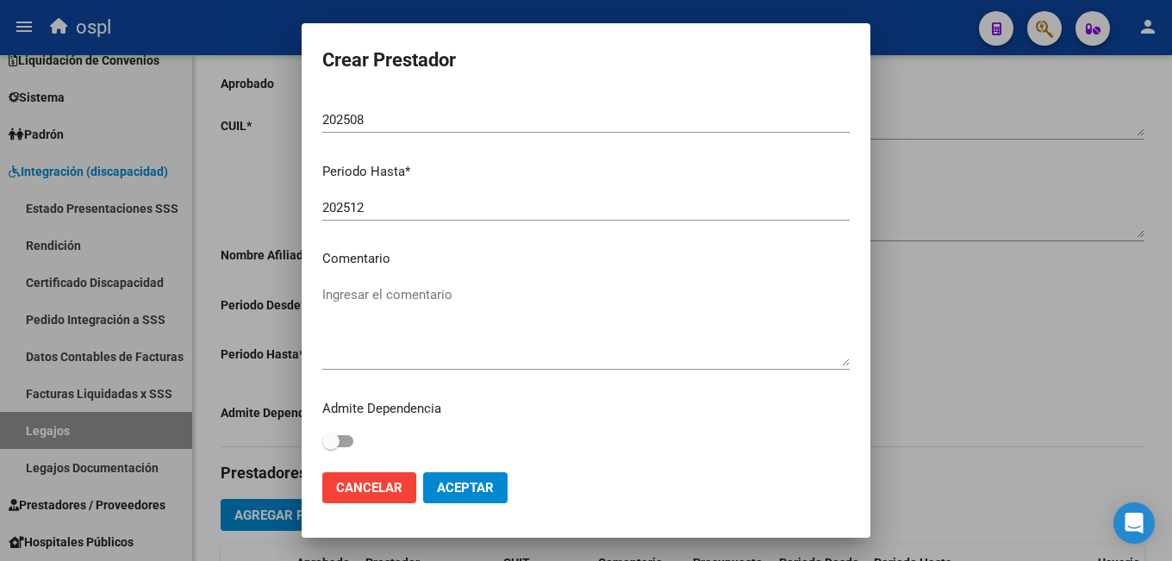
scroll to position [0, 0]
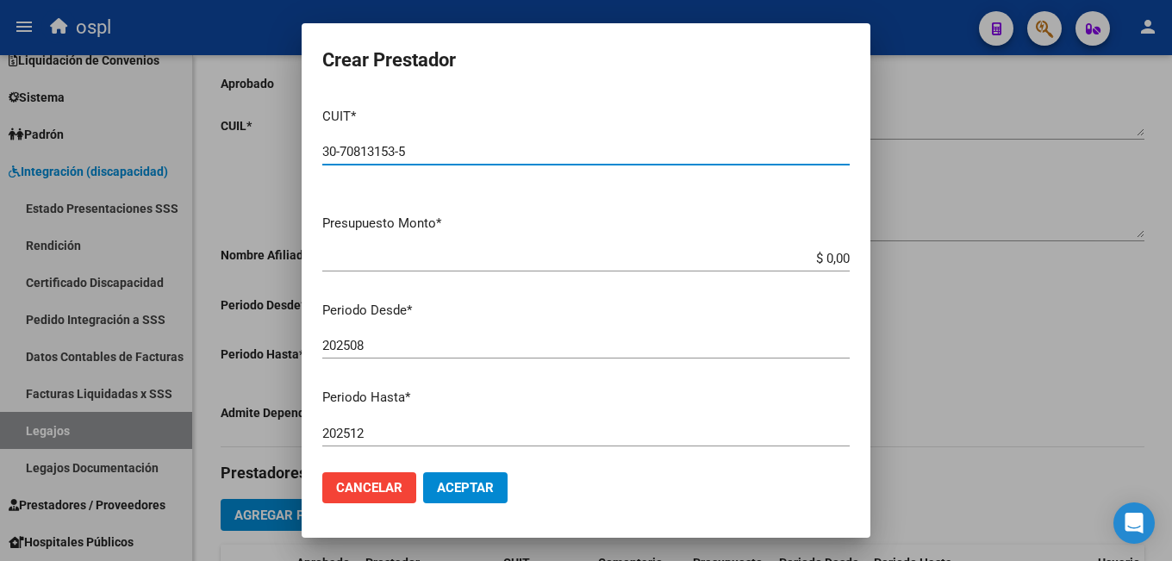
type input "30-70813153-5"
click at [463, 475] on button "Aceptar" at bounding box center [465, 487] width 84 height 31
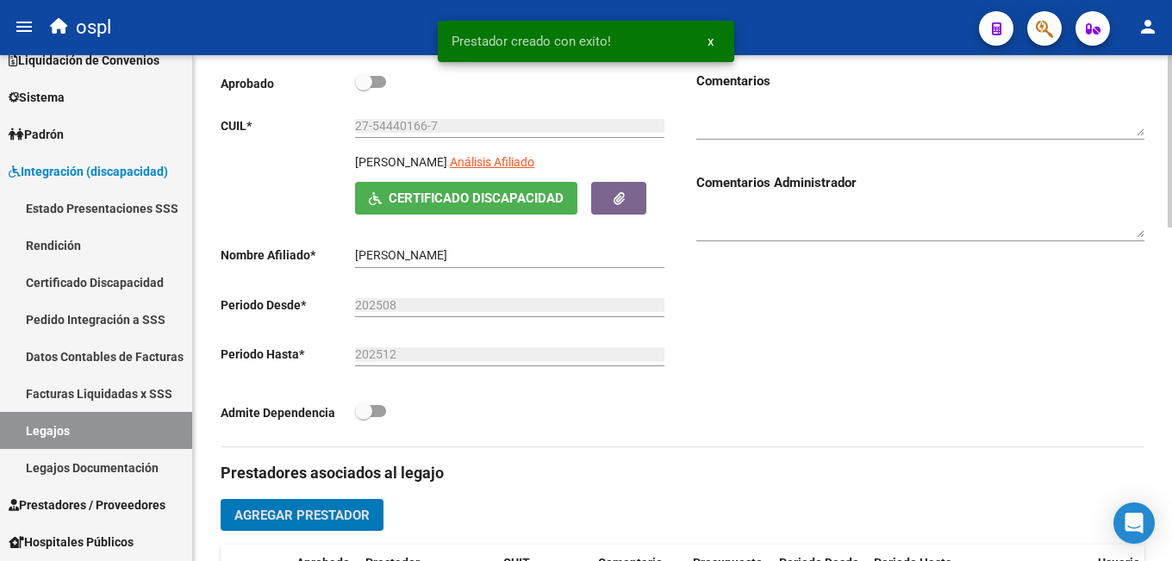
click at [747, 388] on div "Comentarios Comentarios Administrador" at bounding box center [914, 259] width 462 height 375
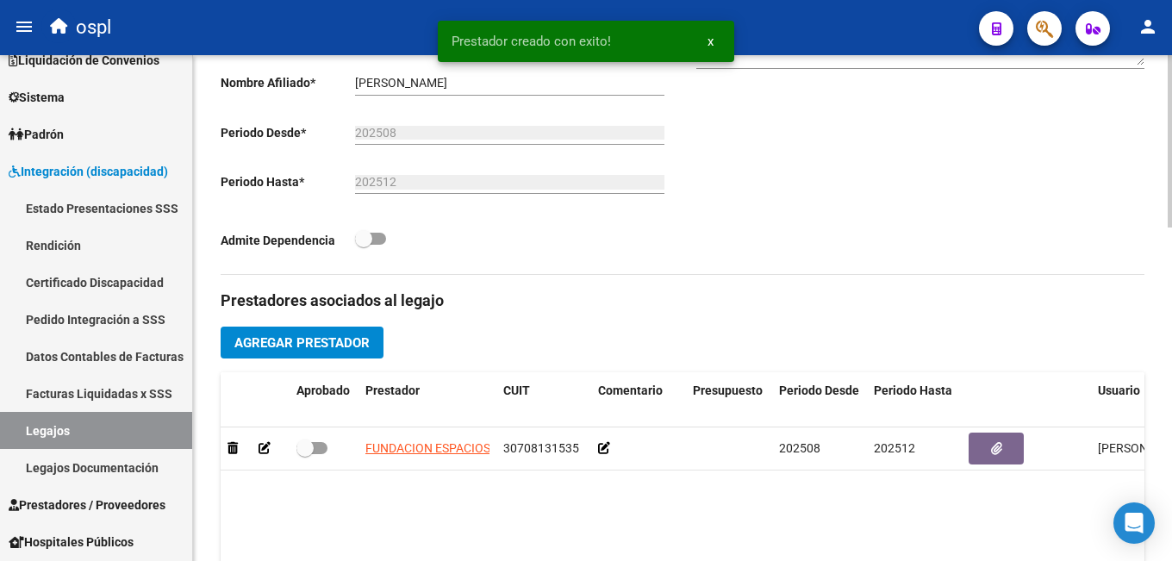
scroll to position [517, 0]
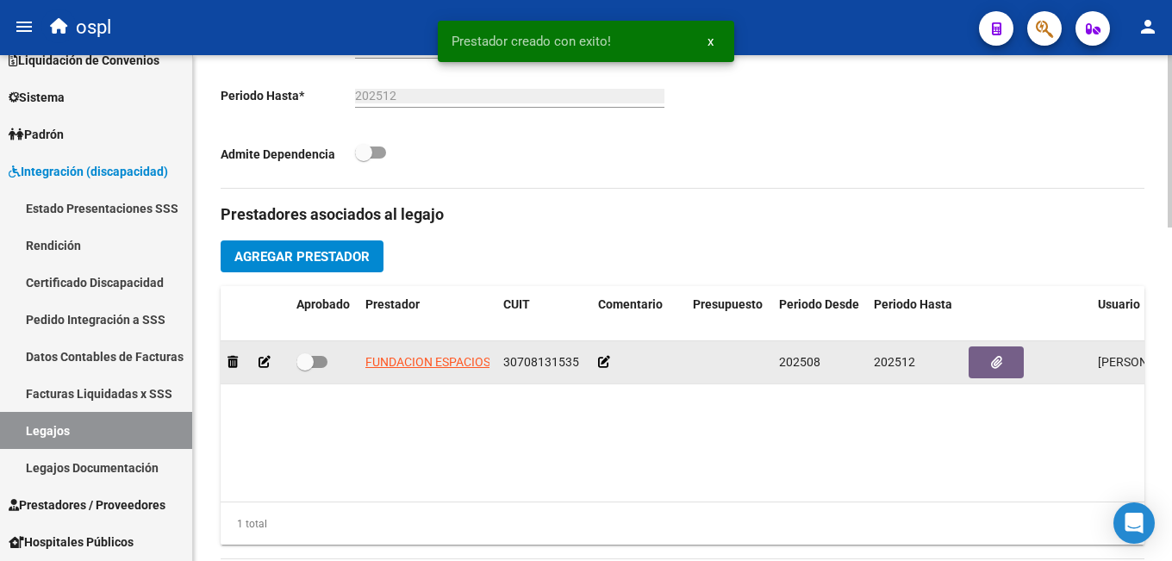
click at [310, 365] on span at bounding box center [304, 361] width 17 height 17
click at [305, 368] on input "checkbox" at bounding box center [304, 368] width 1 height 1
checkbox input "true"
click at [600, 360] on icon at bounding box center [604, 362] width 12 height 12
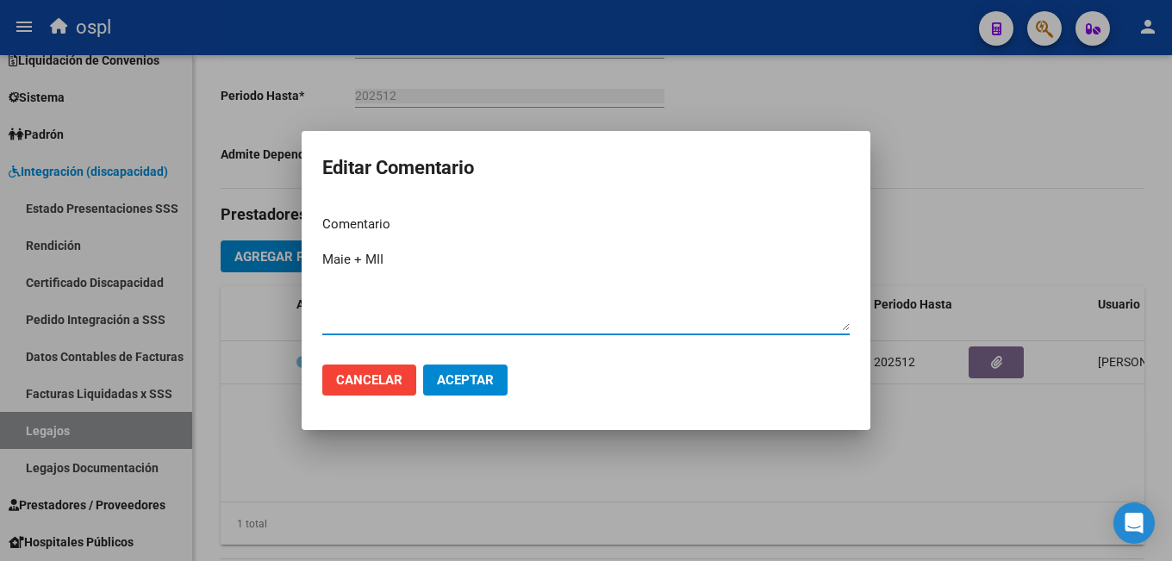
type textarea "Maie + MII"
click at [470, 371] on button "Aceptar" at bounding box center [465, 380] width 84 height 31
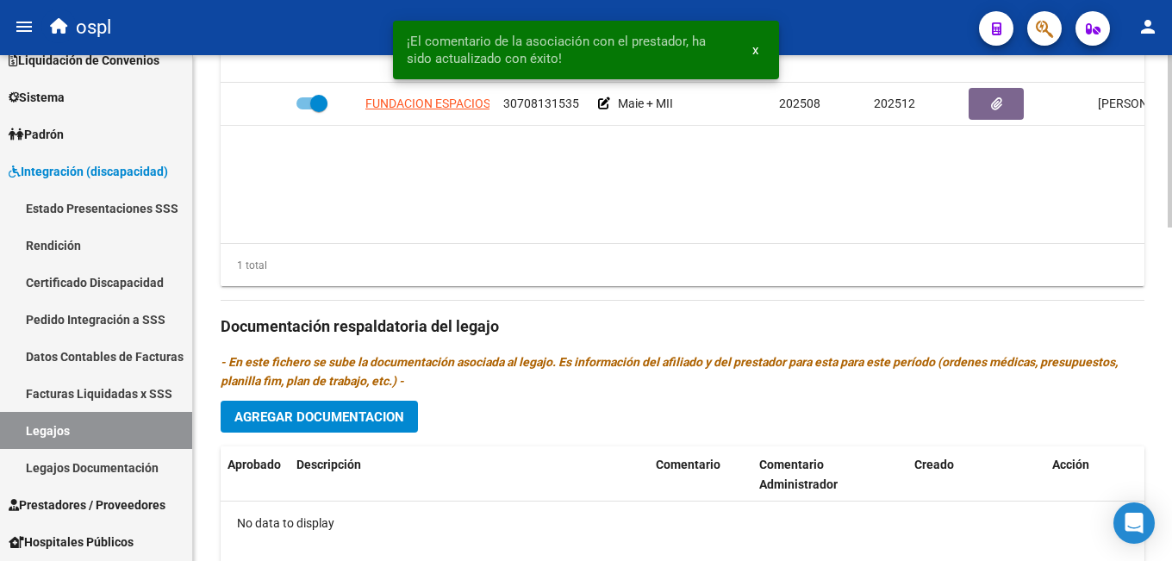
scroll to position [948, 0]
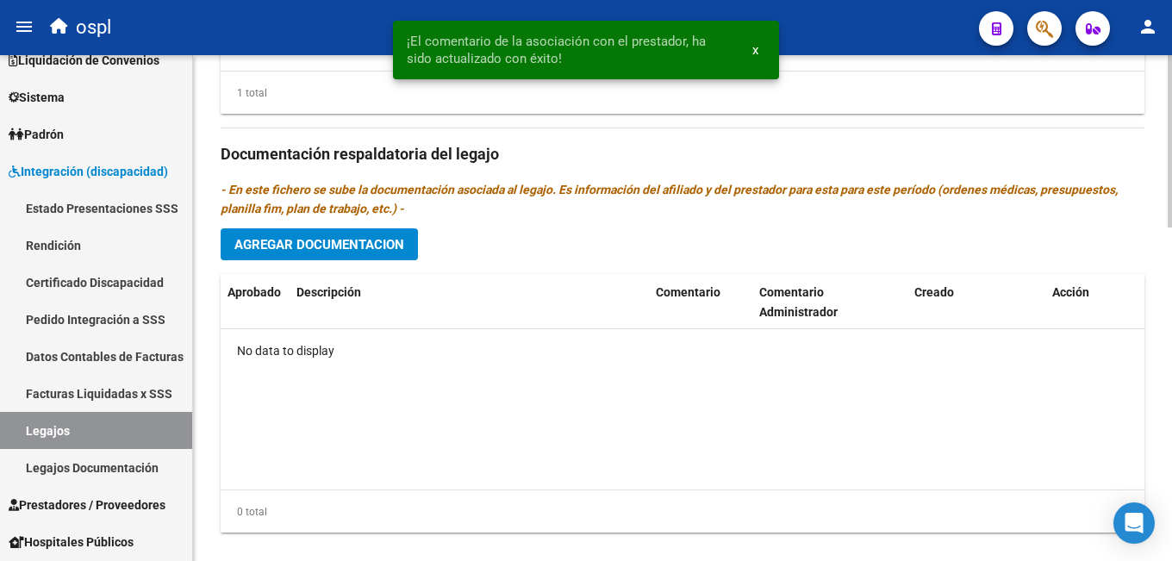
click at [378, 235] on button "Agregar Documentacion" at bounding box center [319, 244] width 197 height 32
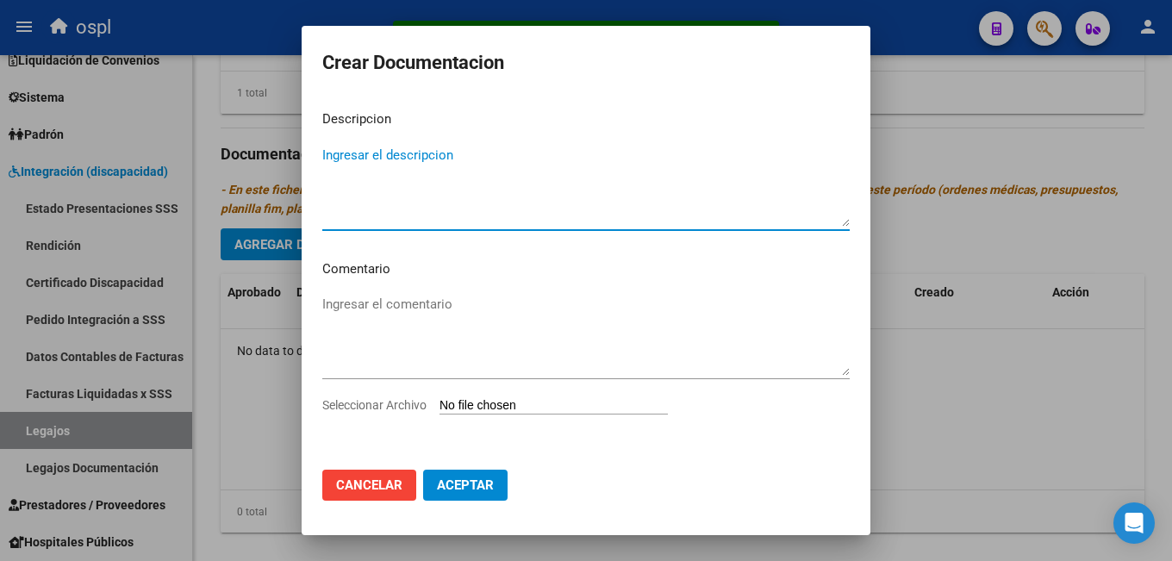
click at [492, 175] on textarea "Ingresar el descripcion" at bounding box center [585, 186] width 527 height 81
click at [489, 407] on input "Seleccionar Archivo" at bounding box center [554, 406] width 228 height 16
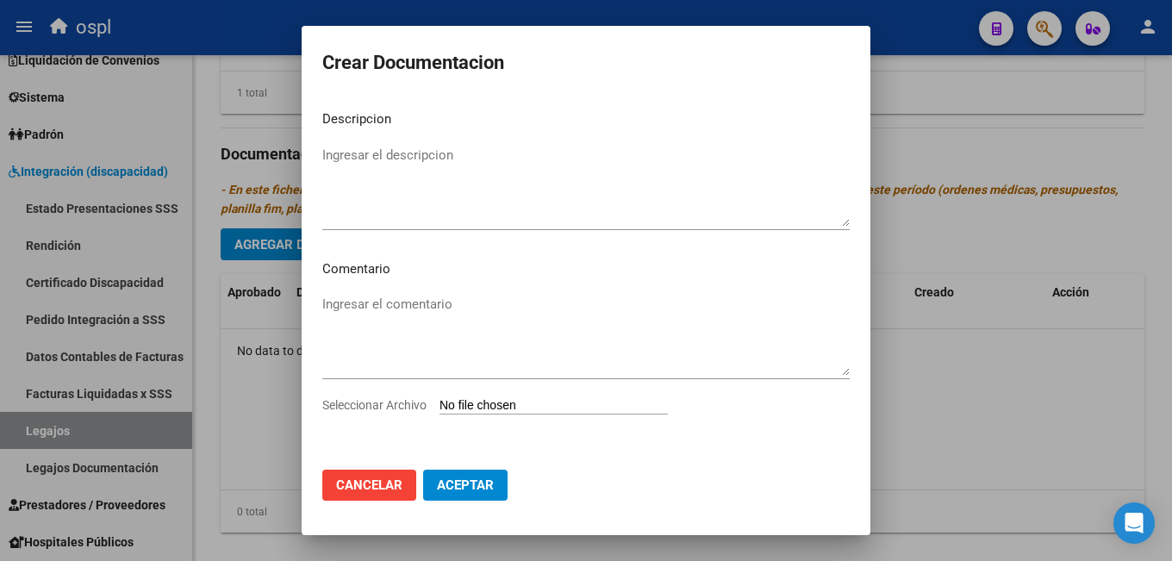
type input "C:\fakepath\EXPEDIENTE 2025.pdf"
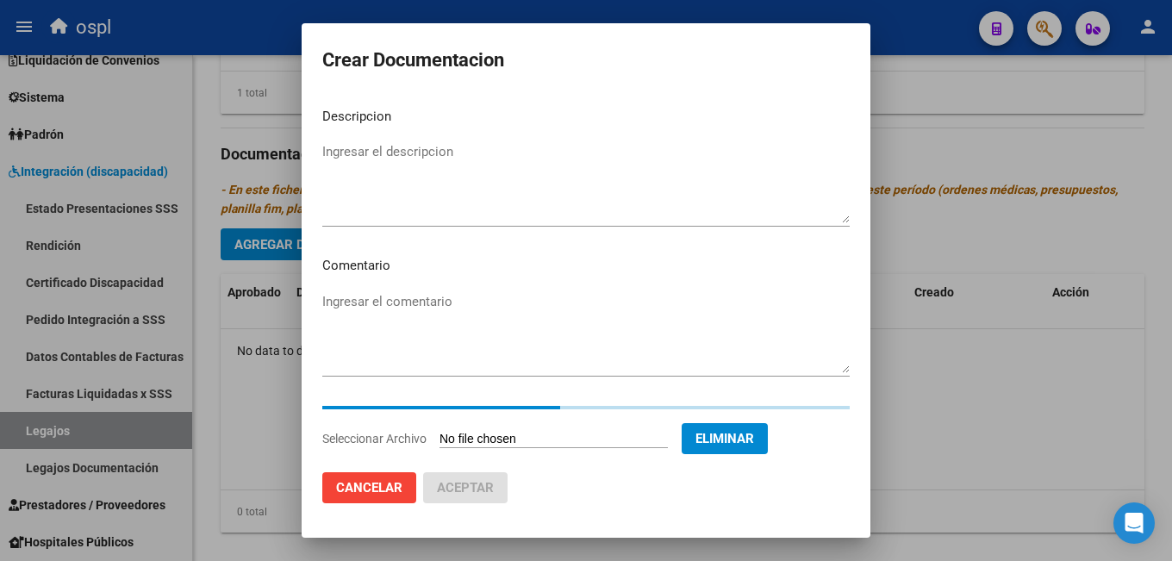
click at [409, 164] on textarea "Ingresar el descripcion" at bounding box center [585, 182] width 527 height 81
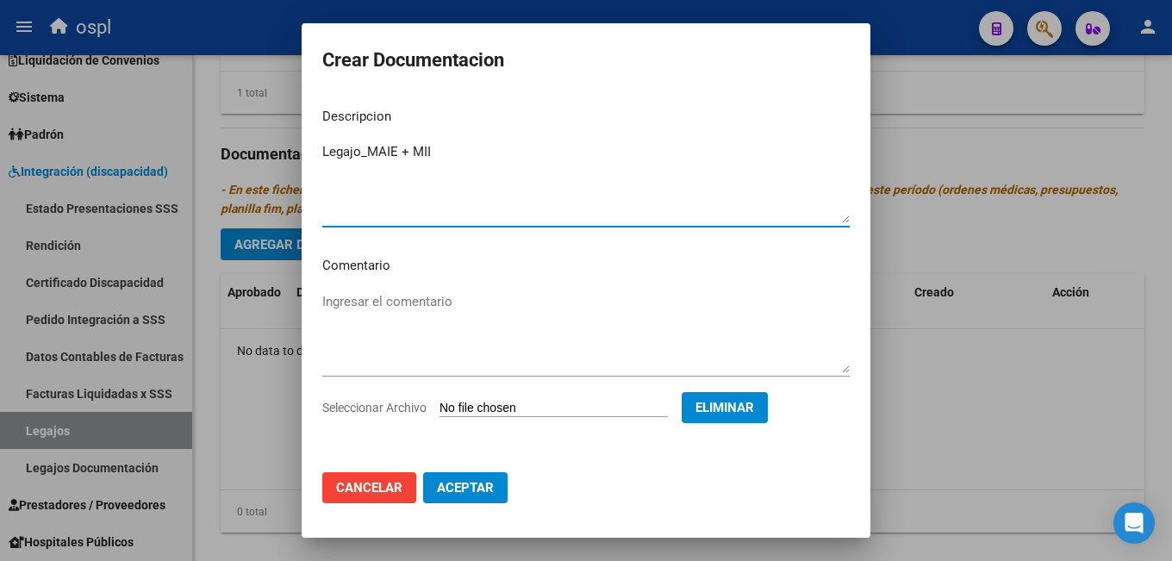
type textarea "Legajo_MAIE + MII"
click at [440, 483] on span "Aceptar" at bounding box center [465, 488] width 57 height 16
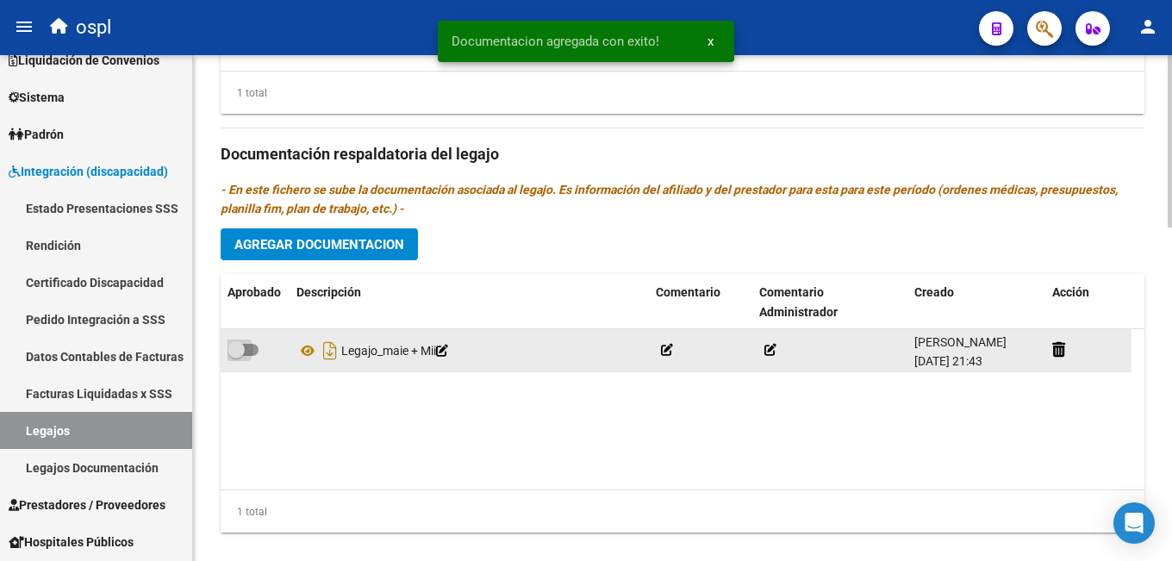
click at [255, 352] on span at bounding box center [243, 350] width 31 height 12
click at [236, 356] on input "checkbox" at bounding box center [235, 356] width 1 height 1
checkbox input "true"
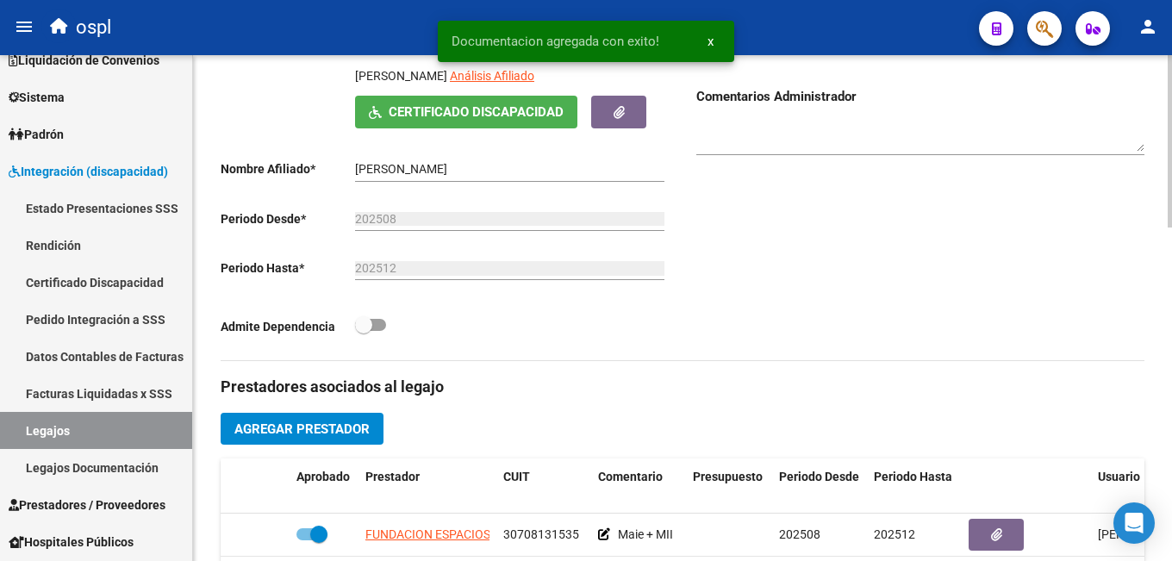
scroll to position [0, 0]
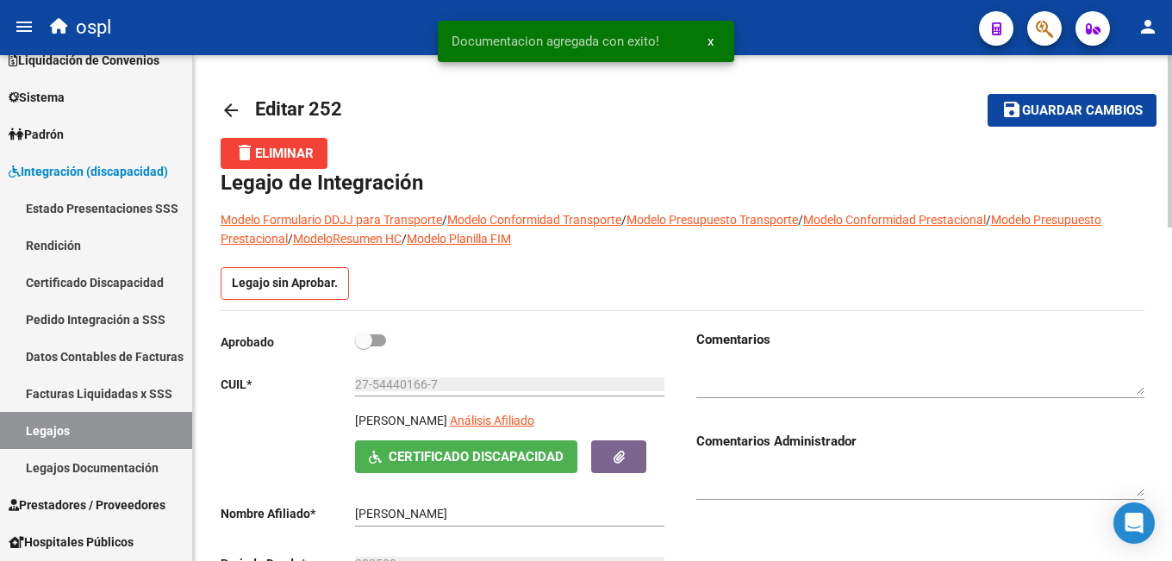
click at [1037, 117] on span "Guardar cambios" at bounding box center [1082, 111] width 121 height 16
click at [369, 336] on span at bounding box center [363, 340] width 17 height 17
click at [364, 346] on input "checkbox" at bounding box center [363, 346] width 1 height 1
checkbox input "true"
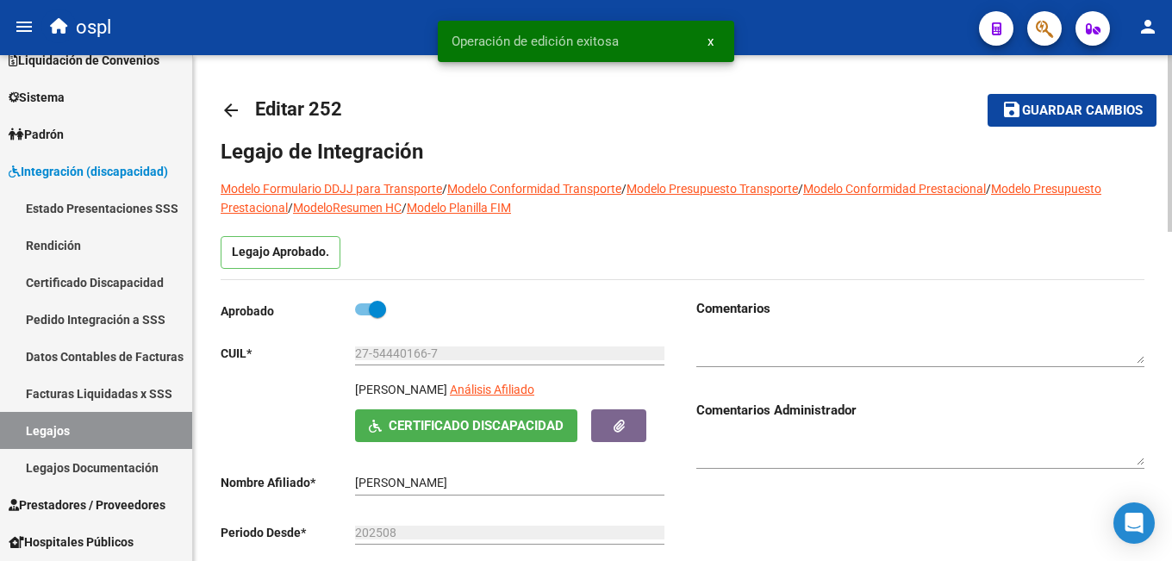
click at [1057, 96] on button "save Guardar cambios" at bounding box center [1072, 110] width 169 height 32
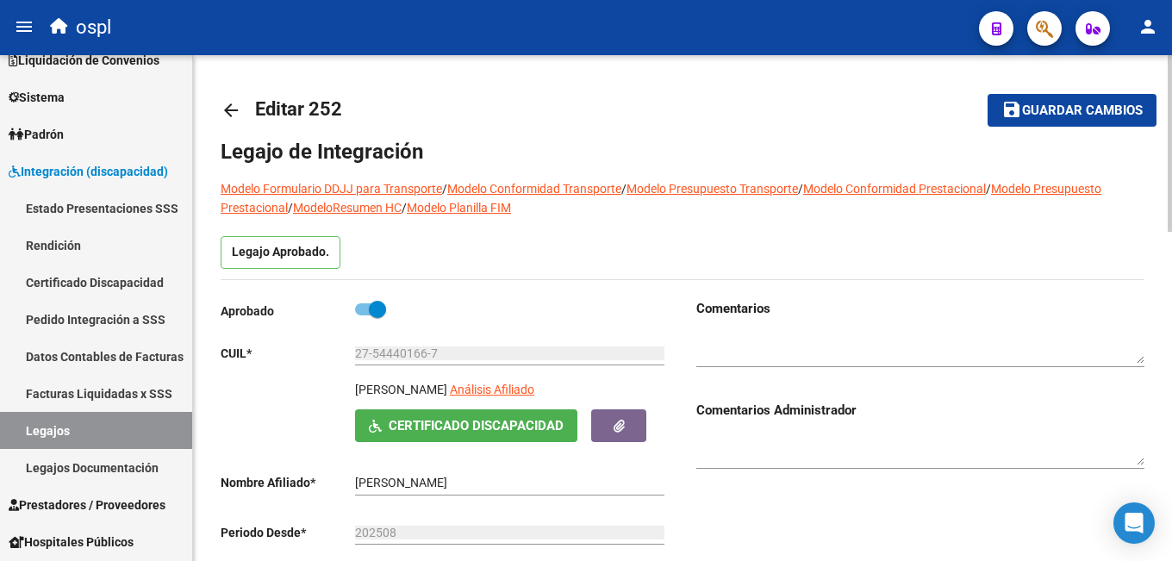
drag, startPoint x: 355, startPoint y: 391, endPoint x: 399, endPoint y: 389, distance: 44.0
click at [399, 389] on p "[PERSON_NAME]" at bounding box center [401, 389] width 92 height 19
copy p "PIÑEIRO"
drag, startPoint x: 405, startPoint y: 389, endPoint x: 510, endPoint y: 384, distance: 105.2
click at [510, 384] on div "PIÑEIRO ANTONELLA AYLEN Análisis Afiliado" at bounding box center [512, 394] width 314 height 29
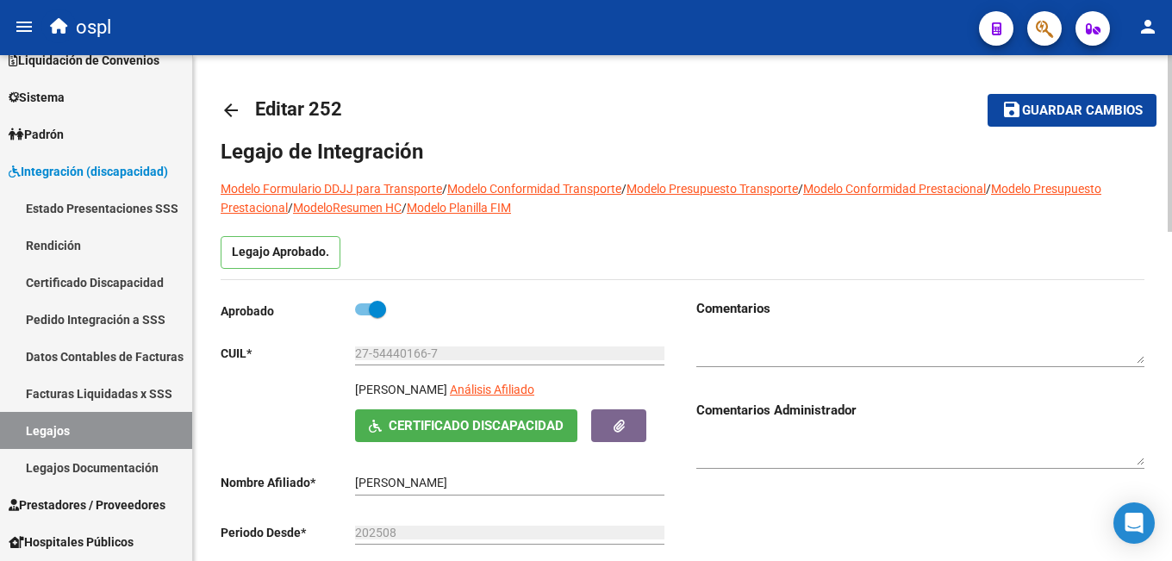
copy p "ANTONELLA AYLEN"
drag, startPoint x: 374, startPoint y: 351, endPoint x: 424, endPoint y: 351, distance: 50.0
click at [424, 351] on input "27-54440166-7" at bounding box center [509, 353] width 309 height 15
drag, startPoint x: 357, startPoint y: 392, endPoint x: 509, endPoint y: 384, distance: 152.8
click at [447, 384] on p "[PERSON_NAME]" at bounding box center [401, 389] width 92 height 19
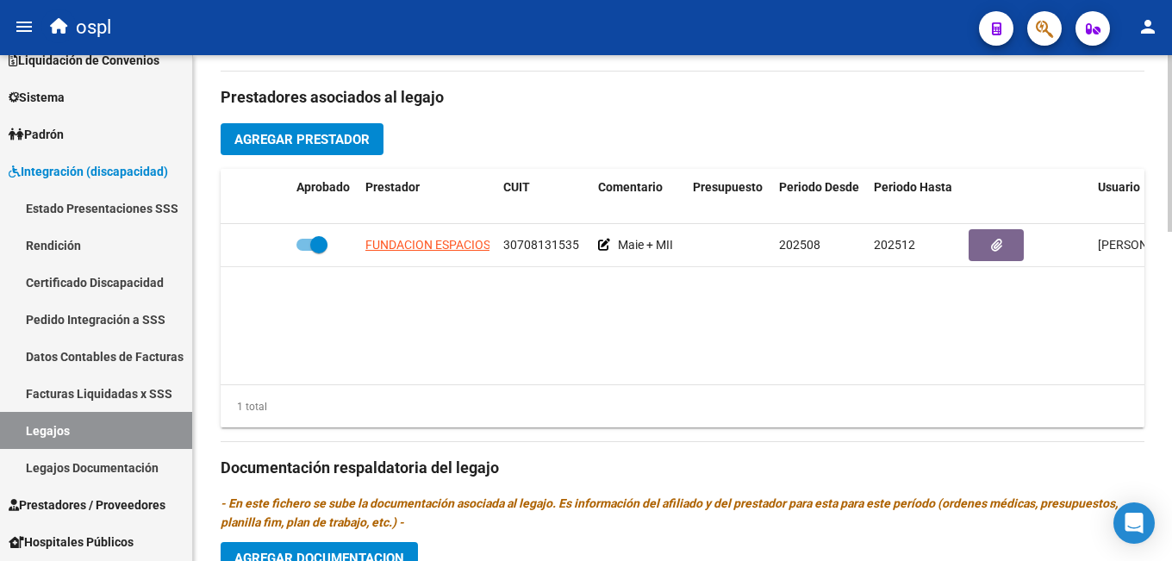
scroll to position [862, 0]
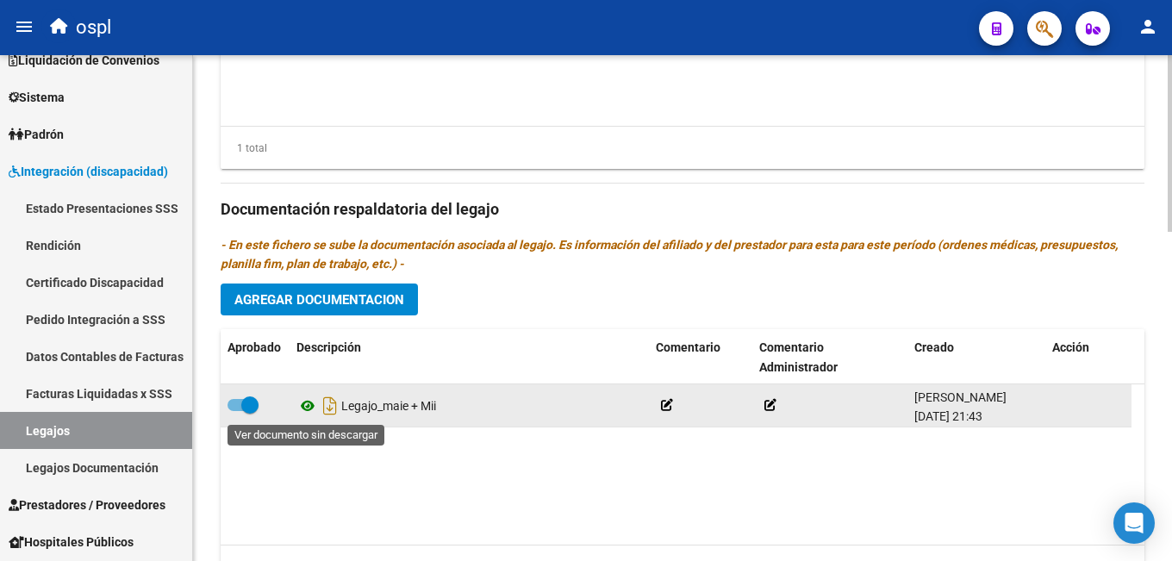
click at [307, 407] on icon at bounding box center [307, 406] width 22 height 21
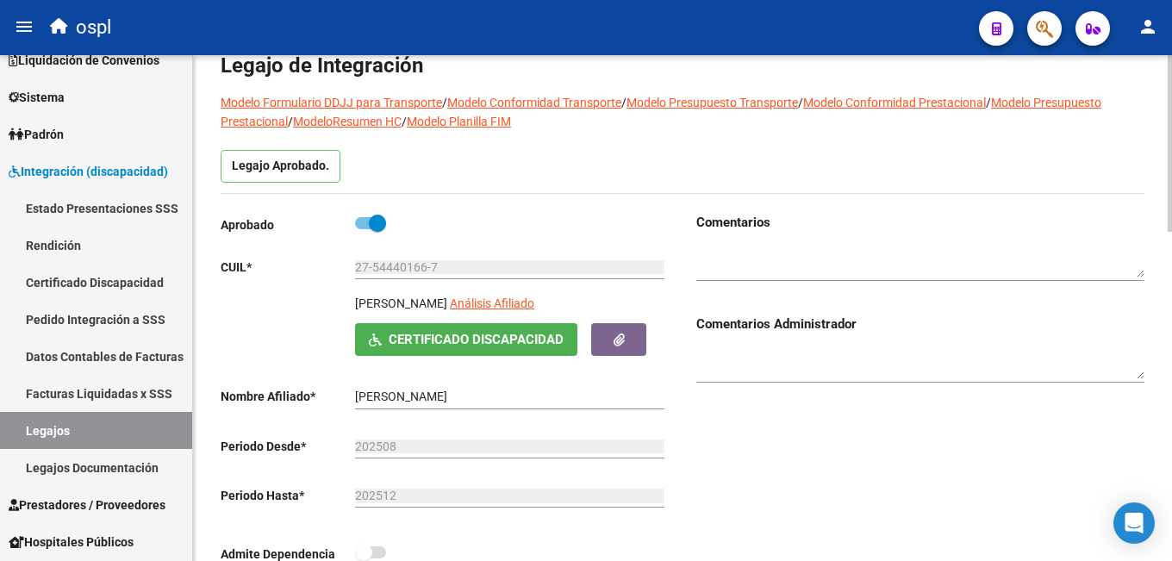
scroll to position [0, 0]
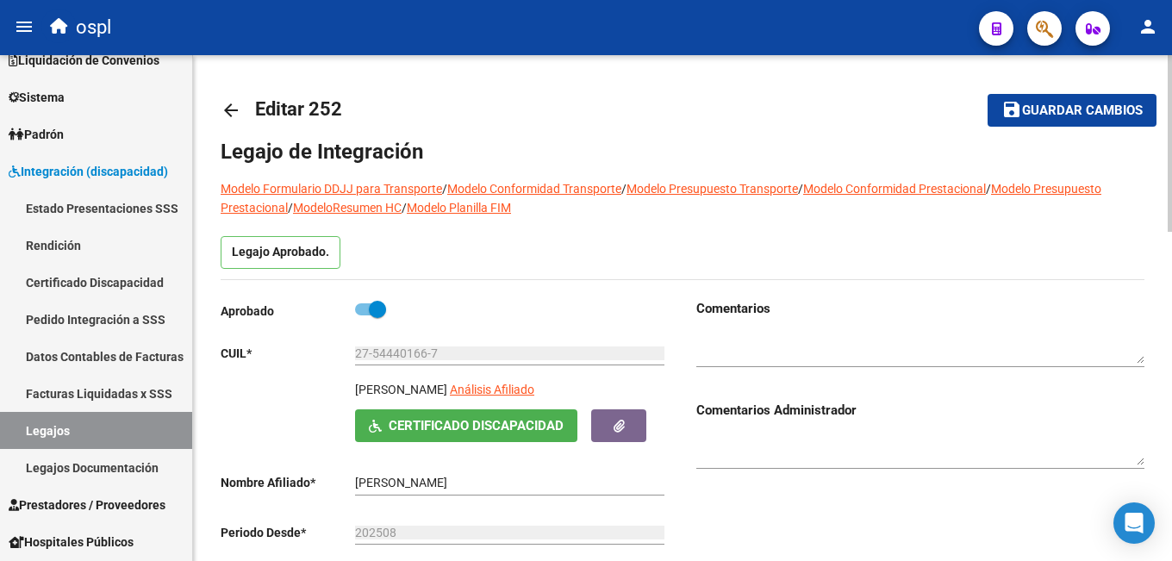
click at [1083, 103] on span "Guardar cambios" at bounding box center [1082, 111] width 121 height 16
click at [1054, 113] on span "Guardar cambios" at bounding box center [1082, 111] width 121 height 16
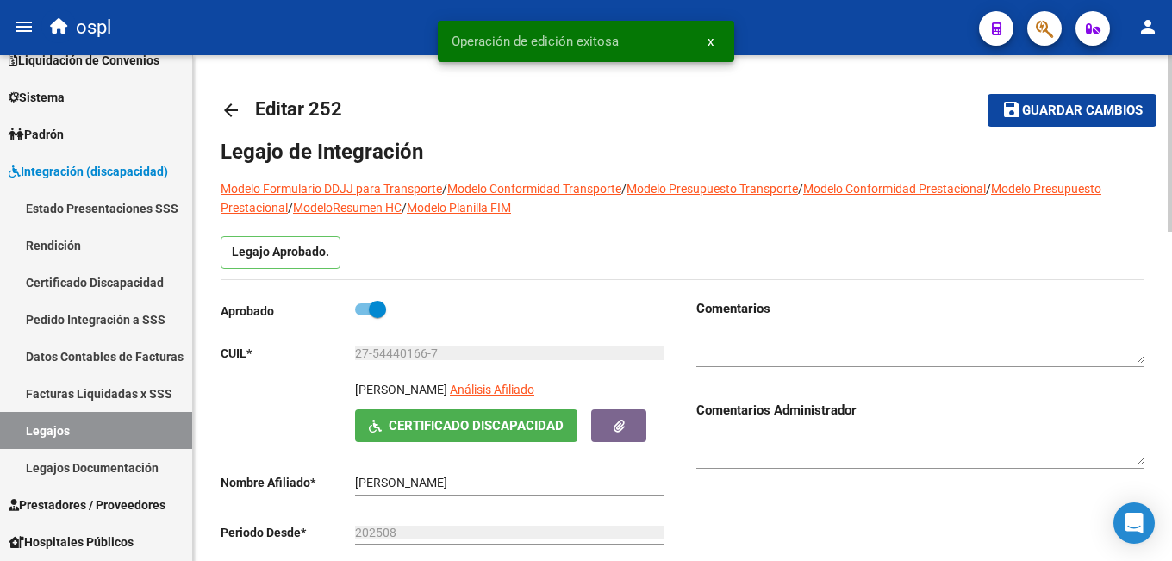
click at [234, 109] on mat-icon "arrow_back" at bounding box center [231, 110] width 21 height 21
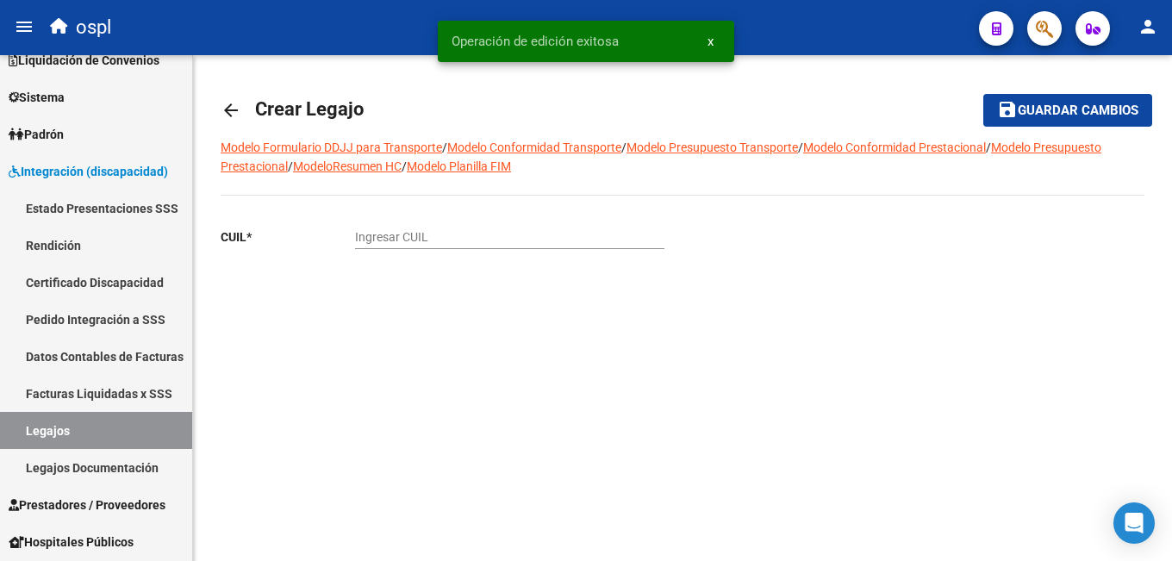
click at [226, 103] on mat-icon "arrow_back" at bounding box center [231, 110] width 21 height 21
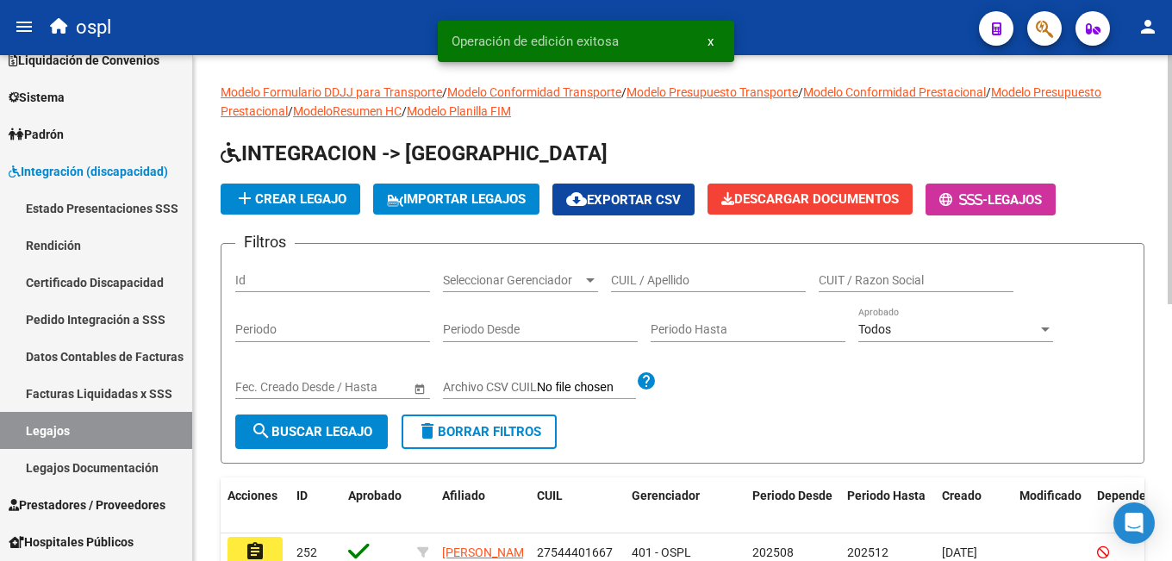
click at [636, 290] on div "CUIL / Apellido" at bounding box center [708, 275] width 195 height 34
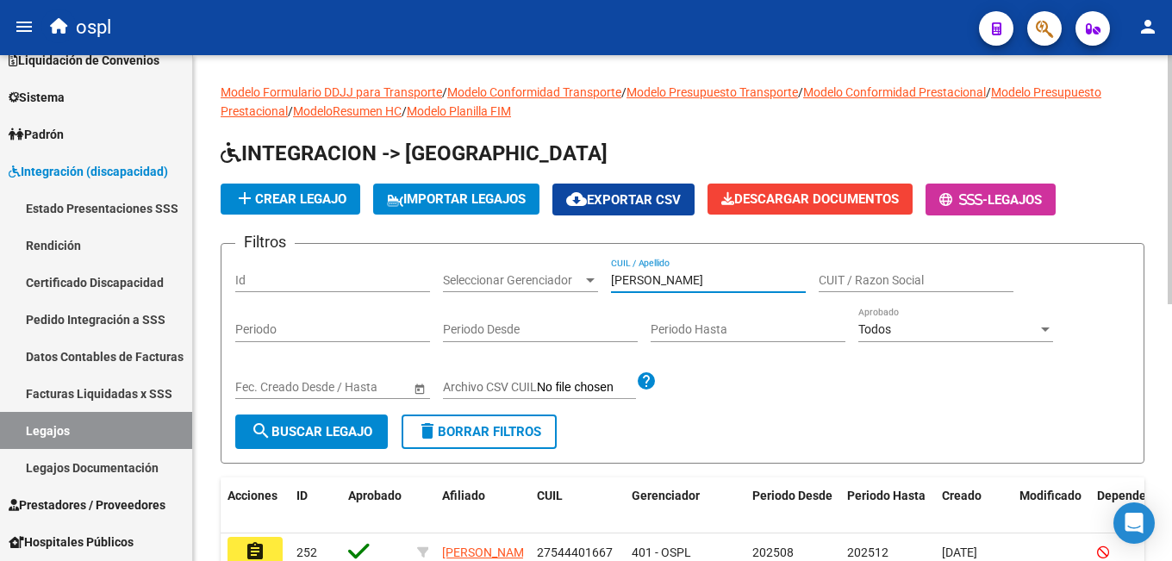
type input "[PERSON_NAME]"
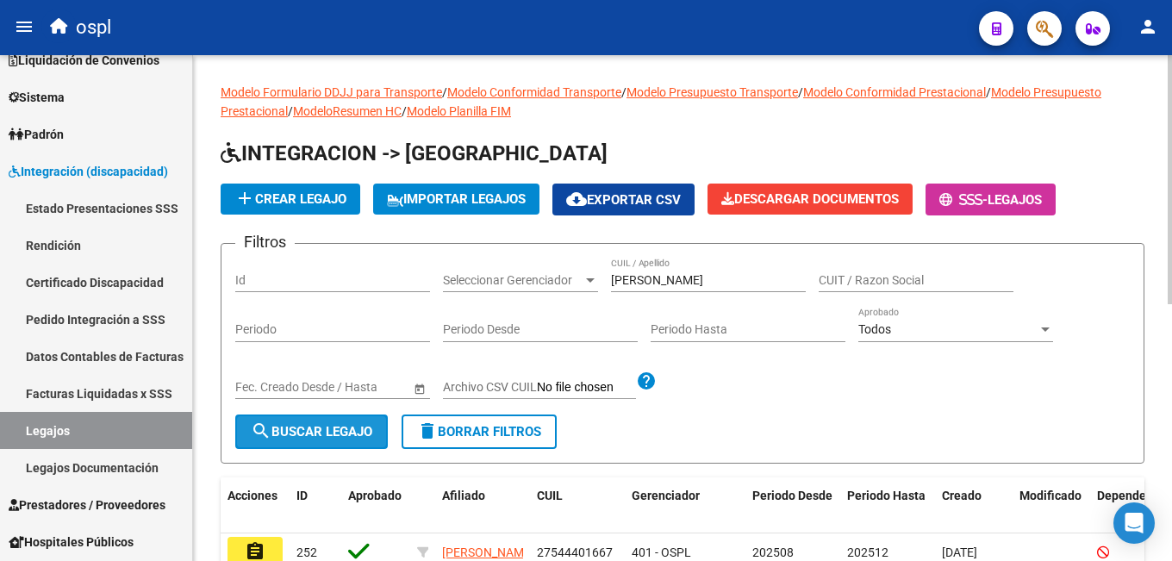
click at [285, 431] on span "search Buscar Legajo" at bounding box center [312, 432] width 122 height 16
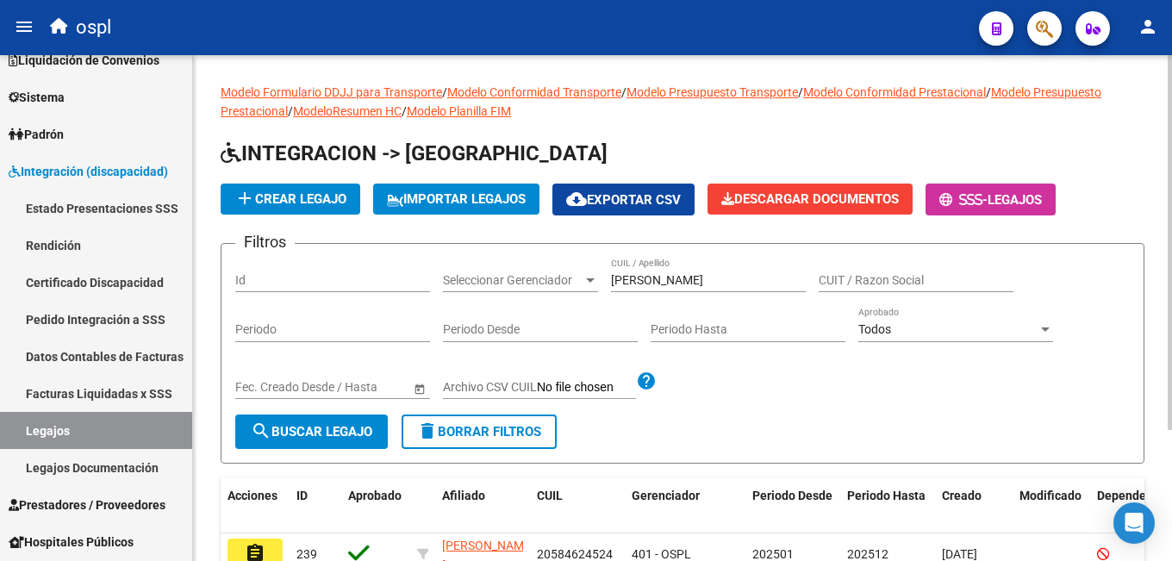
scroll to position [172, 0]
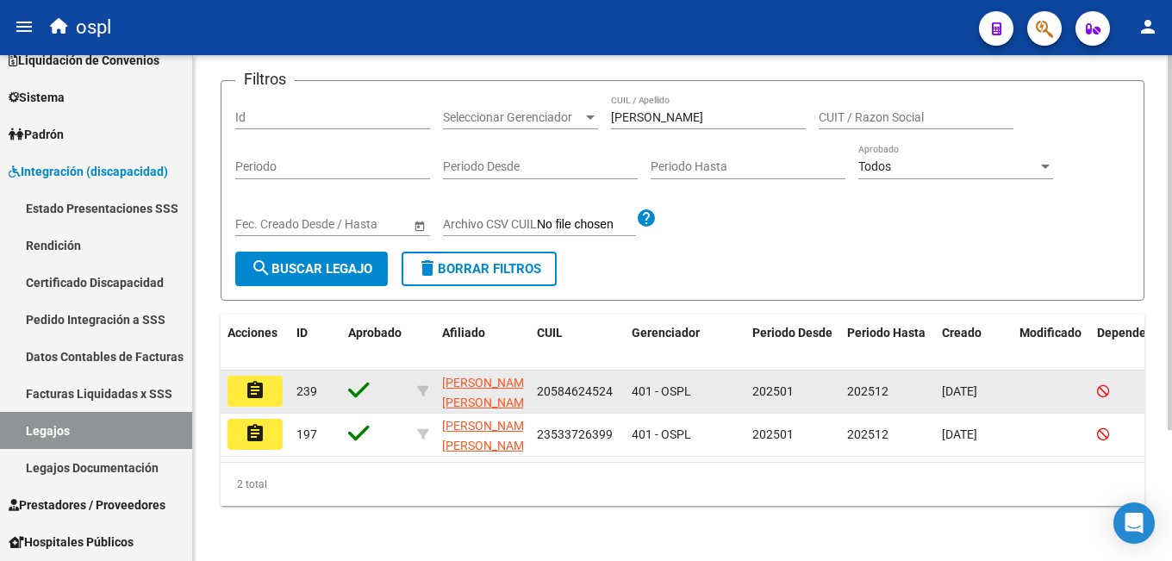
click at [244, 376] on button "assignment" at bounding box center [255, 391] width 55 height 31
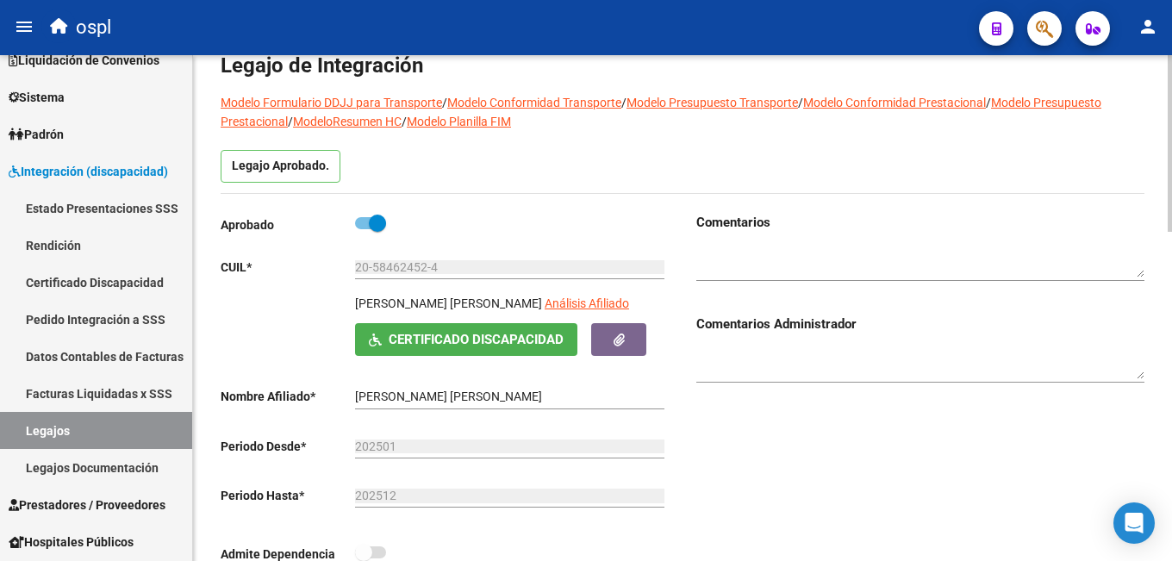
scroll to position [431, 0]
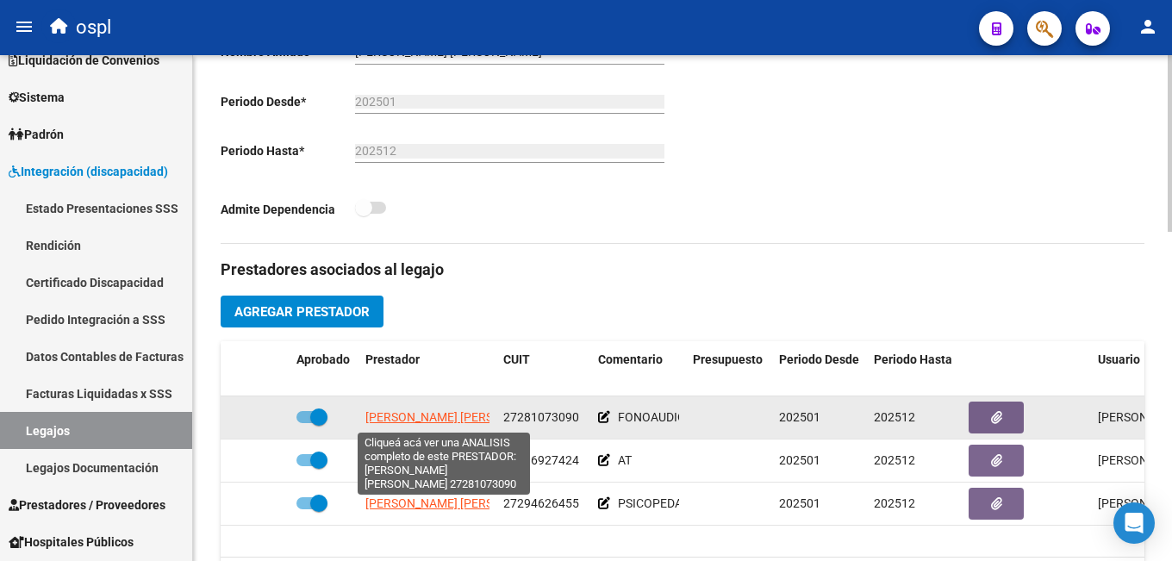
click at [427, 413] on span "ESCOBAR MARINA SOLEDAD" at bounding box center [458, 417] width 187 height 14
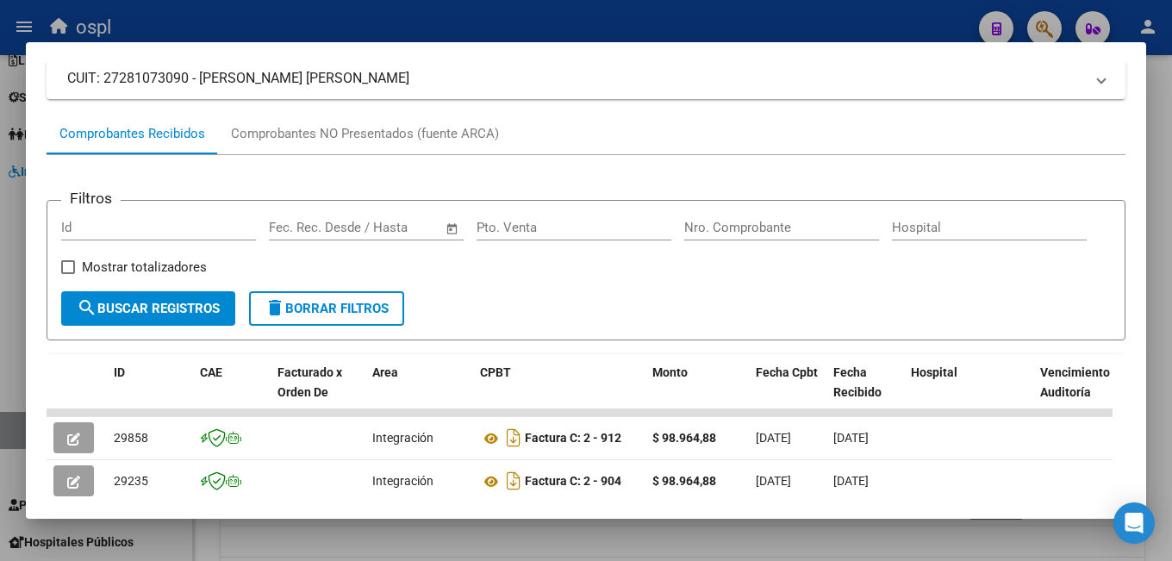
scroll to position [336, 0]
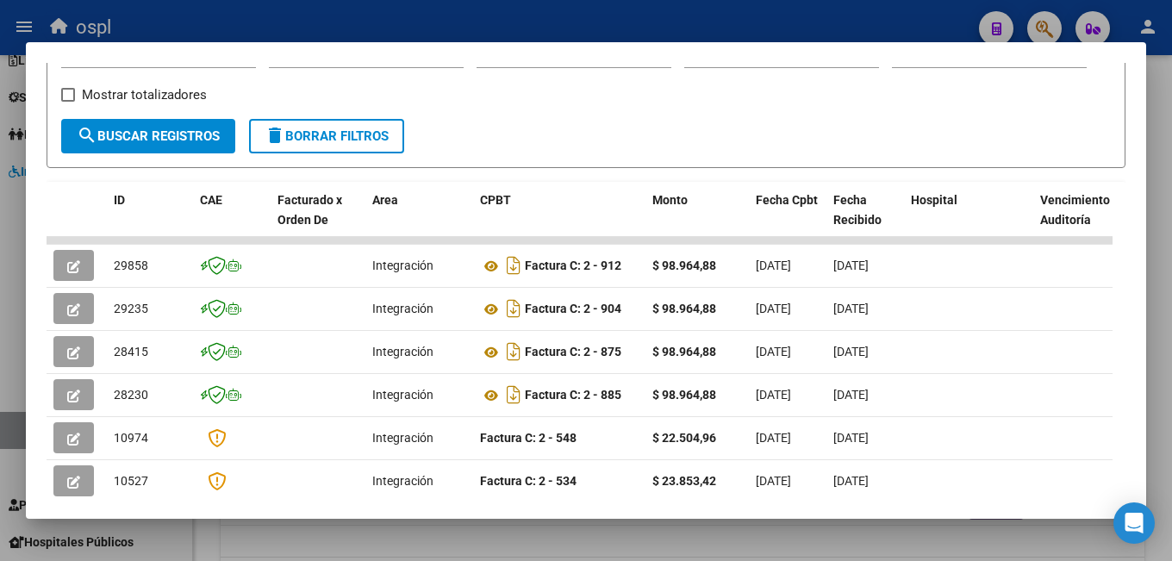
click at [568, 22] on div at bounding box center [586, 280] width 1172 height 561
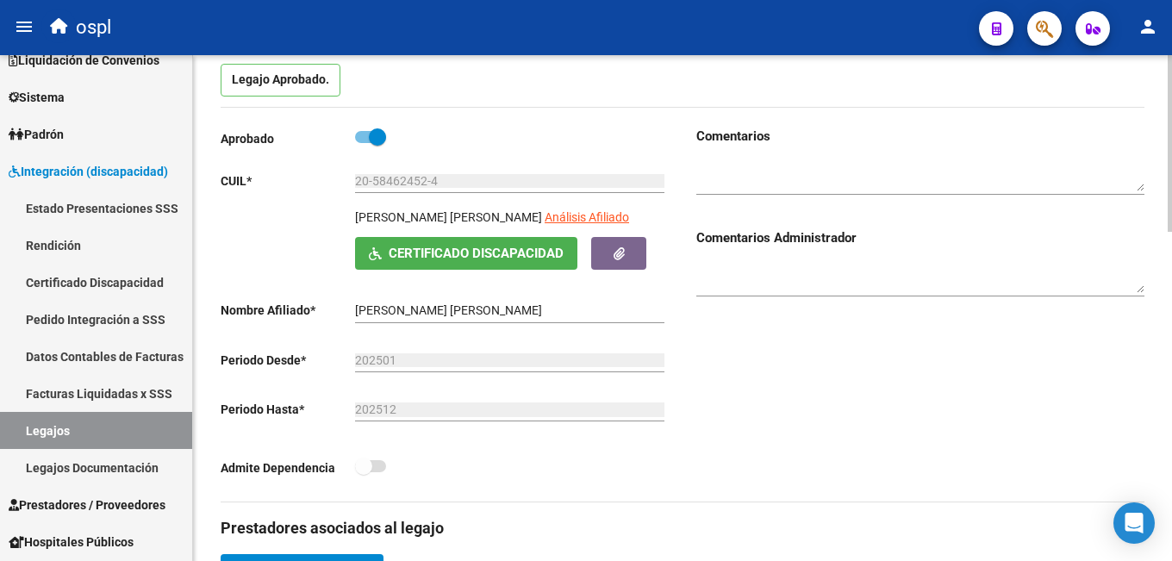
scroll to position [86, 0]
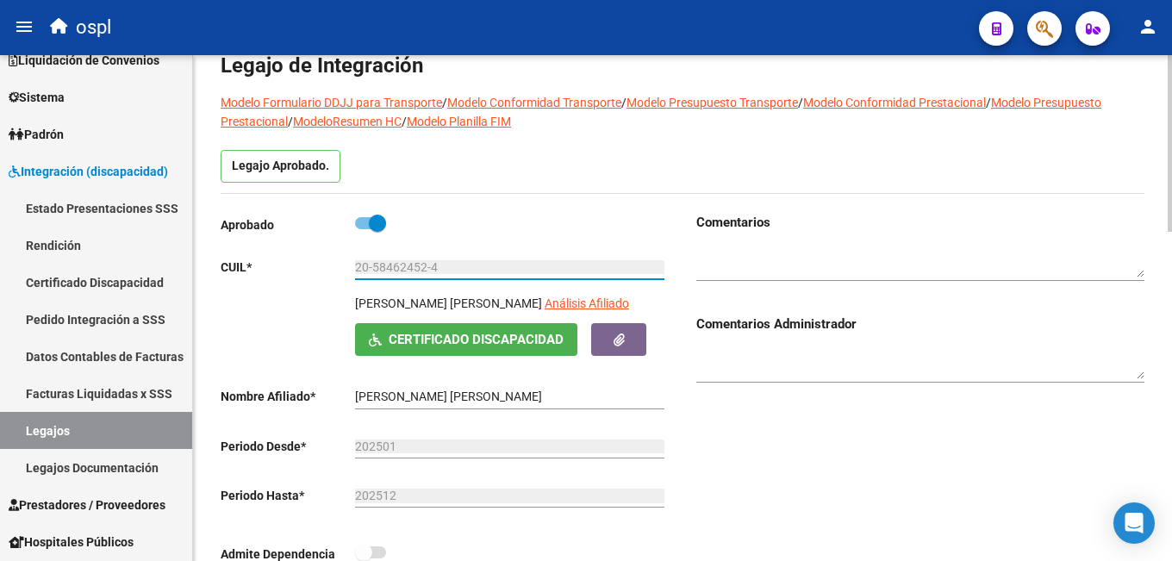
drag, startPoint x: 440, startPoint y: 265, endPoint x: 351, endPoint y: 265, distance: 89.6
click at [351, 265] on app-form-text-field "CUIL * 20-58462452-4 Ingresar CUIL" at bounding box center [443, 267] width 444 height 14
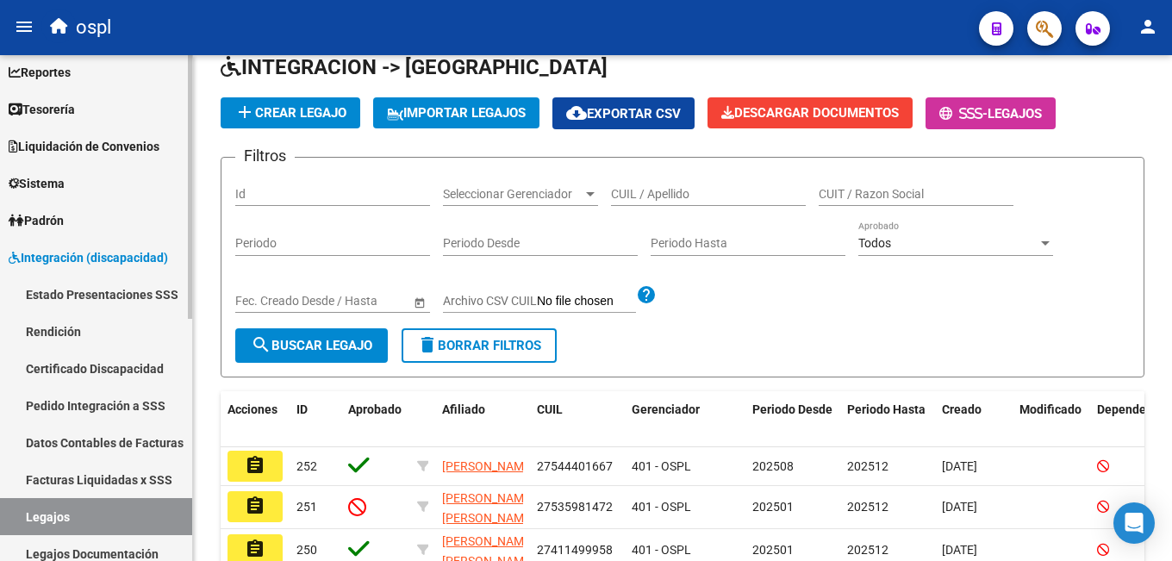
scroll to position [218, 0]
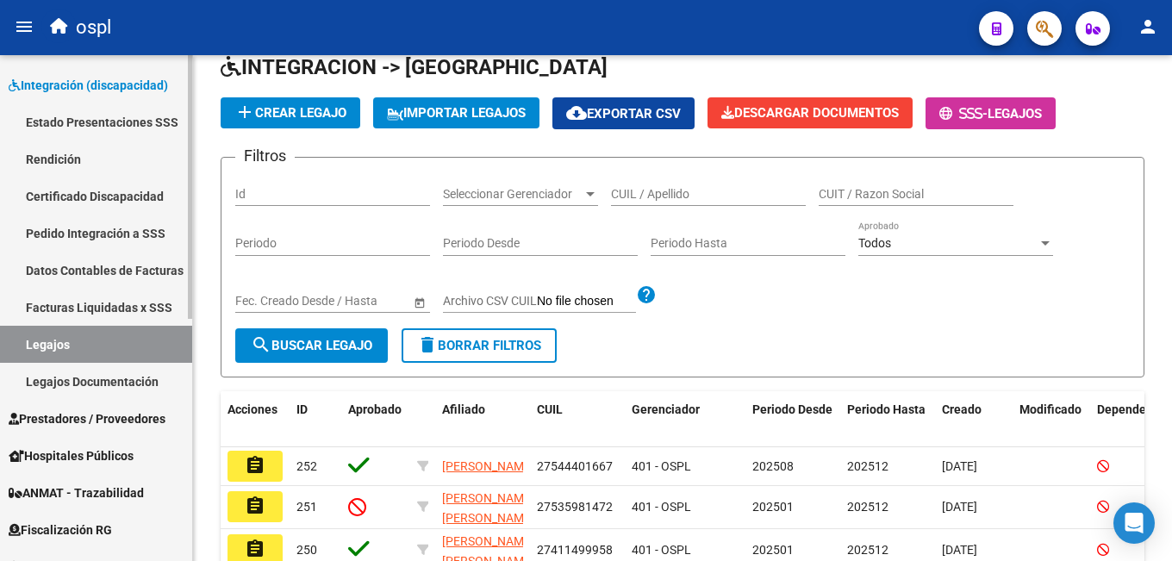
click at [65, 422] on span "Prestadores / Proveedores" at bounding box center [87, 418] width 157 height 19
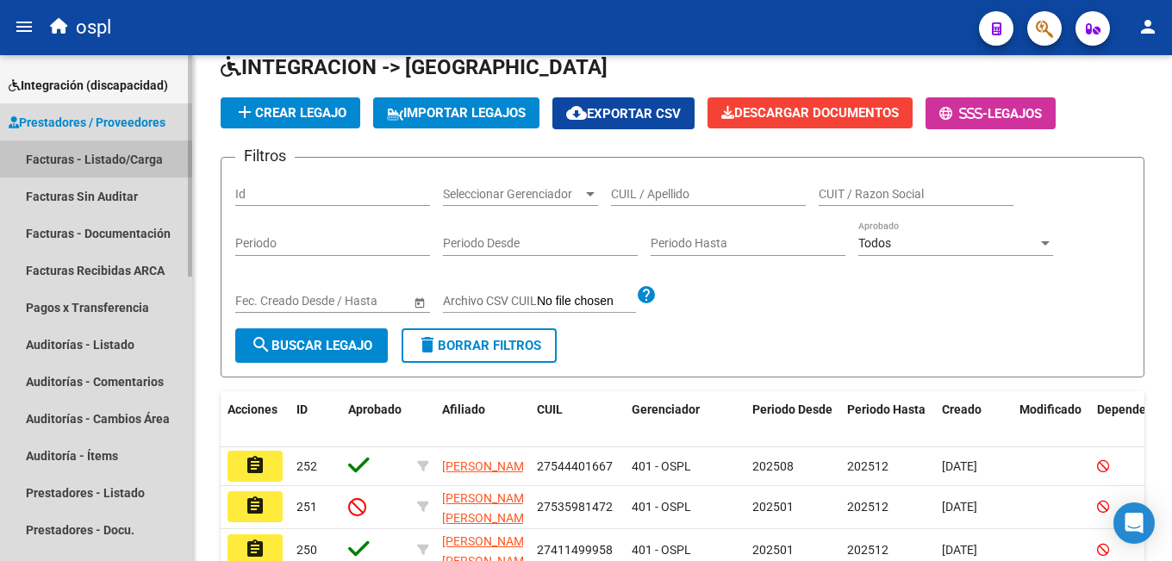
click at [90, 157] on link "Facturas - Listado/Carga" at bounding box center [96, 158] width 192 height 37
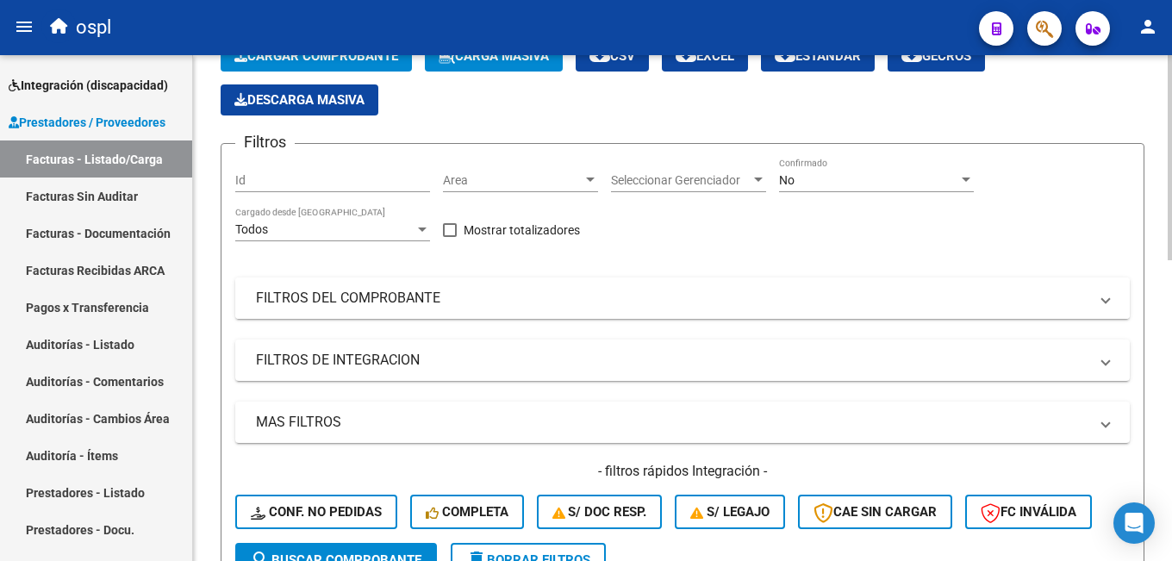
click at [426, 296] on mat-panel-title "FILTROS DEL COMPROBANTE" at bounding box center [672, 298] width 833 height 19
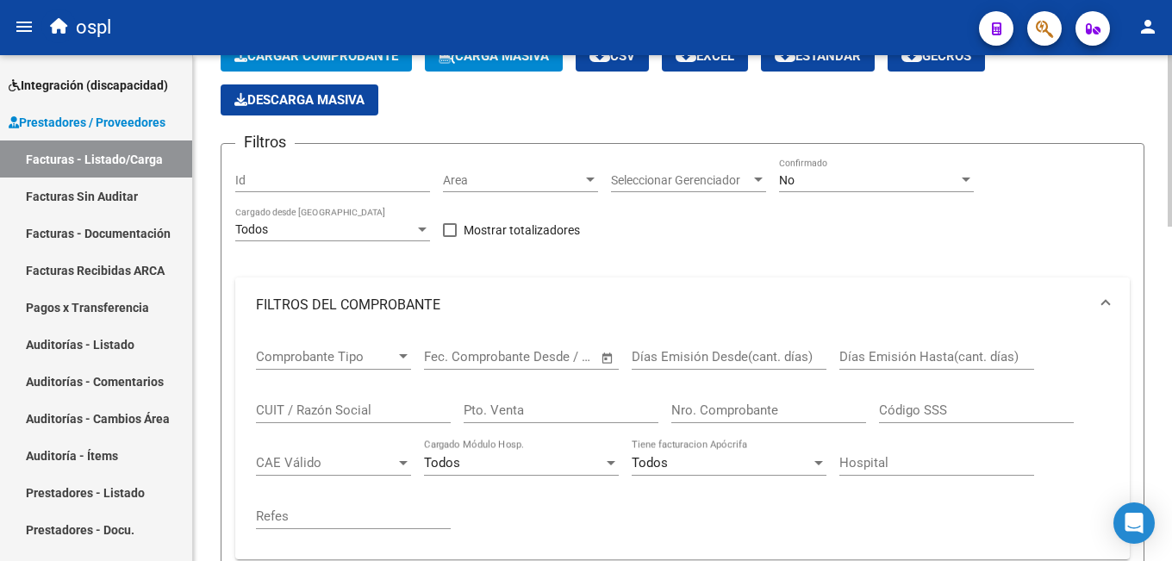
click at [395, 296] on mat-panel-title "FILTROS DEL COMPROBANTE" at bounding box center [672, 305] width 833 height 19
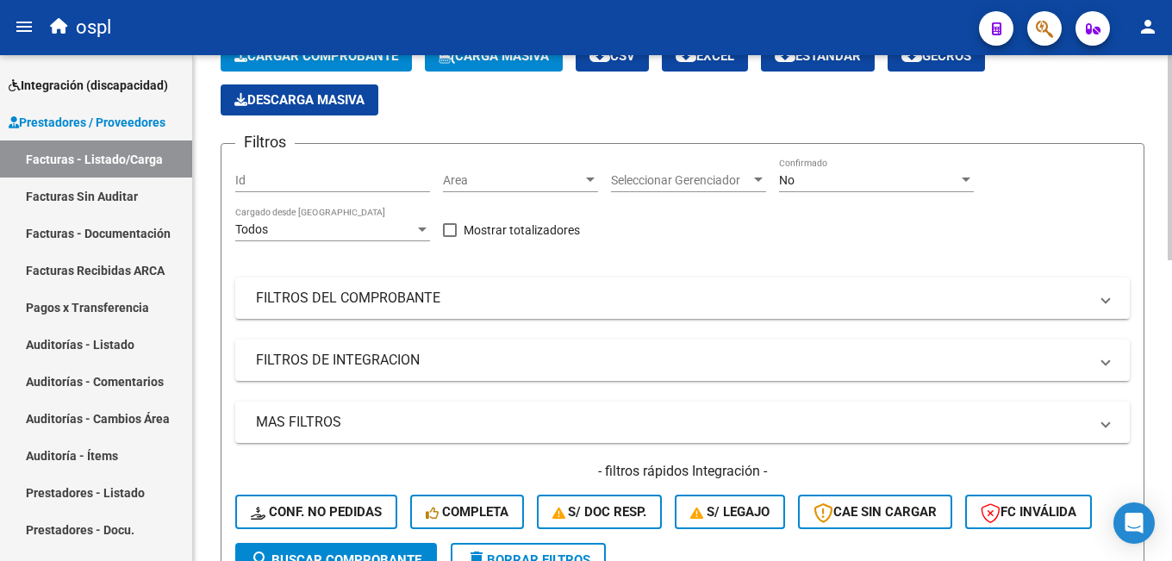
scroll to position [172, 0]
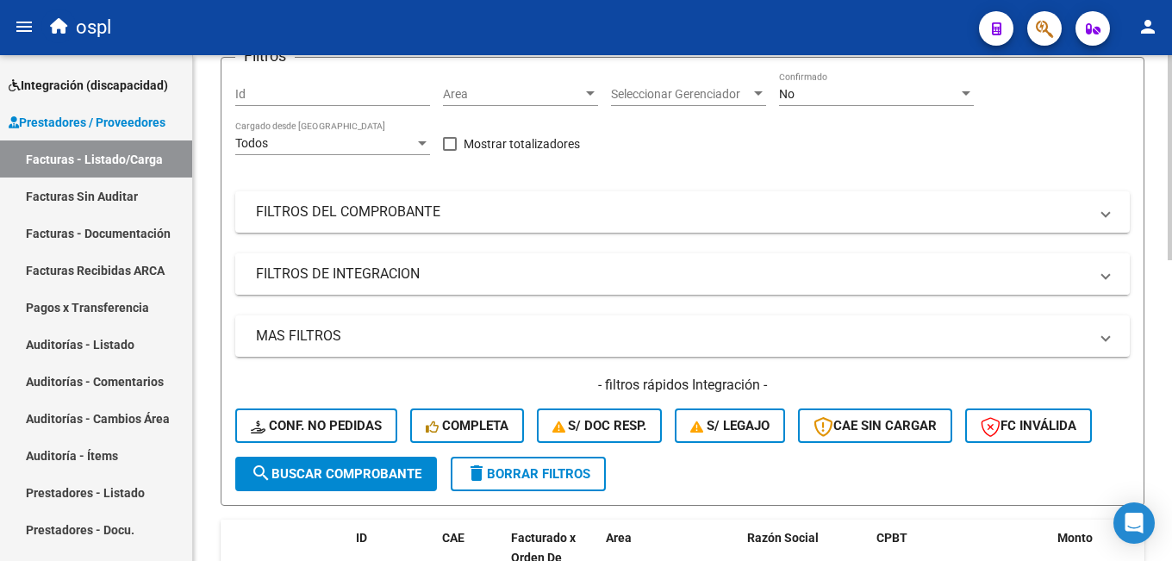
click at [360, 284] on mat-expansion-panel-header "FILTROS DE INTEGRACION" at bounding box center [682, 273] width 895 height 41
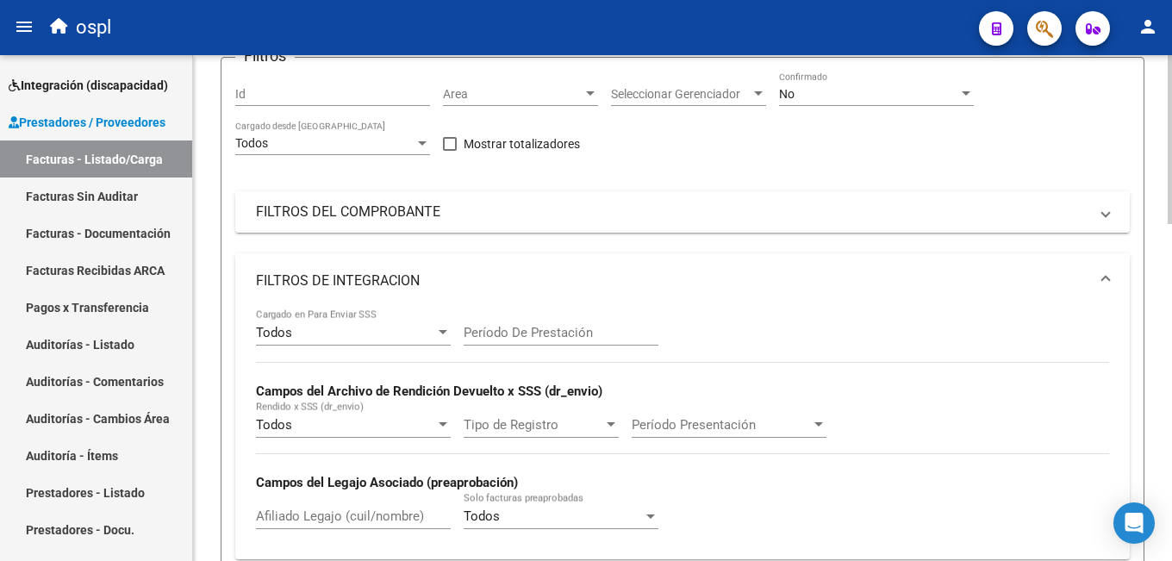
click at [289, 521] on input "Afiliado Legajo (cuil/nombre)" at bounding box center [353, 516] width 195 height 16
paste input "20-58462452-4"
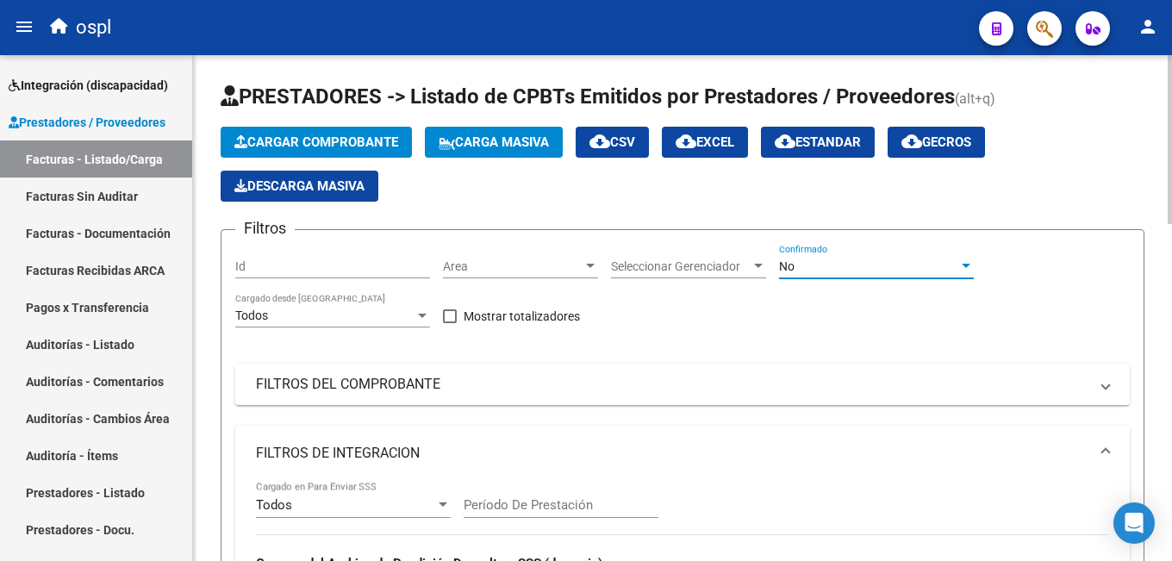
click at [799, 268] on div "No" at bounding box center [868, 266] width 179 height 15
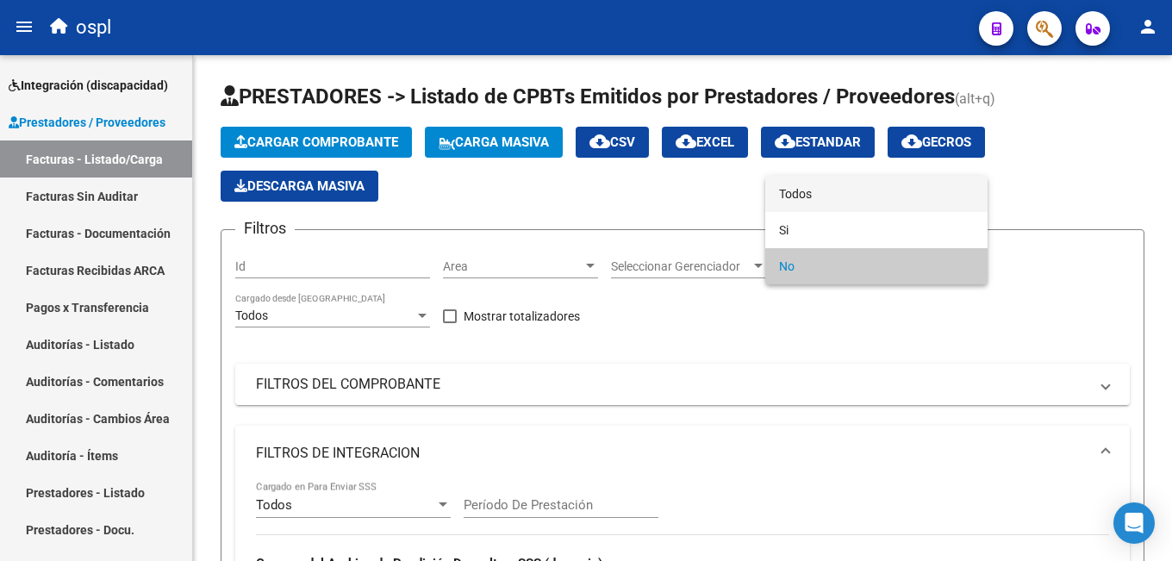
click at [801, 190] on span "Todos" at bounding box center [876, 194] width 195 height 36
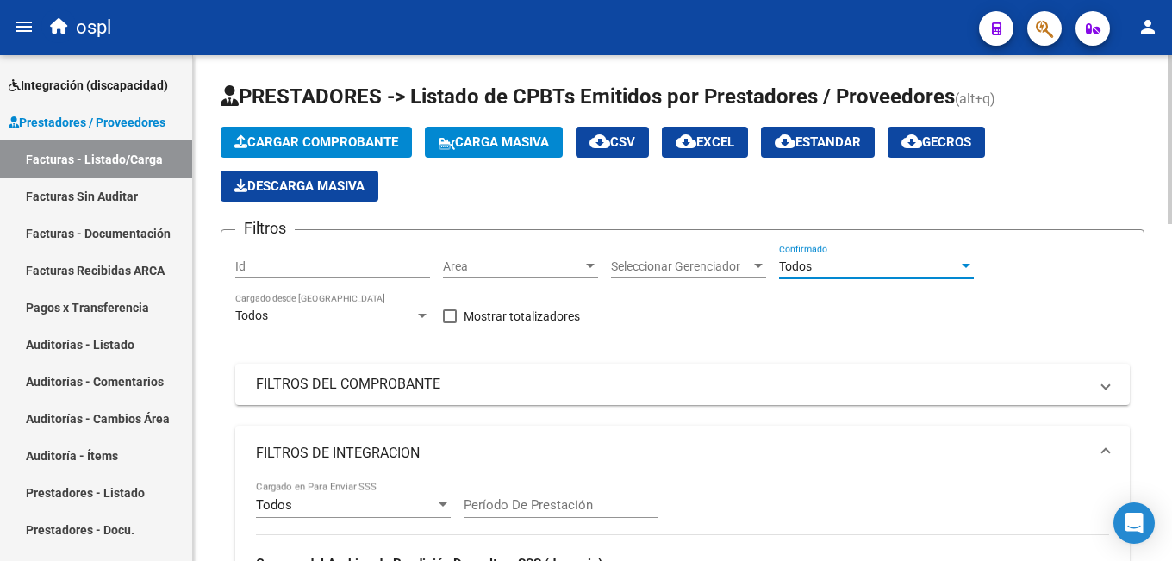
click at [496, 264] on span "Area" at bounding box center [513, 266] width 140 height 15
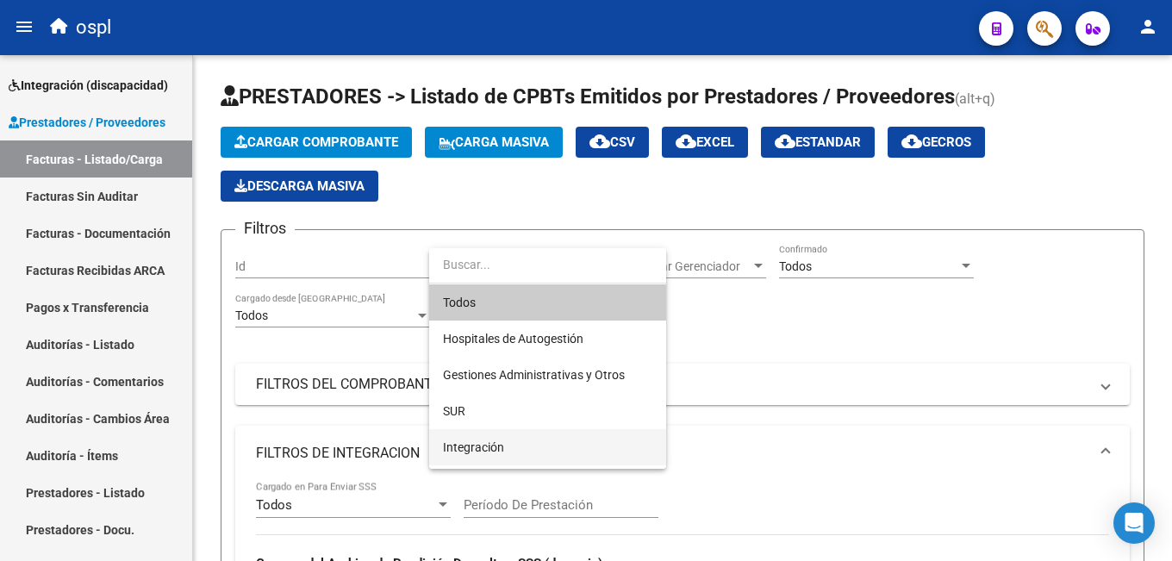
click at [471, 442] on span "Integración" at bounding box center [473, 447] width 61 height 14
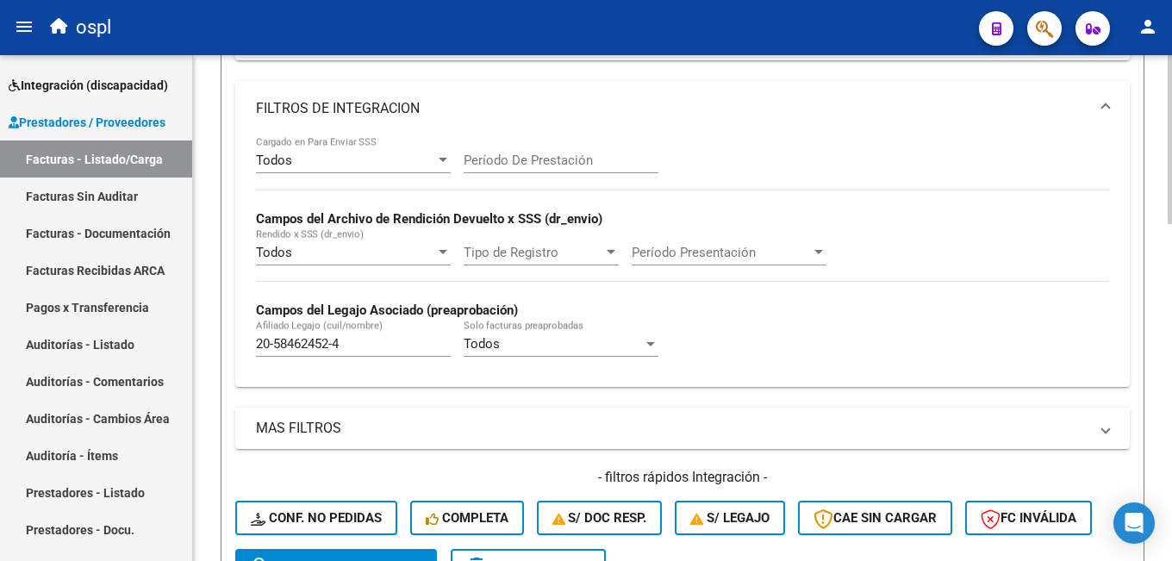
scroll to position [517, 0]
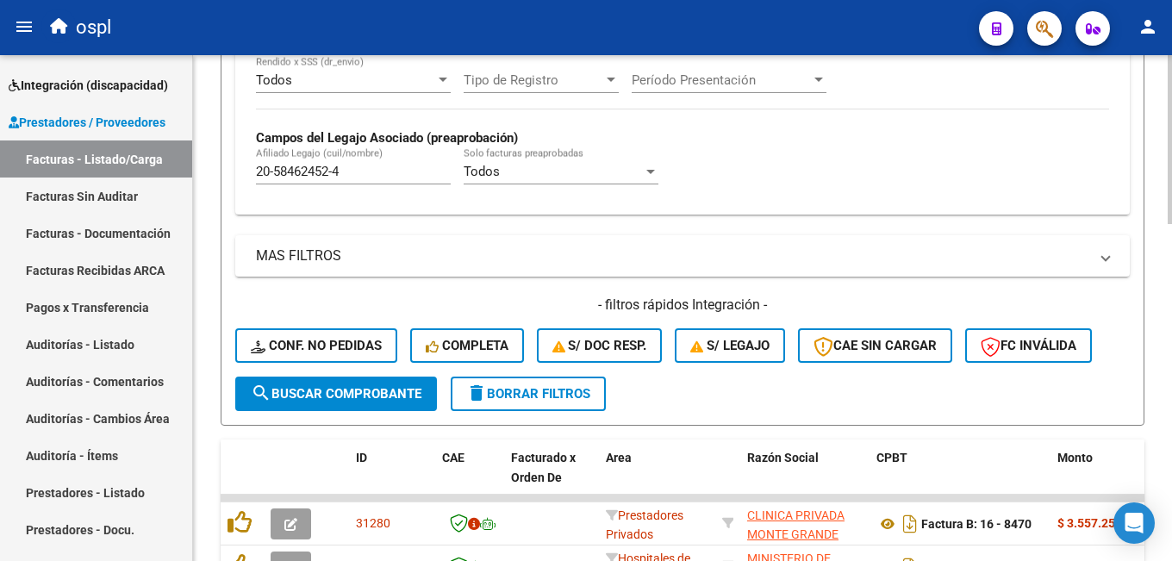
click at [361, 390] on span "search Buscar Comprobante" at bounding box center [336, 394] width 171 height 16
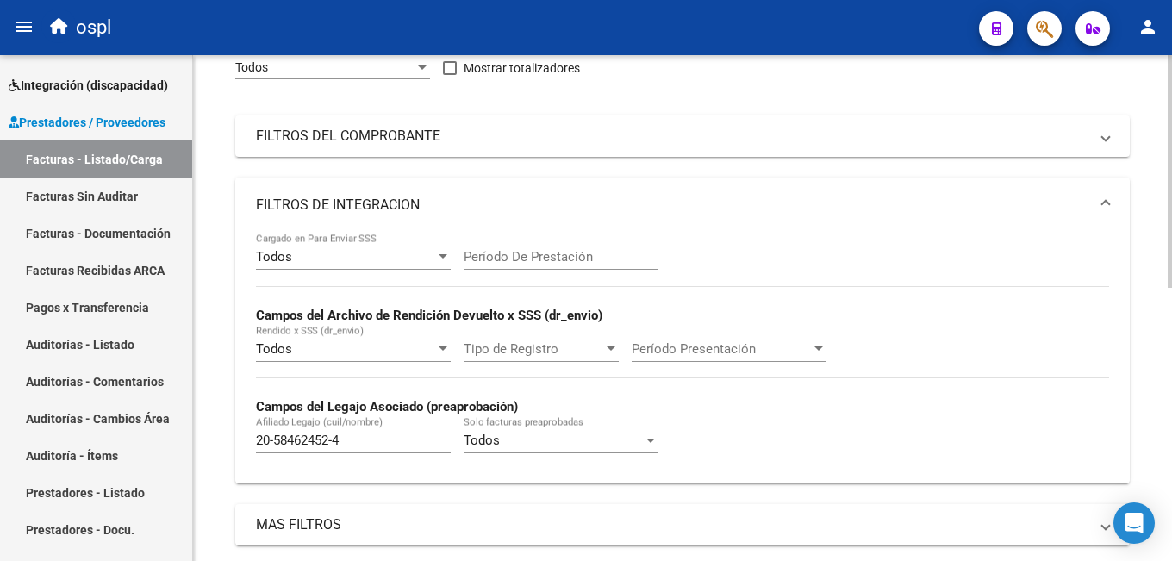
scroll to position [334, 0]
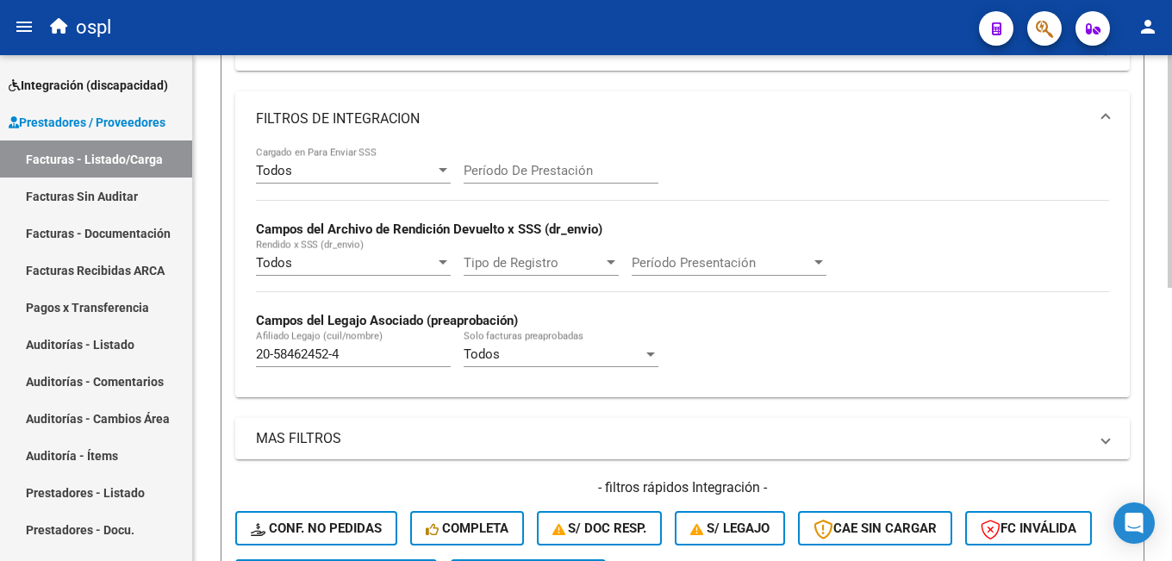
click at [339, 356] on input "20-58462452-4" at bounding box center [353, 354] width 195 height 16
click at [278, 356] on input "20-584624524" at bounding box center [353, 354] width 195 height 16
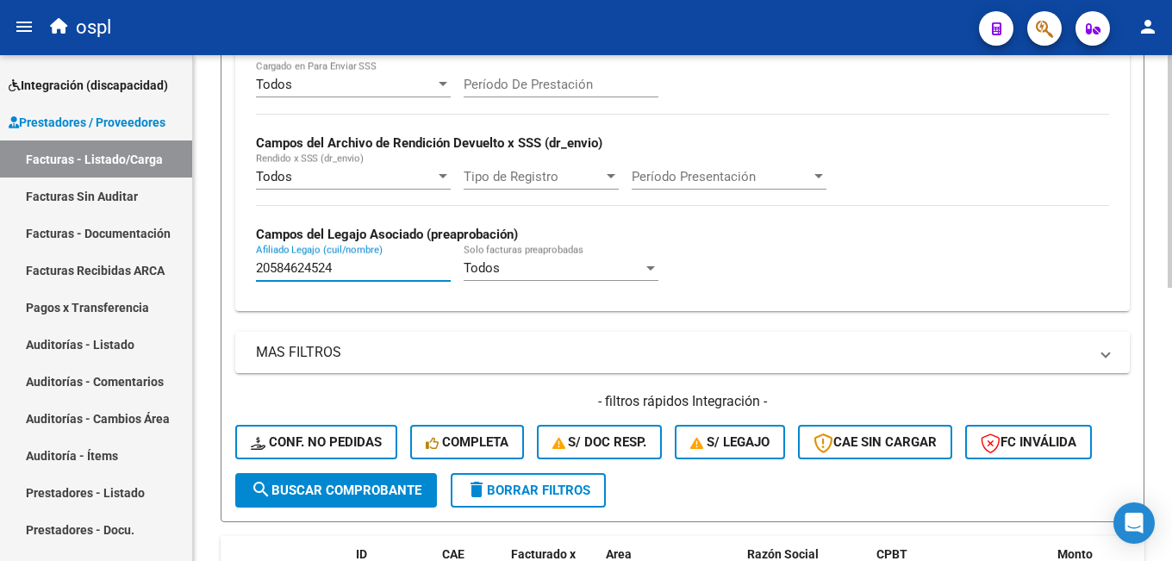
type input "20584624524"
drag, startPoint x: 350, startPoint y: 487, endPoint x: 384, endPoint y: 471, distance: 37.0
click at [351, 487] on span "search Buscar Comprobante" at bounding box center [336, 491] width 171 height 16
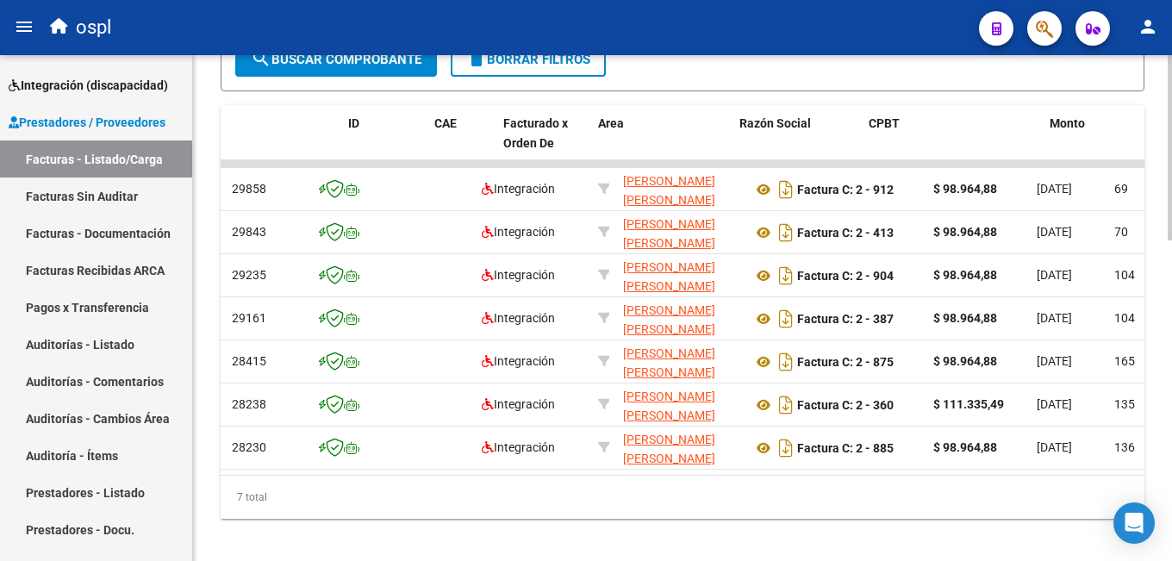
scroll to position [0, 0]
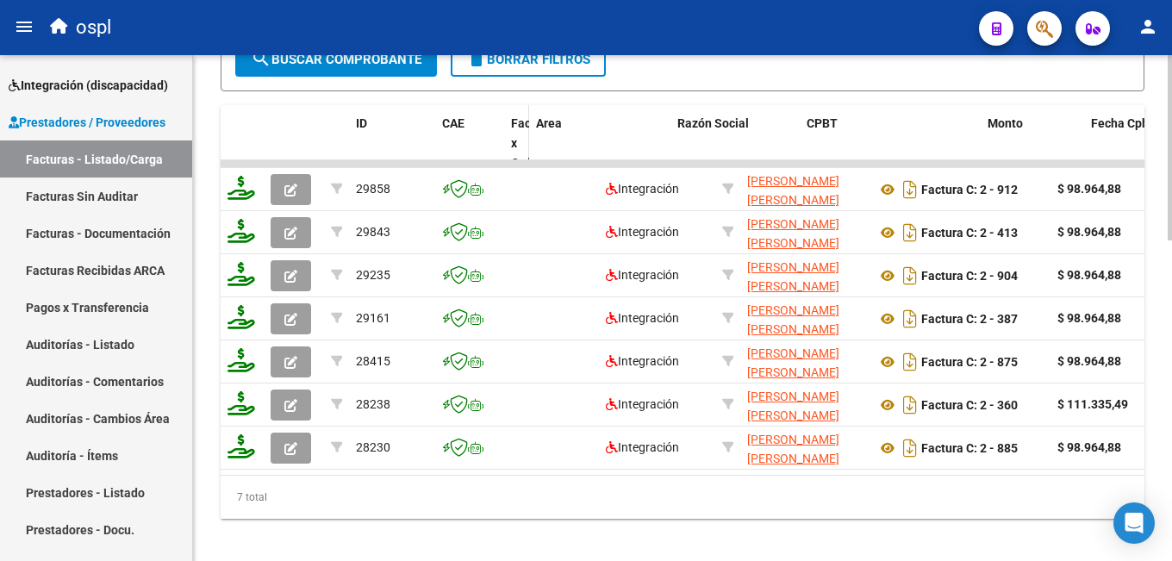
drag, startPoint x: 595, startPoint y: 124, endPoint x: 525, endPoint y: 130, distance: 70.1
click at [525, 130] on span at bounding box center [525, 162] width 8 height 115
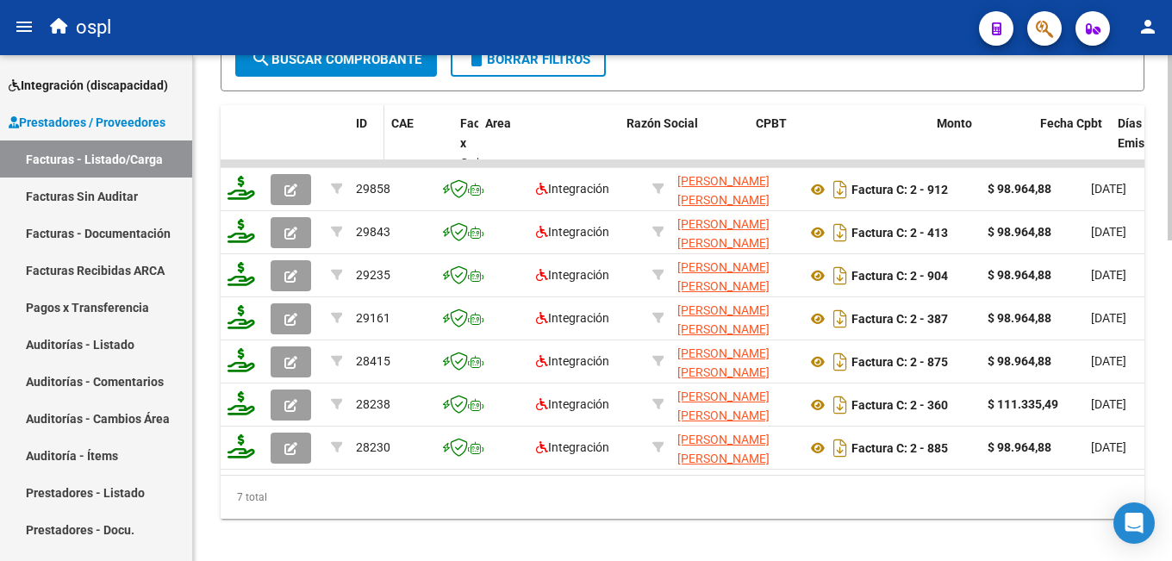
drag, startPoint x: 432, startPoint y: 118, endPoint x: 368, endPoint y: 124, distance: 64.1
click at [377, 124] on span at bounding box center [381, 162] width 8 height 115
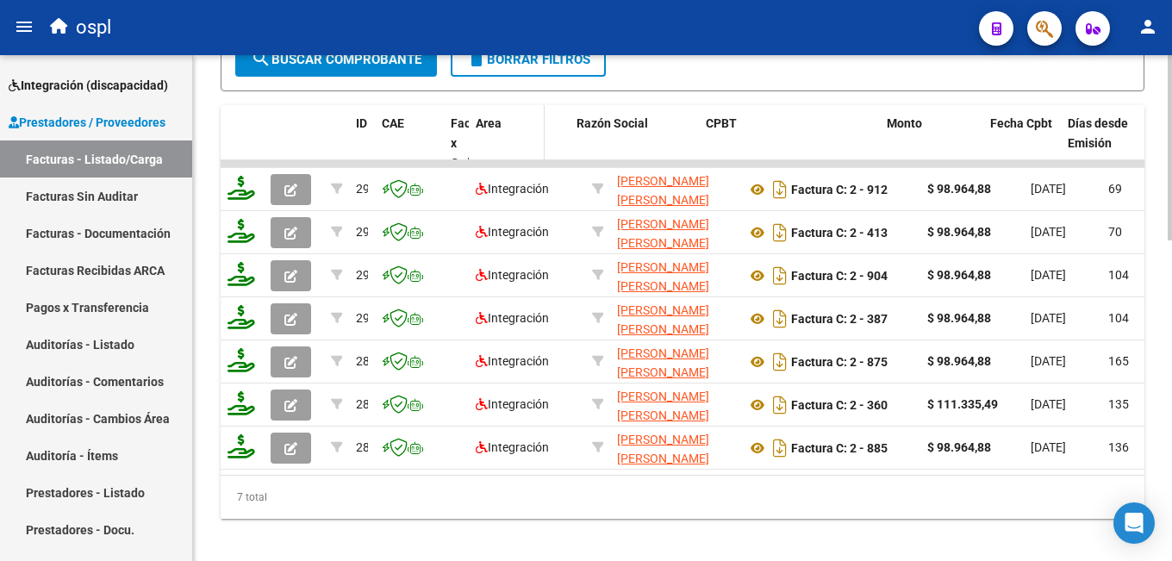
drag, startPoint x: 582, startPoint y: 132, endPoint x: 541, endPoint y: 131, distance: 40.5
click at [541, 131] on span at bounding box center [541, 162] width 8 height 115
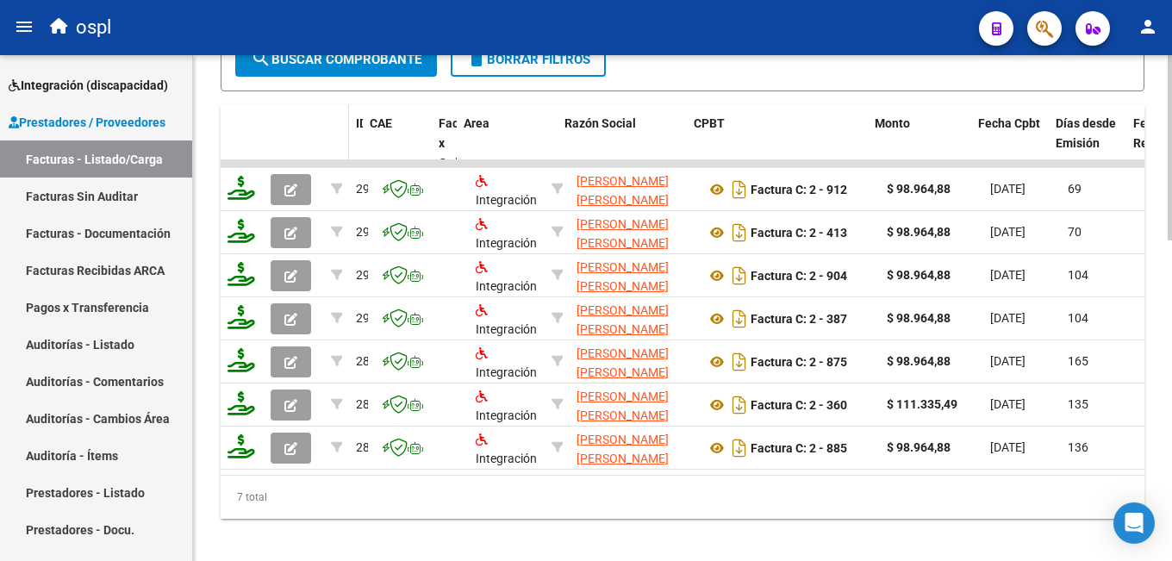
drag, startPoint x: 373, startPoint y: 140, endPoint x: 344, endPoint y: 140, distance: 29.3
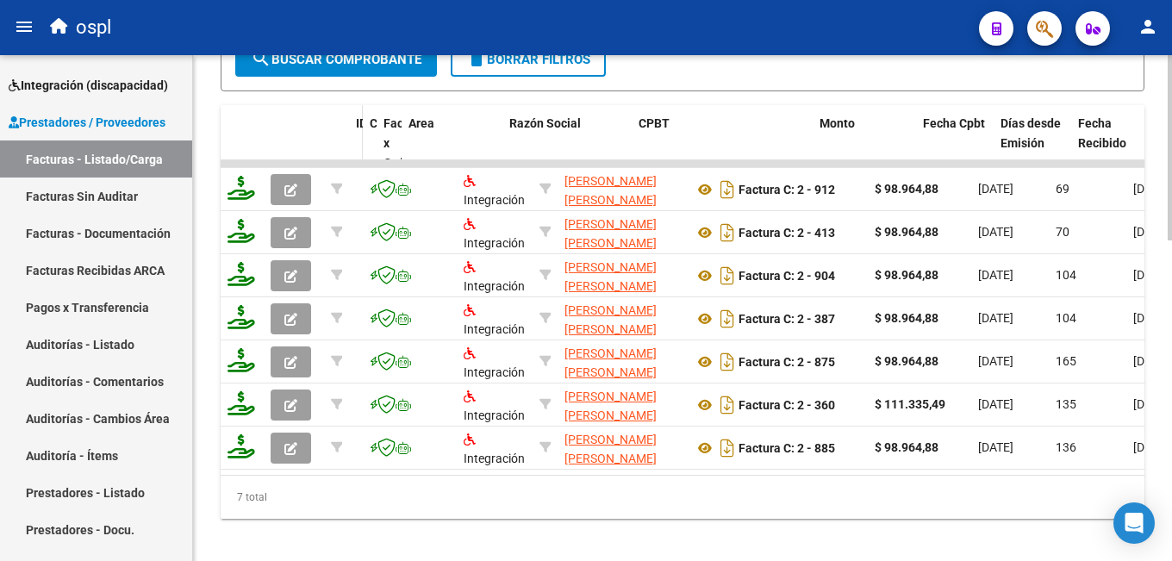
drag, startPoint x: 429, startPoint y: 126, endPoint x: 361, endPoint y: 128, distance: 68.1
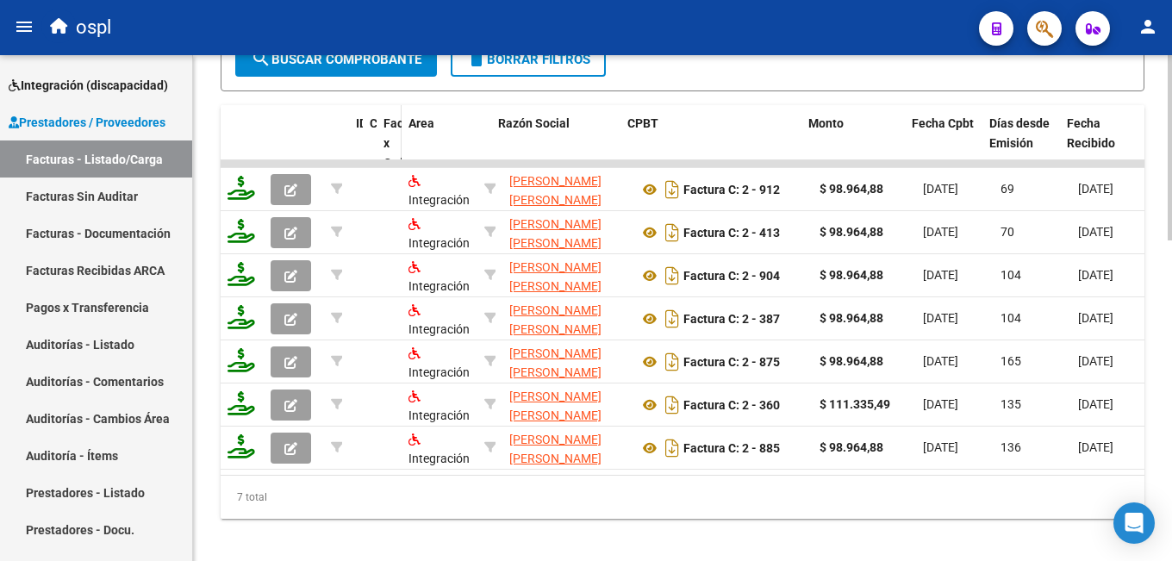
drag, startPoint x: 497, startPoint y: 128, endPoint x: 377, endPoint y: 123, distance: 119.9
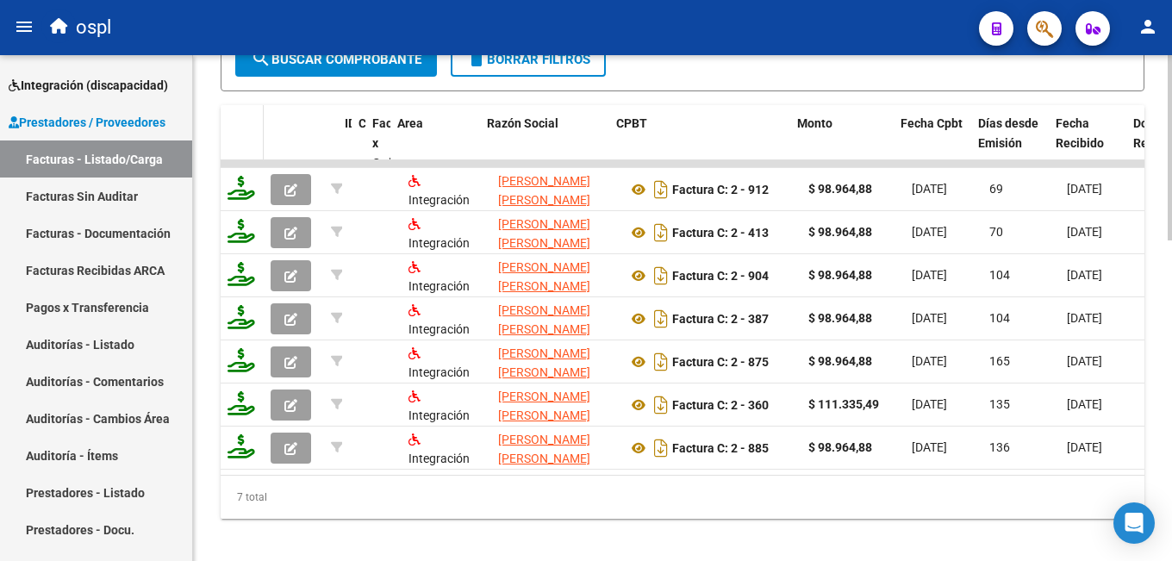
drag, startPoint x: 346, startPoint y: 134, endPoint x: 257, endPoint y: 130, distance: 88.9
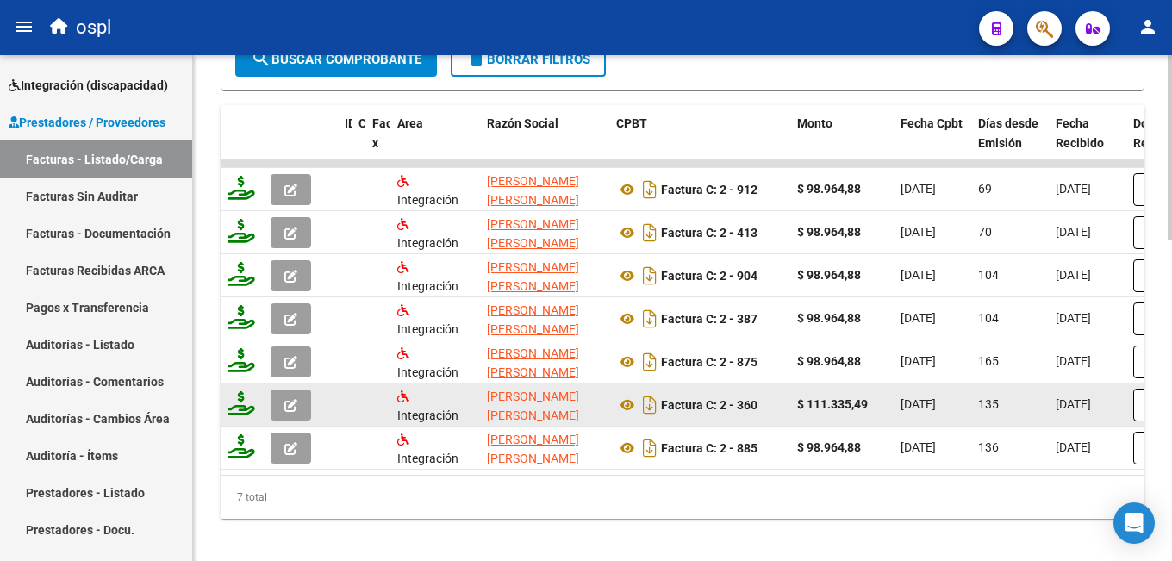
click at [331, 426] on datatable-scroller "29858 Integración ESCOBAR MARINA SOLEDAD 27281073090 Factura C: 2 - 912 $ 98.96…" at bounding box center [683, 314] width 924 height 309
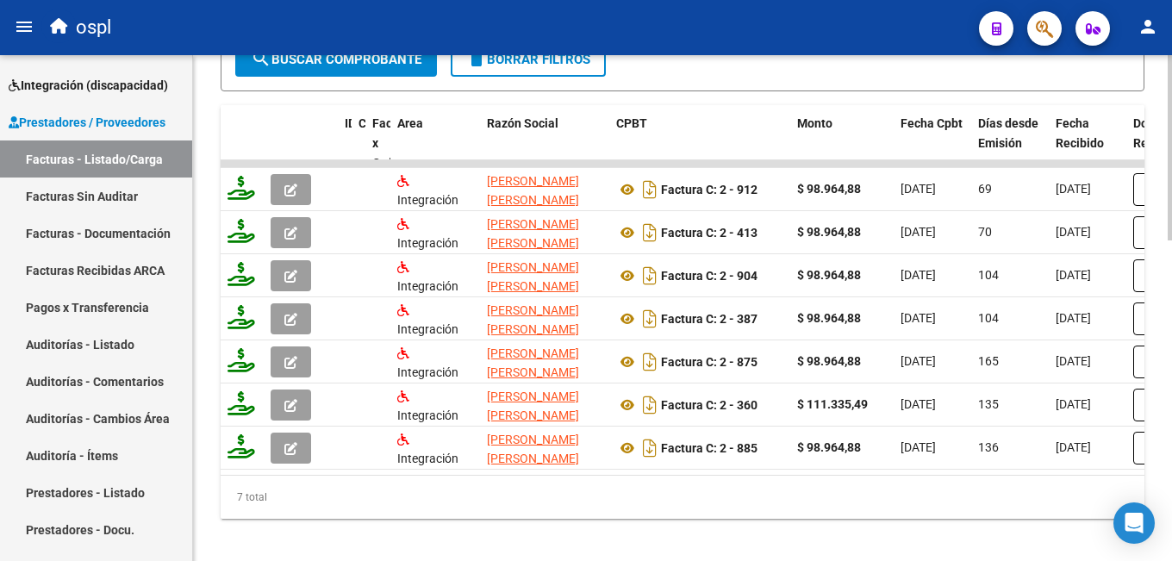
click at [715, 492] on div "7 total" at bounding box center [683, 497] width 924 height 43
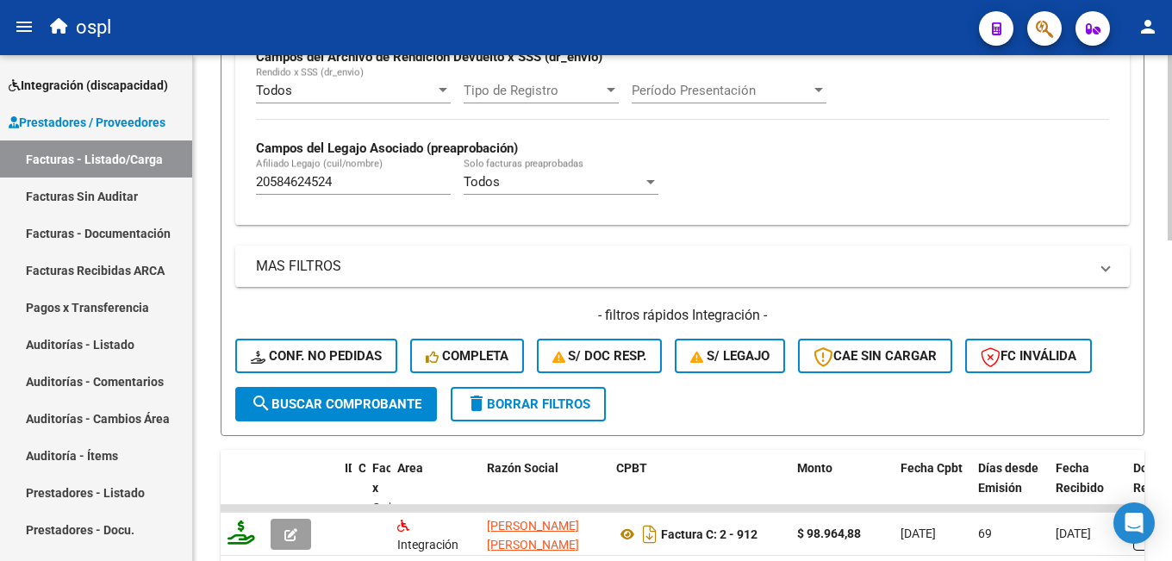
scroll to position [162, 0]
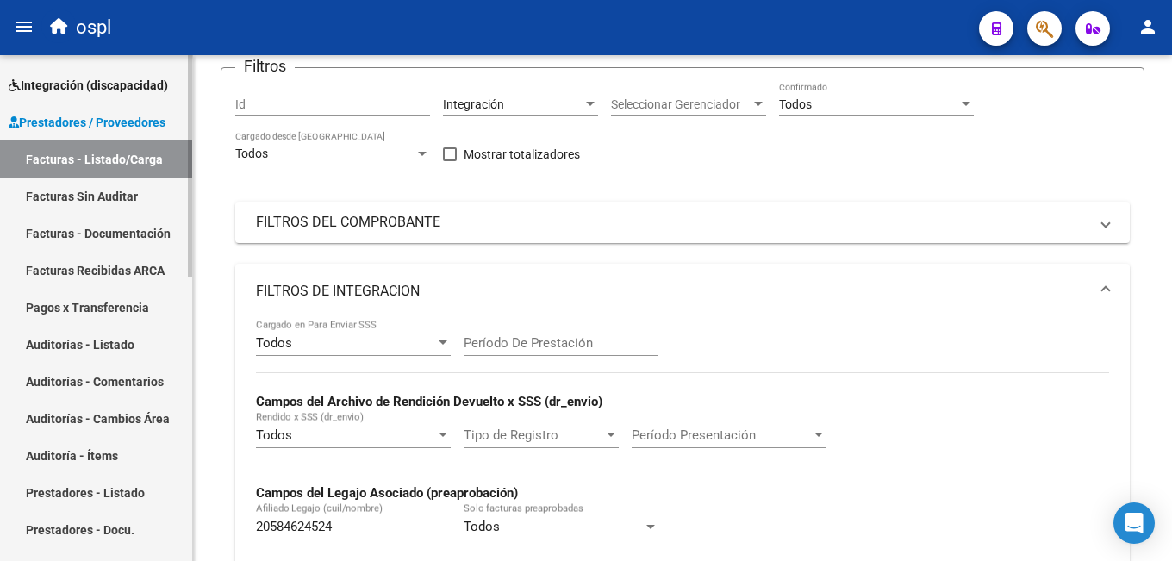
click at [58, 89] on span "Integración (discapacidad)" at bounding box center [88, 85] width 159 height 19
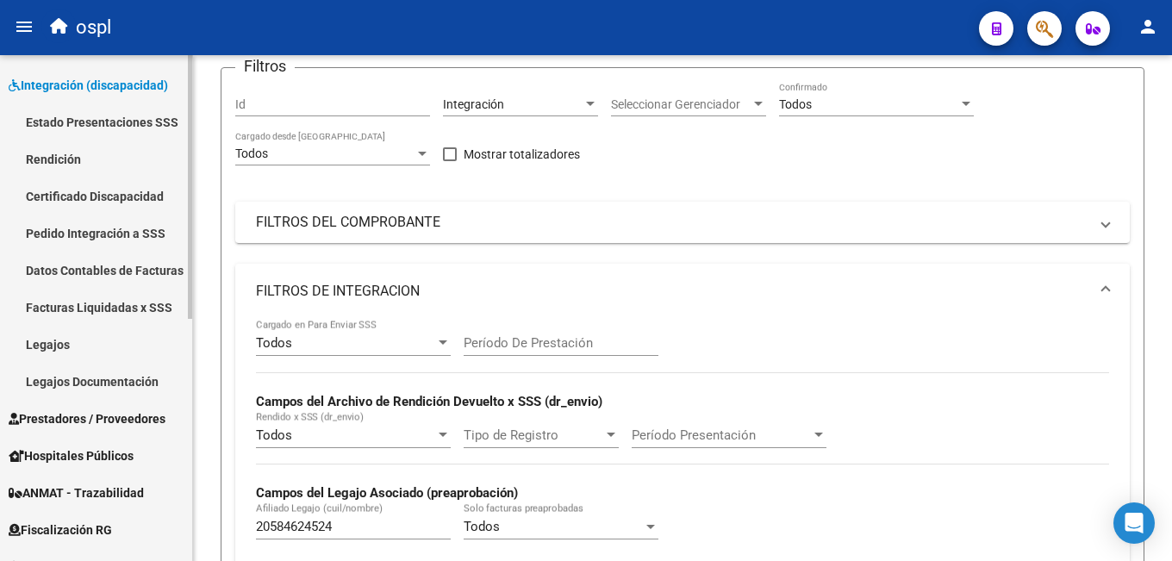
click at [69, 340] on link "Legajos" at bounding box center [96, 344] width 192 height 37
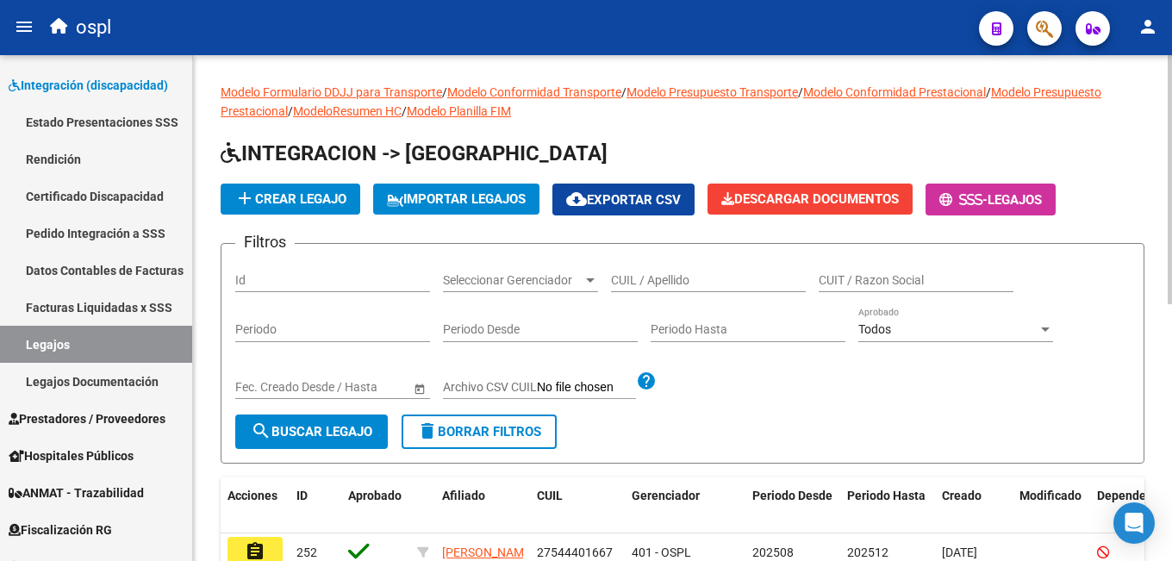
click at [640, 286] on input "CUIL / Apellido" at bounding box center [708, 280] width 195 height 15
paste input "legales@ospl.ar"
type input "legales@ospl.ar"
drag, startPoint x: 714, startPoint y: 284, endPoint x: 580, endPoint y: 276, distance: 133.9
click at [580, 276] on div "Filtros Id Seleccionar Gerenciador Seleccionar Gerenciador legales@ospl.ar CUIL…" at bounding box center [682, 336] width 895 height 157
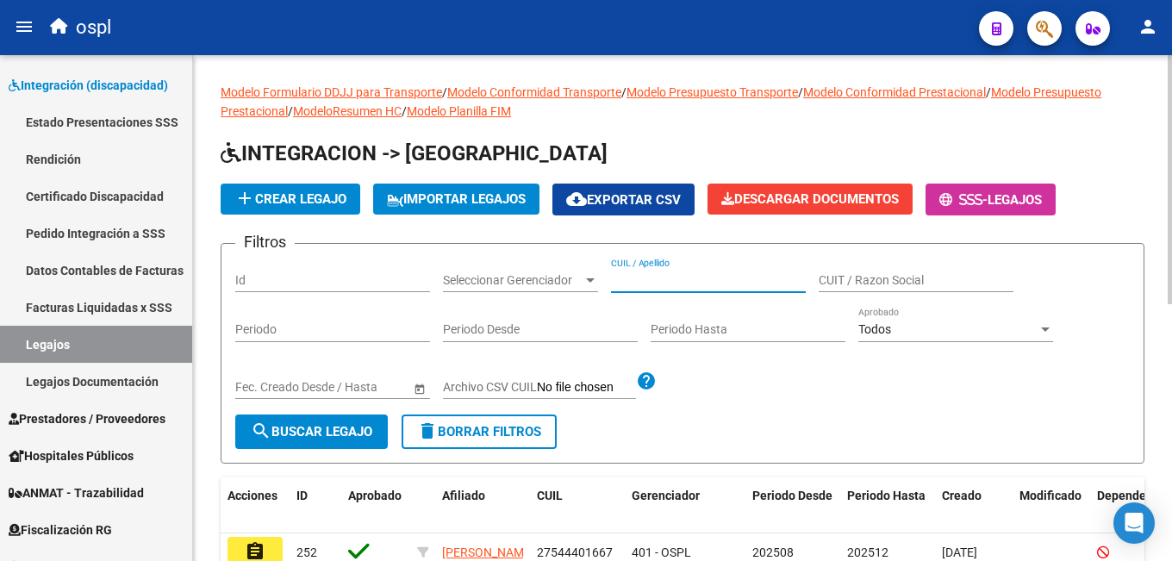
scroll to position [86, 0]
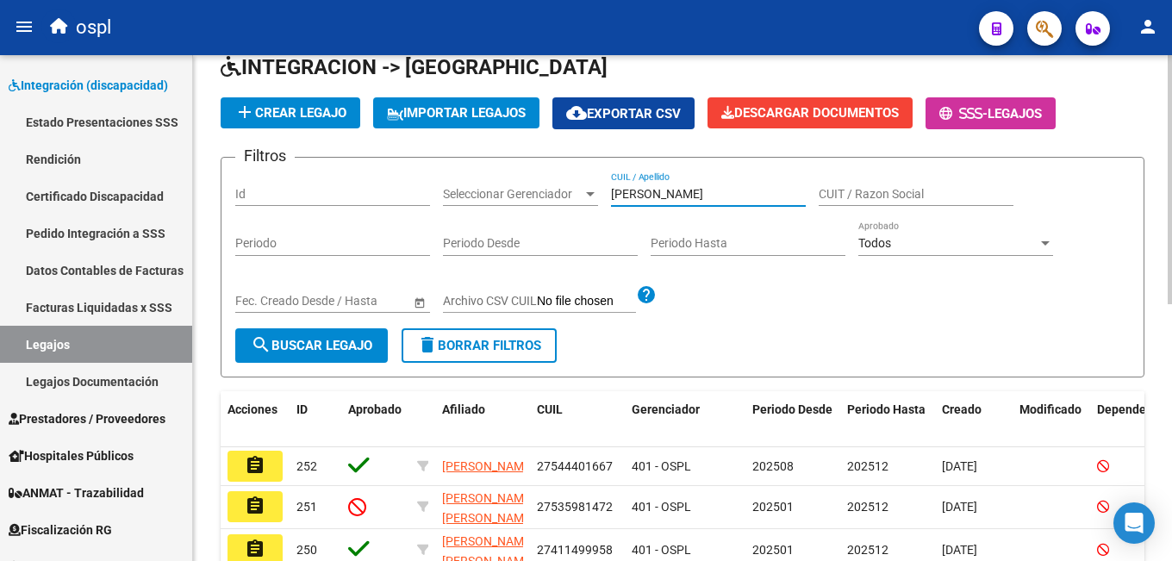
type input "[PERSON_NAME]"
click at [252, 322] on div "Fecha inicio – Fecha fin Fec. Creado Desde / Hasta" at bounding box center [332, 302] width 195 height 49
click at [259, 340] on mat-icon "search" at bounding box center [261, 344] width 21 height 21
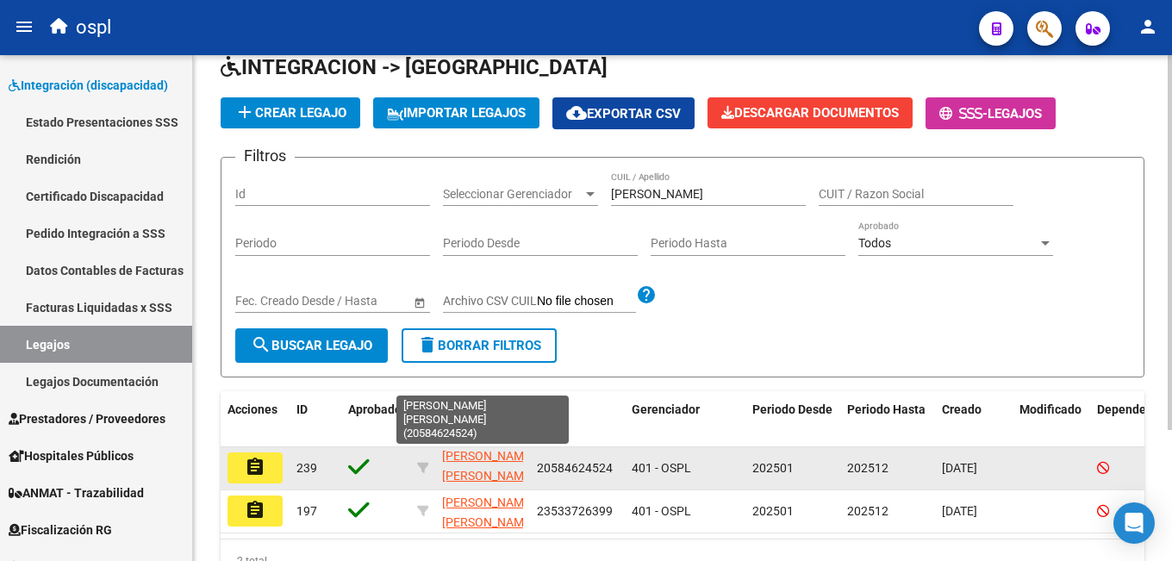
scroll to position [1, 0]
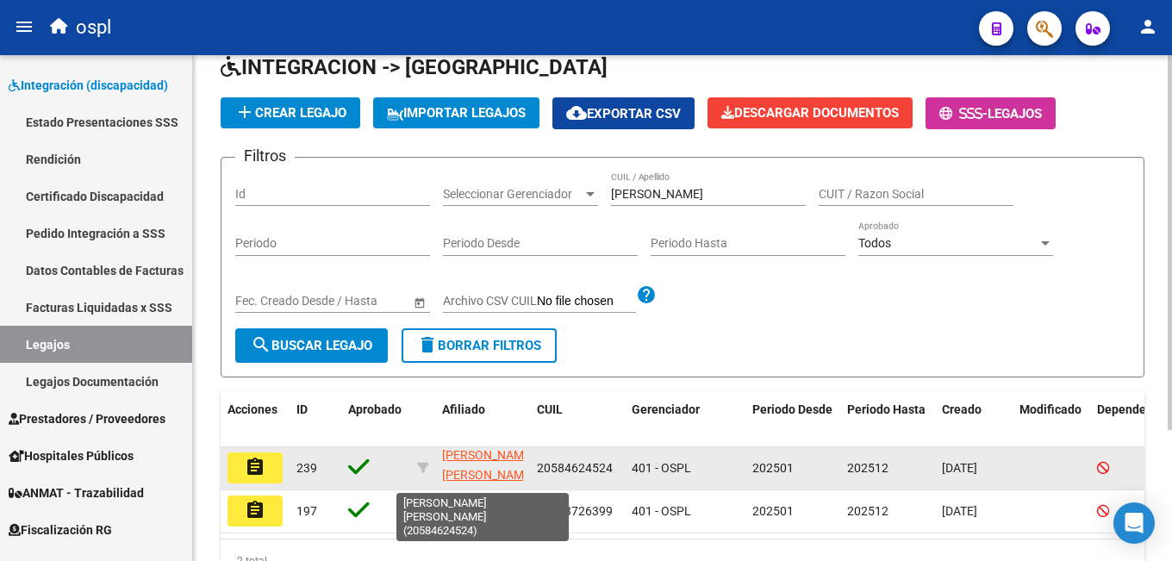
drag, startPoint x: 443, startPoint y: 459, endPoint x: 496, endPoint y: 477, distance: 56.1
click at [496, 477] on app-link-go-to "[PERSON_NAME] [PERSON_NAME]" at bounding box center [488, 466] width 92 height 40
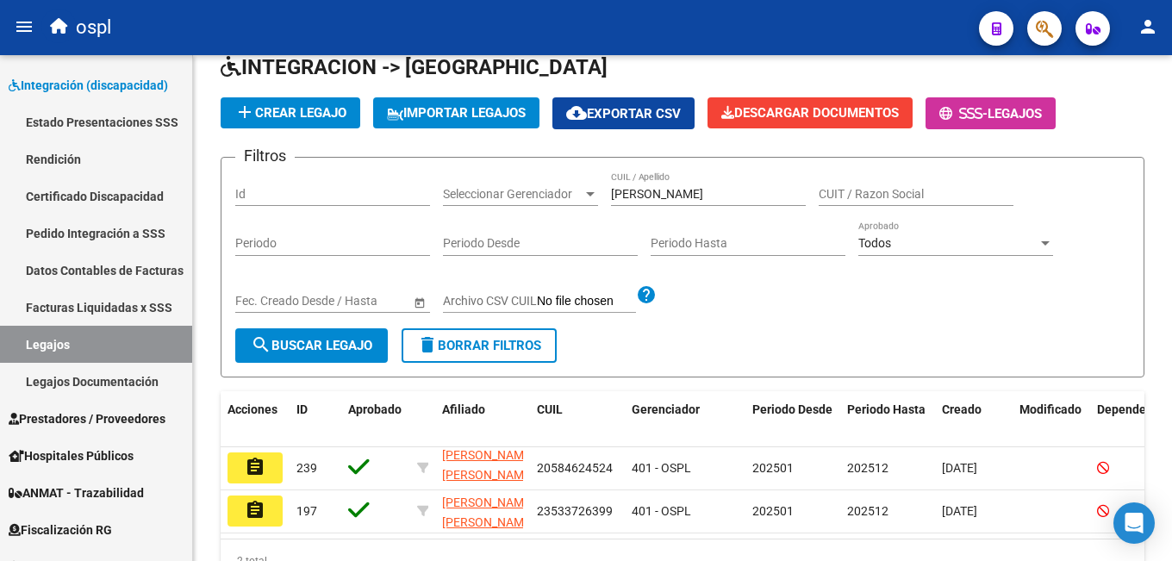
copy span "[PERSON_NAME] [PERSON_NAME]"
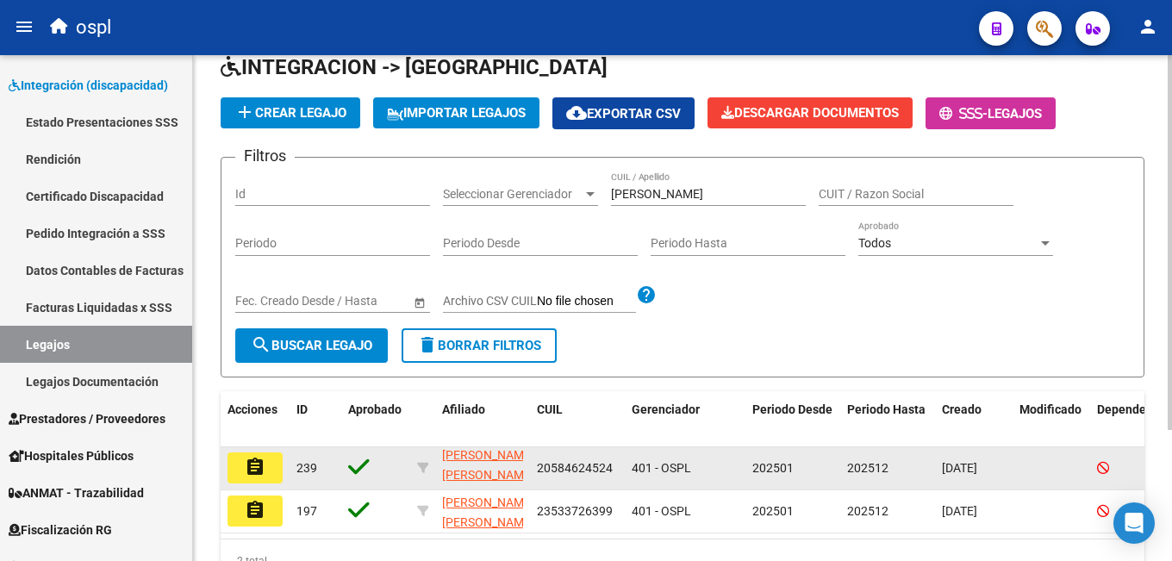
drag, startPoint x: 558, startPoint y: 466, endPoint x: 616, endPoint y: 465, distance: 57.7
click at [616, 465] on div "20584624524" at bounding box center [577, 468] width 81 height 20
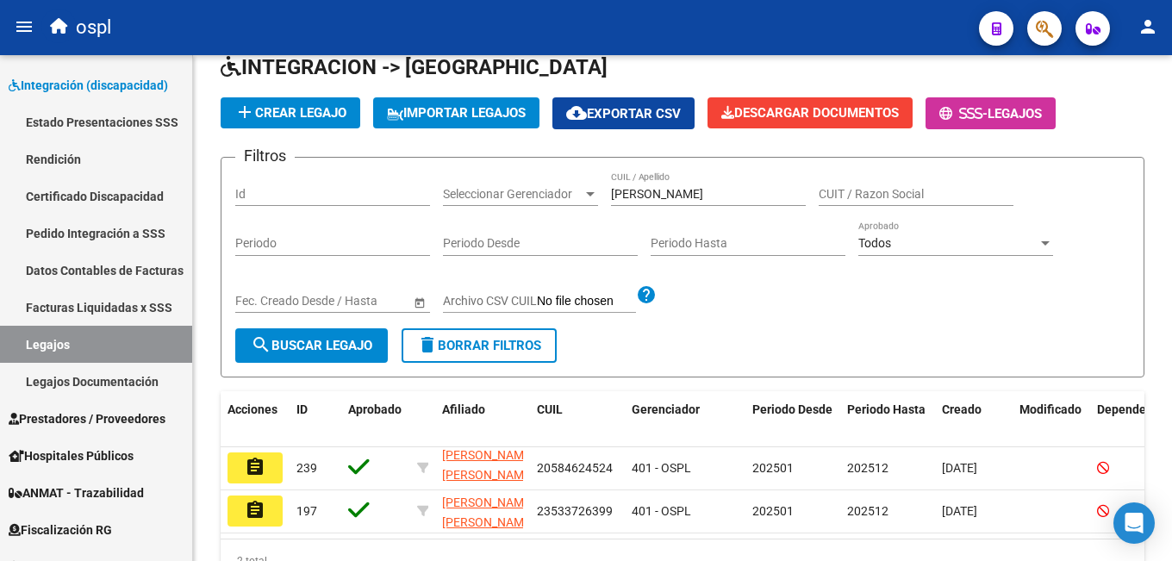
copy span "20584624524"
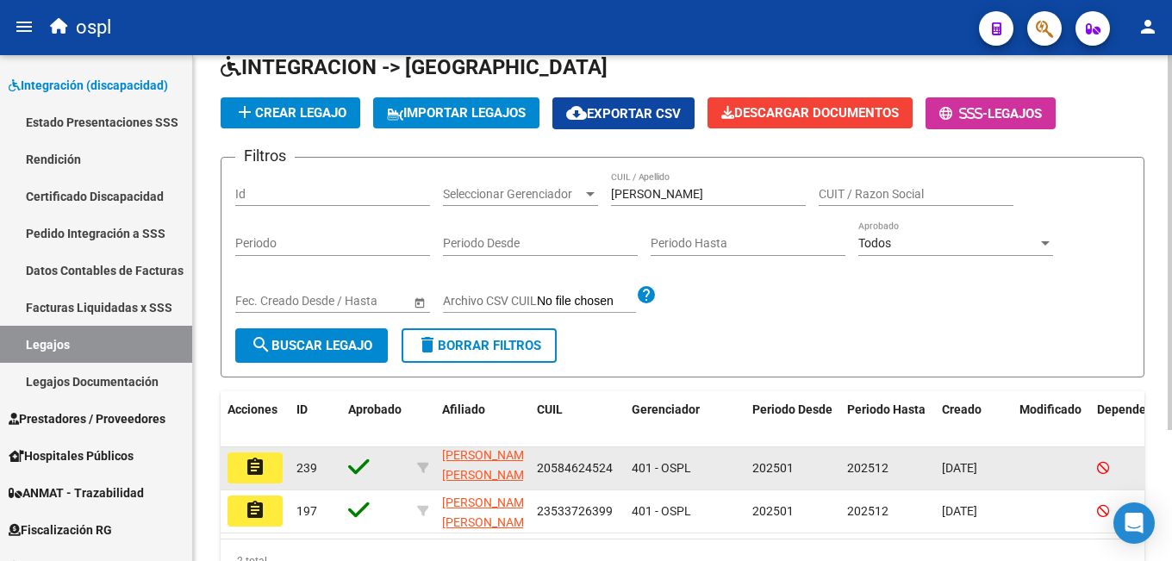
click at [260, 469] on mat-icon "assignment" at bounding box center [255, 467] width 21 height 21
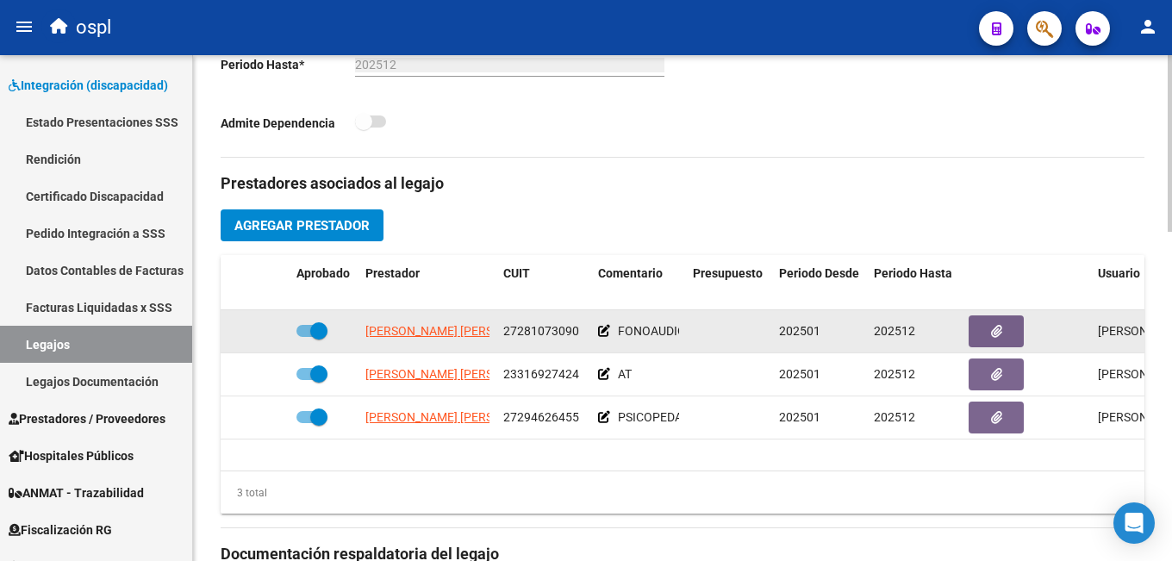
scroll to position [0, 33]
drag, startPoint x: 361, startPoint y: 332, endPoint x: 589, endPoint y: 335, distance: 228.4
click at [589, 335] on div "ESCOBAR MARINA SOLEDAD 27281073090 FONOAUDIOLOGIA 202501 202512 Laura Pereira 1…" at bounding box center [751, 331] width 1060 height 43
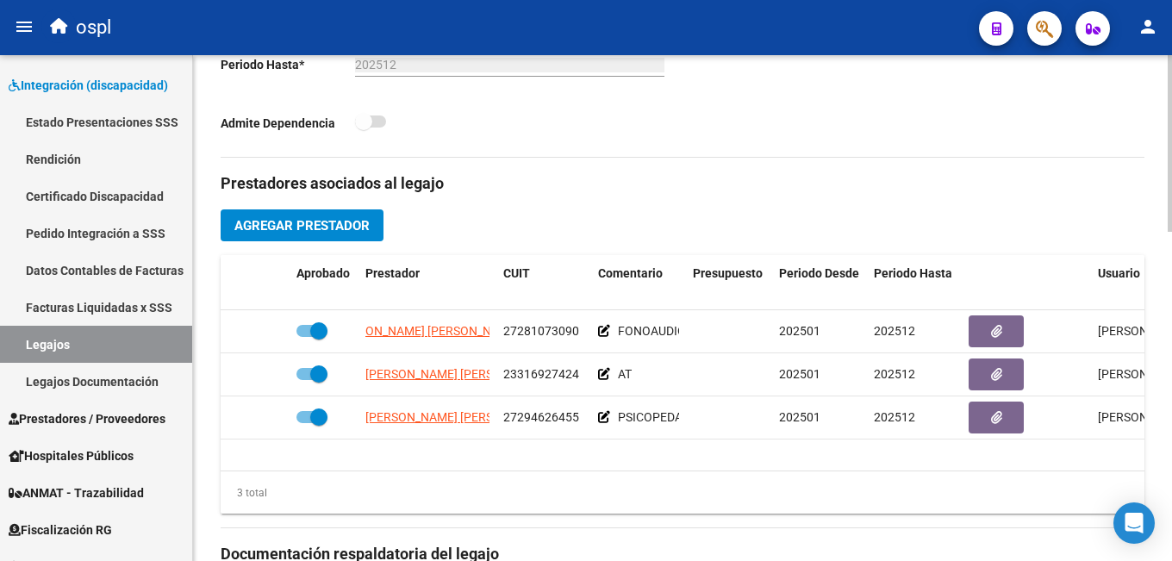
copy div "ESCOBAR MARINA SOLEDAD 27281073090"
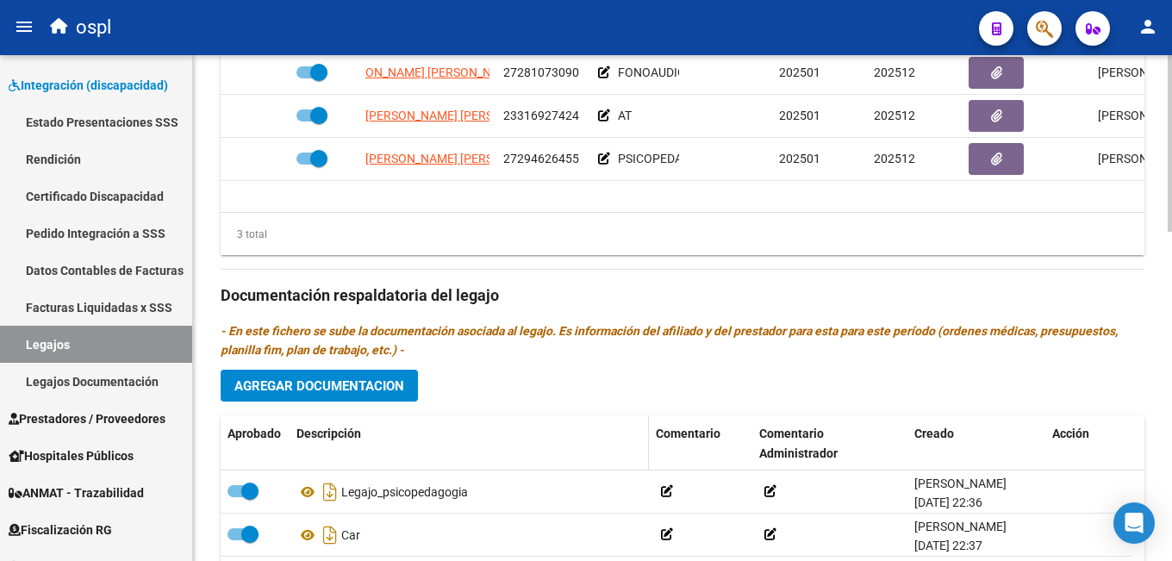
scroll to position [862, 0]
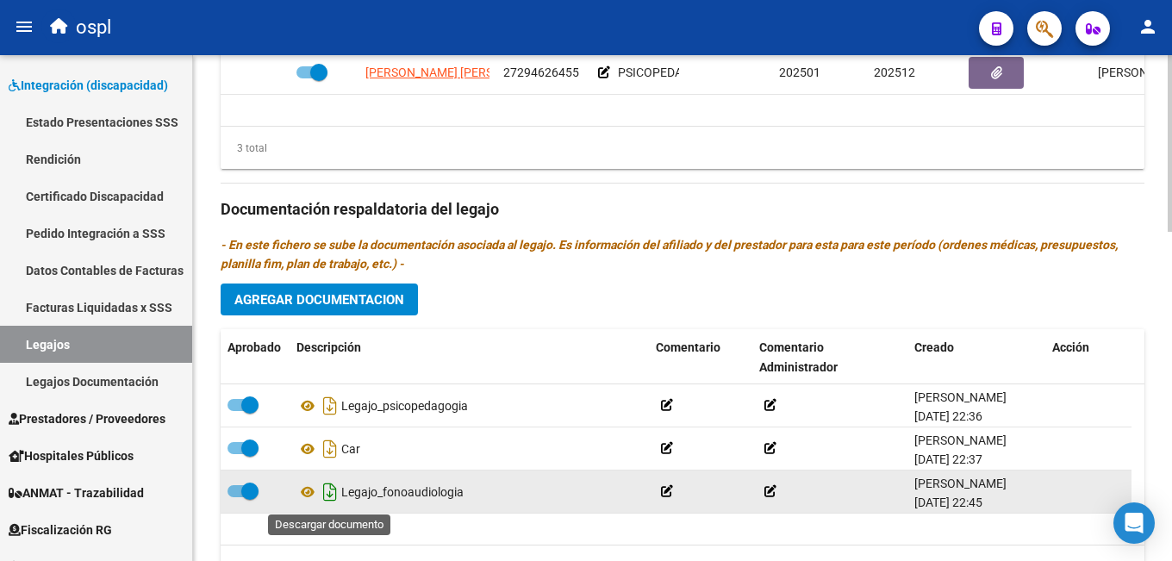
click at [327, 496] on icon "Descargar documento" at bounding box center [330, 492] width 22 height 28
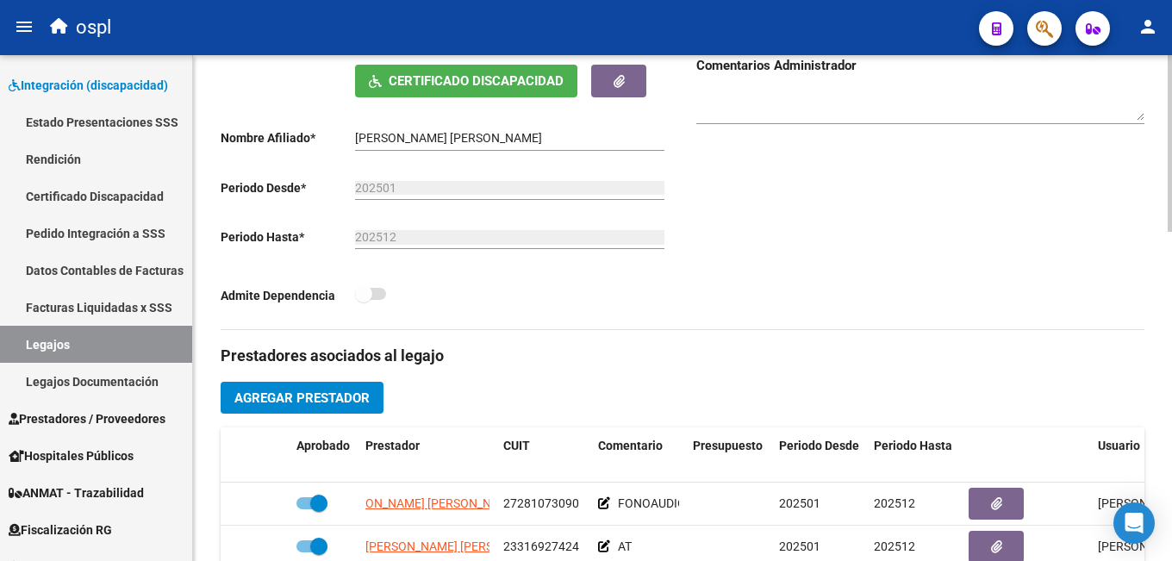
scroll to position [0, 0]
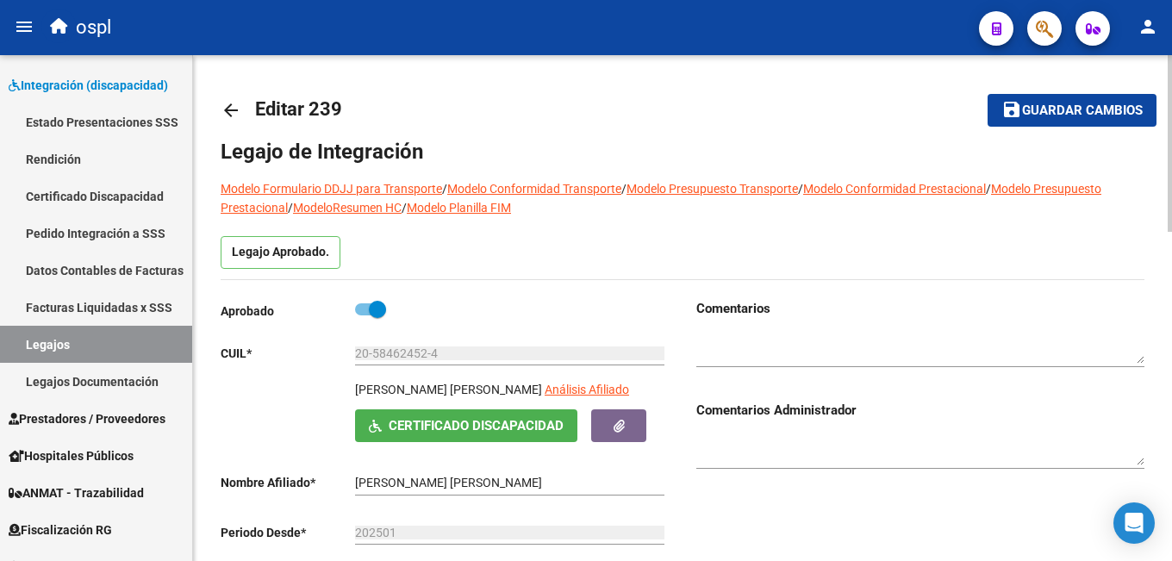
drag, startPoint x: 353, startPoint y: 480, endPoint x: 527, endPoint y: 402, distance: 189.8
click at [539, 476] on app-form-text-field "Nombre Afiliado * HINOJOSA CARBALLO LUCAS MACARIO Ingresar el nombre" at bounding box center [443, 483] width 444 height 14
drag, startPoint x: 356, startPoint y: 388, endPoint x: 572, endPoint y: 388, distance: 216.3
click at [572, 388] on div "HINOJOSA CARBALLO LUCAS MACARIO Análisis Afiliado" at bounding box center [512, 394] width 314 height 29
copy p "[PERSON_NAME] [PERSON_NAME]"
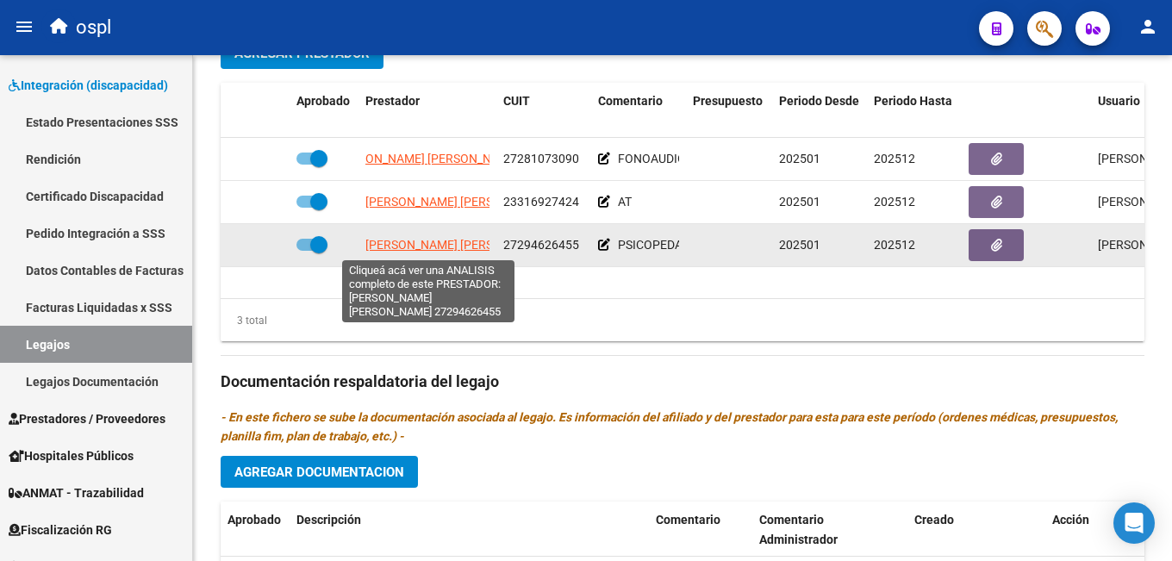
scroll to position [0, 3]
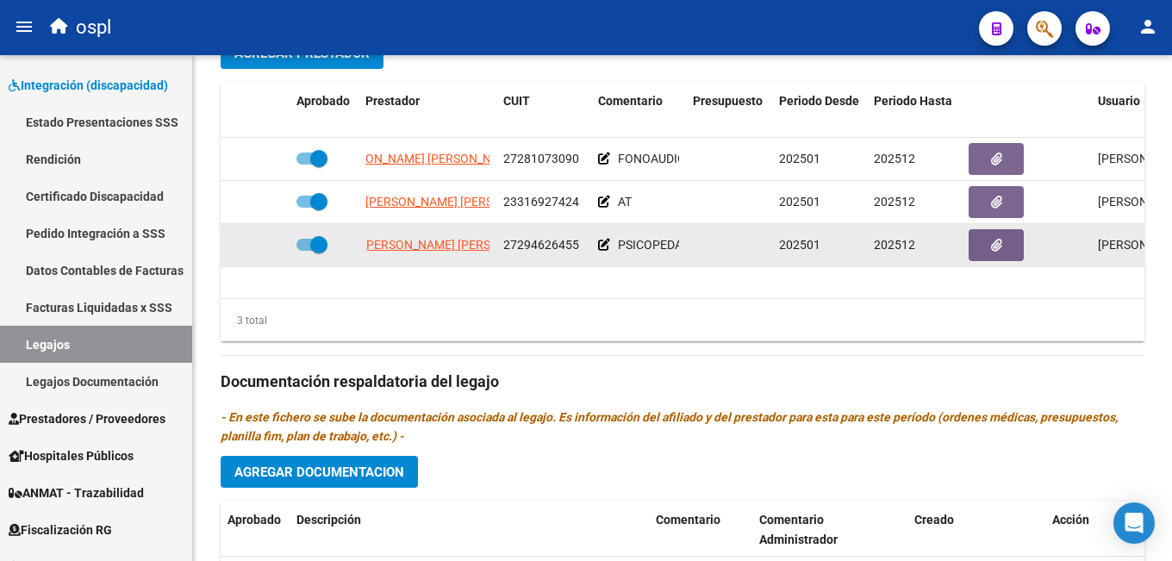
drag, startPoint x: 378, startPoint y: 249, endPoint x: 578, endPoint y: 249, distance: 199.9
click at [578, 249] on div "GODOY RUTH SABRINA 27294626455 PSICOPEDAGOGIA 202501 202512 Laura Pereira 28/05…" at bounding box center [751, 245] width 1060 height 43
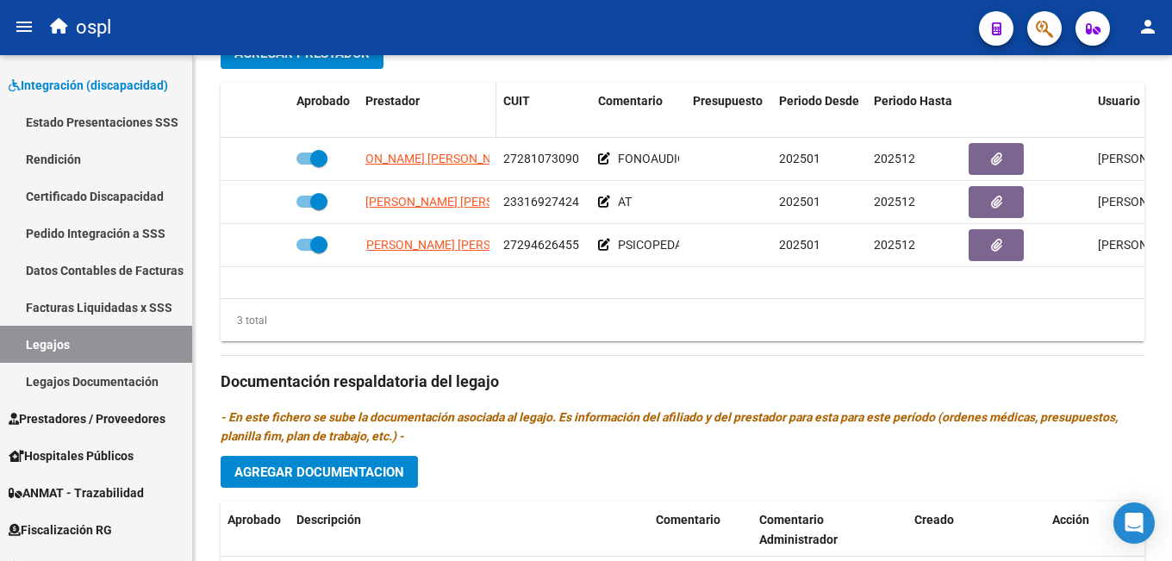
copy div "[PERSON_NAME] [PERSON_NAME] 27294626455"
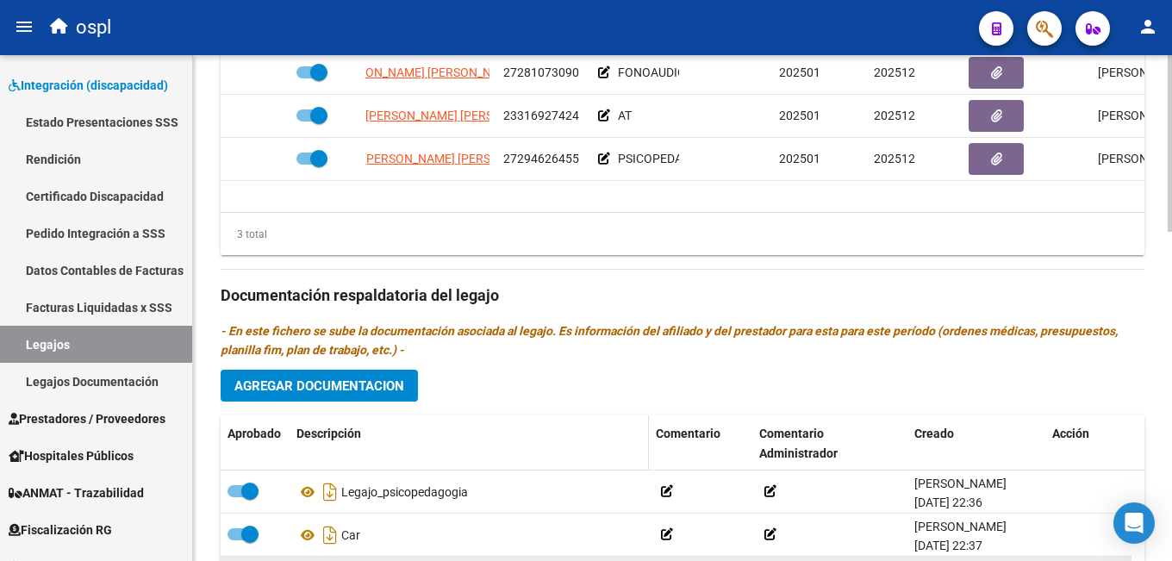
scroll to position [862, 0]
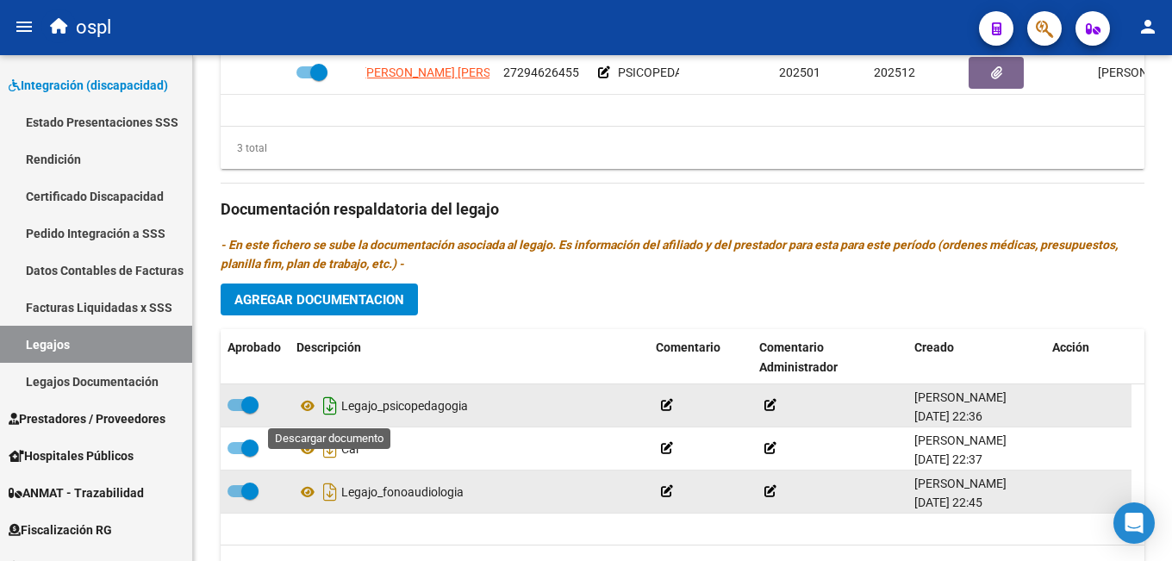
click at [327, 407] on icon "Descargar documento" at bounding box center [330, 406] width 22 height 28
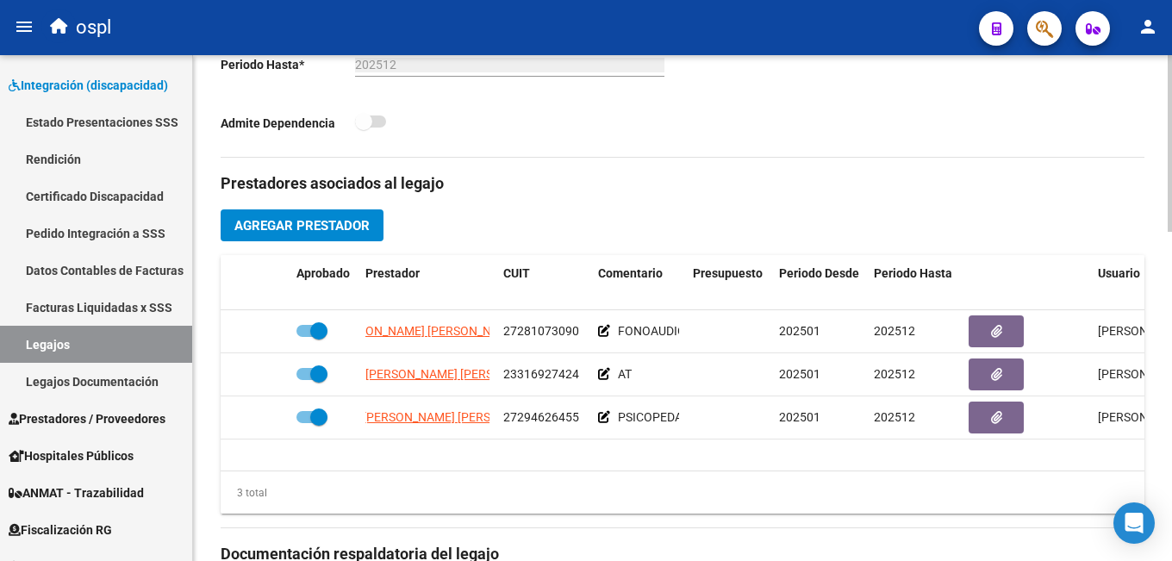
scroll to position [259, 0]
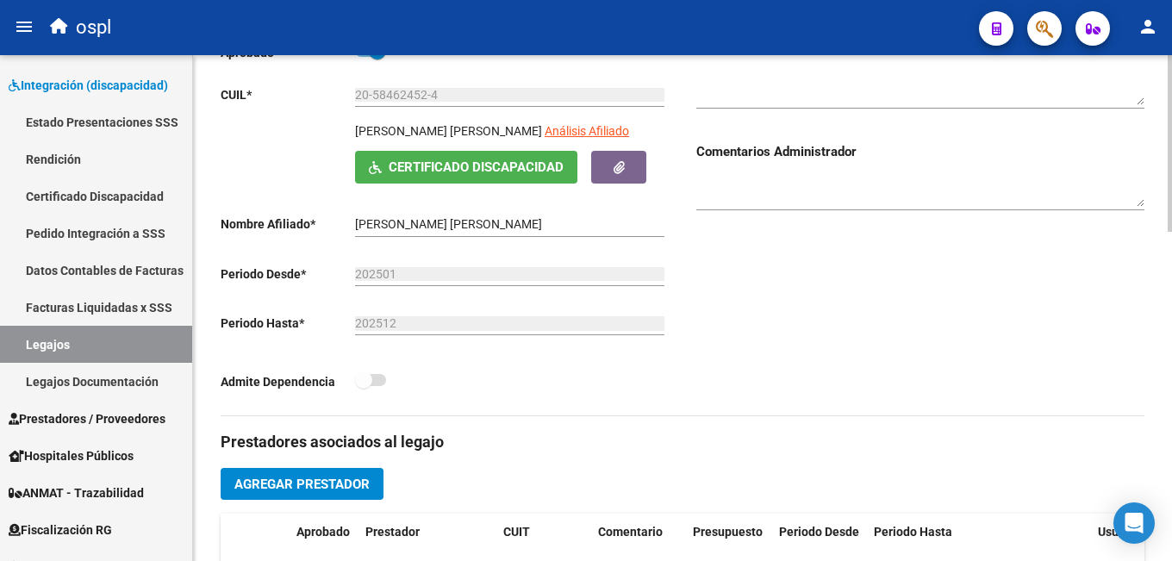
drag, startPoint x: 357, startPoint y: 131, endPoint x: 569, endPoint y: 125, distance: 212.1
click at [542, 125] on p "[PERSON_NAME] [PERSON_NAME]" at bounding box center [448, 131] width 187 height 19
copy p "[PERSON_NAME] [PERSON_NAME]"
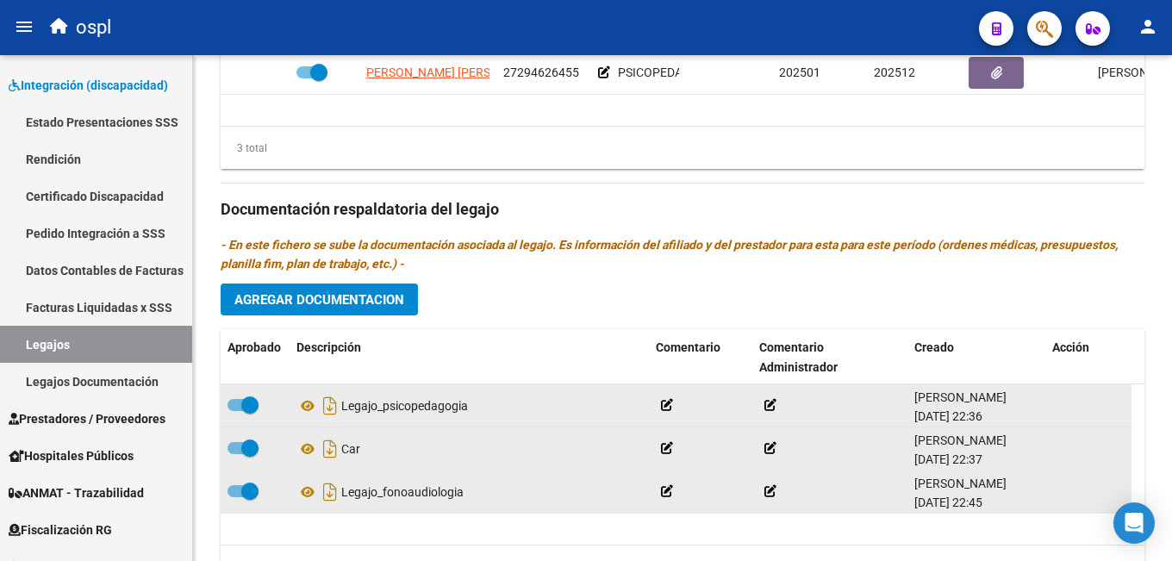
scroll to position [945, 0]
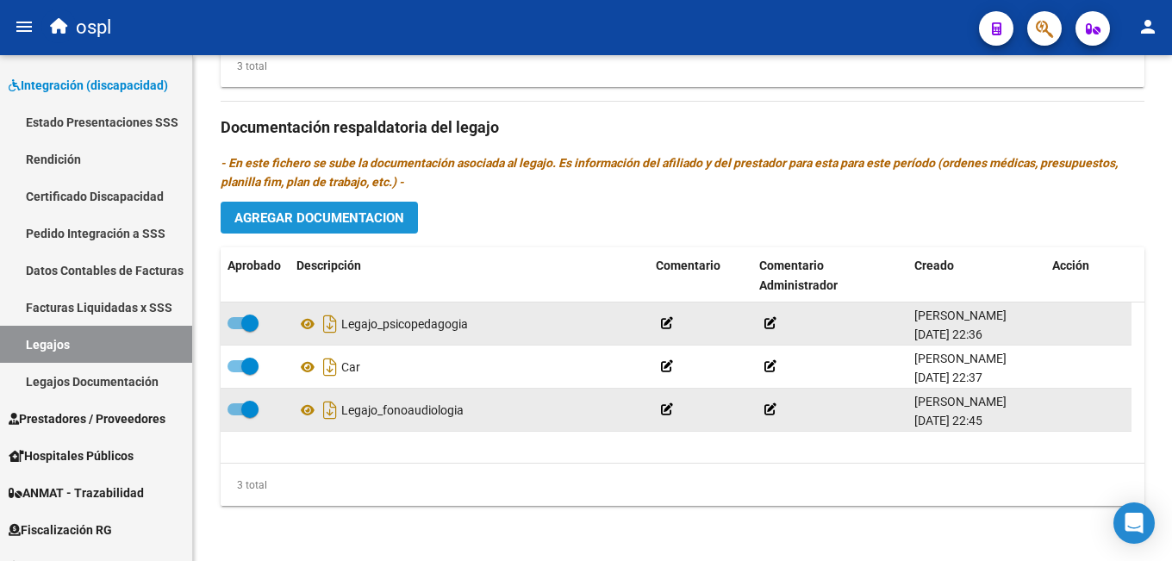
click at [336, 217] on span "Agregar Documentacion" at bounding box center [319, 218] width 170 height 16
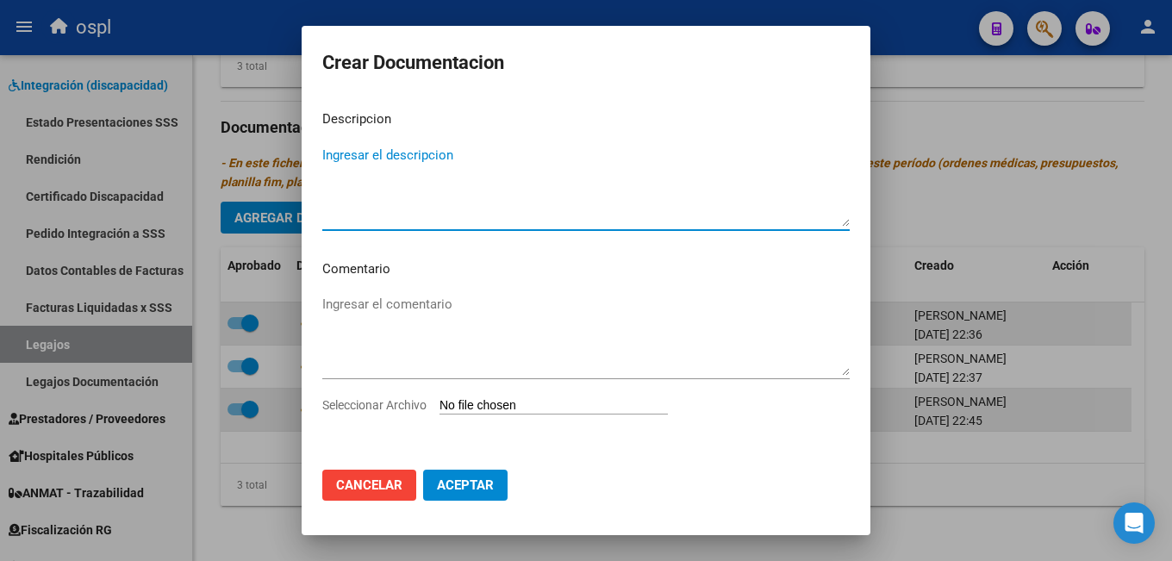
click at [471, 404] on input "Seleccionar Archivo" at bounding box center [554, 406] width 228 height 16
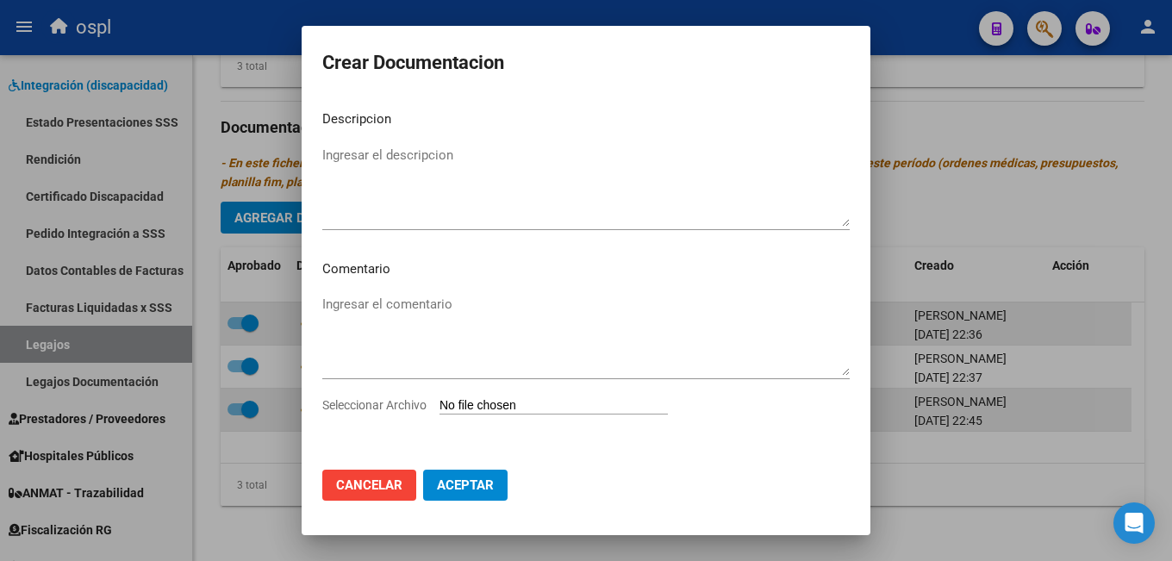
type input "C:\fakepath\Documentacion_merged.pdf"
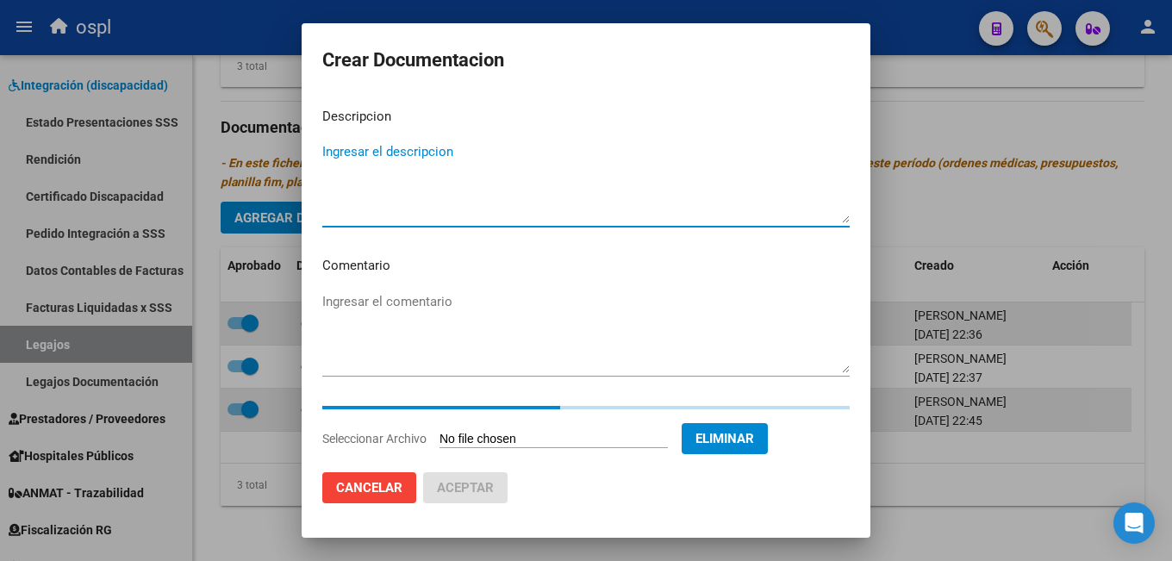
click at [443, 193] on textarea "Ingresar el descripcion" at bounding box center [585, 182] width 527 height 81
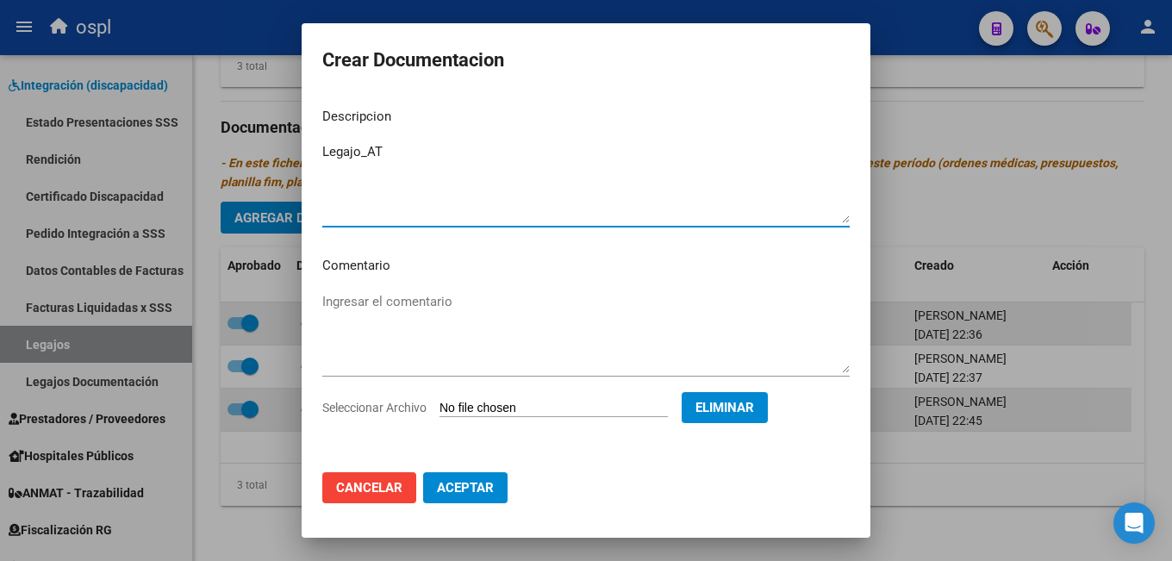
type textarea "Legajo_AT"
click at [472, 483] on span "Aceptar" at bounding box center [465, 488] width 57 height 16
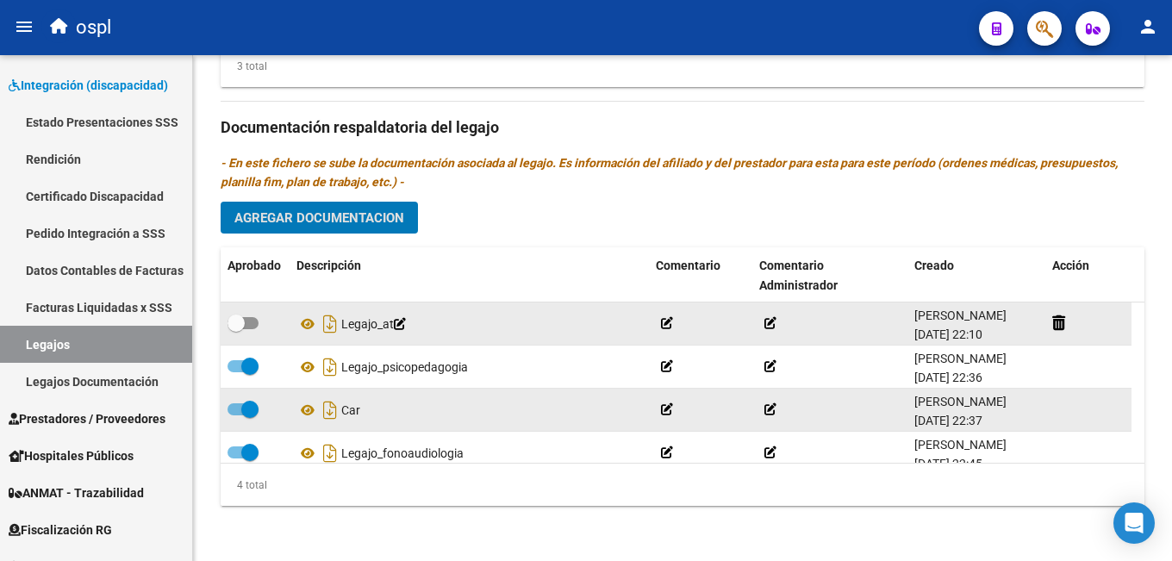
click at [244, 327] on span at bounding box center [236, 323] width 17 height 17
click at [236, 329] on input "checkbox" at bounding box center [235, 329] width 1 height 1
checkbox input "true"
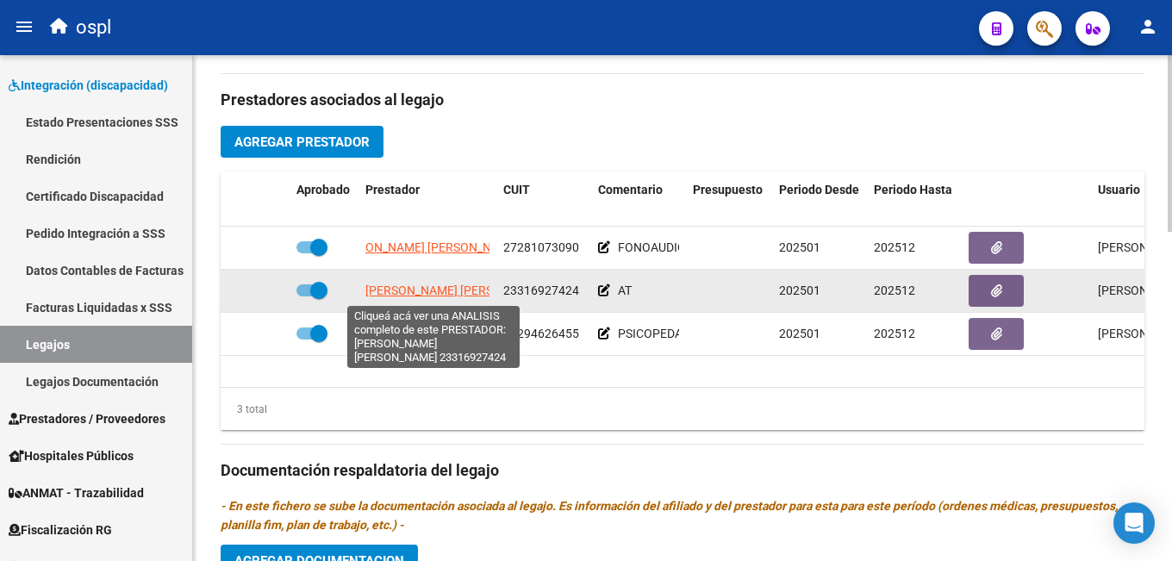
scroll to position [0, 12]
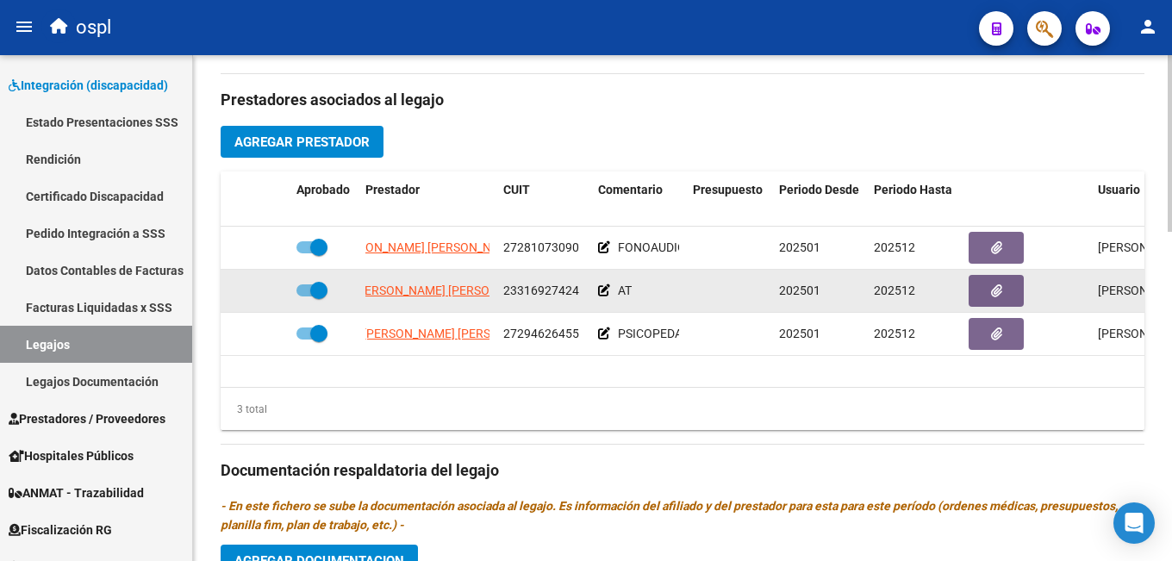
drag, startPoint x: 359, startPoint y: 293, endPoint x: 577, endPoint y: 290, distance: 217.2
click at [577, 290] on div "MOLINA CINTIA SUSANA 23316927424 AT 202501 202512 Laura Pereira 17/05/2025" at bounding box center [751, 291] width 1060 height 43
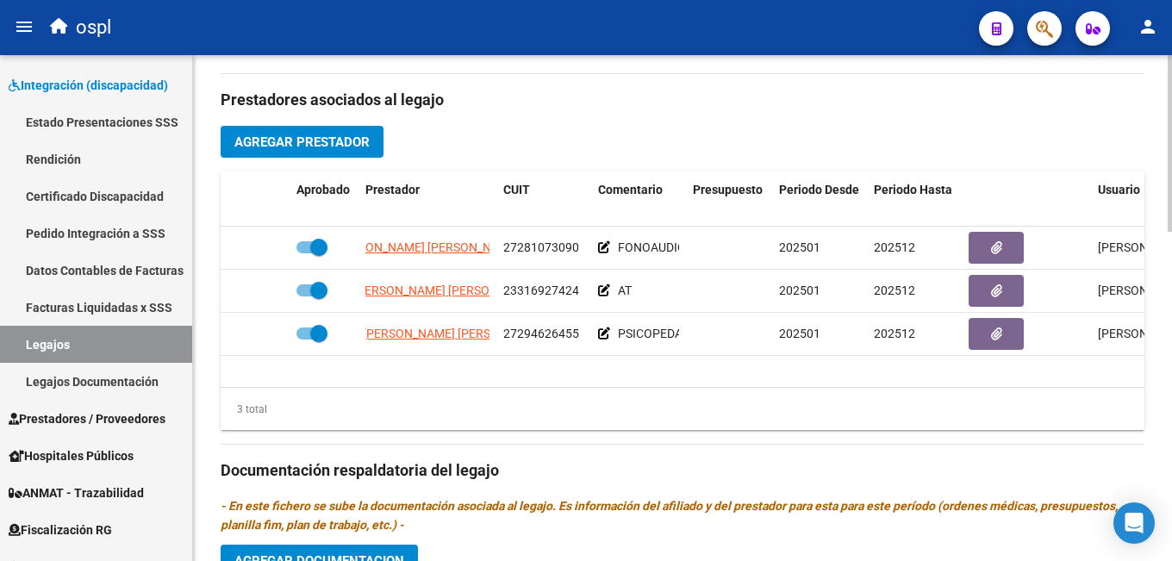
copy div "MOLINA CINTIA SUSANA 23316927424"
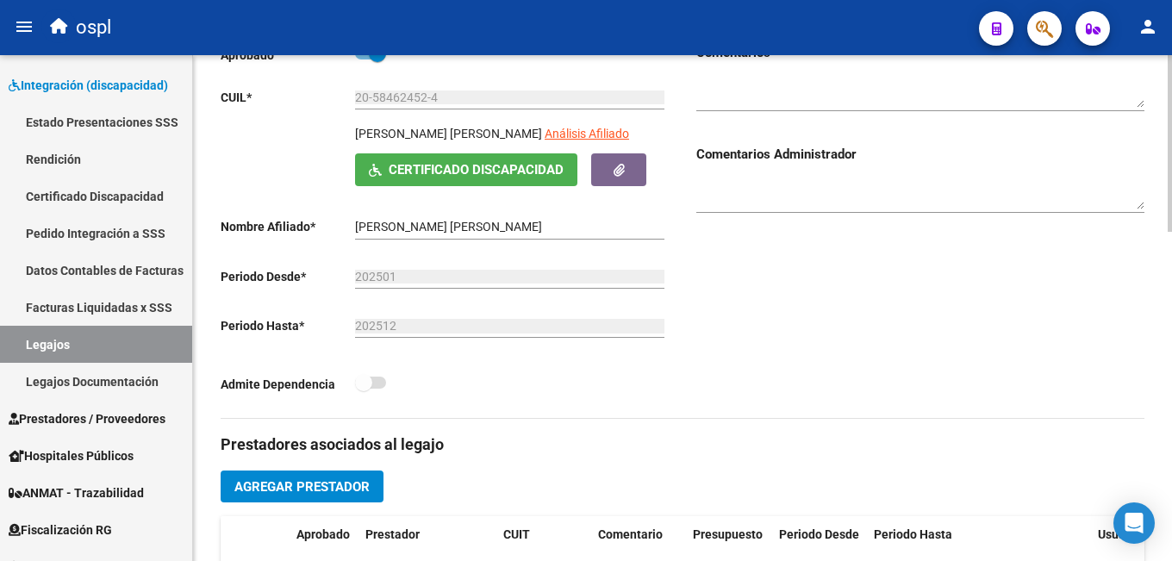
scroll to position [84, 0]
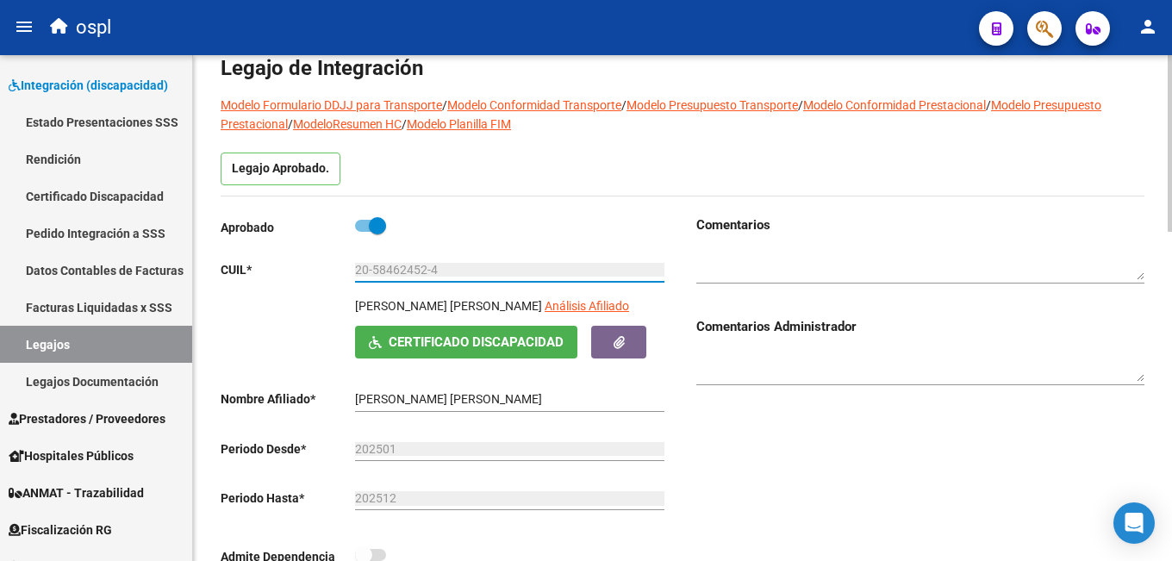
drag, startPoint x: 442, startPoint y: 268, endPoint x: 349, endPoint y: 263, distance: 93.2
click at [349, 263] on app-form-text-field "CUIL * 20-58462452-4 Ingresar CUIL" at bounding box center [443, 270] width 444 height 14
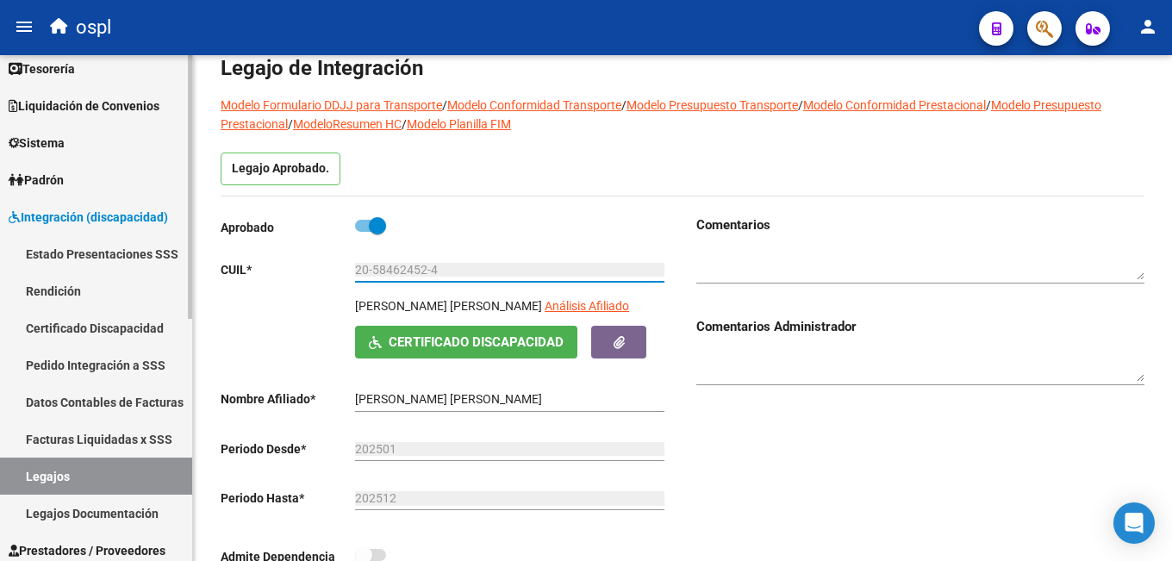
scroll to position [259, 0]
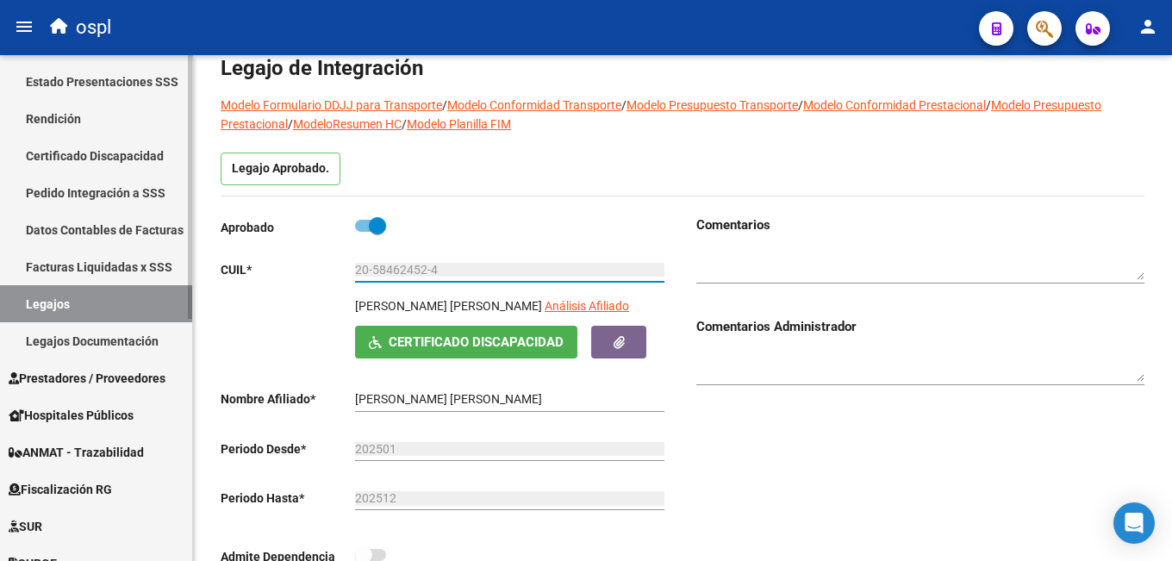
click at [95, 374] on span "Prestadores / Proveedores" at bounding box center [87, 378] width 157 height 19
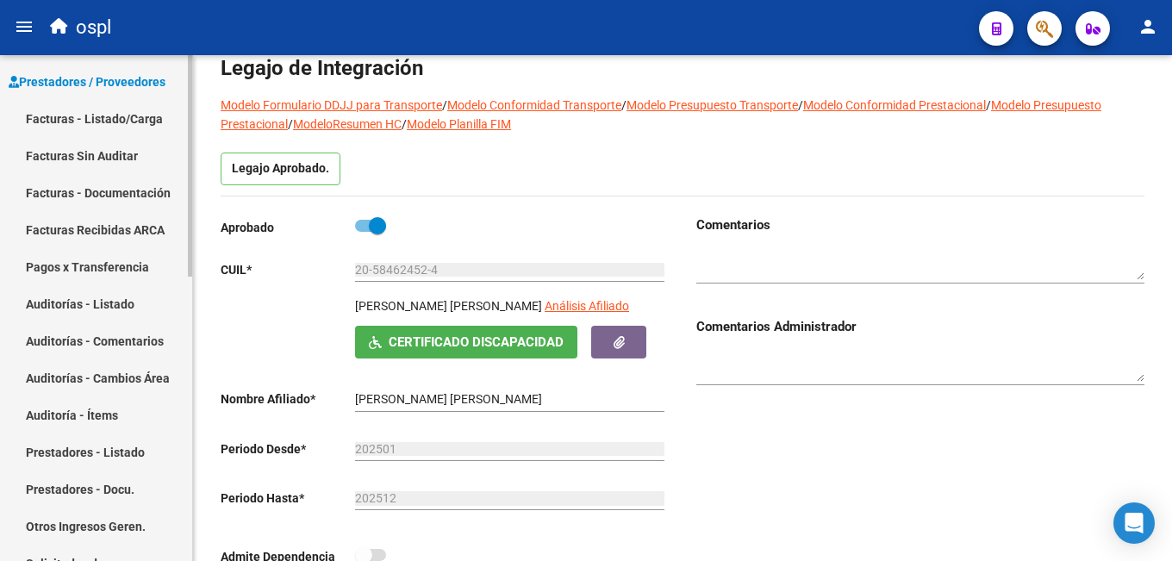
click at [99, 124] on link "Facturas - Listado/Carga" at bounding box center [96, 118] width 192 height 37
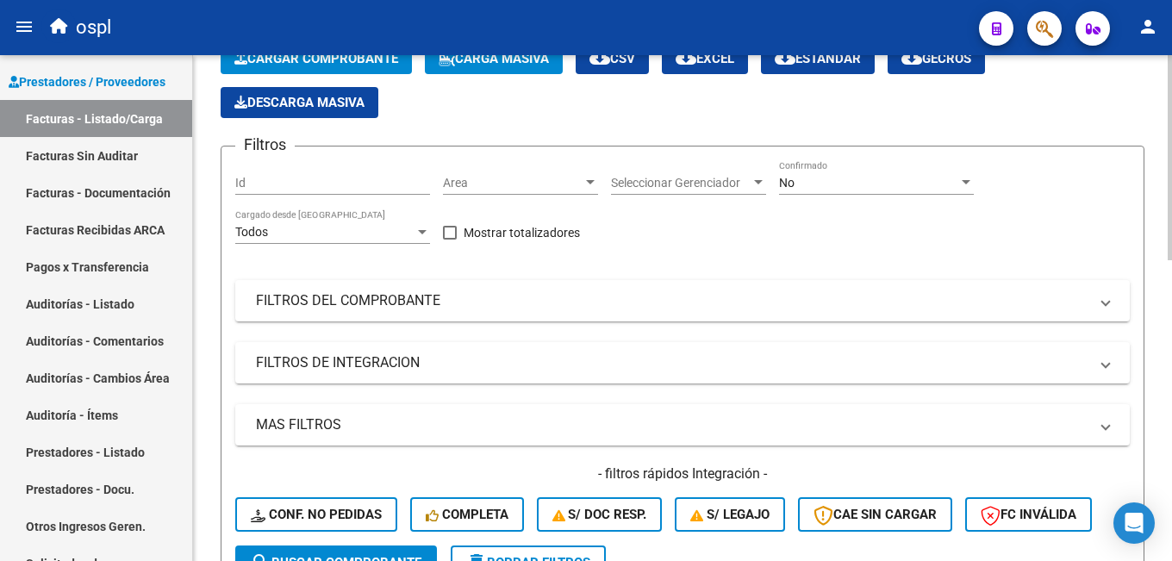
click at [500, 188] on span "Area" at bounding box center [513, 183] width 140 height 15
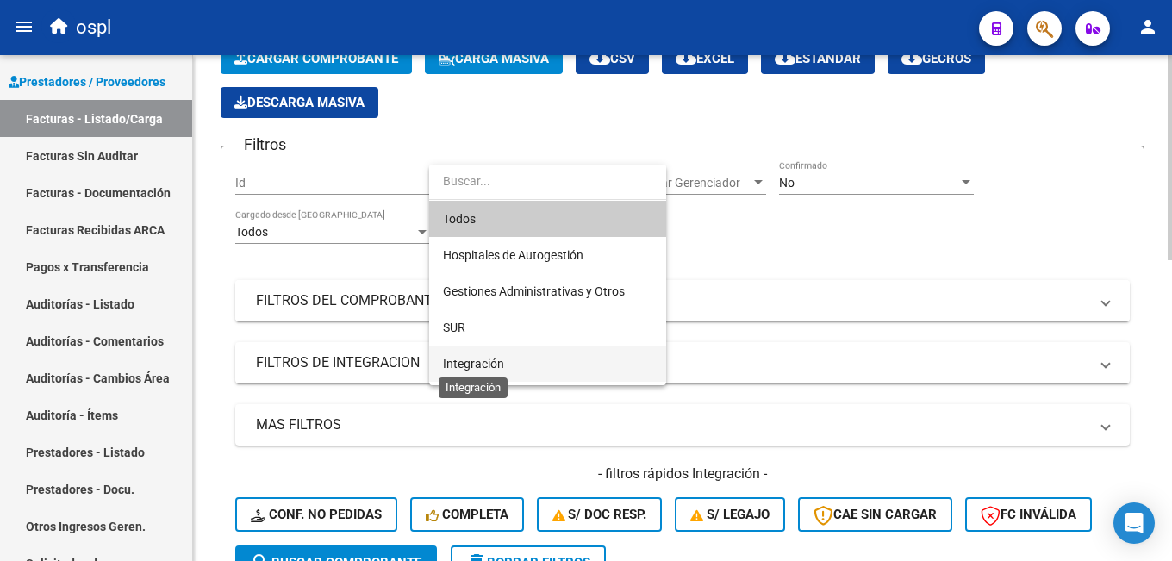
drag, startPoint x: 477, startPoint y: 363, endPoint x: 652, endPoint y: 284, distance: 192.1
click at [478, 363] on span "Integración" at bounding box center [473, 364] width 61 height 14
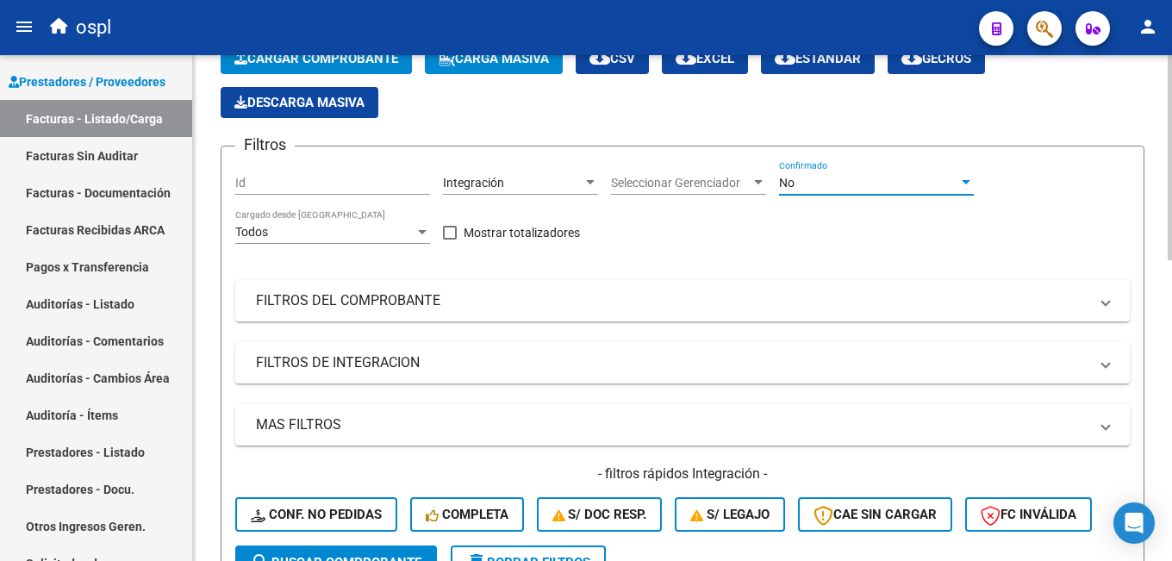
click at [827, 184] on div "No" at bounding box center [868, 183] width 179 height 15
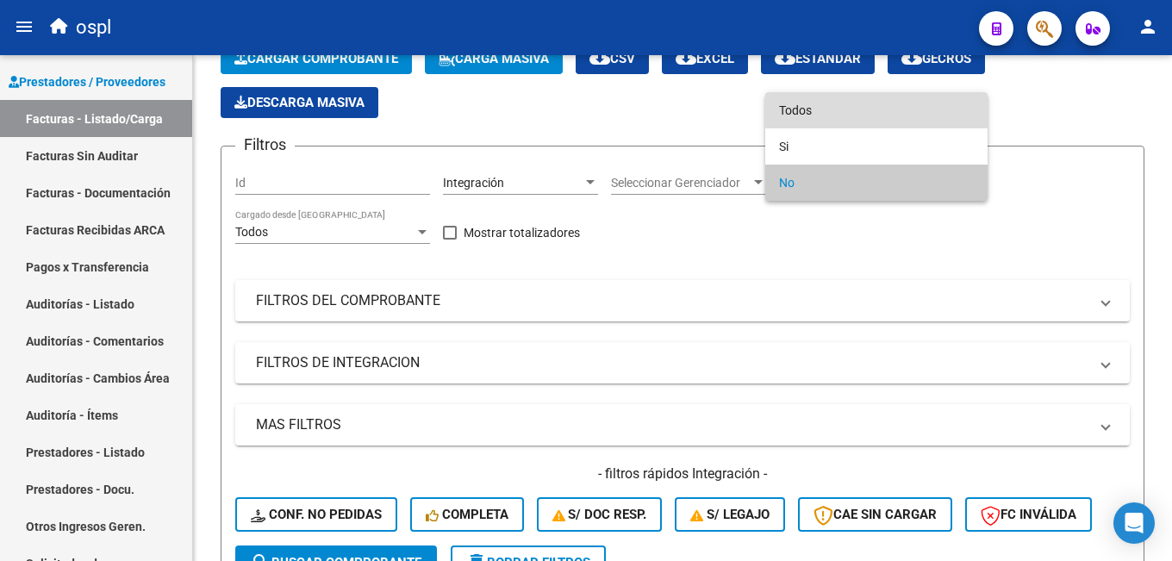
click at [811, 113] on span "Todos" at bounding box center [876, 110] width 195 height 36
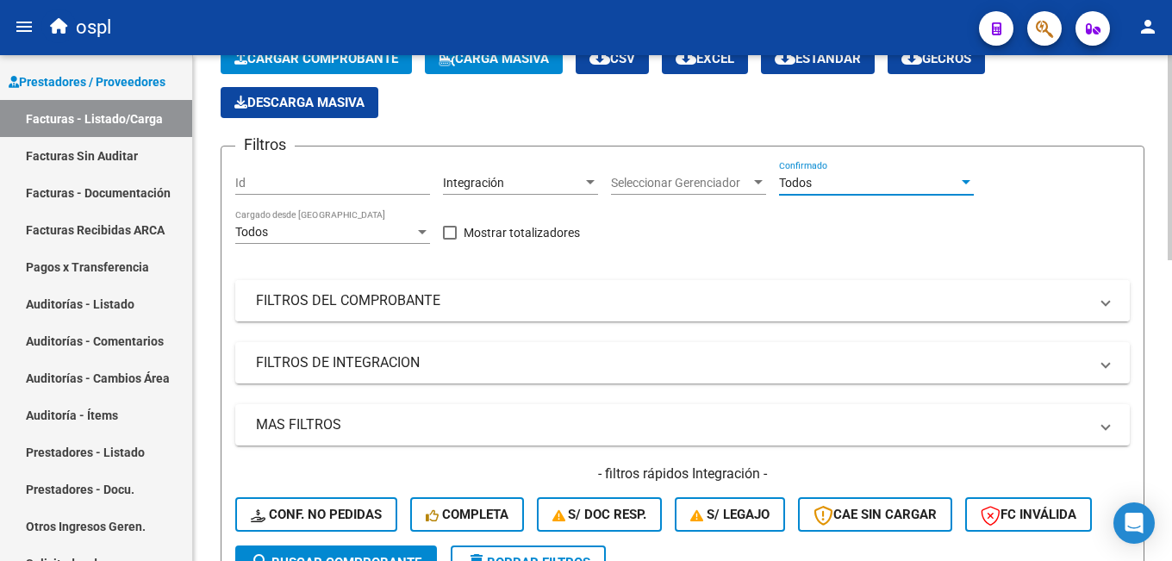
click at [402, 311] on mat-expansion-panel-header "FILTROS DEL COMPROBANTE" at bounding box center [682, 300] width 895 height 41
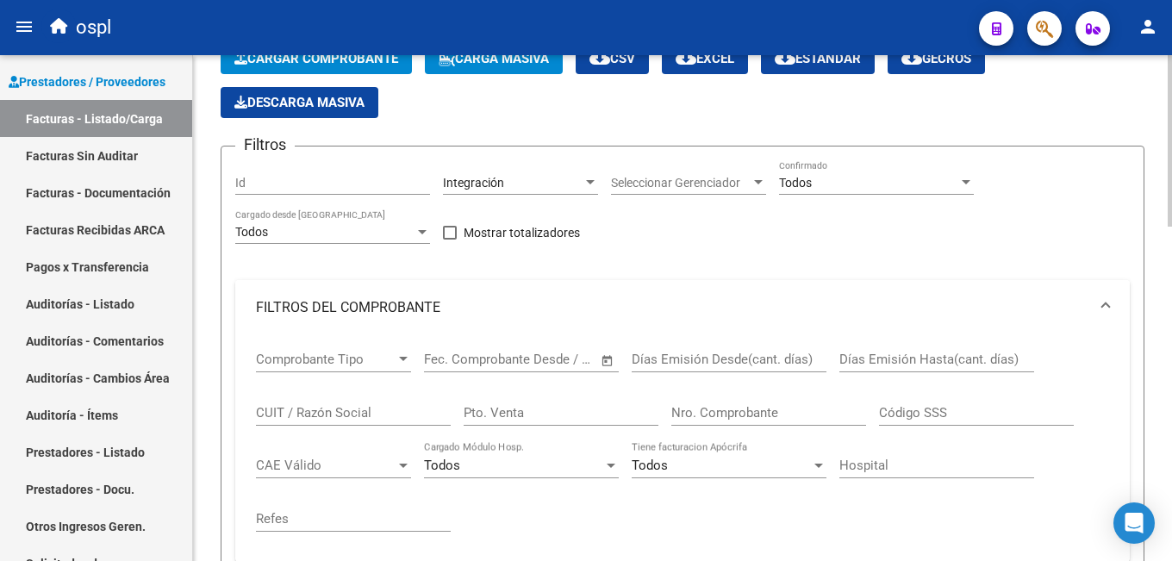
scroll to position [170, 0]
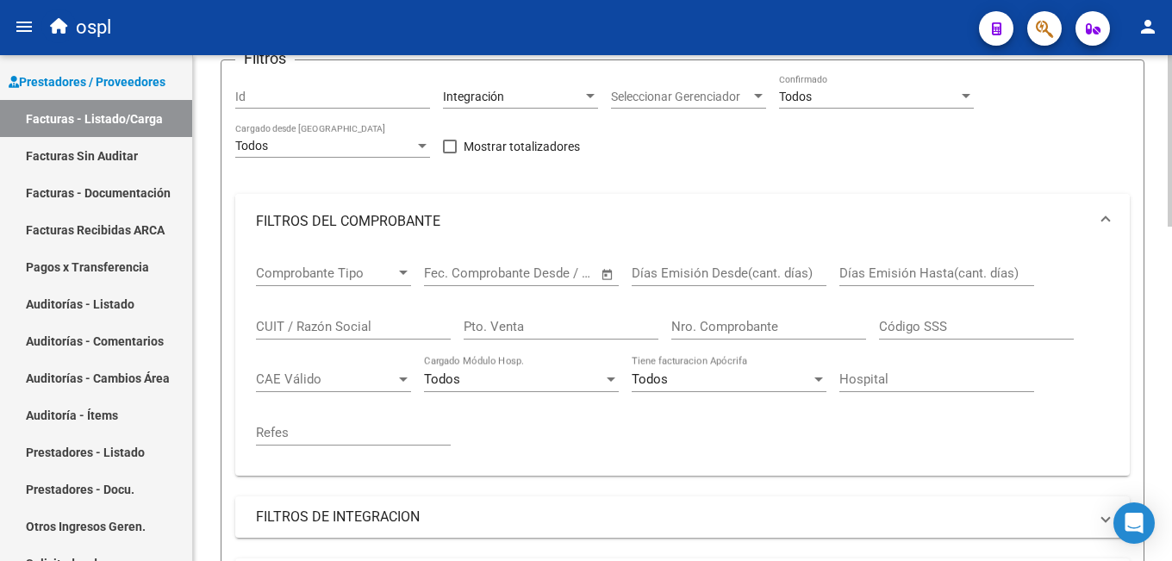
click at [373, 214] on mat-panel-title "FILTROS DEL COMPROBANTE" at bounding box center [672, 221] width 833 height 19
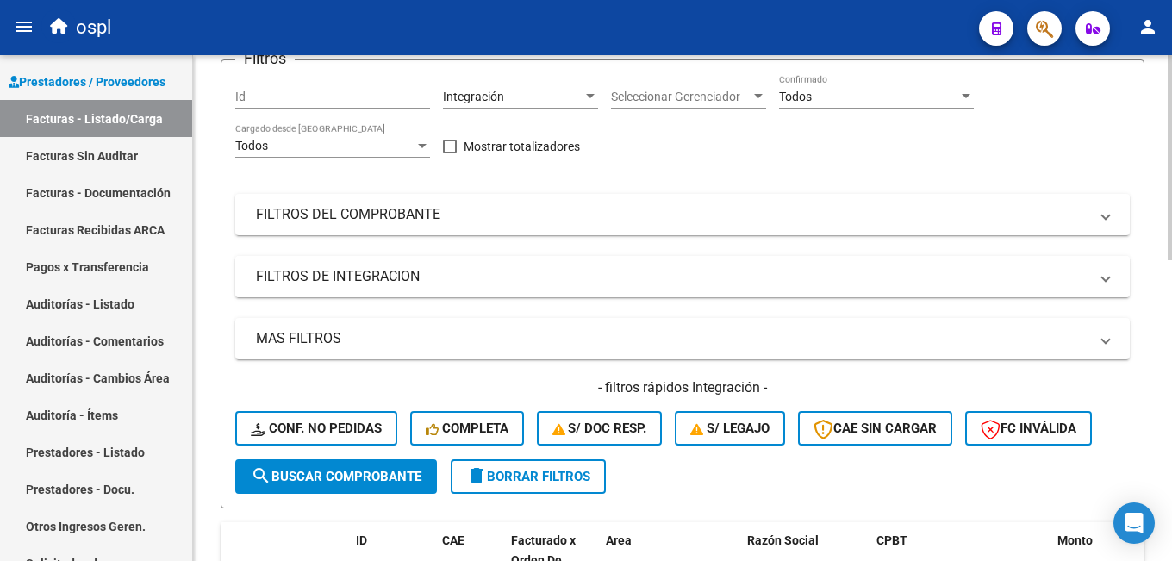
click at [350, 287] on mat-expansion-panel-header "FILTROS DE INTEGRACION" at bounding box center [682, 276] width 895 height 41
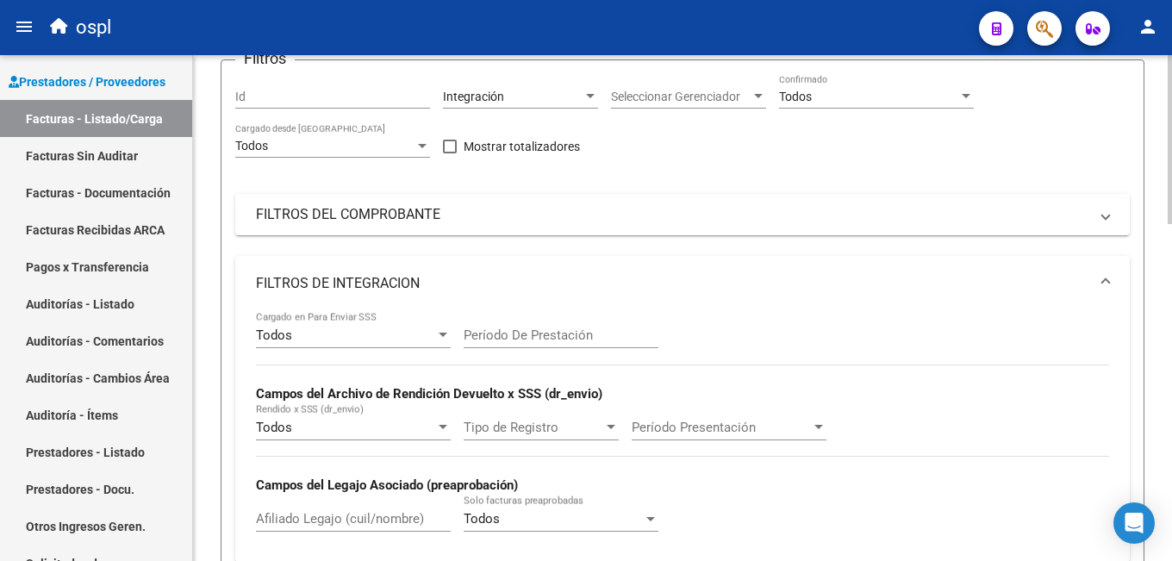
scroll to position [256, 0]
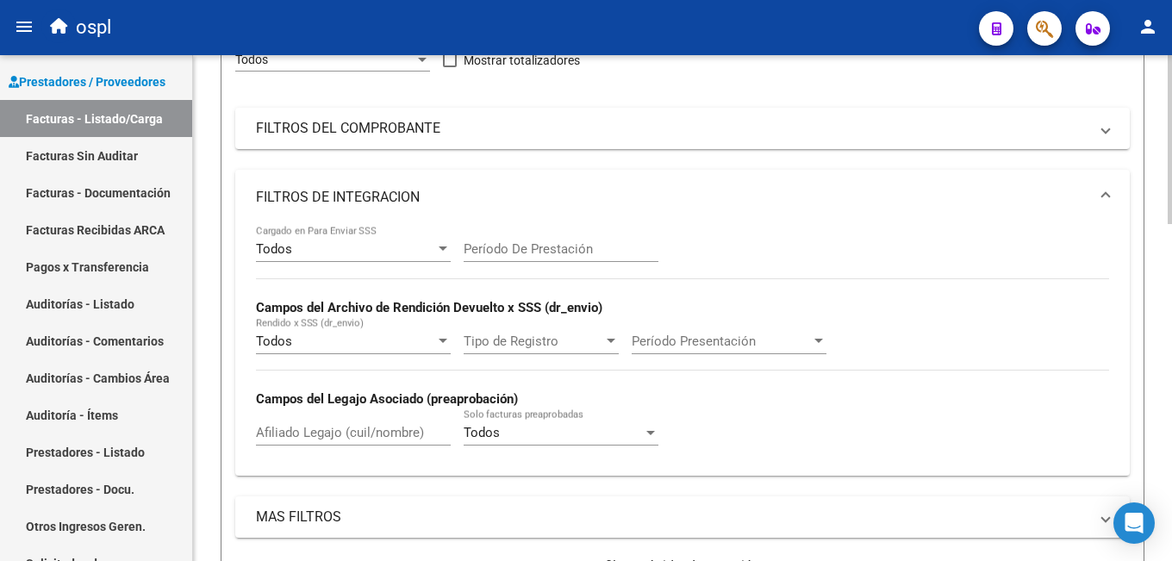
click at [319, 433] on input "Afiliado Legajo (cuil/nombre)" at bounding box center [353, 433] width 195 height 16
paste input "20-58462452-4"
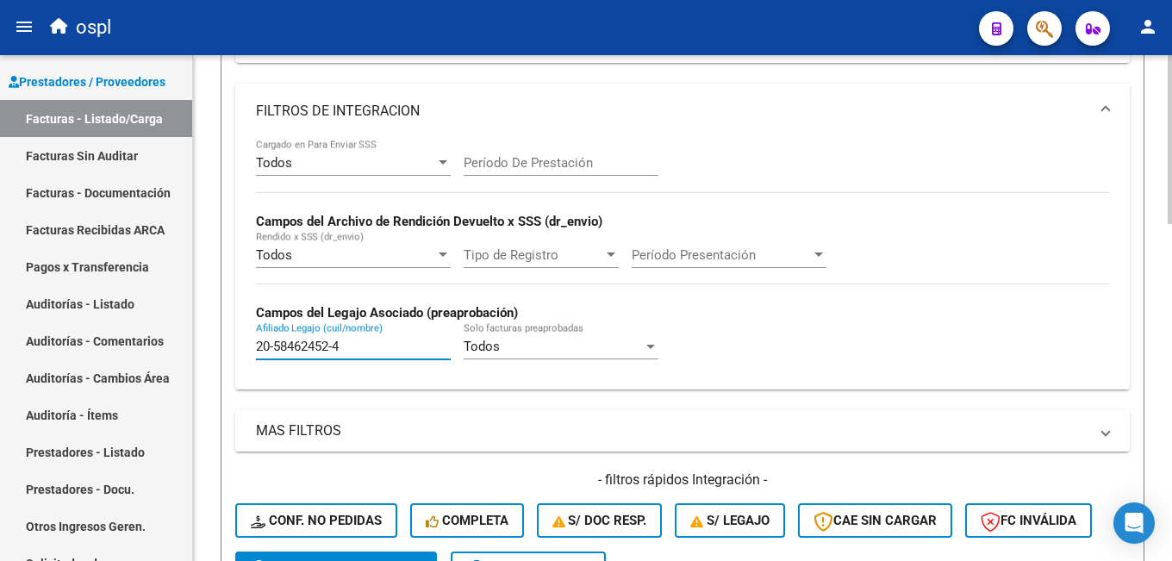
scroll to position [428, 0]
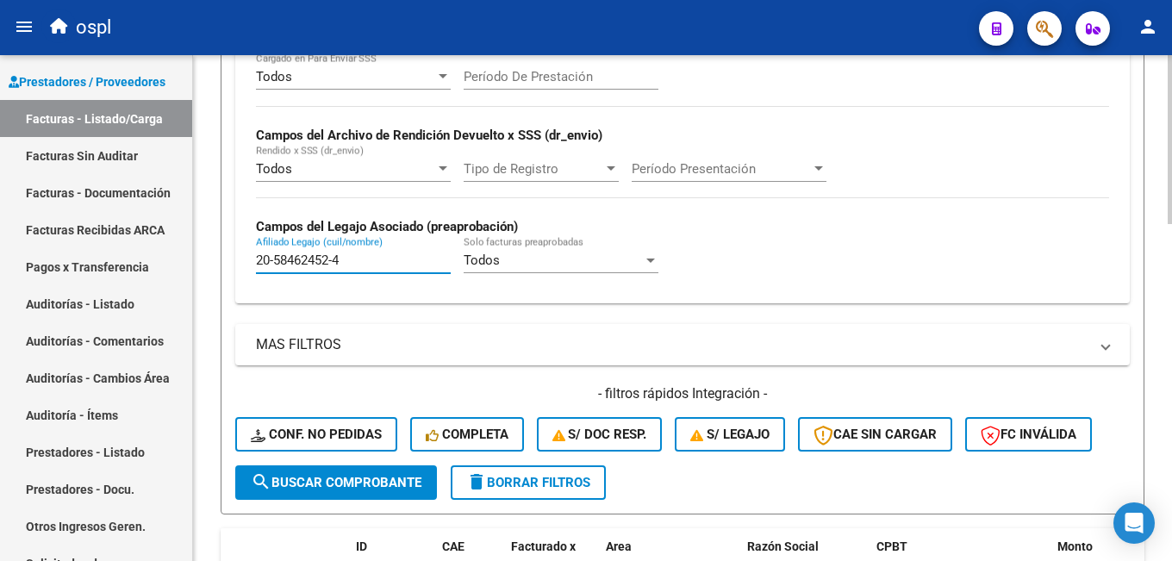
click at [356, 486] on span "search Buscar Comprobante" at bounding box center [336, 483] width 171 height 16
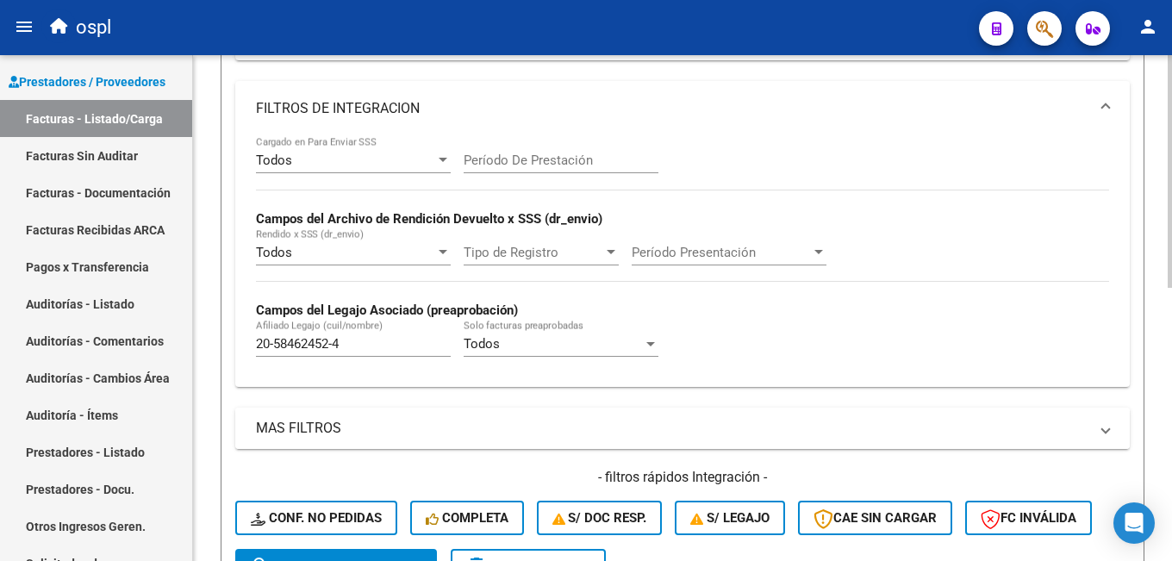
scroll to position [431, 0]
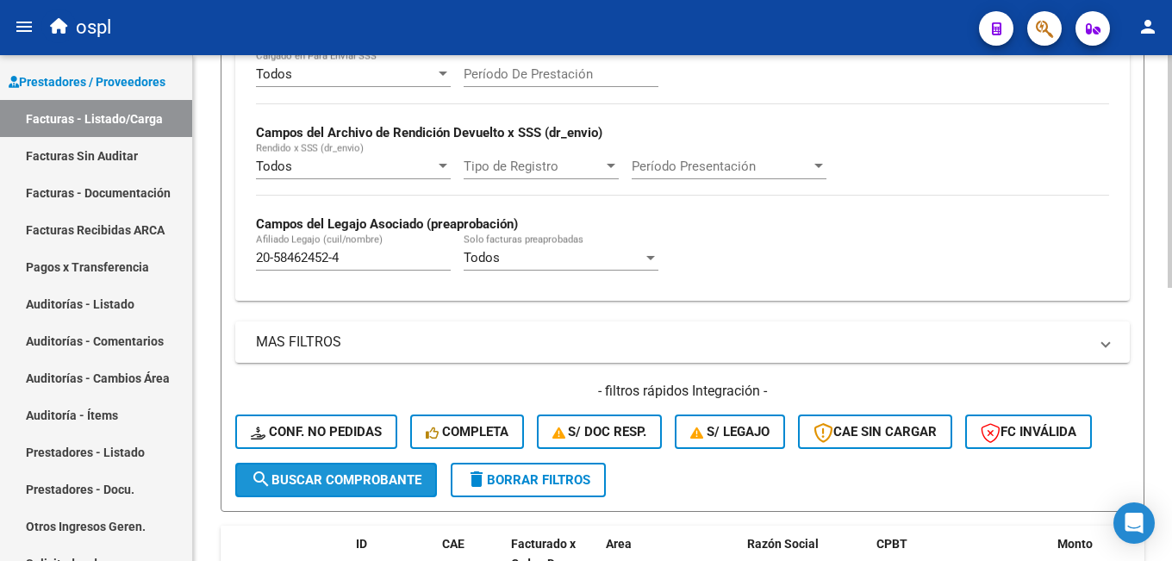
click at [333, 467] on button "search Buscar Comprobante" at bounding box center [336, 480] width 202 height 34
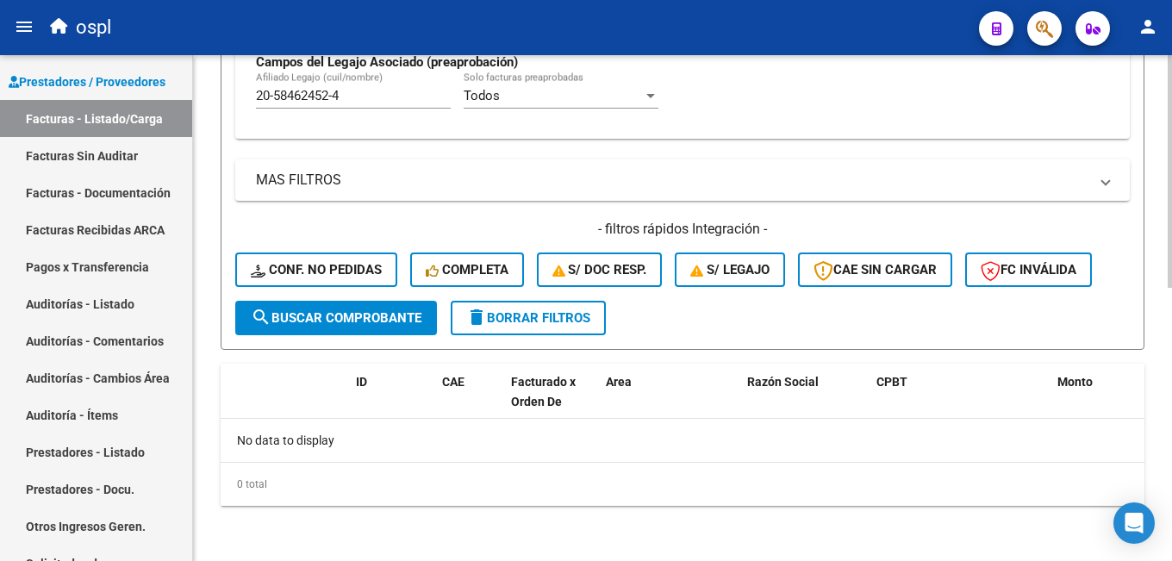
scroll to position [334, 0]
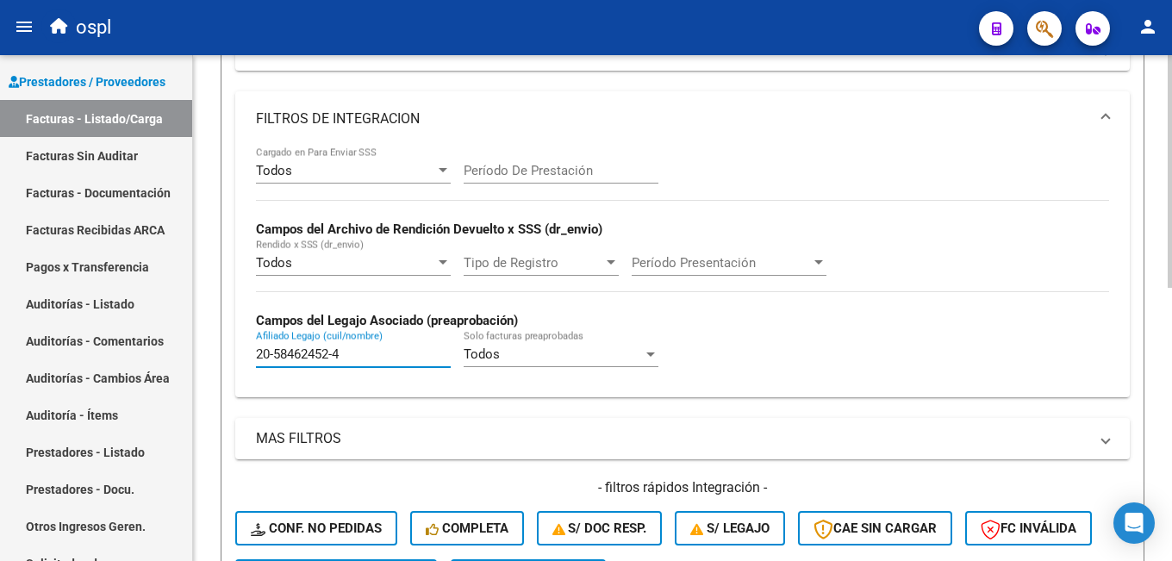
click at [271, 351] on input "20-58462452-4" at bounding box center [353, 354] width 195 height 16
click at [332, 348] on input "2058462452-4" at bounding box center [353, 354] width 195 height 16
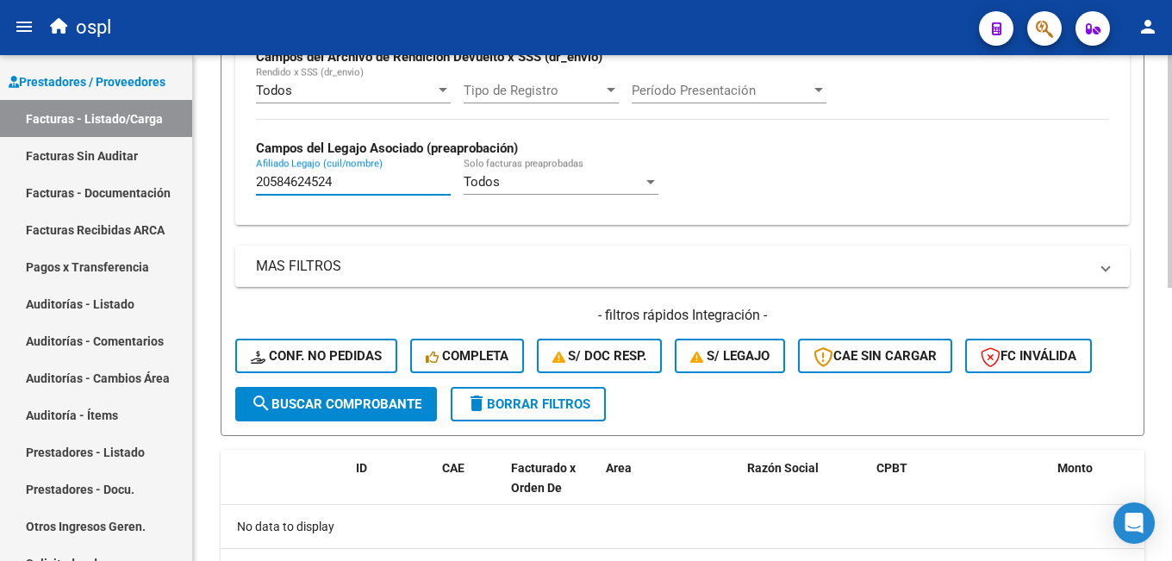
type input "20584624524"
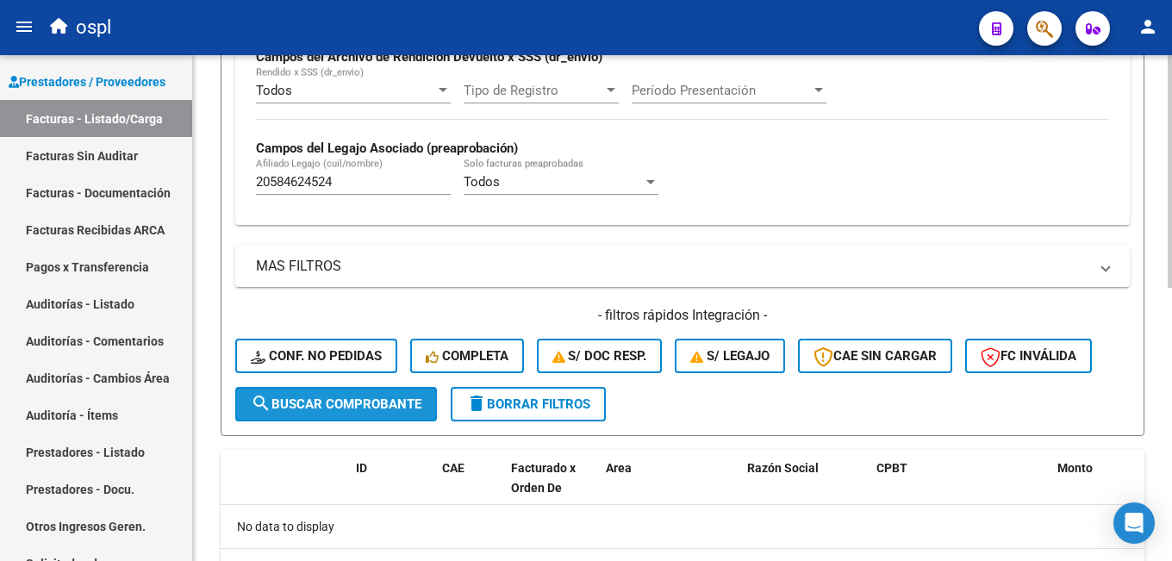
click at [357, 400] on span "search Buscar Comprobante" at bounding box center [336, 404] width 171 height 16
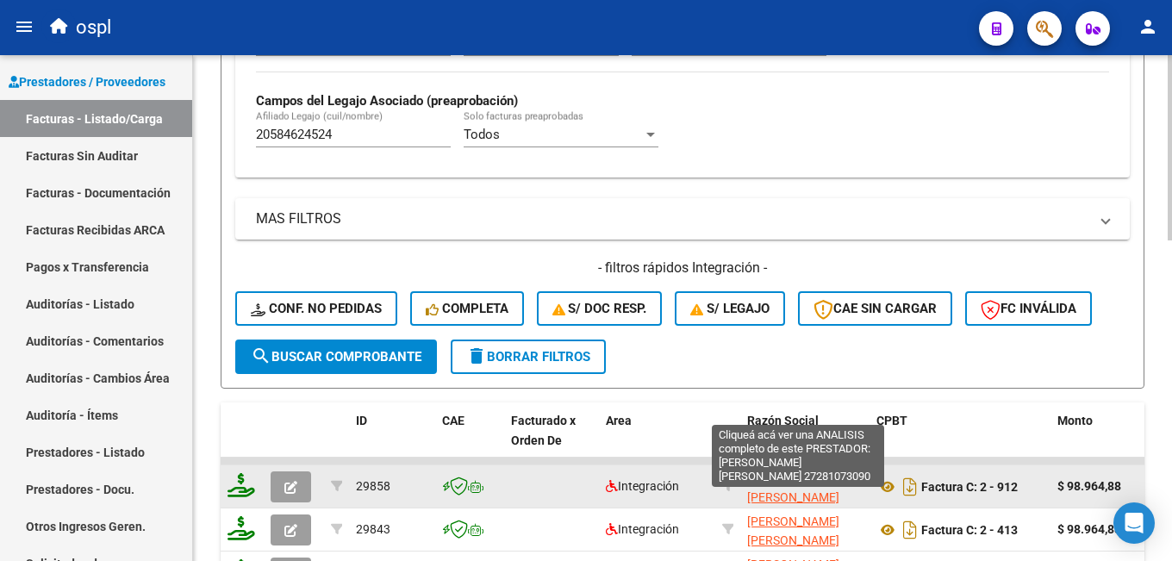
scroll to position [813, 0]
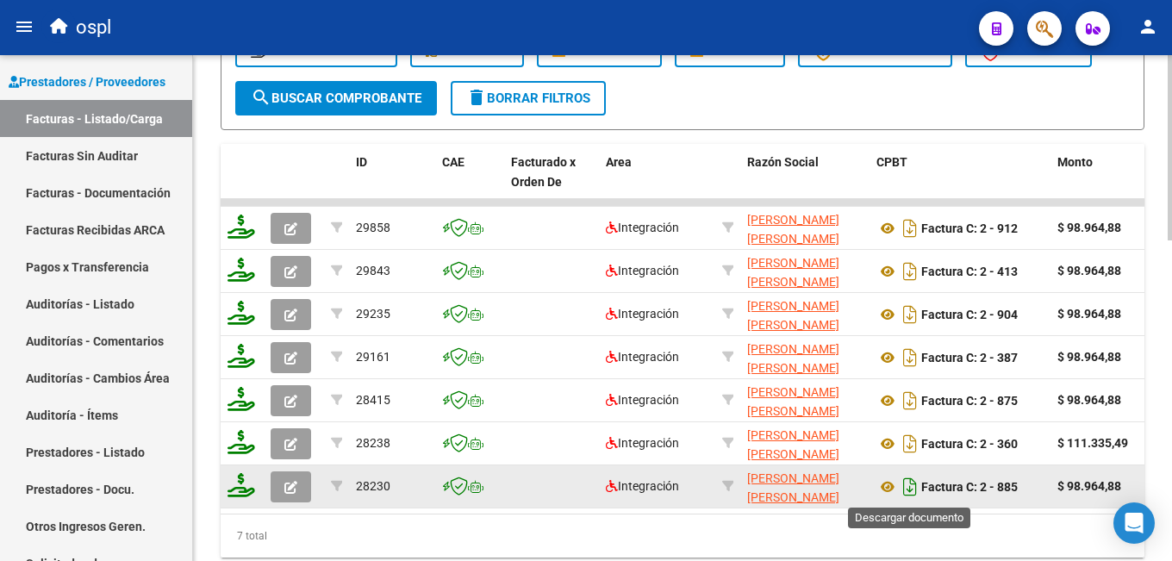
click at [907, 489] on icon "Descargar documento" at bounding box center [910, 487] width 22 height 28
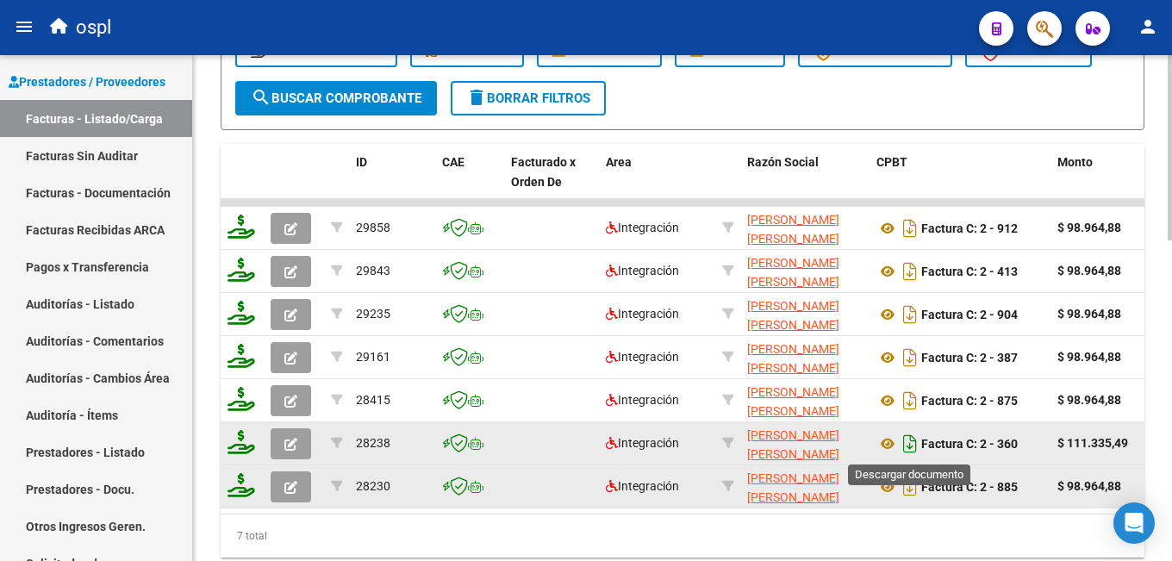
click at [913, 446] on icon "Descargar documento" at bounding box center [910, 444] width 22 height 28
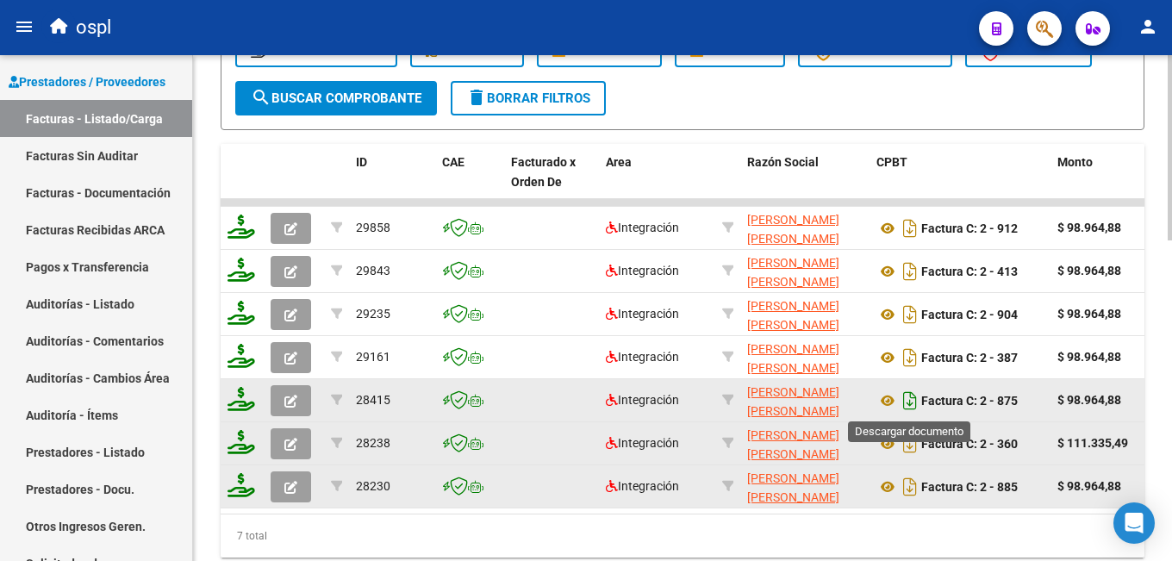
click at [914, 402] on icon "Descargar documento" at bounding box center [910, 401] width 22 height 28
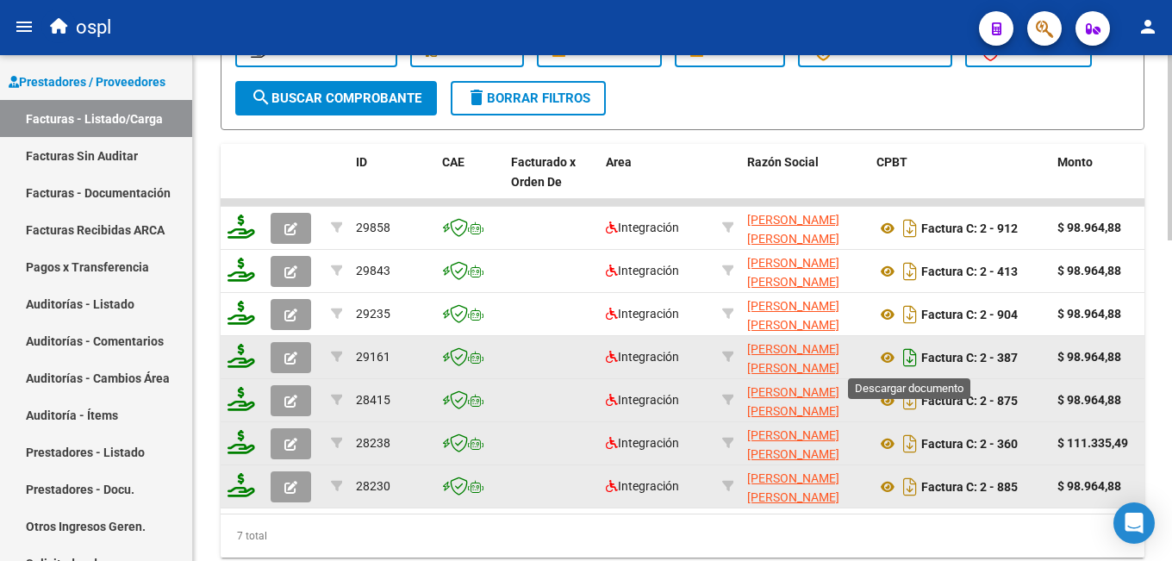
click at [914, 354] on icon "Descargar documento" at bounding box center [910, 358] width 22 height 28
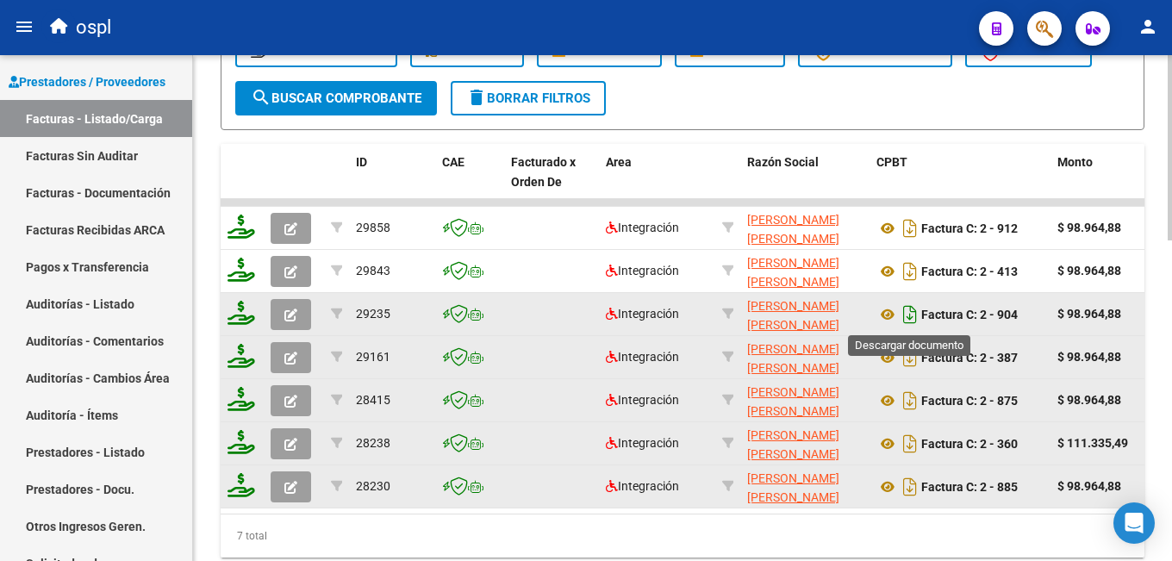
click at [913, 312] on icon "Descargar documento" at bounding box center [910, 315] width 22 height 28
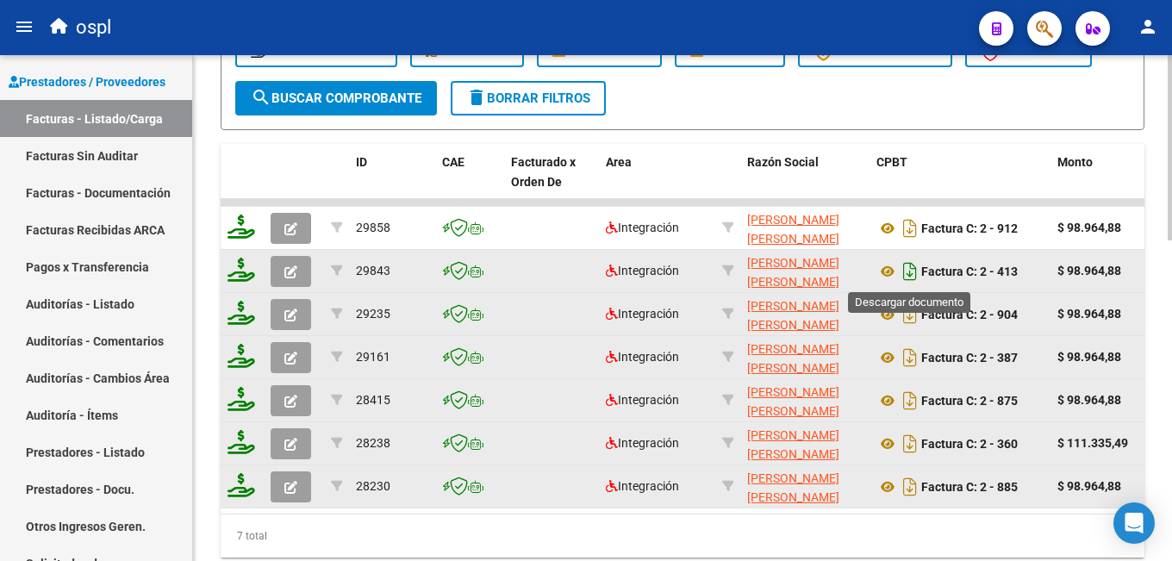
click at [914, 271] on icon "Descargar documento" at bounding box center [910, 272] width 22 height 28
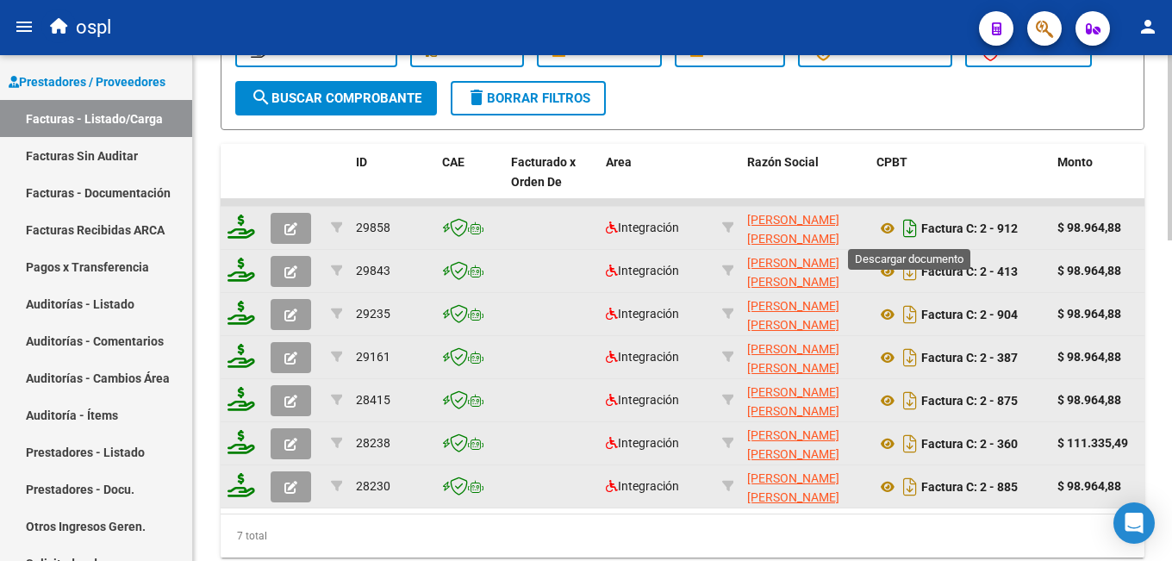
click at [914, 227] on icon "Descargar documento" at bounding box center [910, 229] width 22 height 28
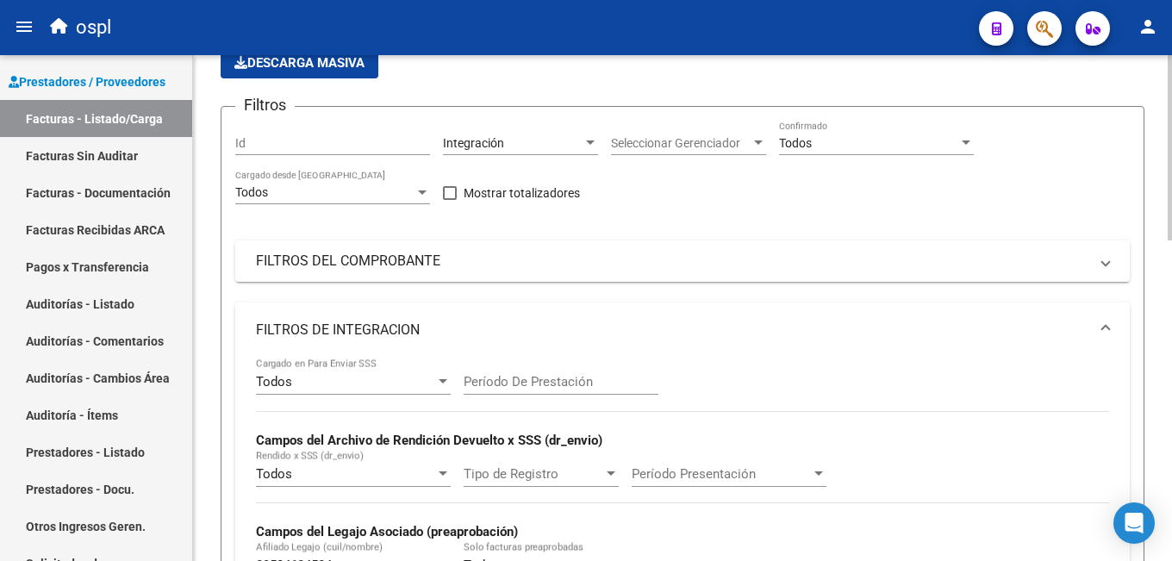
scroll to position [37, 0]
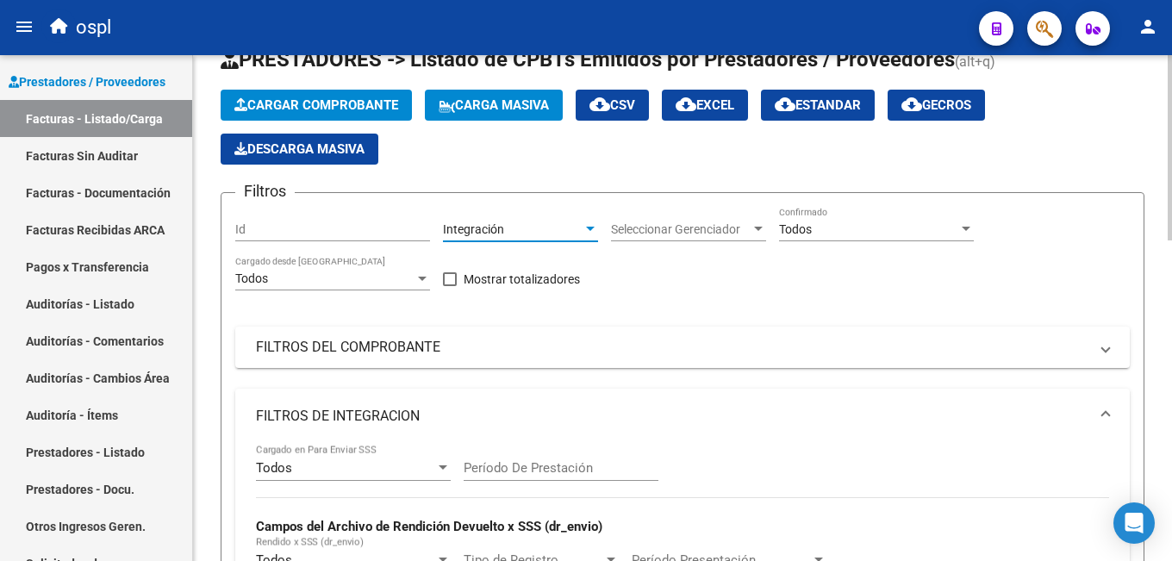
click at [517, 224] on div "Integración" at bounding box center [513, 229] width 140 height 15
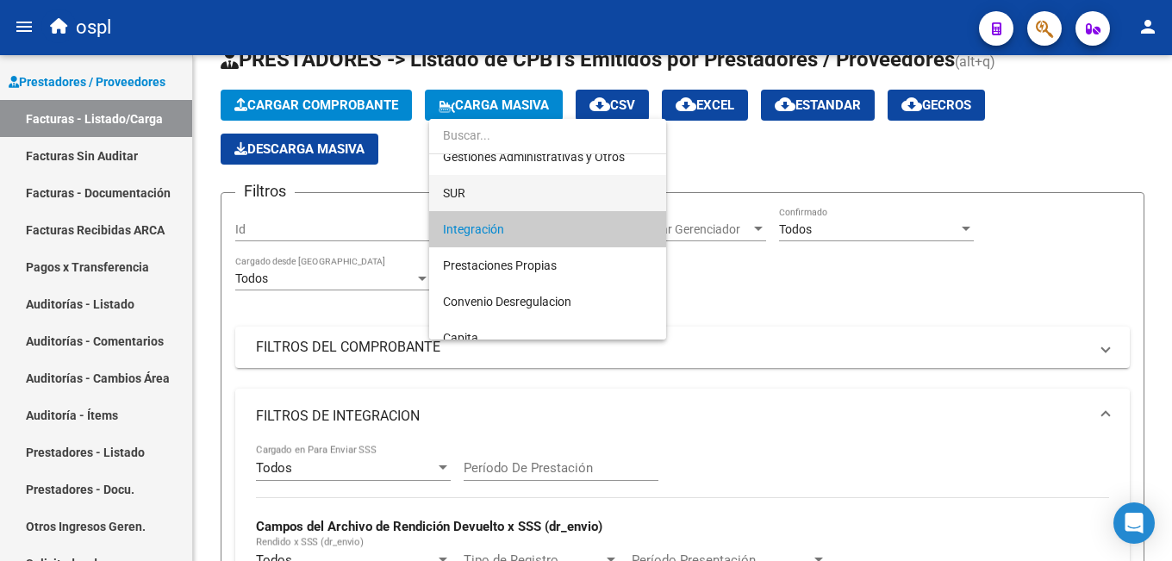
scroll to position [3, 0]
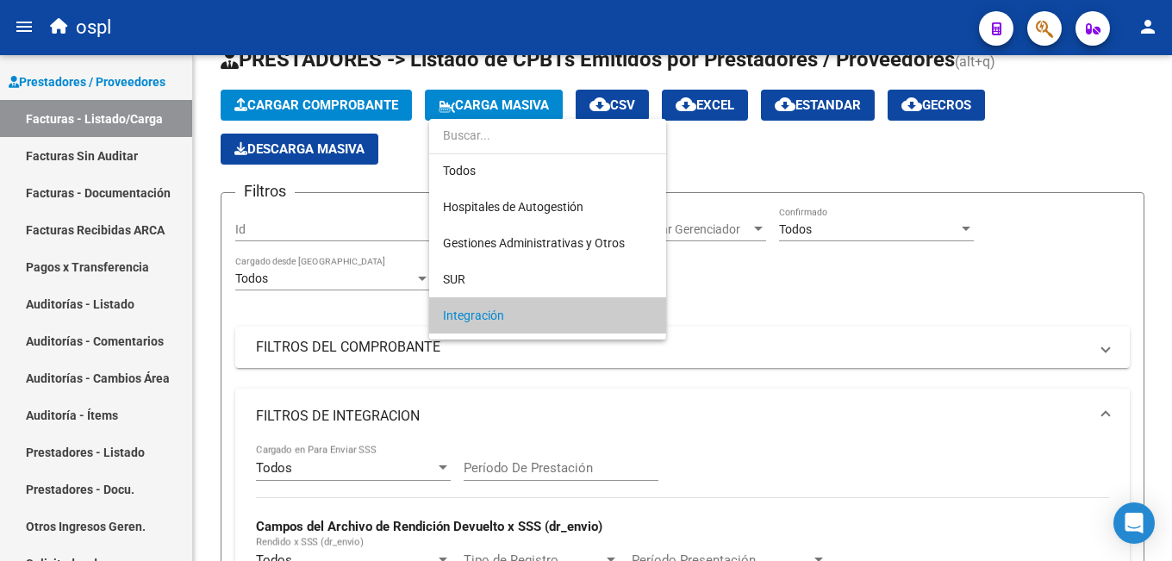
click at [781, 302] on div at bounding box center [586, 280] width 1172 height 561
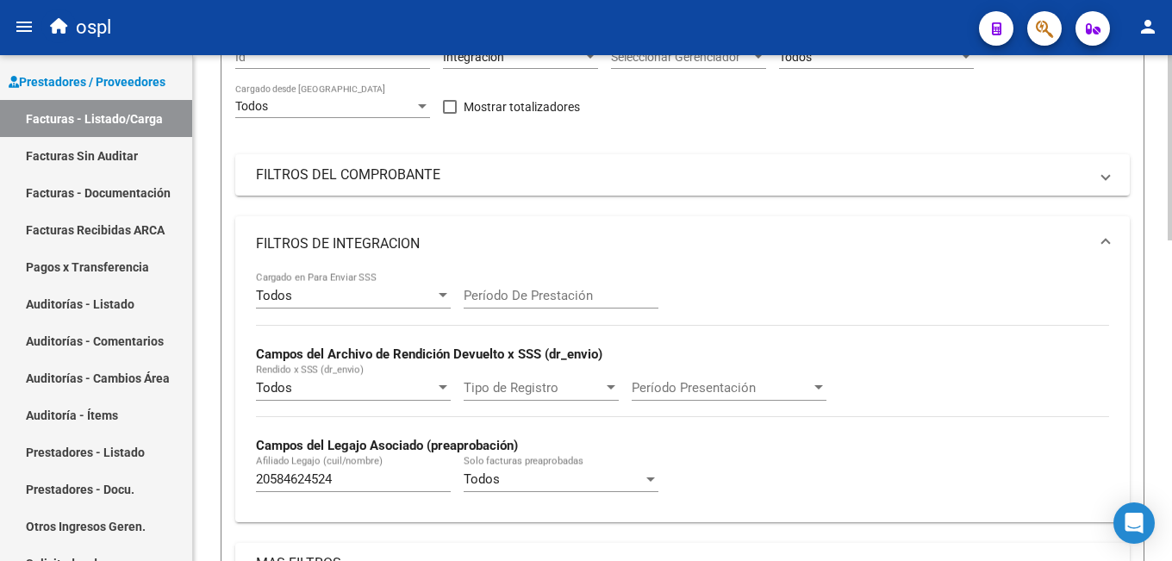
scroll to position [296, 0]
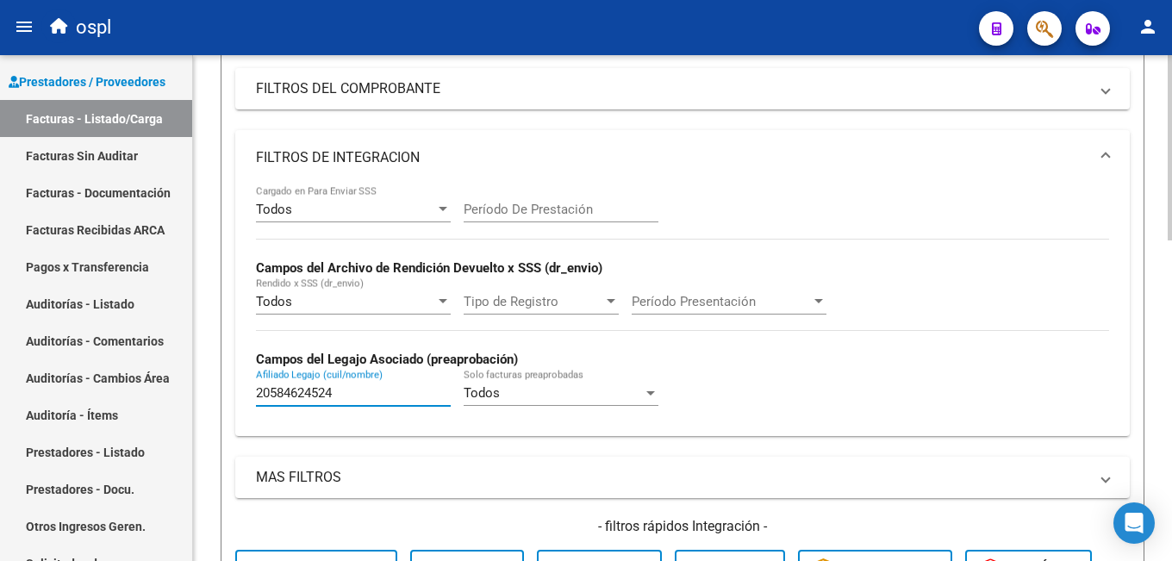
drag, startPoint x: 353, startPoint y: 398, endPoint x: 226, endPoint y: 396, distance: 127.6
click at [226, 396] on form "Filtros Id Integración Area Seleccionar Gerenciador Seleccionar Gerenciador Tod…" at bounding box center [683, 291] width 924 height 714
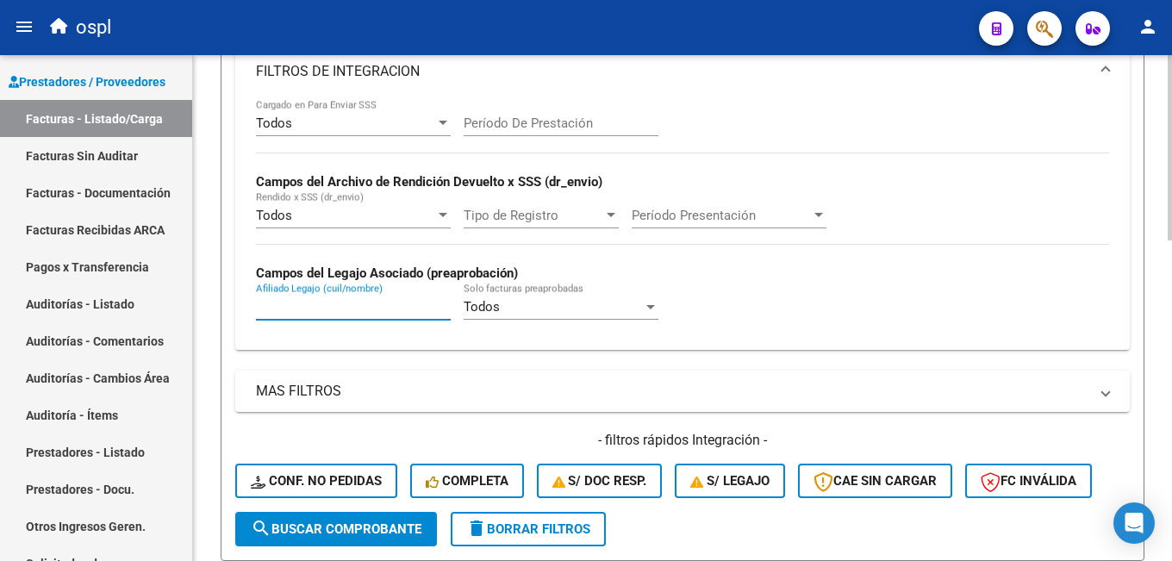
scroll to position [37, 0]
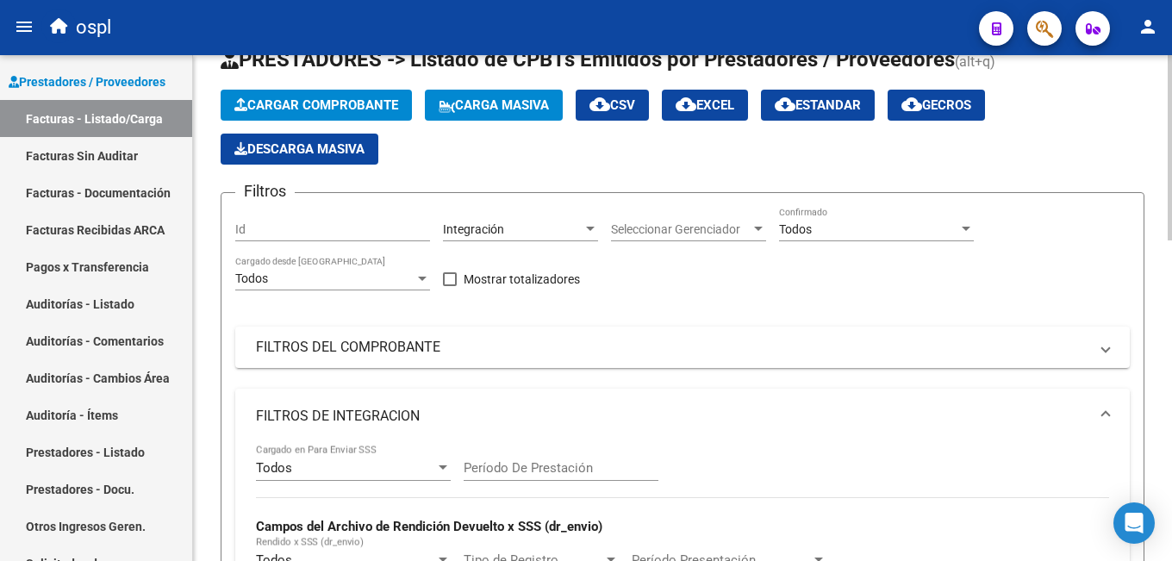
click at [547, 228] on div "Integración" at bounding box center [513, 229] width 140 height 15
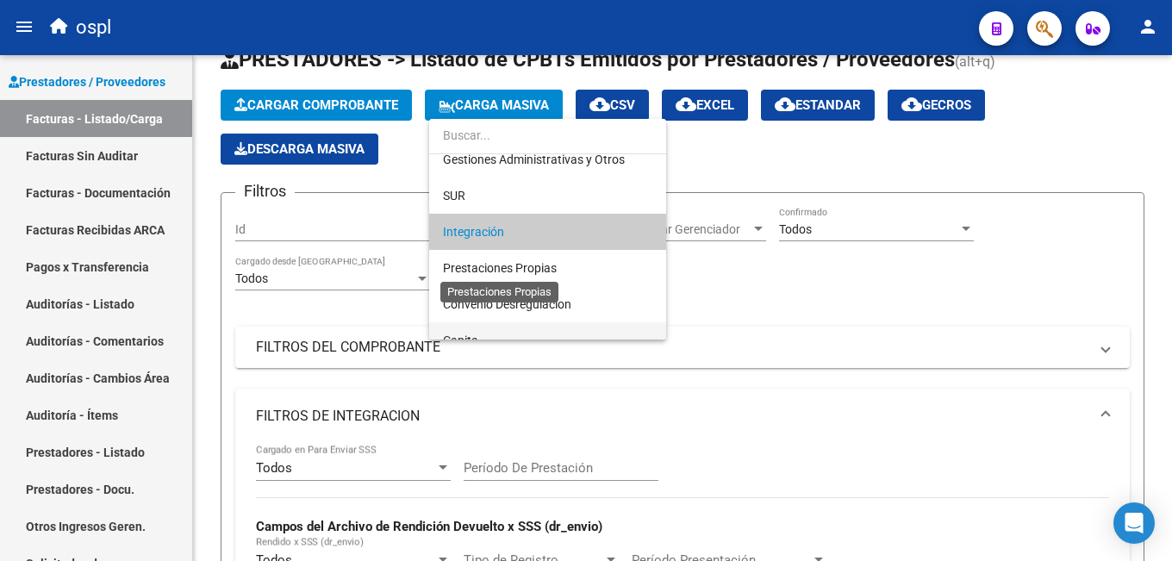
scroll to position [172, 0]
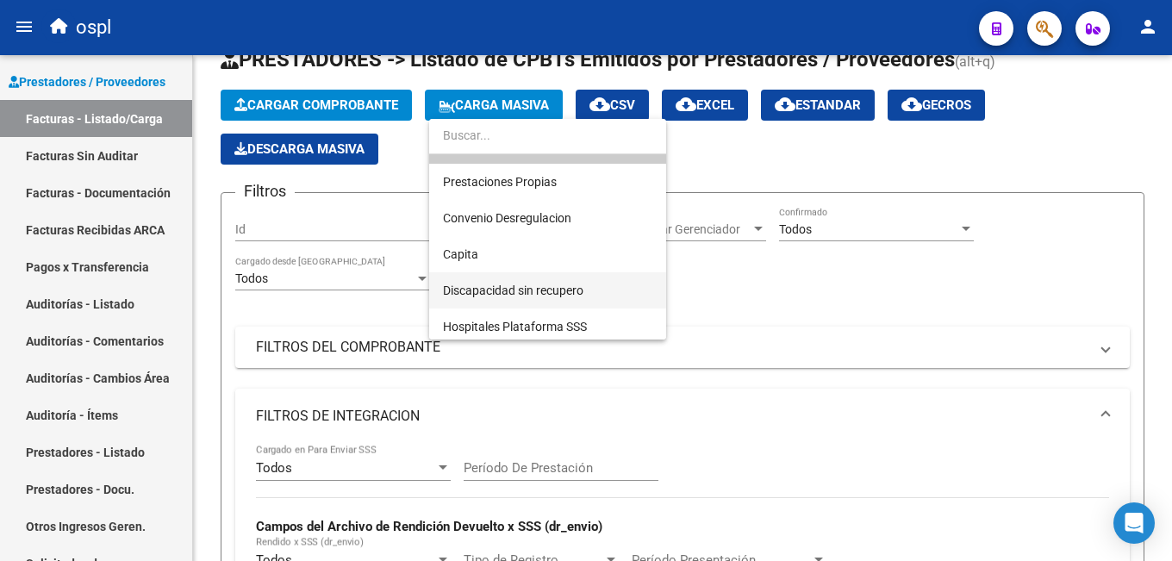
click at [505, 300] on span "Discapacidad sin recupero" at bounding box center [547, 290] width 209 height 36
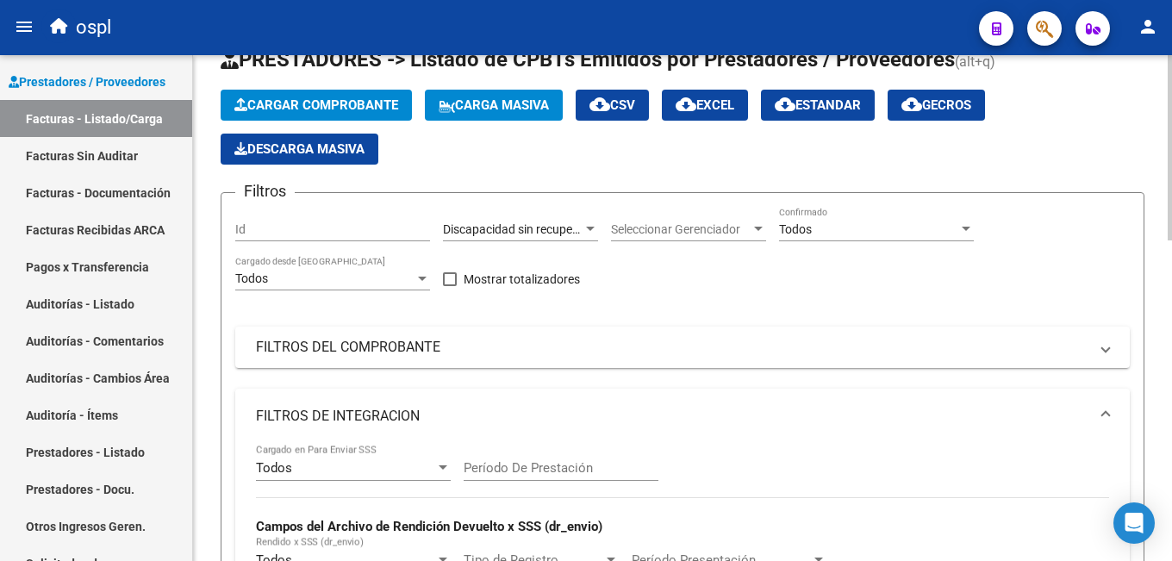
click at [740, 294] on div "Filtros Id Discapacidad sin recupero Area Seleccionar Gerenciador Seleccionar G…" at bounding box center [682, 532] width 895 height 650
click at [507, 338] on mat-panel-title "FILTROS DEL COMPROBANTE" at bounding box center [672, 347] width 833 height 19
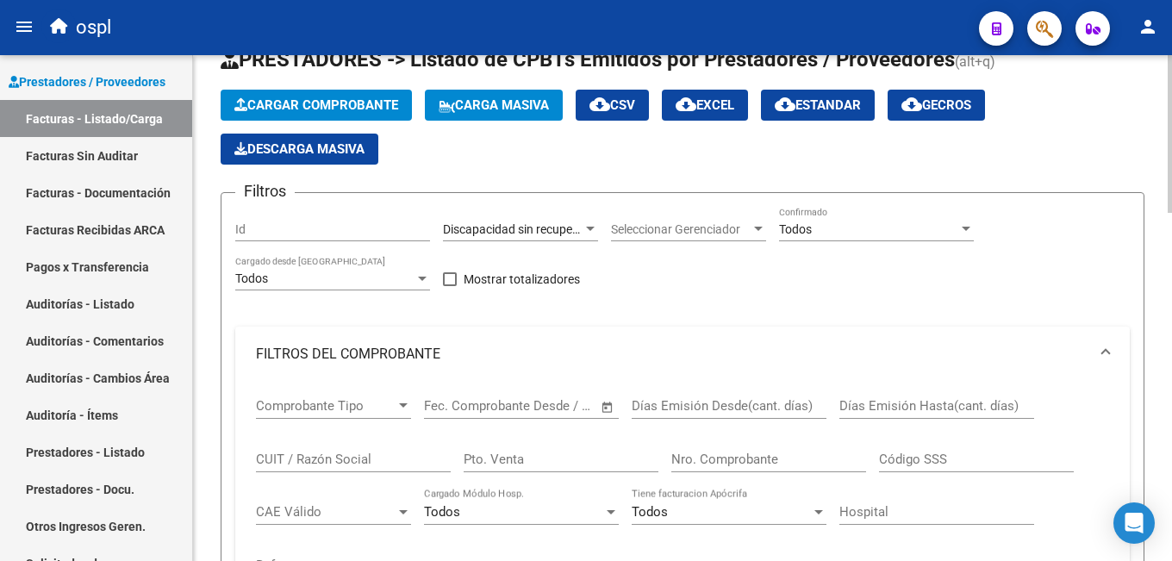
click at [312, 464] on input "CUIT / Razón Social" at bounding box center [353, 460] width 195 height 16
paste input "23316927424"
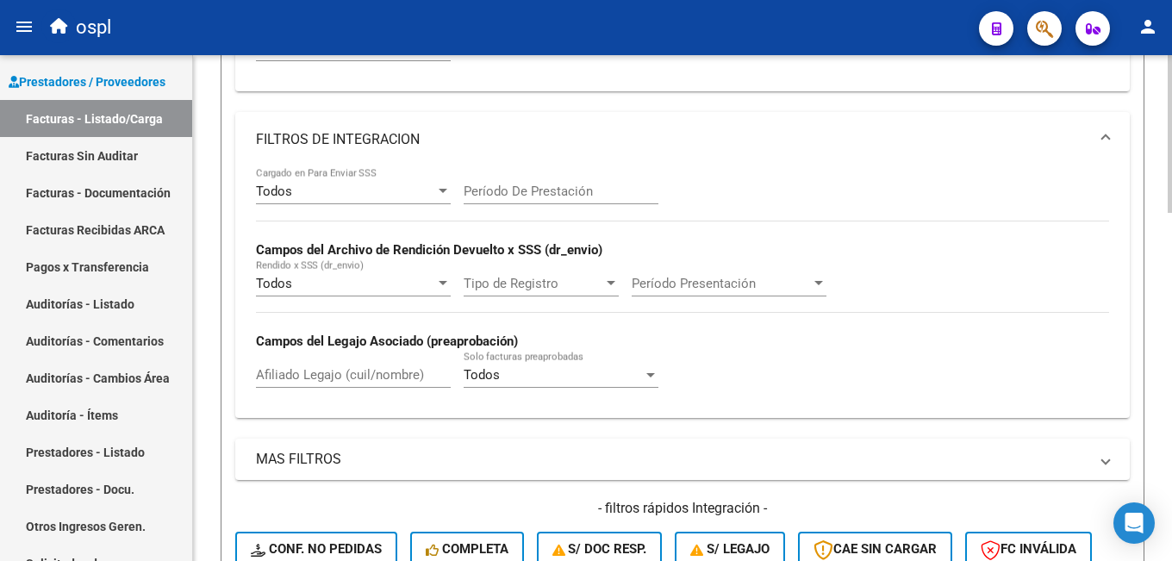
scroll to position [640, 0]
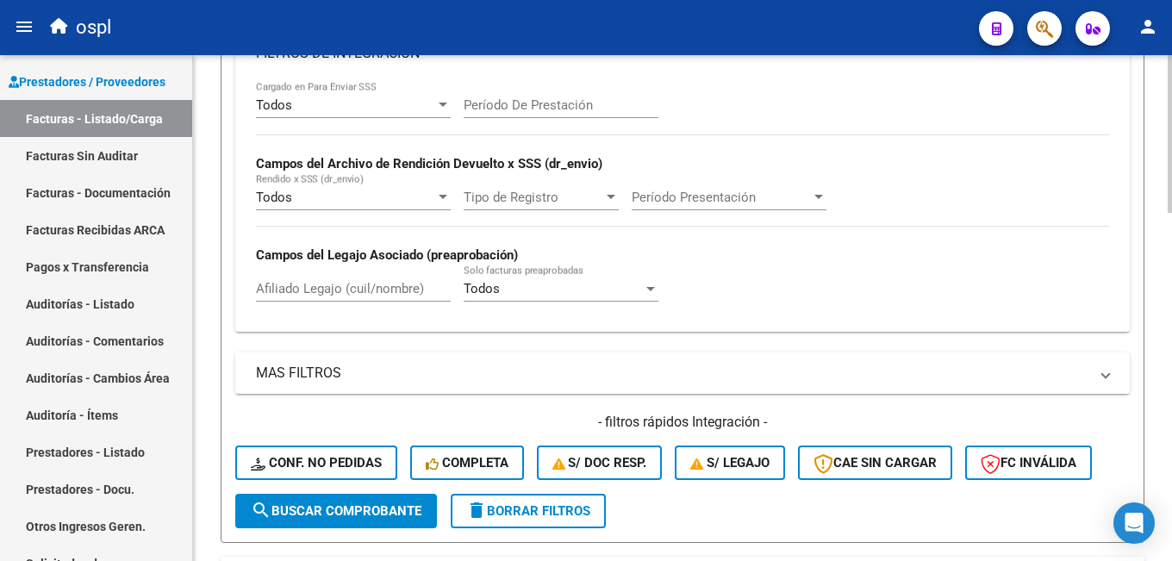
type input "23316927424"
click at [335, 509] on span "search Buscar Comprobante" at bounding box center [336, 511] width 171 height 16
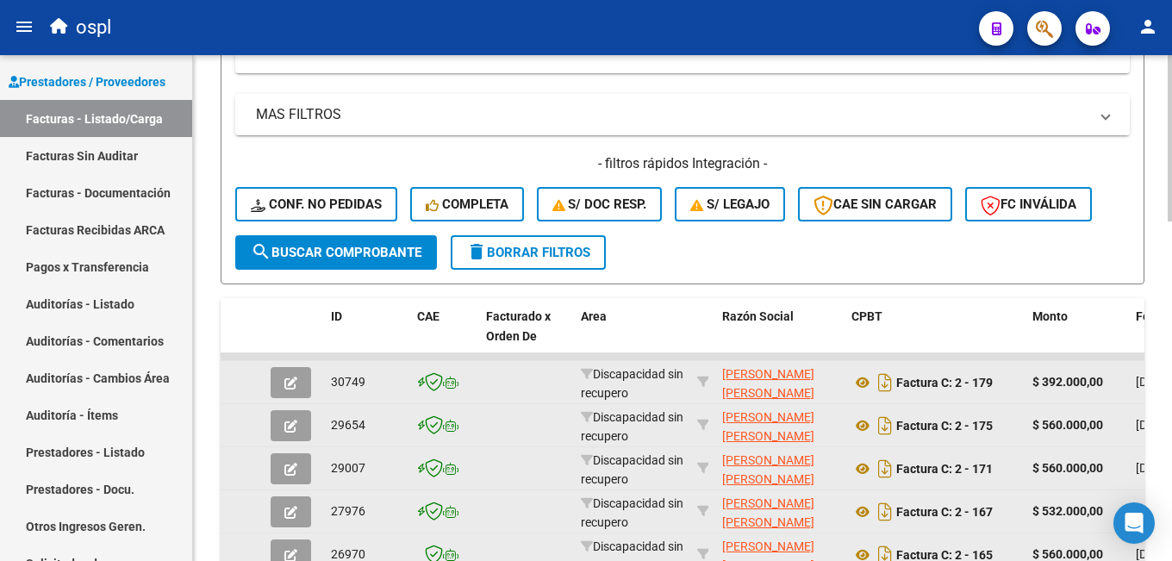
scroll to position [985, 0]
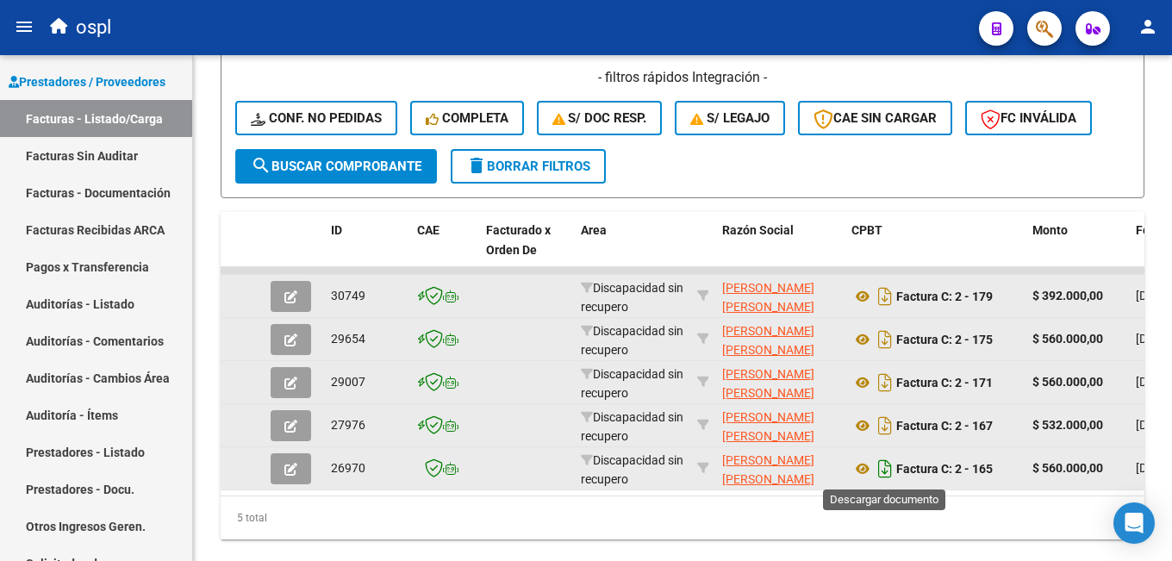
click at [881, 471] on icon "Descargar documento" at bounding box center [885, 469] width 22 height 28
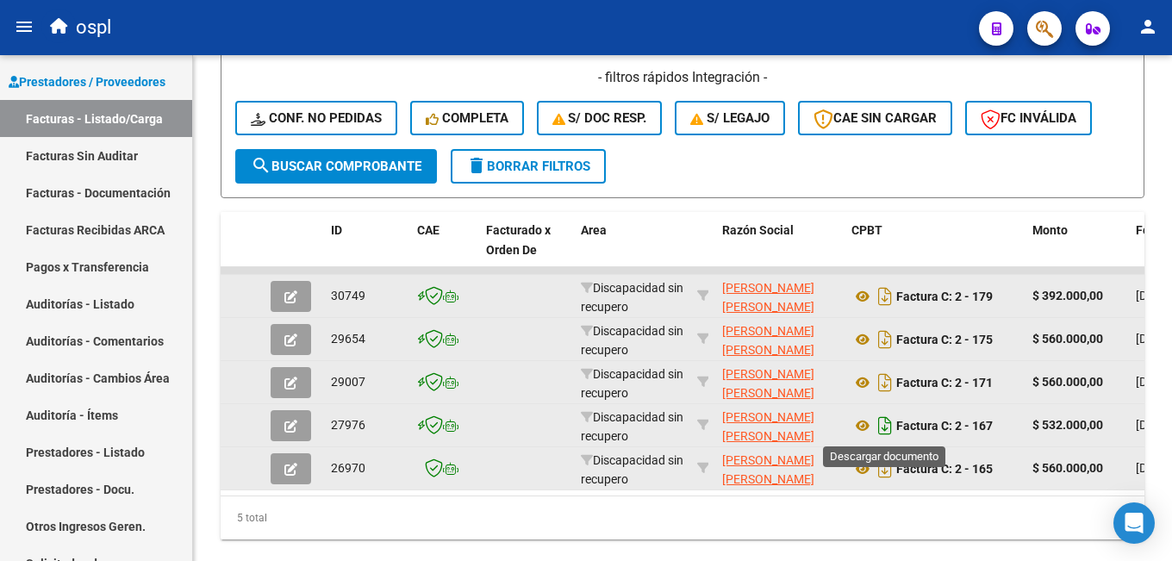
click at [882, 421] on icon "Descargar documento" at bounding box center [885, 426] width 22 height 28
click at [848, 539] on div "5 total" at bounding box center [683, 517] width 924 height 43
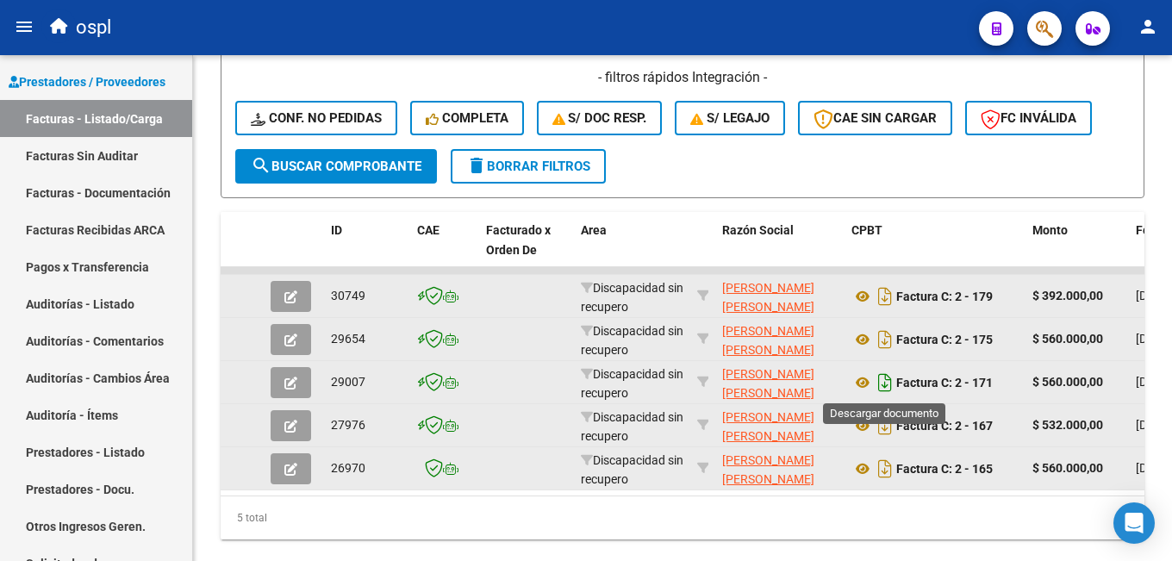
click at [887, 376] on icon "Descargar documento" at bounding box center [885, 383] width 22 height 28
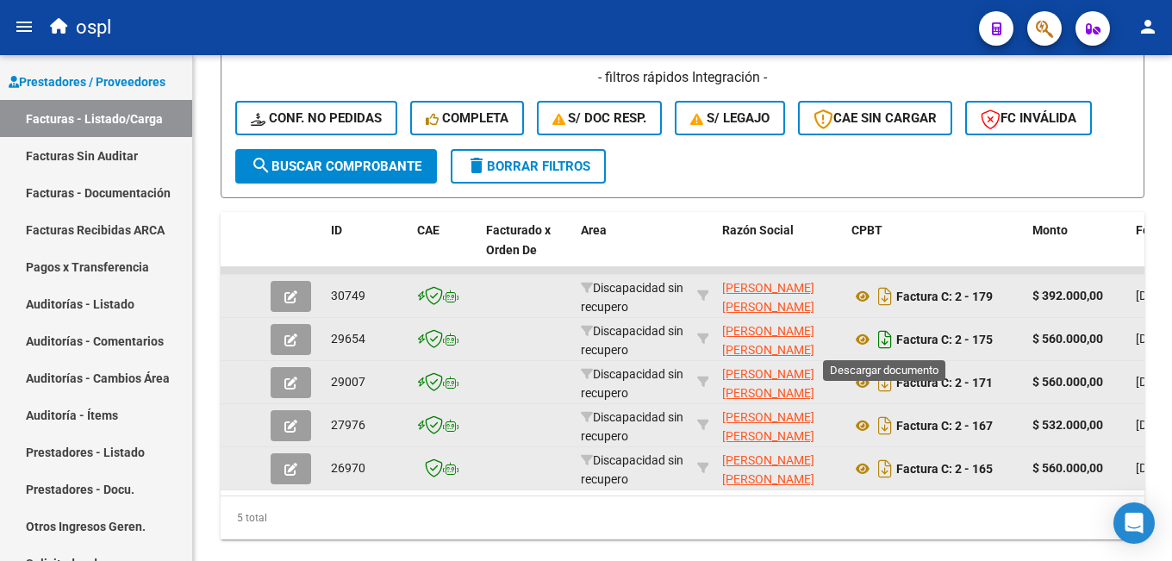
click at [883, 340] on icon "Descargar documento" at bounding box center [885, 340] width 22 height 28
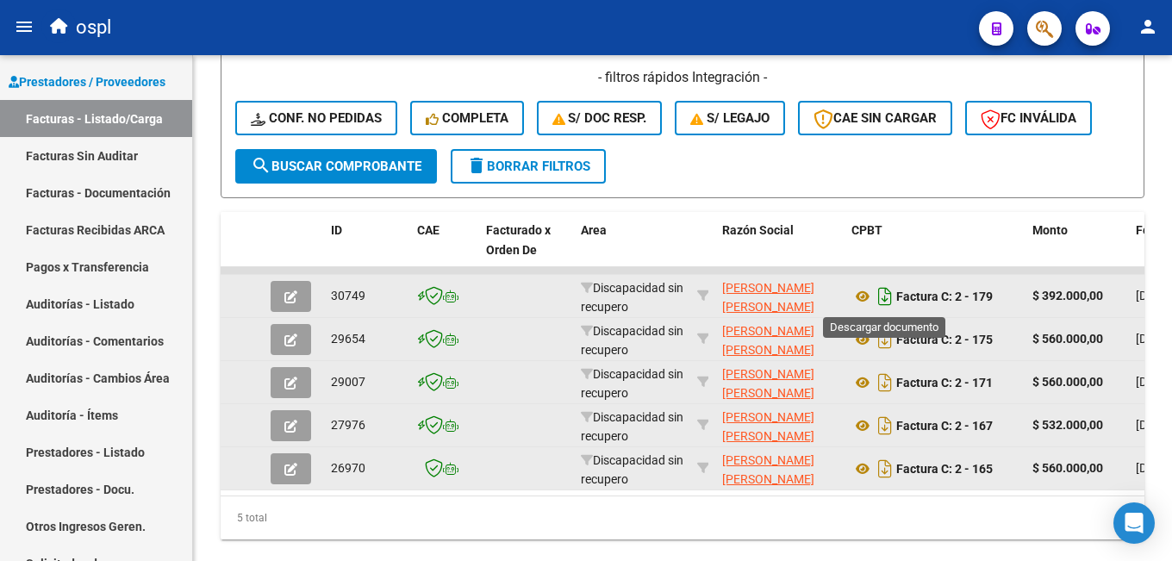
click at [889, 301] on icon "Descargar documento" at bounding box center [885, 297] width 22 height 28
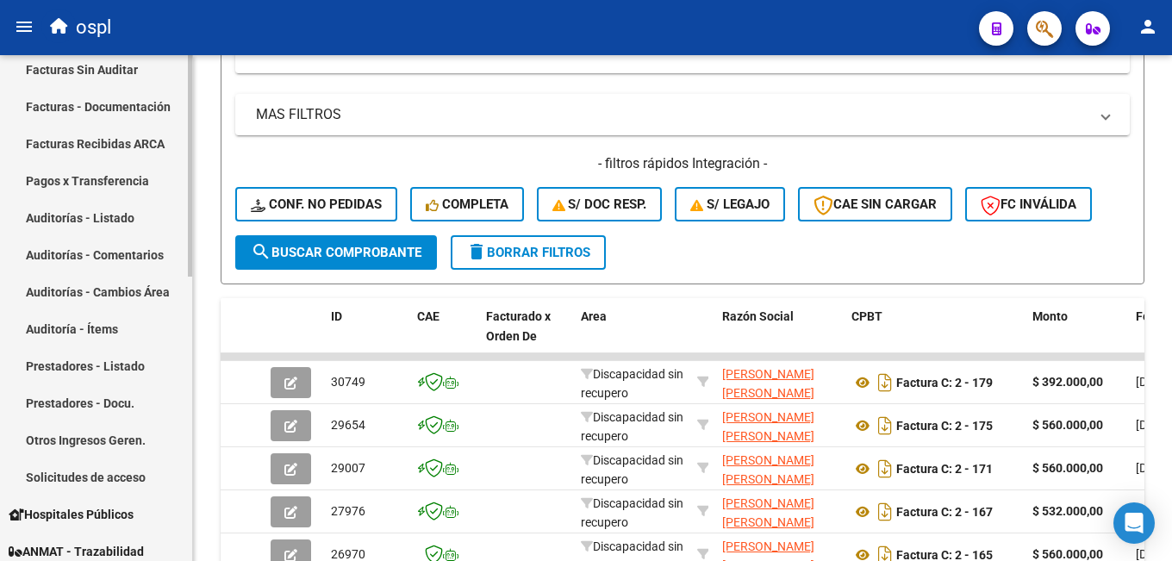
scroll to position [172, 0]
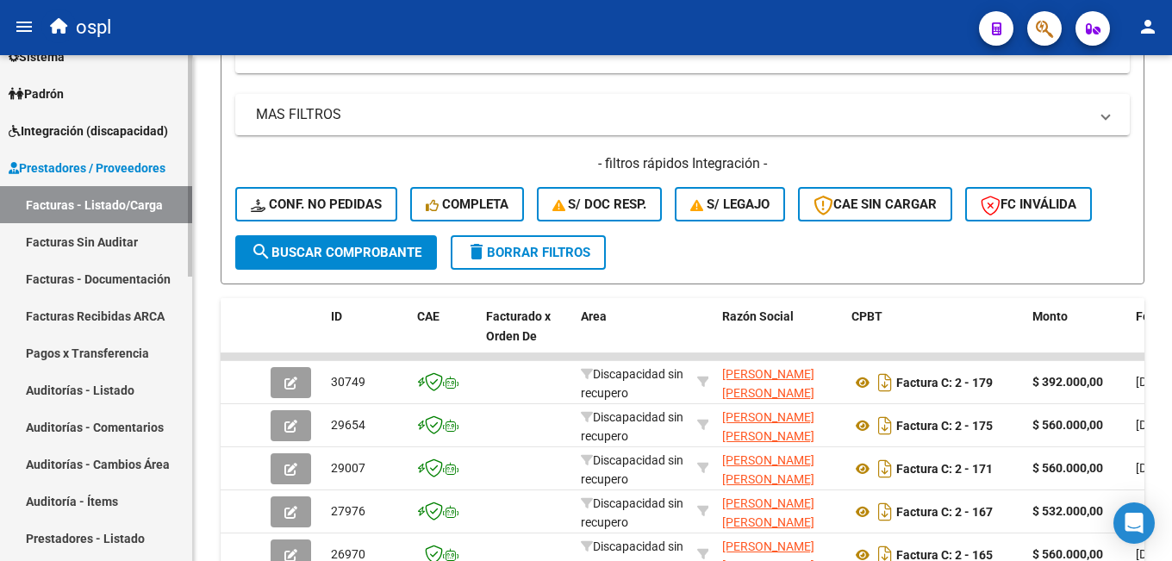
drag, startPoint x: 76, startPoint y: 195, endPoint x: 76, endPoint y: 181, distance: 13.8
click at [76, 193] on link "Facturas - Listado/Carga" at bounding box center [96, 204] width 192 height 37
click at [76, 134] on span "Integración (discapacidad)" at bounding box center [88, 131] width 159 height 19
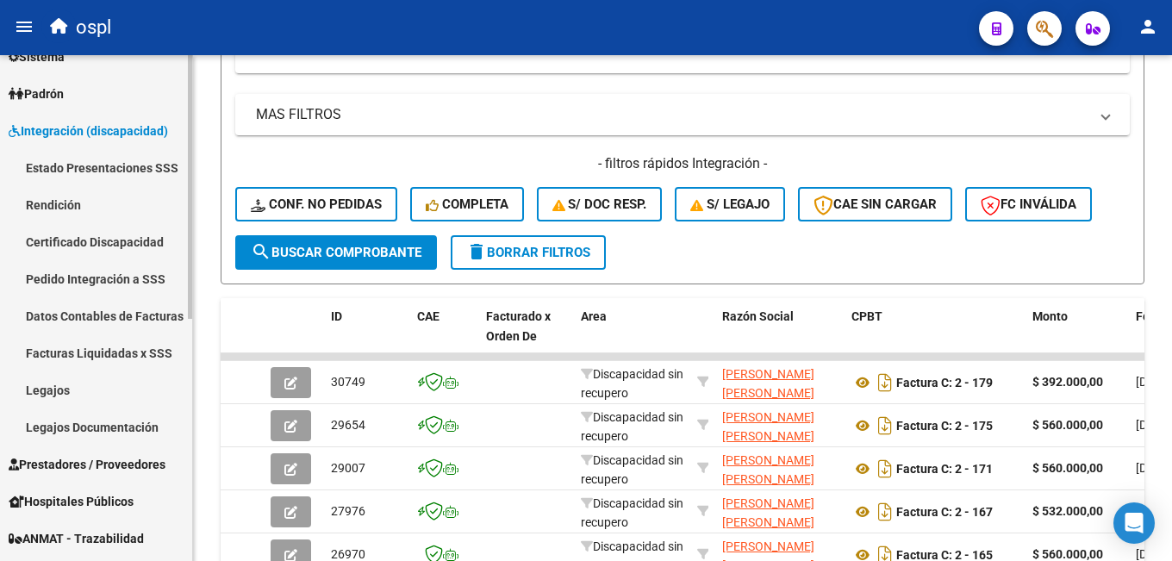
click at [71, 398] on link "Legajos" at bounding box center [96, 389] width 192 height 37
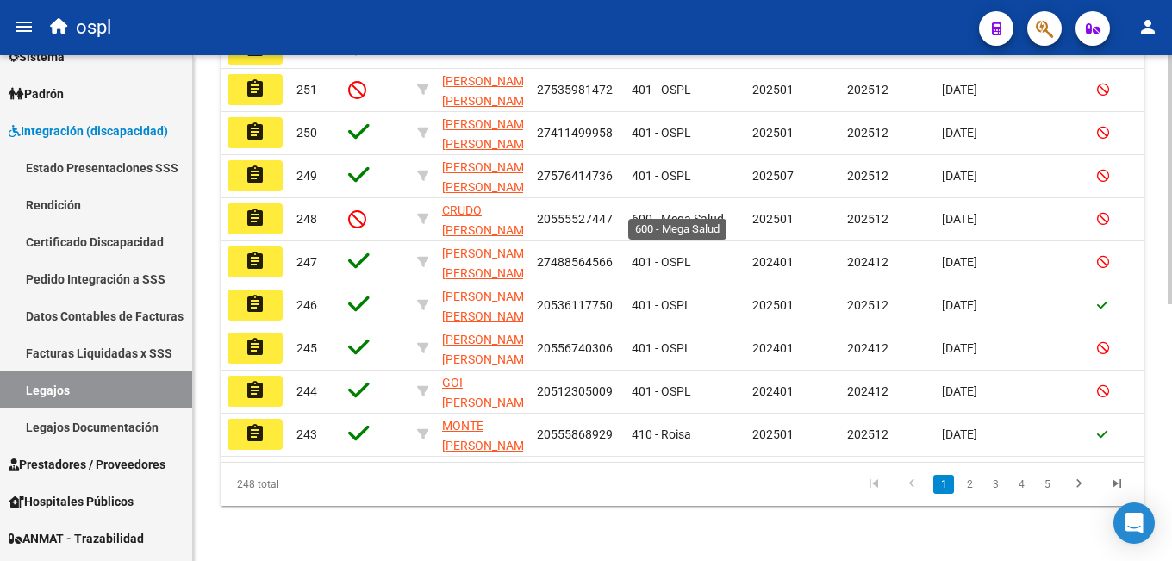
click at [651, 212] on span "600 - Mega Salud" at bounding box center [678, 219] width 92 height 14
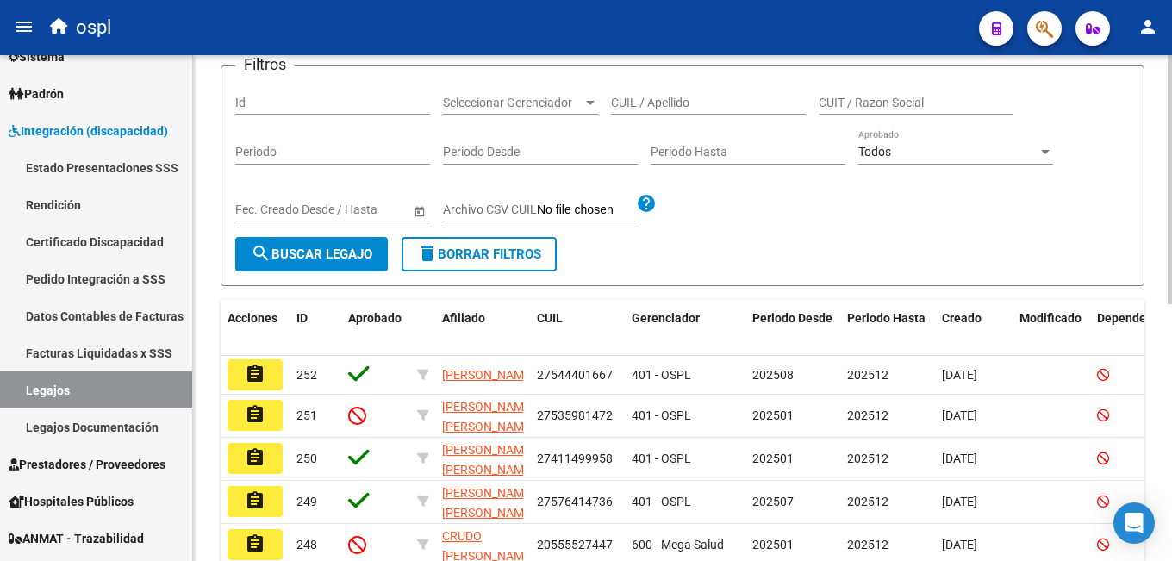
scroll to position [5, 0]
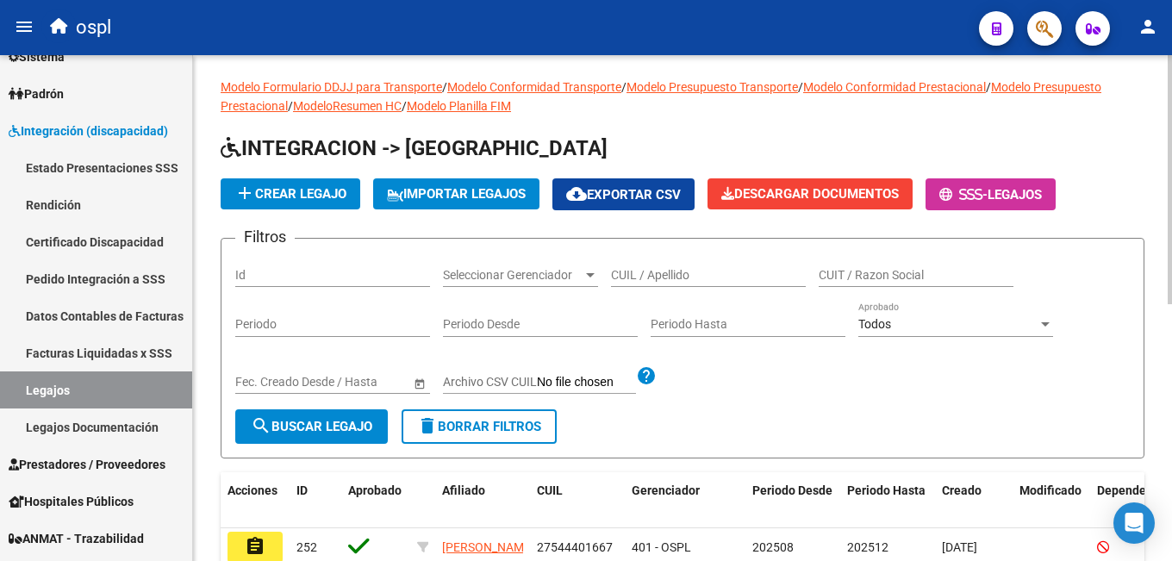
click at [636, 273] on input "CUIL / Apellido" at bounding box center [708, 275] width 195 height 15
type input "[PERSON_NAME]"
click at [298, 423] on span "search Buscar Legajo" at bounding box center [312, 427] width 122 height 16
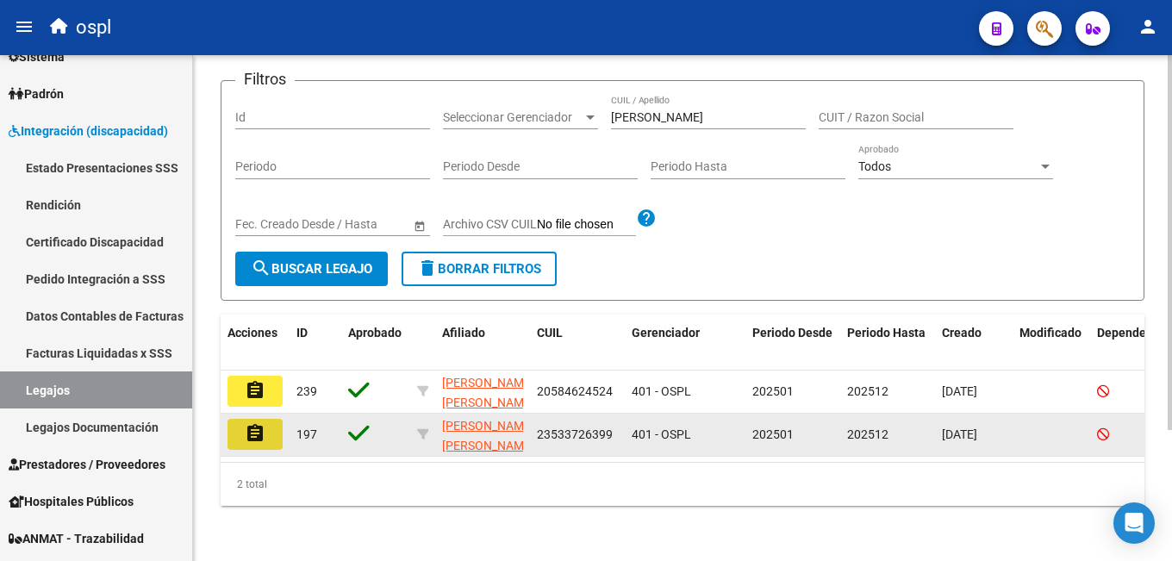
click at [235, 419] on button "assignment" at bounding box center [255, 434] width 55 height 31
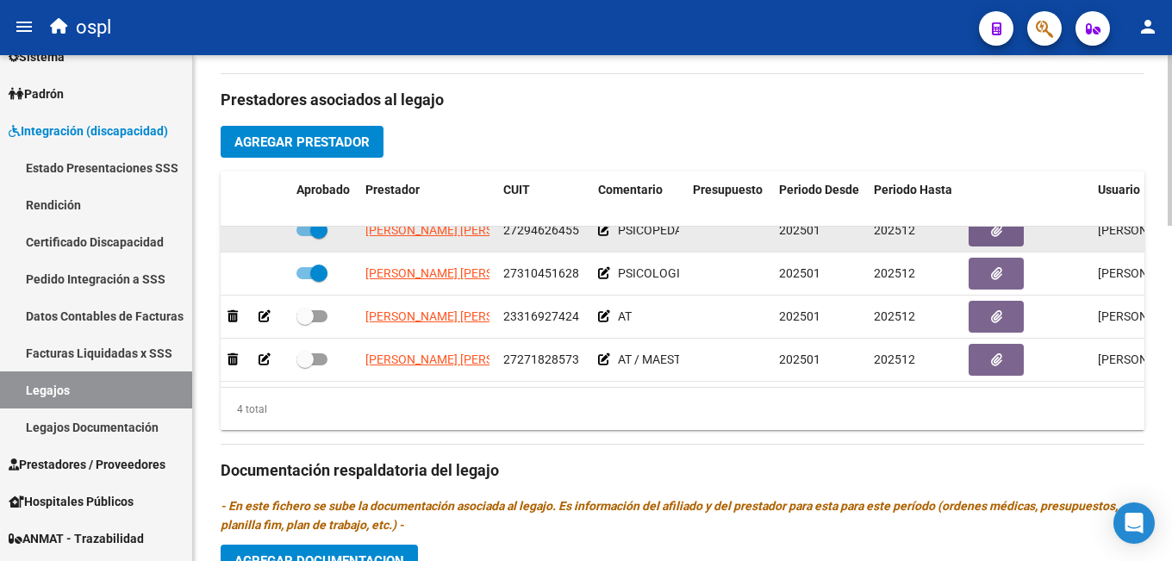
scroll to position [733, 0]
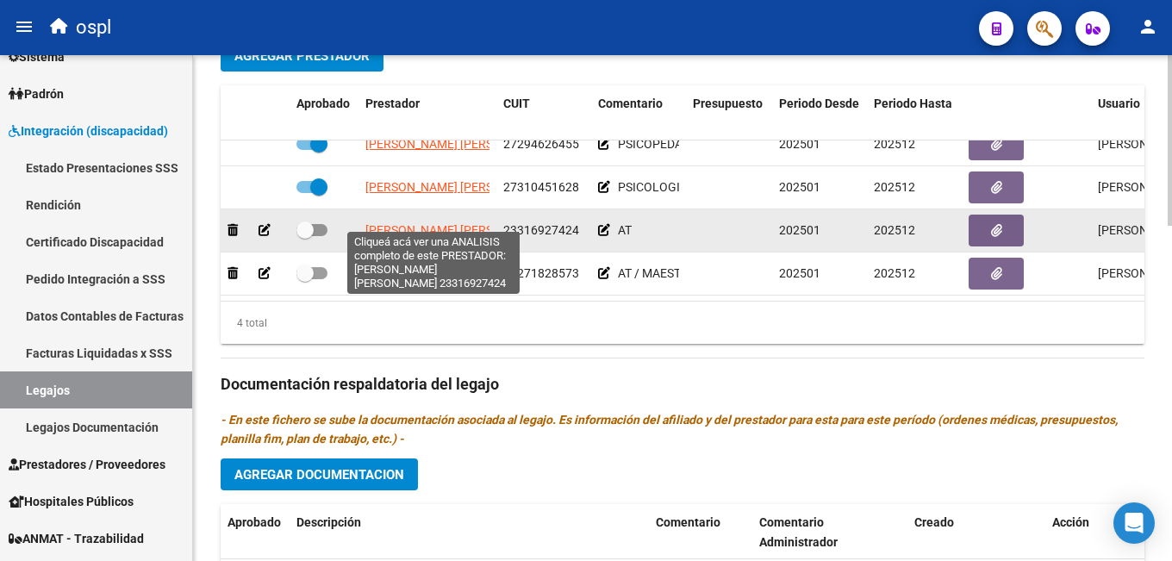
click at [465, 223] on span "[PERSON_NAME] [PERSON_NAME]" at bounding box center [458, 230] width 187 height 14
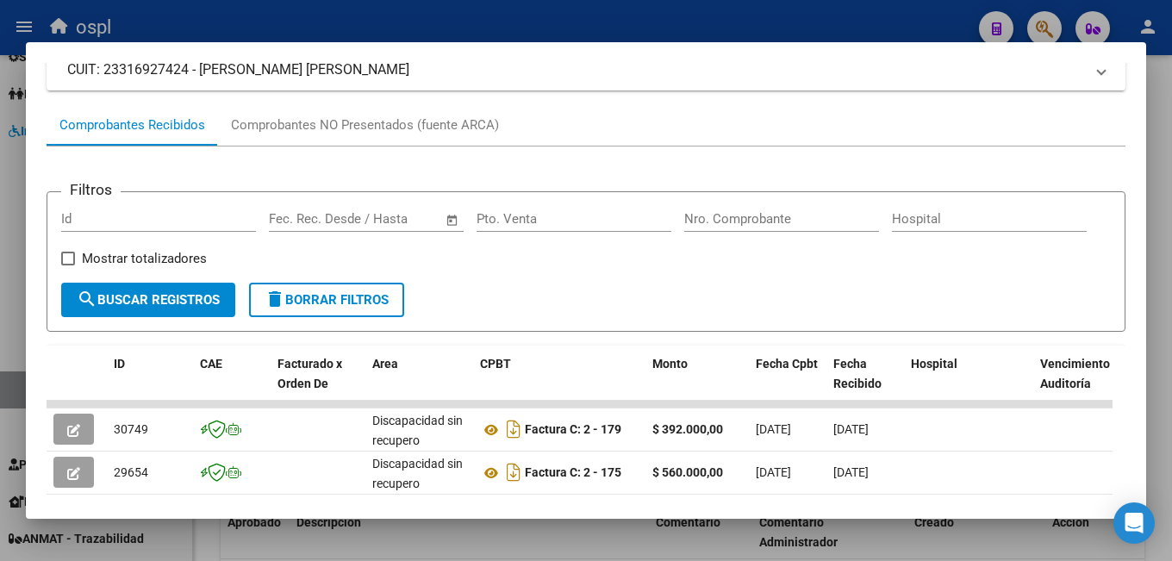
scroll to position [345, 0]
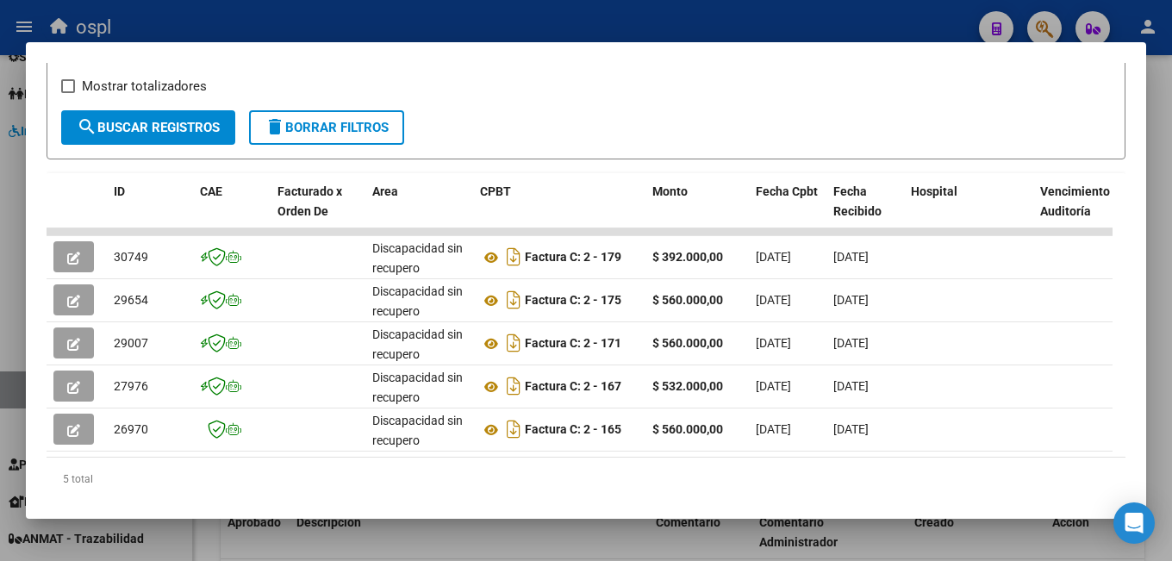
click at [602, 539] on div at bounding box center [586, 280] width 1172 height 561
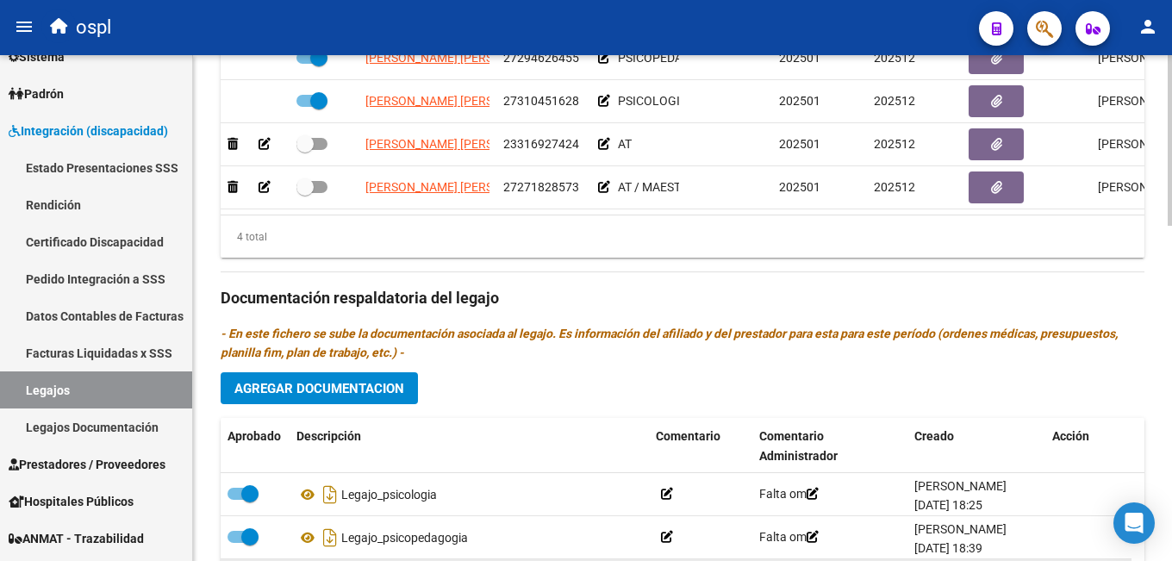
scroll to position [991, 0]
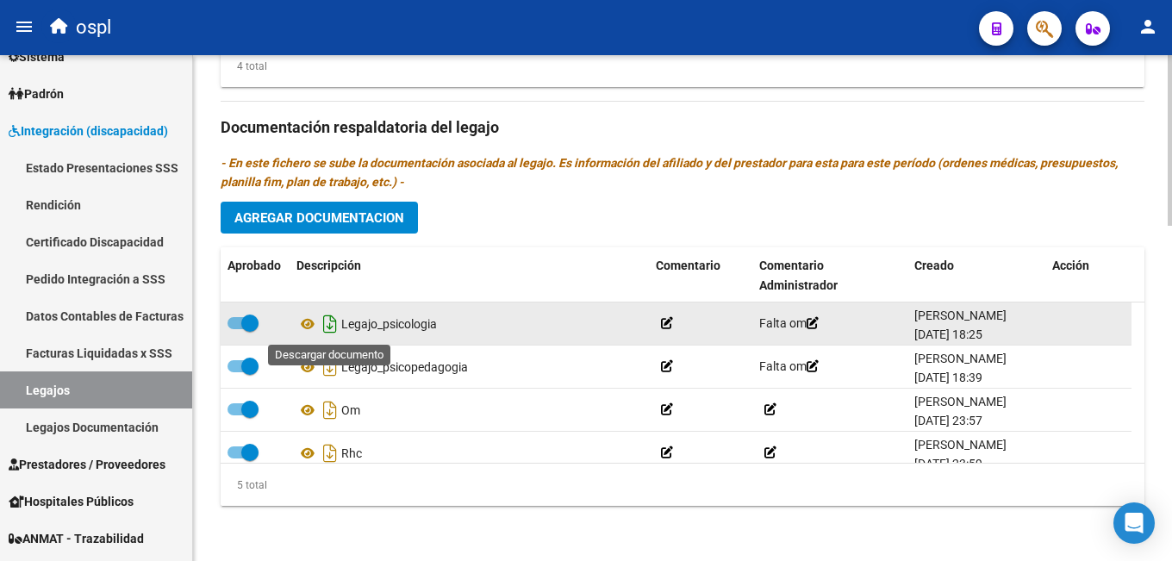
click at [327, 324] on icon "Descargar documento" at bounding box center [330, 324] width 22 height 28
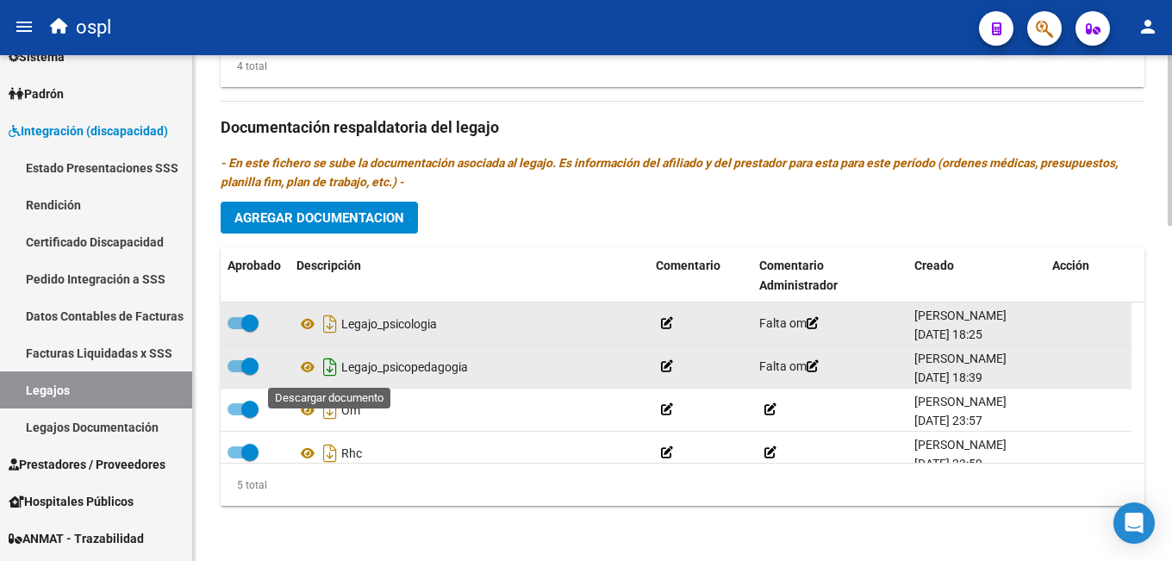
click at [329, 363] on icon "Descargar documento" at bounding box center [330, 367] width 22 height 28
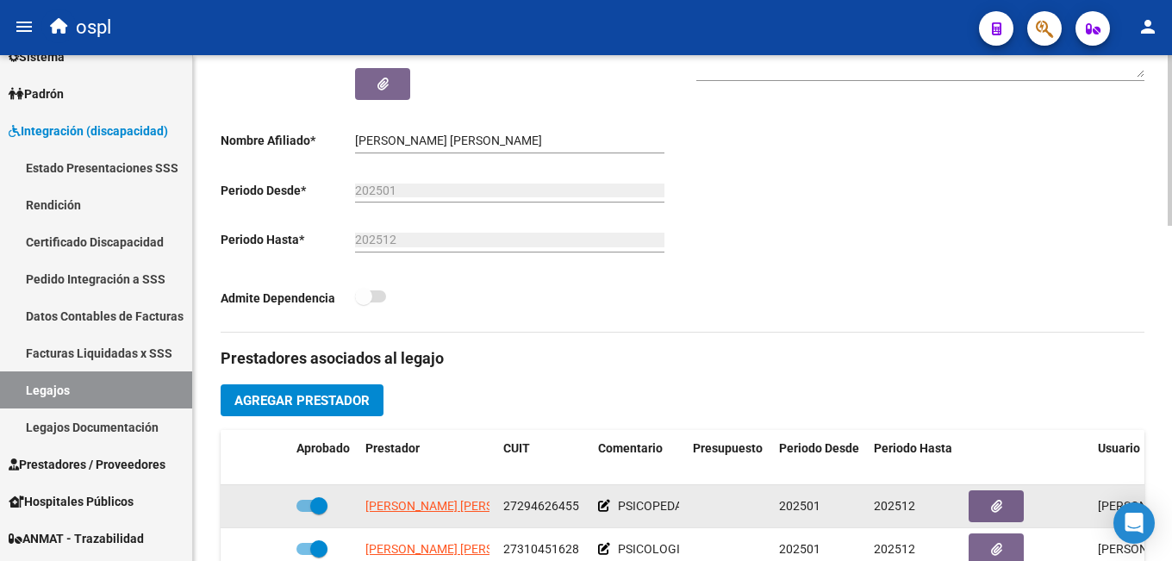
scroll to position [43, 0]
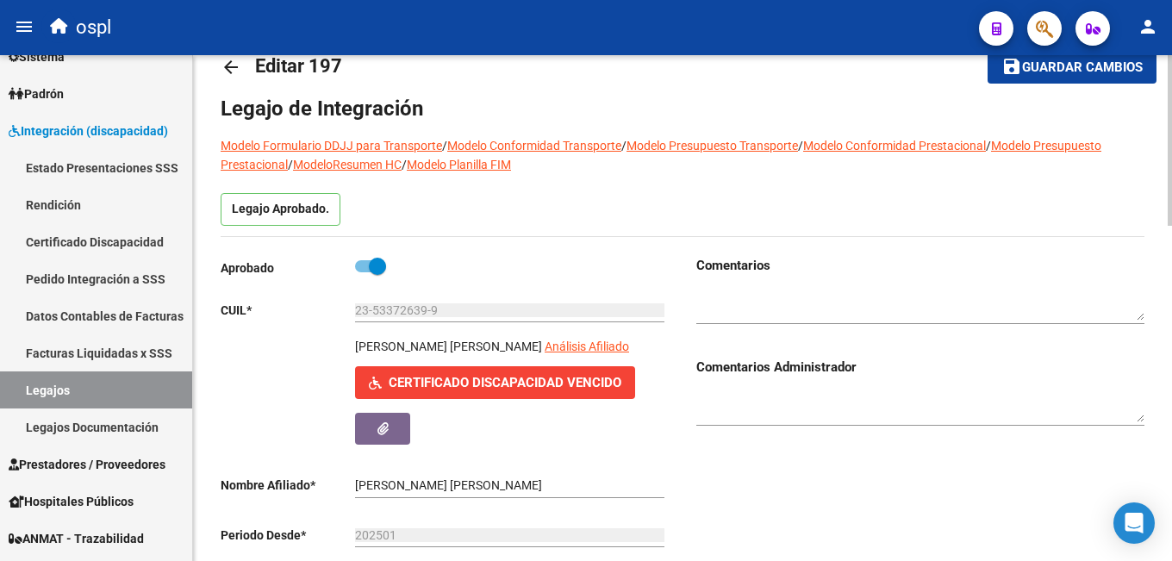
drag, startPoint x: 355, startPoint y: 345, endPoint x: 575, endPoint y: 347, distance: 219.8
click at [542, 347] on p "[PERSON_NAME] [PERSON_NAME]" at bounding box center [448, 346] width 187 height 19
copy p "[PERSON_NAME] [PERSON_NAME]"
drag, startPoint x: 453, startPoint y: 313, endPoint x: 342, endPoint y: 307, distance: 111.3
click at [342, 307] on app-form-text-field "CUIL * 23-53372639-9 Ingresar CUIL" at bounding box center [443, 310] width 444 height 14
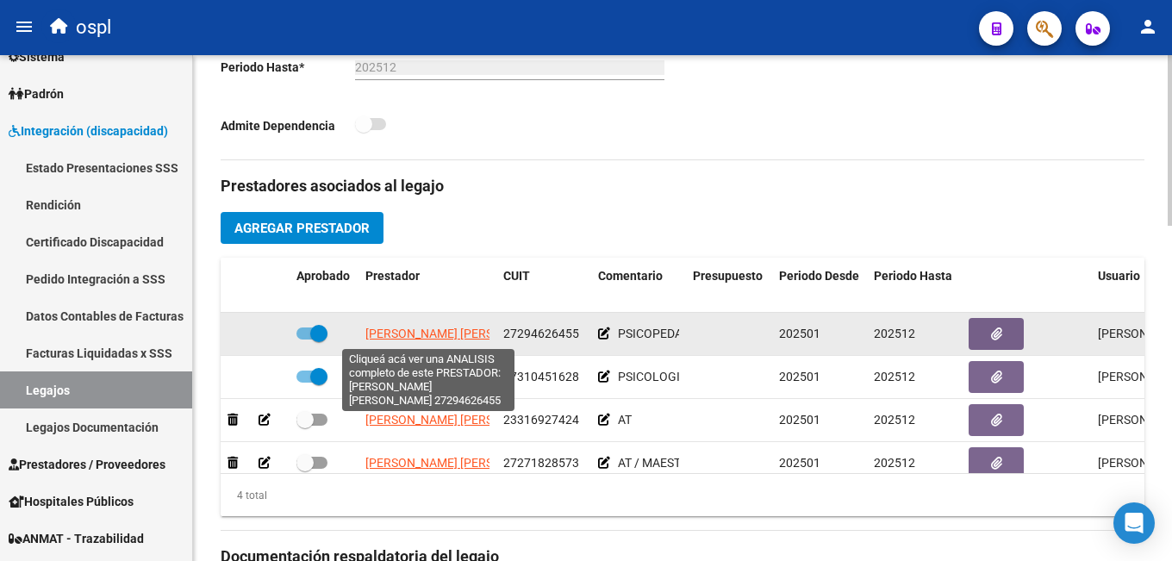
scroll to position [0, 3]
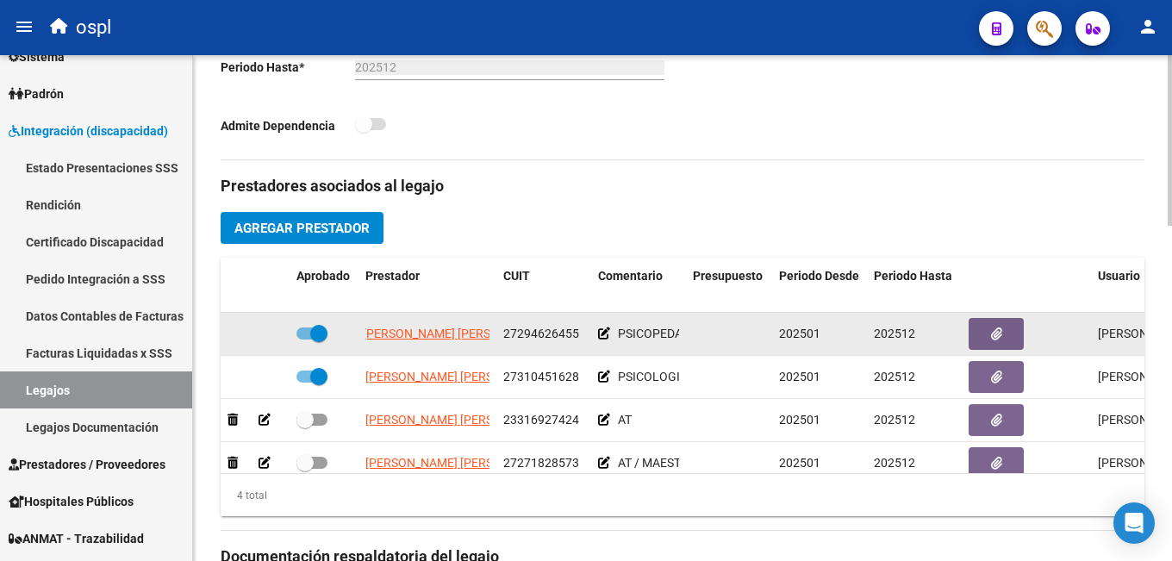
drag, startPoint x: 360, startPoint y: 333, endPoint x: 577, endPoint y: 334, distance: 216.3
click at [577, 334] on div "[PERSON_NAME] [PERSON_NAME] 27294626455 PSICOPEDAGOGIA 202501 202512 [PERSON_NA…" at bounding box center [751, 334] width 1060 height 43
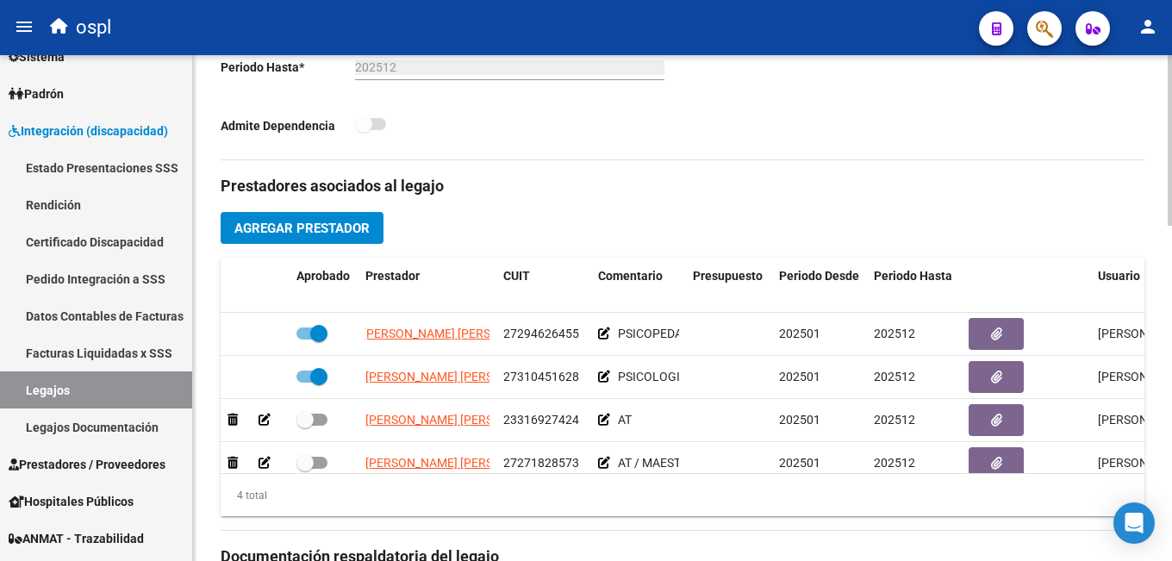
copy div "[PERSON_NAME] [PERSON_NAME] 27294626455"
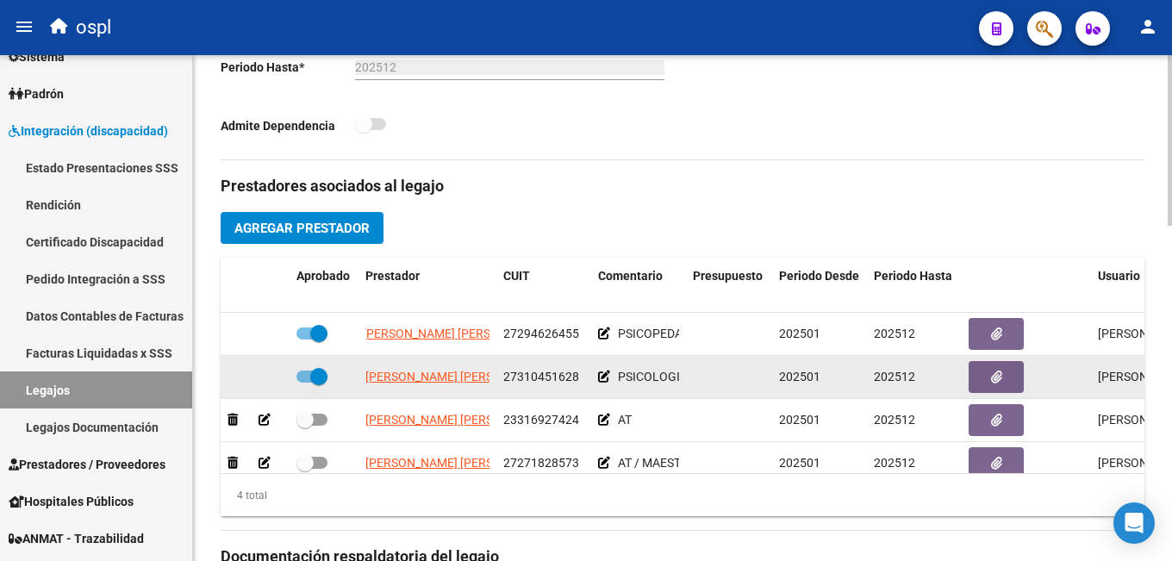
scroll to position [0, 24]
drag, startPoint x: 362, startPoint y: 377, endPoint x: 582, endPoint y: 385, distance: 219.9
click at [582, 385] on div "[PERSON_NAME] [PERSON_NAME] 27310451628 PSICOLOGIA 202501 202512 [PERSON_NAME] …" at bounding box center [751, 377] width 1060 height 43
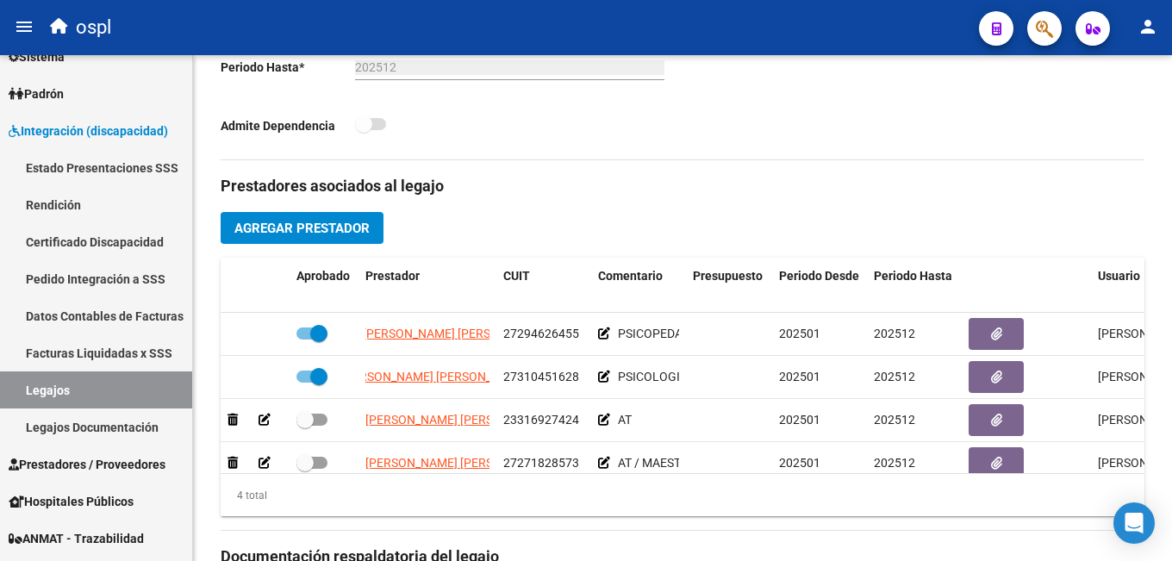
copy div "[PERSON_NAME] [PERSON_NAME] 27310451628"
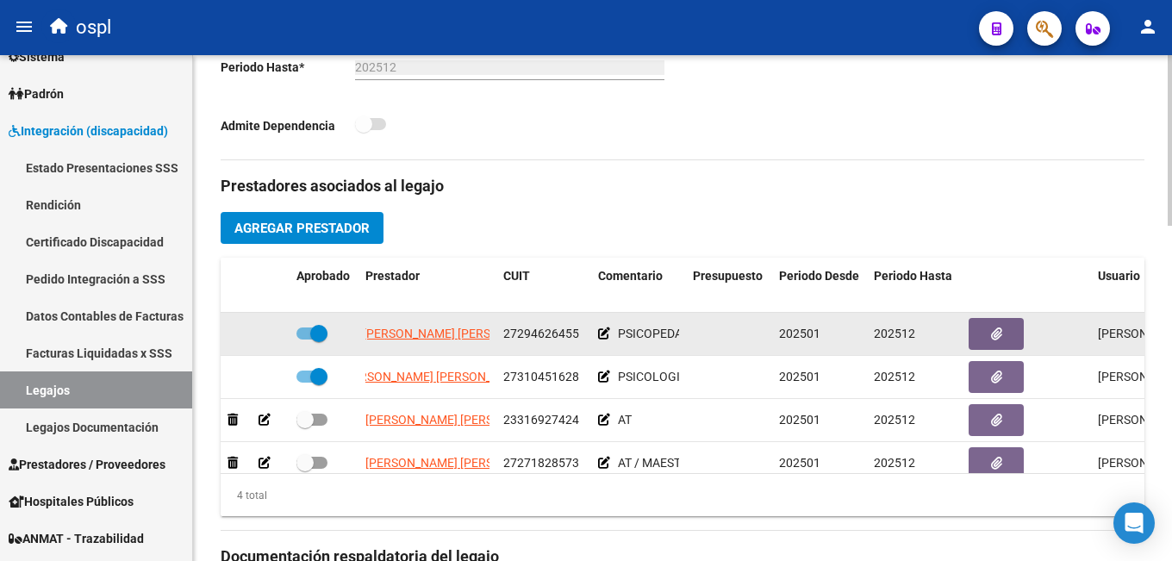
scroll to position [31, 0]
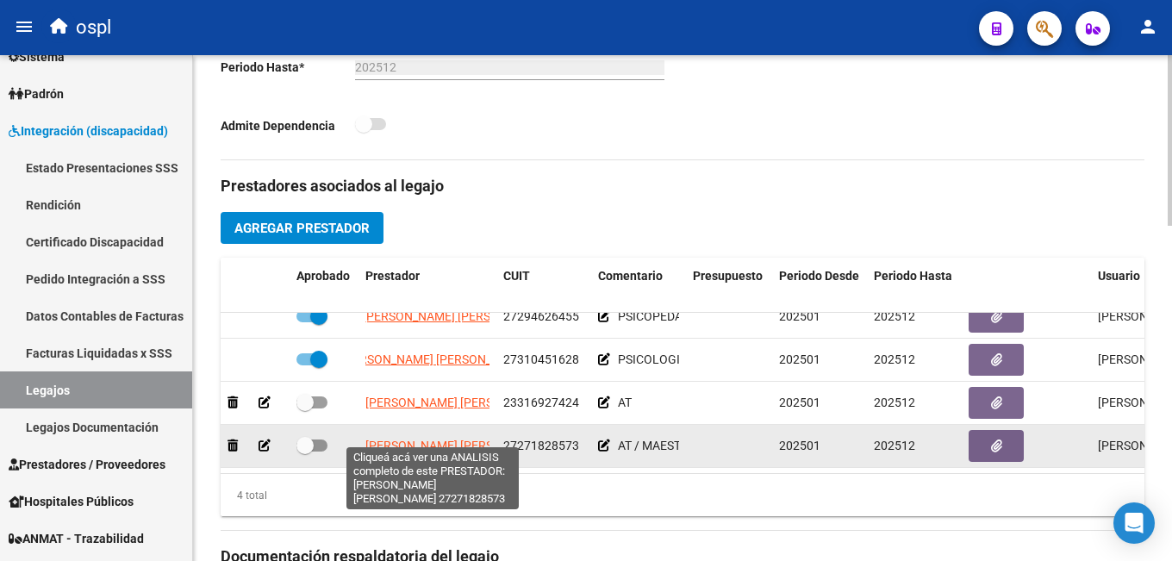
click at [421, 439] on span "[PERSON_NAME] [PERSON_NAME]" at bounding box center [458, 446] width 187 height 14
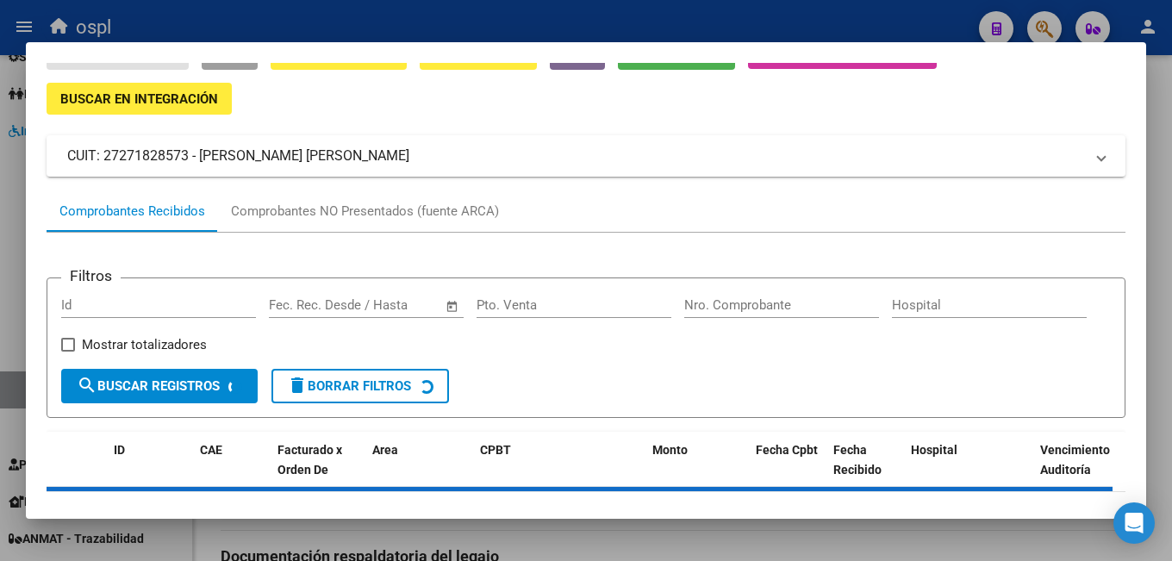
scroll to position [164, 0]
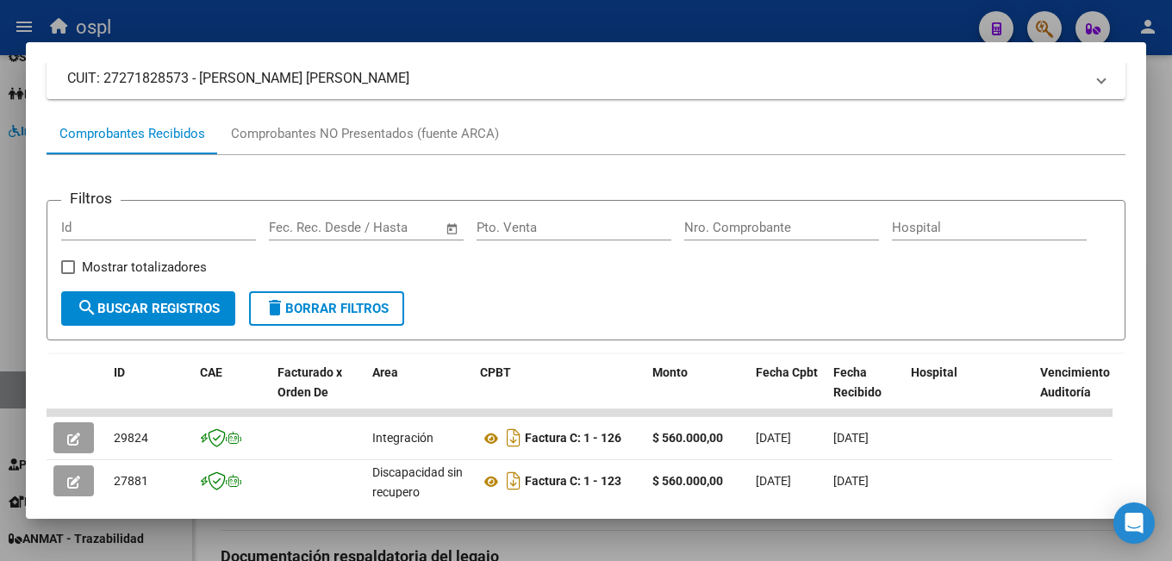
click at [659, 543] on div at bounding box center [586, 280] width 1172 height 561
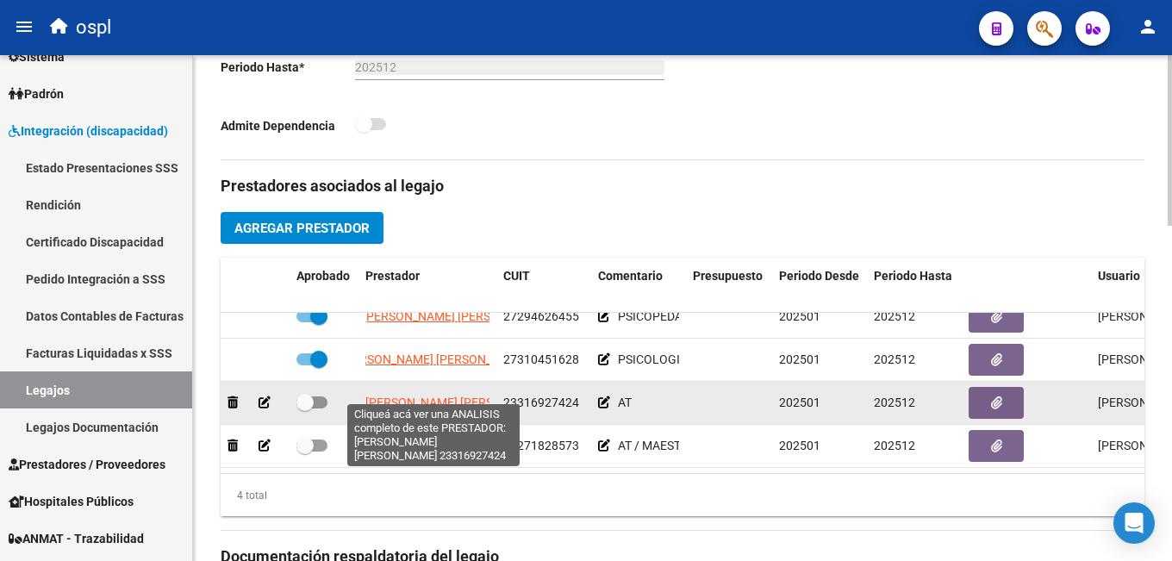
click at [460, 396] on span "[PERSON_NAME] [PERSON_NAME]" at bounding box center [458, 403] width 187 height 14
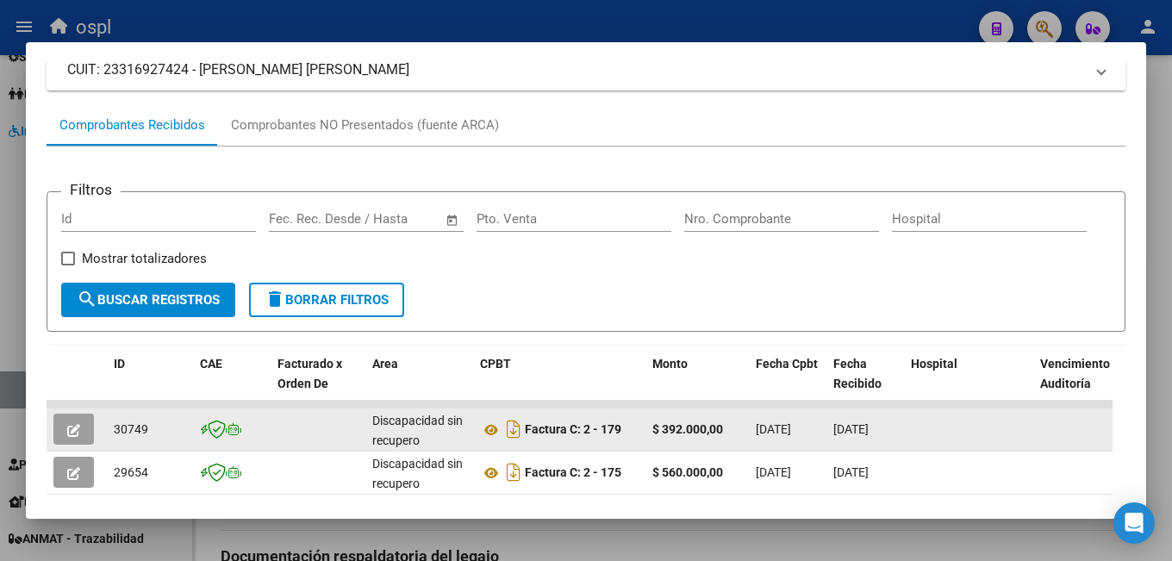
scroll to position [345, 0]
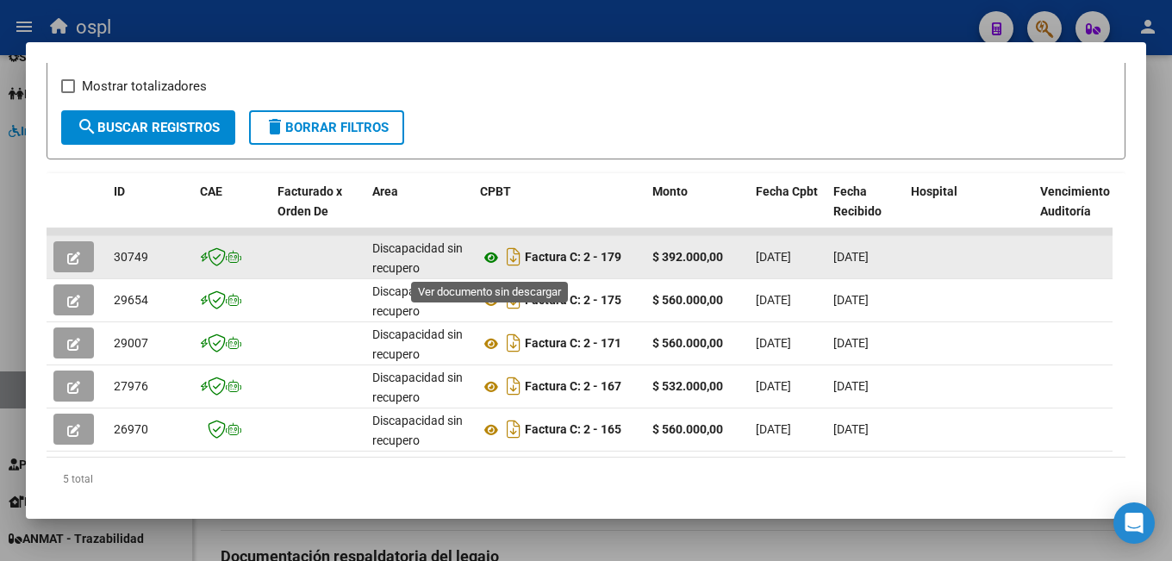
click at [492, 265] on icon at bounding box center [491, 257] width 22 height 21
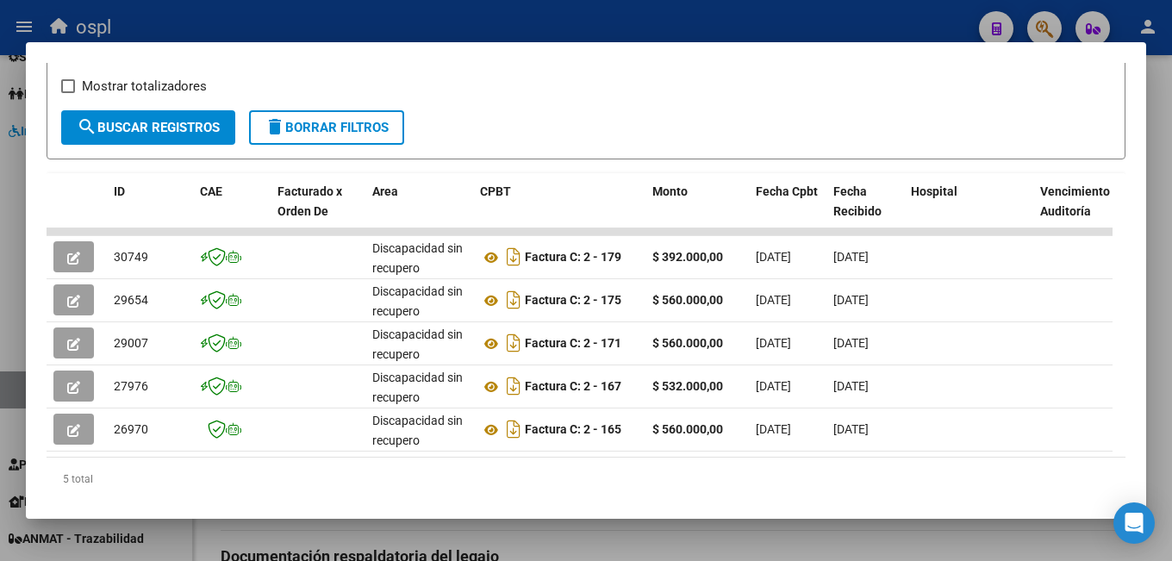
click at [556, 531] on div at bounding box center [586, 280] width 1172 height 561
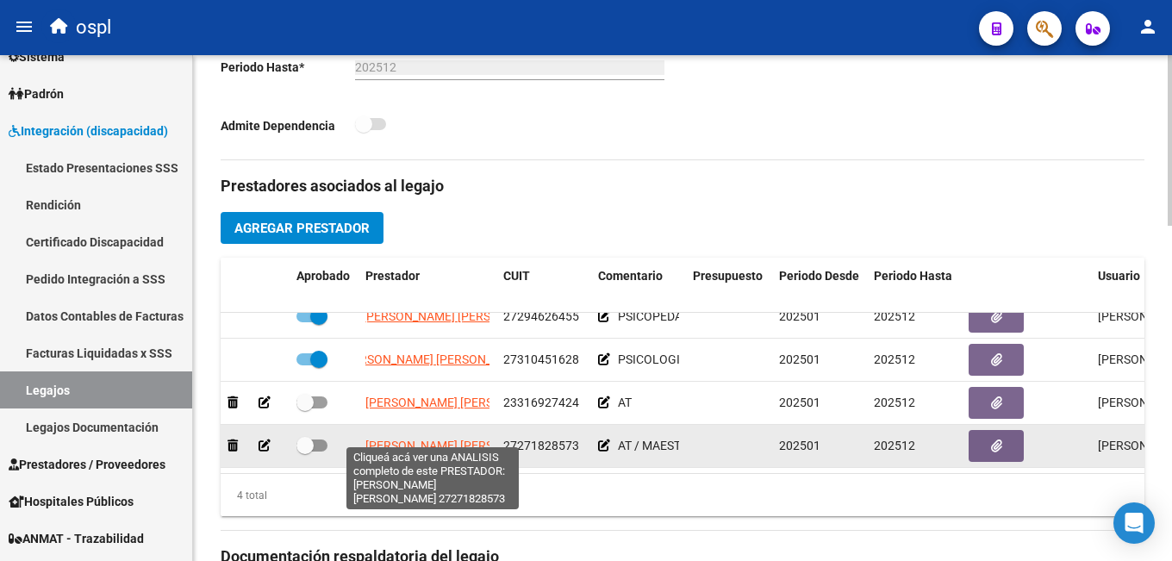
click at [415, 439] on span "[PERSON_NAME] [PERSON_NAME]" at bounding box center [458, 446] width 187 height 14
type textarea "27271828573"
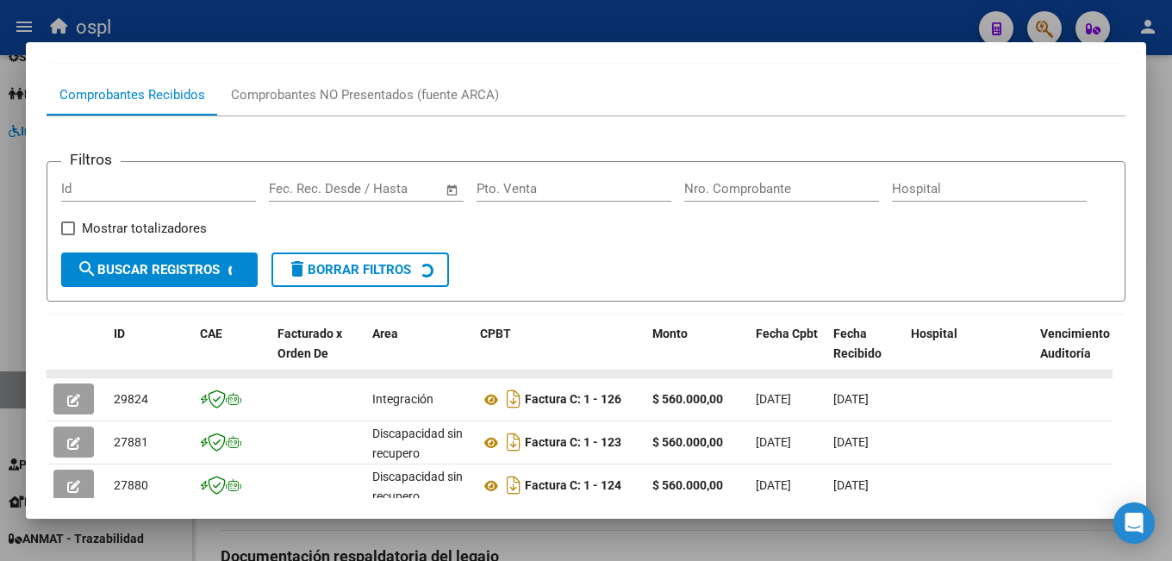
scroll to position [289, 0]
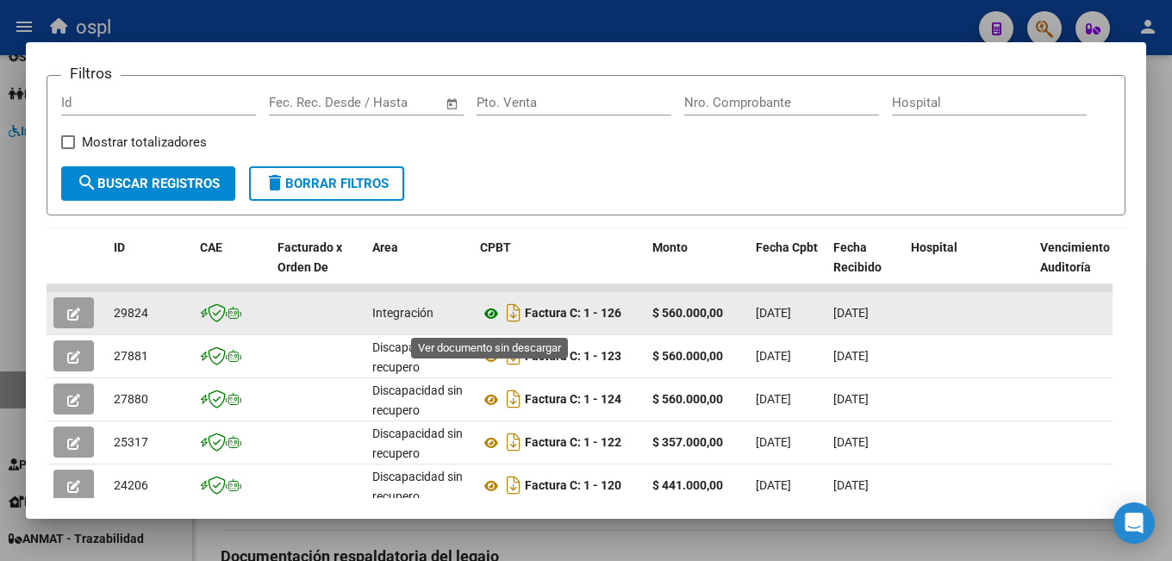
click at [488, 320] on icon at bounding box center [491, 313] width 22 height 21
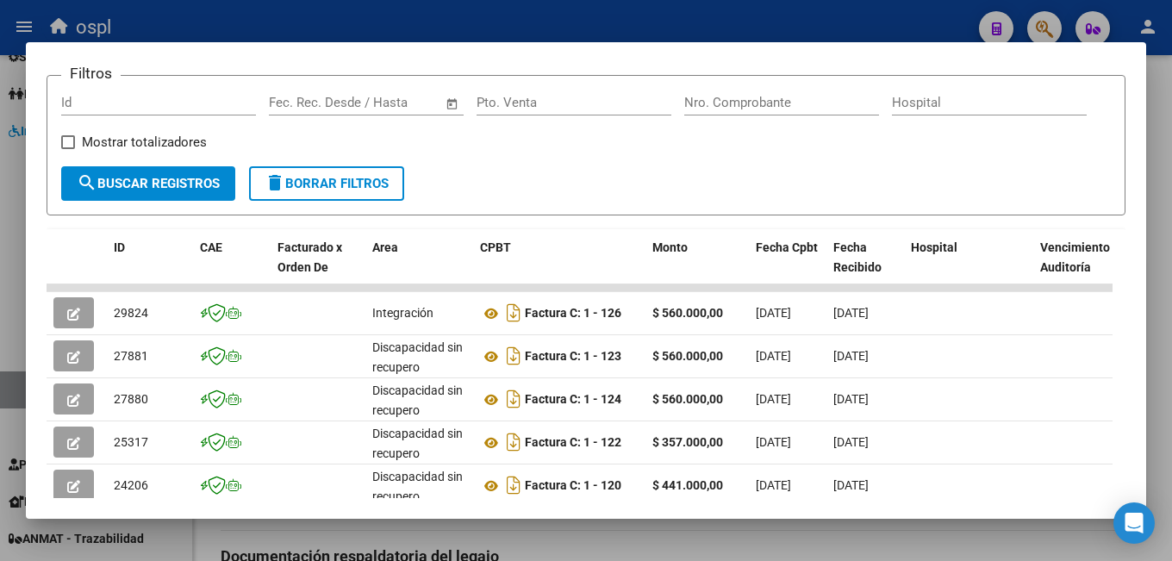
click at [564, 533] on div at bounding box center [586, 280] width 1172 height 561
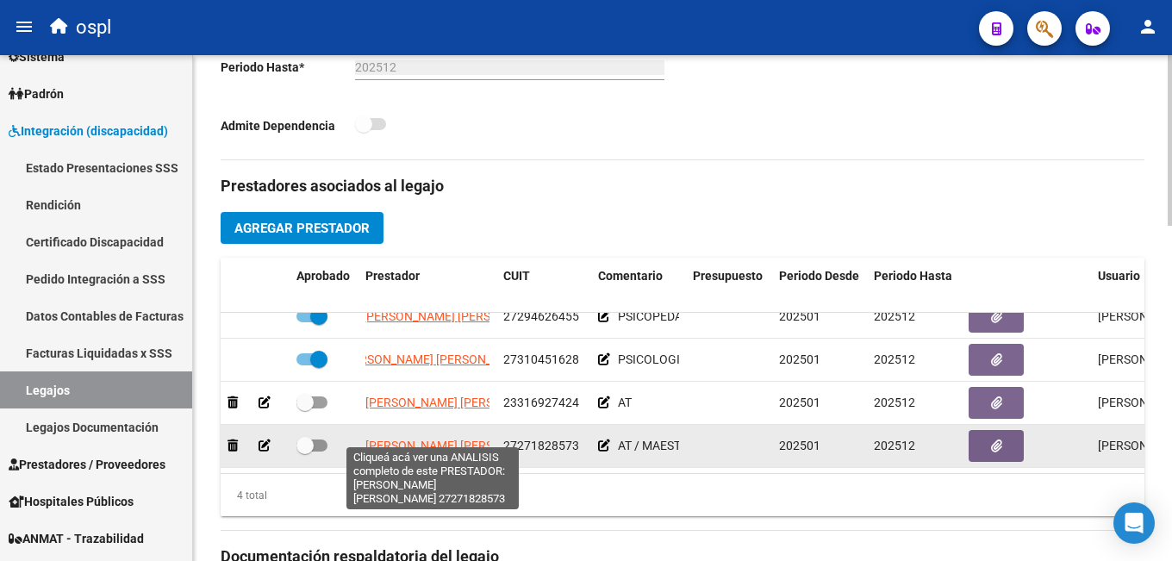
scroll to position [0, 11]
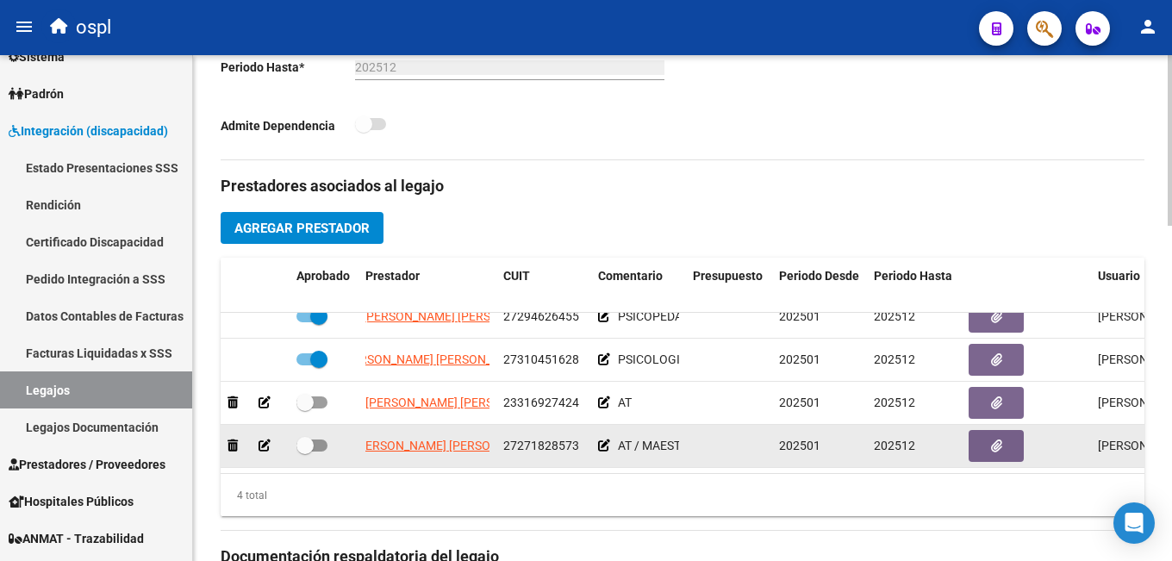
drag, startPoint x: 359, startPoint y: 433, endPoint x: 582, endPoint y: 427, distance: 222.4
click at [582, 427] on div "[PERSON_NAME] [PERSON_NAME] 27271828573 AT / MAESTRA DE APOYO 202501 202512 [PE…" at bounding box center [751, 446] width 1060 height 43
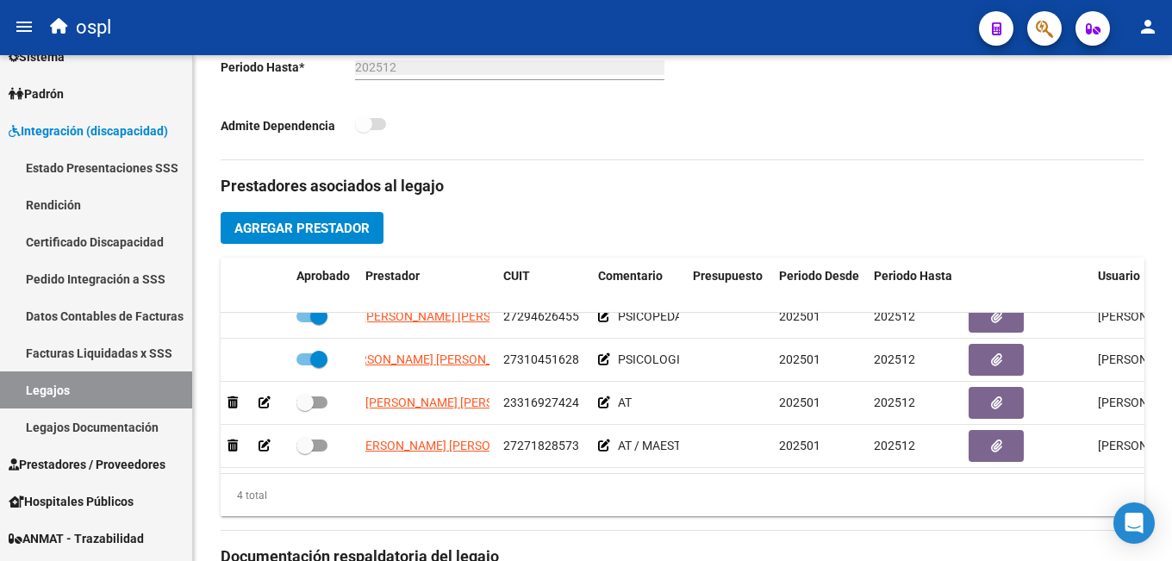
copy div "[PERSON_NAME] [PERSON_NAME] 27271828573"
click at [521, 460] on datatable-body "[PERSON_NAME] [PERSON_NAME] 27294626455 PSICOPEDAGOGIA 202501 202512 [PERSON_NA…" at bounding box center [683, 393] width 924 height 160
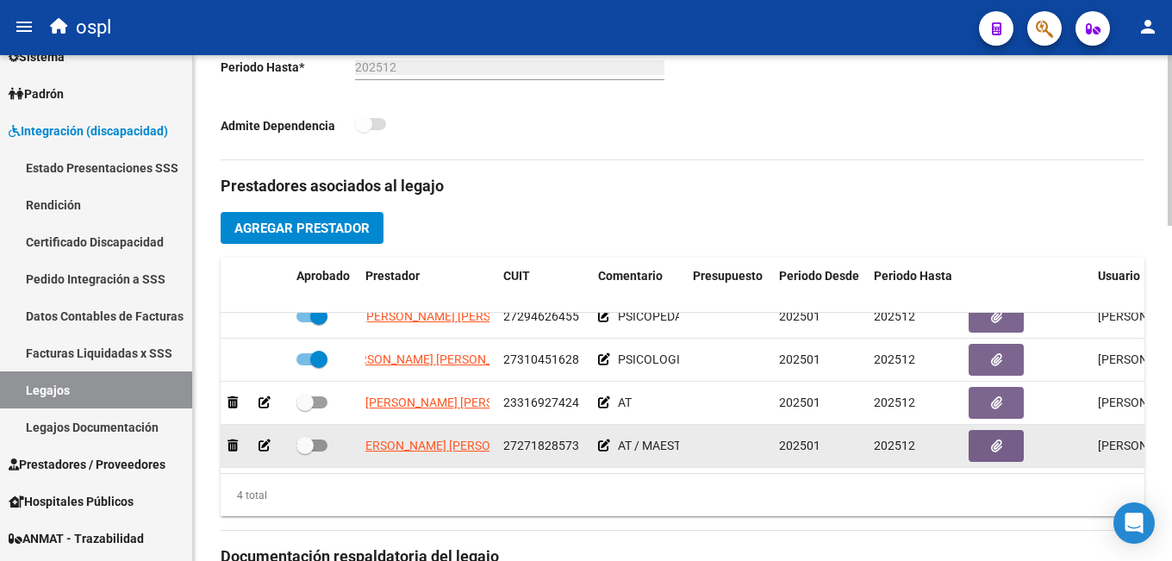
drag, startPoint x: 505, startPoint y: 434, endPoint x: 579, endPoint y: 433, distance: 74.1
click at [579, 436] on div "27271828573" at bounding box center [543, 446] width 81 height 20
copy span "27271828573"
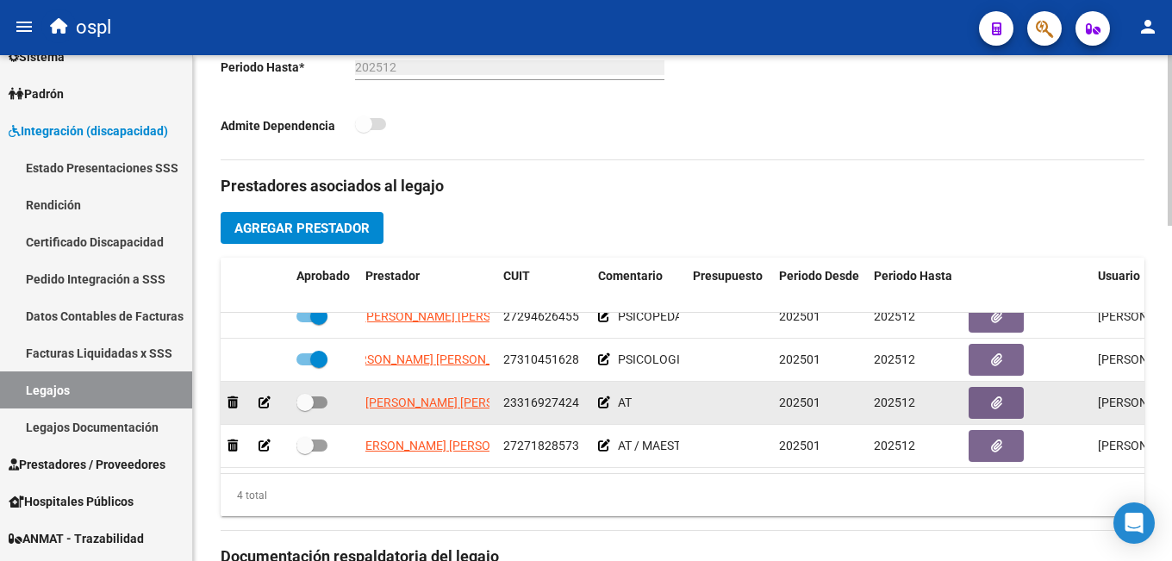
drag, startPoint x: 505, startPoint y: 391, endPoint x: 579, endPoint y: 390, distance: 74.1
click at [579, 393] on div "23316927424" at bounding box center [543, 403] width 81 height 20
copy span "23316927424"
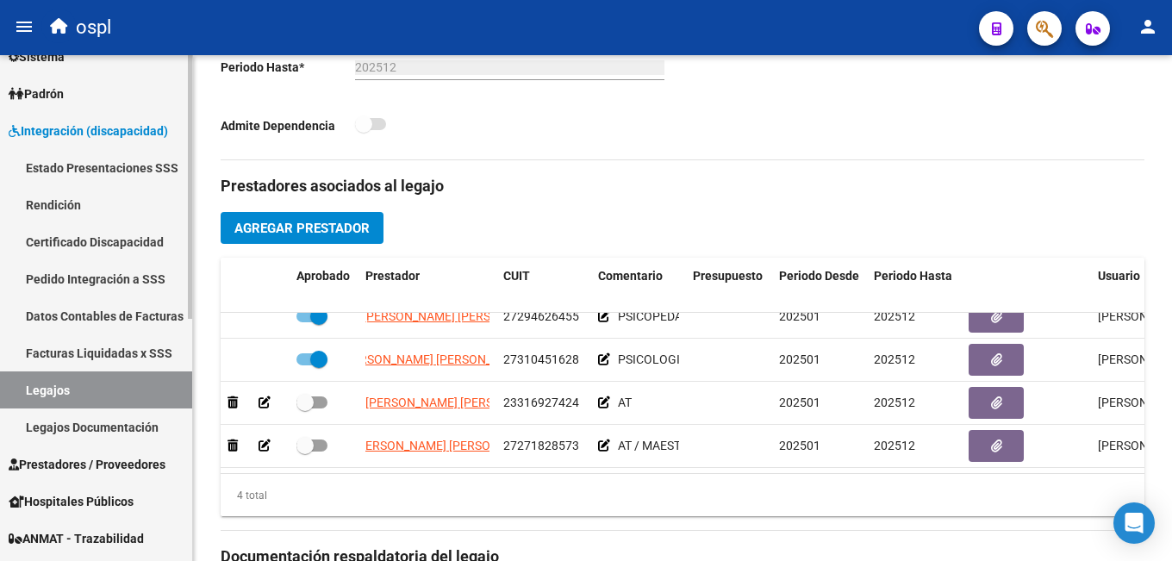
scroll to position [0, 0]
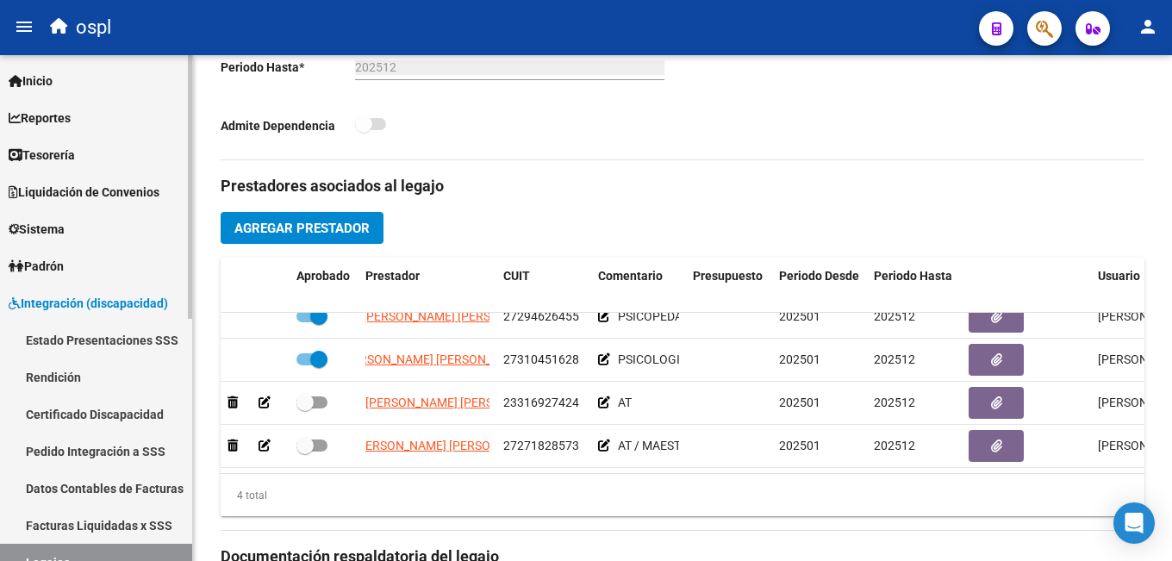
click at [43, 294] on span "Integración (discapacidad)" at bounding box center [88, 303] width 159 height 19
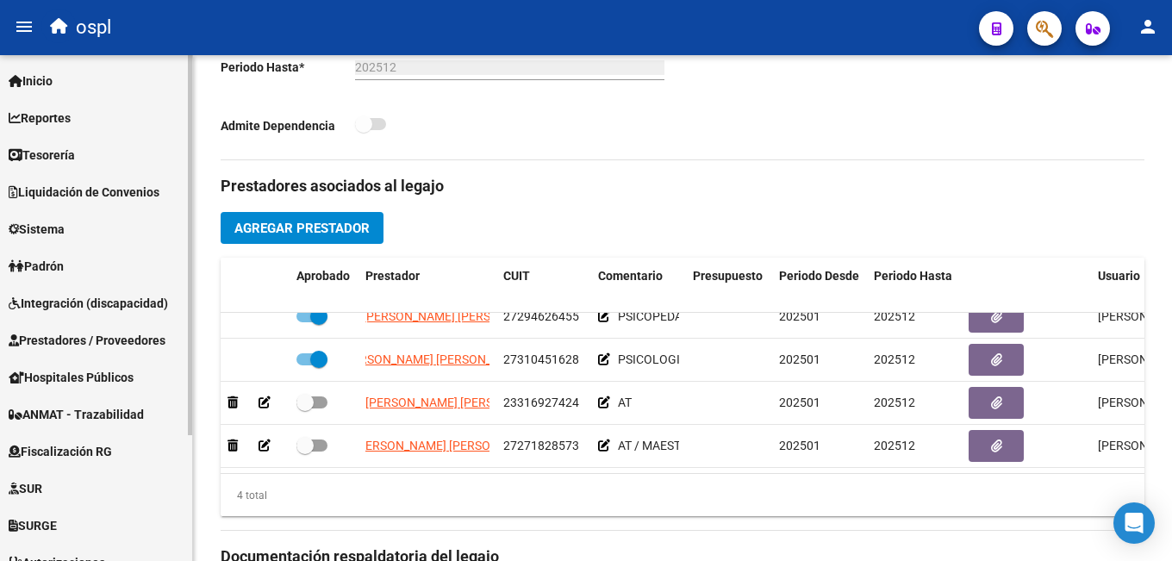
scroll to position [86, 0]
